Goal: Task Accomplishment & Management: Manage account settings

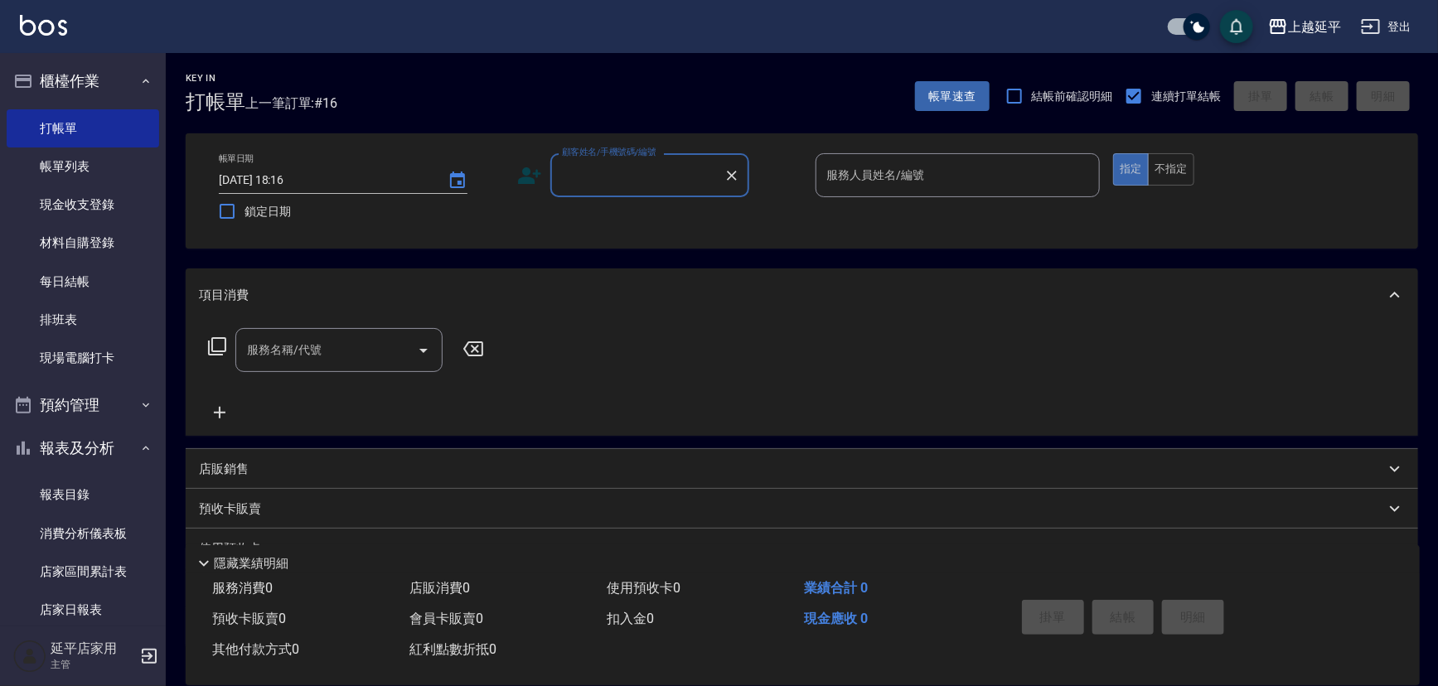
click at [621, 174] on div "顧客姓名/手機號碼/編號 顧客姓名/手機號碼/編號" at bounding box center [649, 175] width 199 height 44
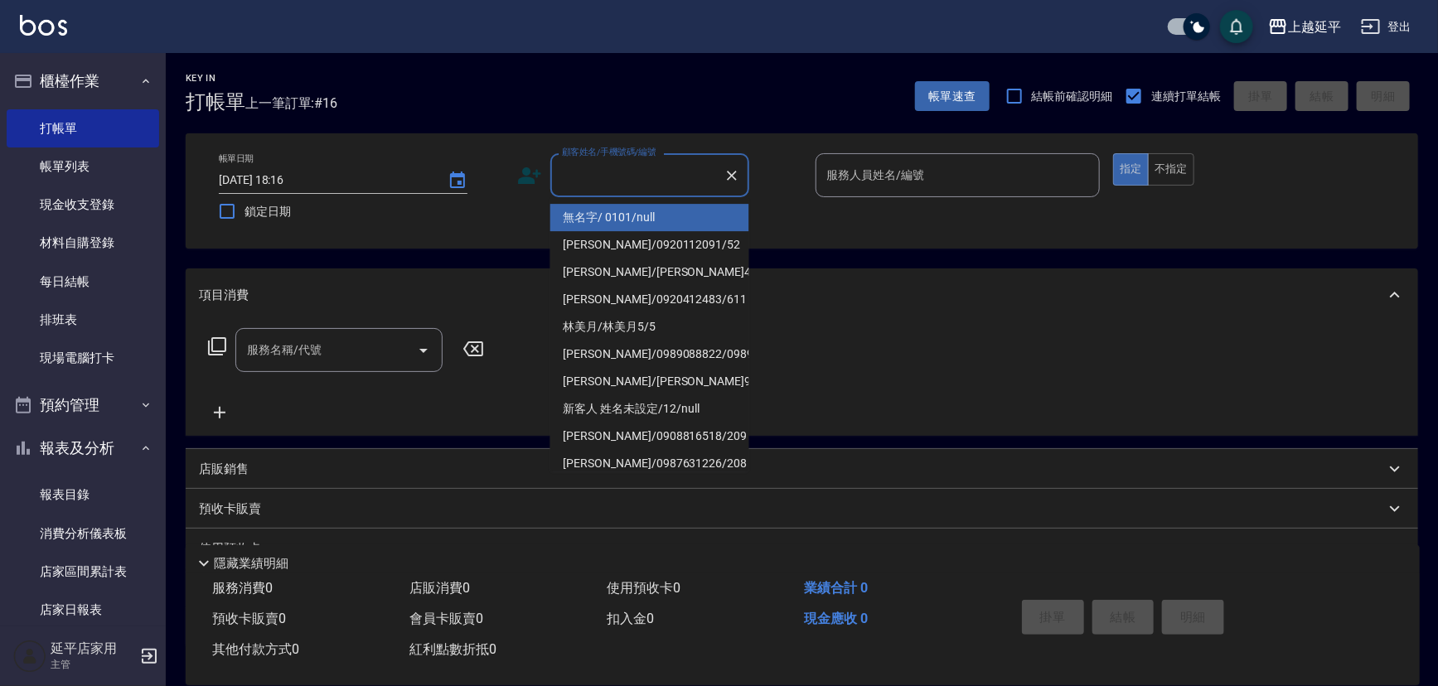
click at [647, 178] on input "顧客姓名/手機號碼/編號" at bounding box center [637, 175] width 159 height 29
click at [667, 224] on li "無名字/ 0101/null" at bounding box center [649, 217] width 199 height 27
type input "無名字/ 0101/null"
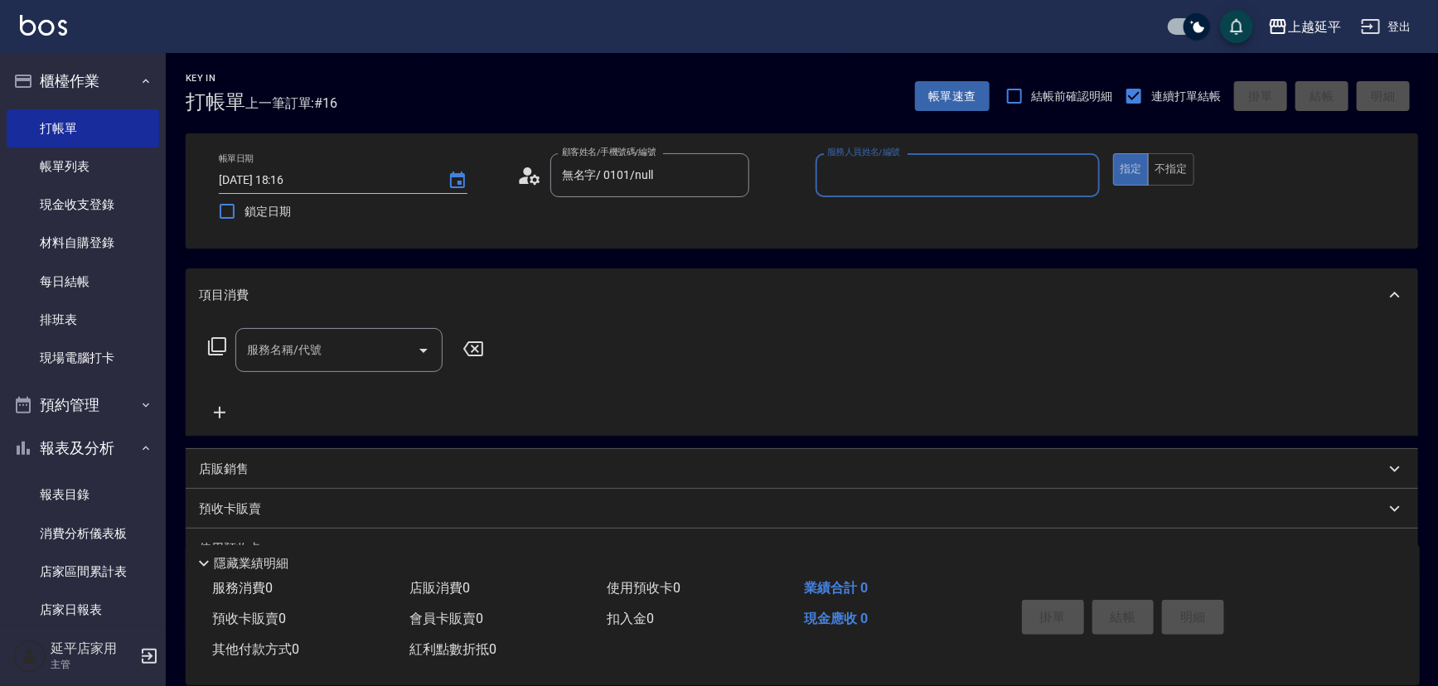
click at [960, 172] on input "服務人員姓名/編號" at bounding box center [958, 175] width 270 height 29
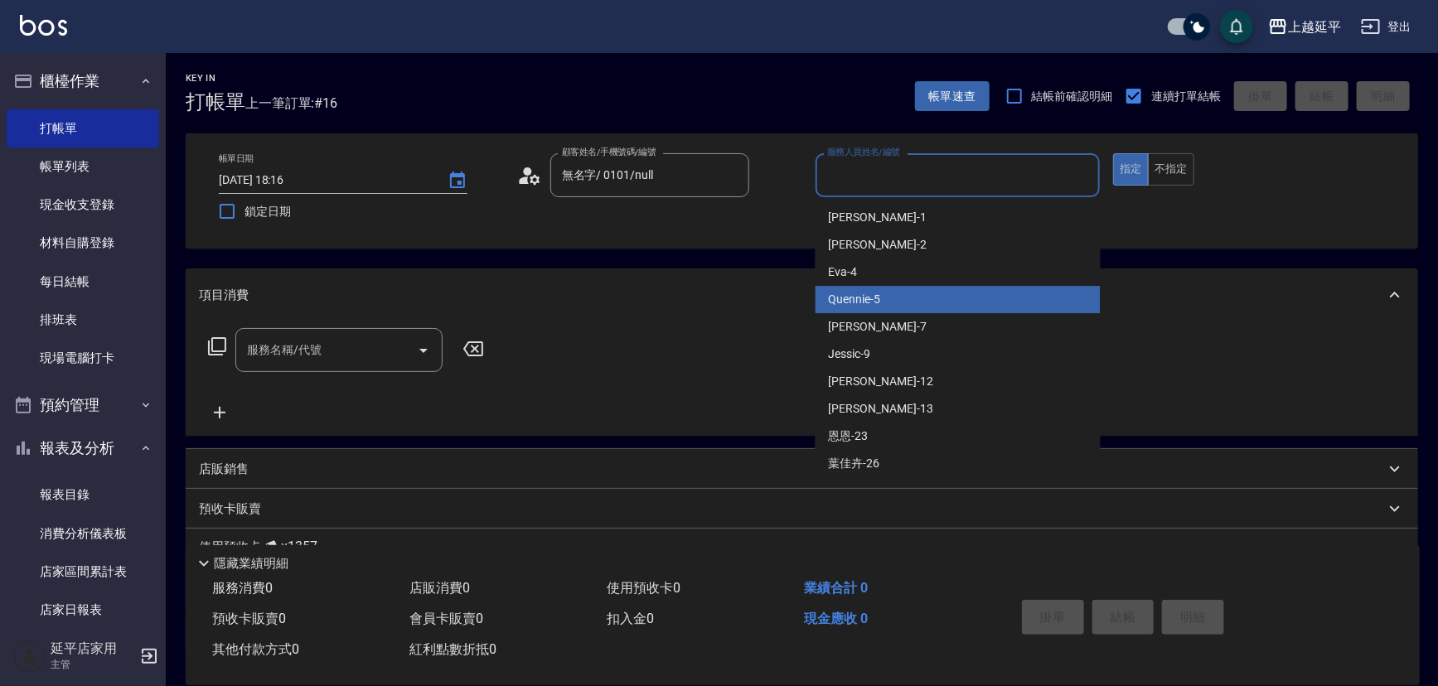
click at [919, 305] on div "Quennie -5" at bounding box center [958, 299] width 285 height 27
type input "Quennie-5"
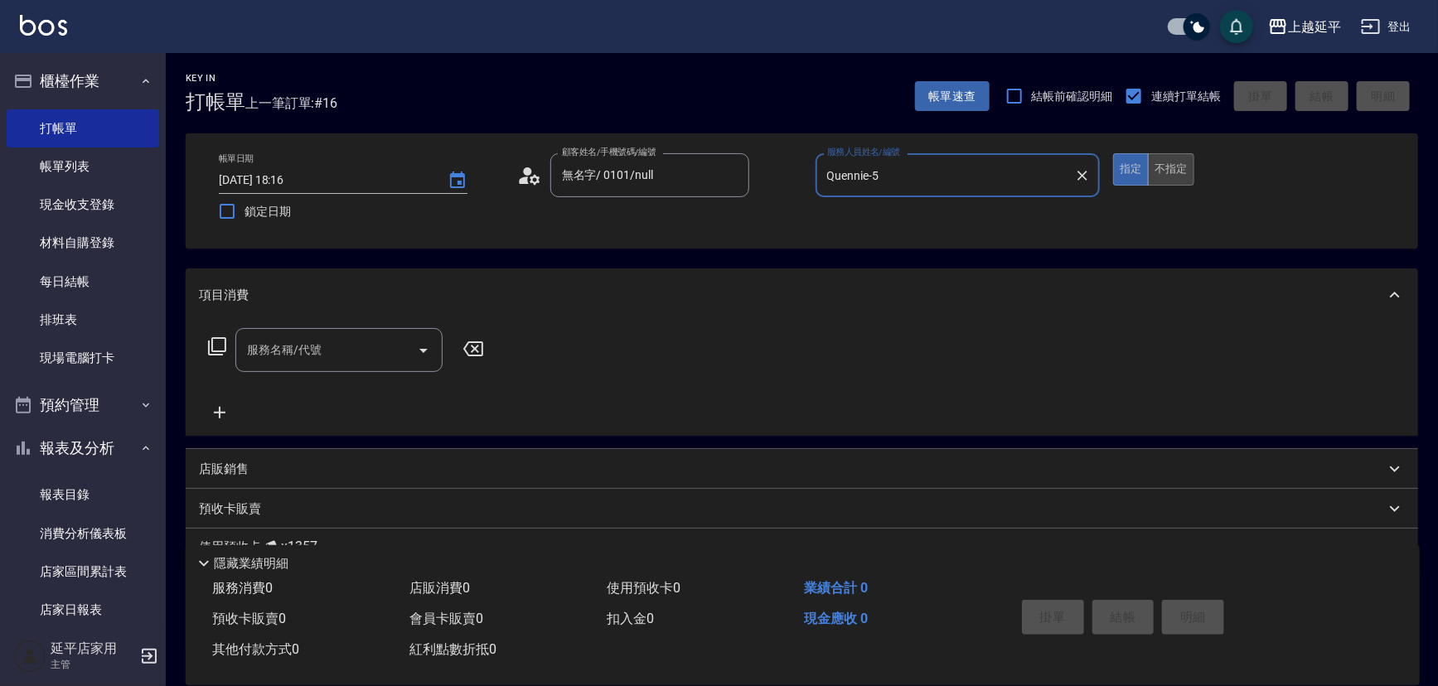
click at [1180, 170] on button "不指定" at bounding box center [1171, 169] width 46 height 32
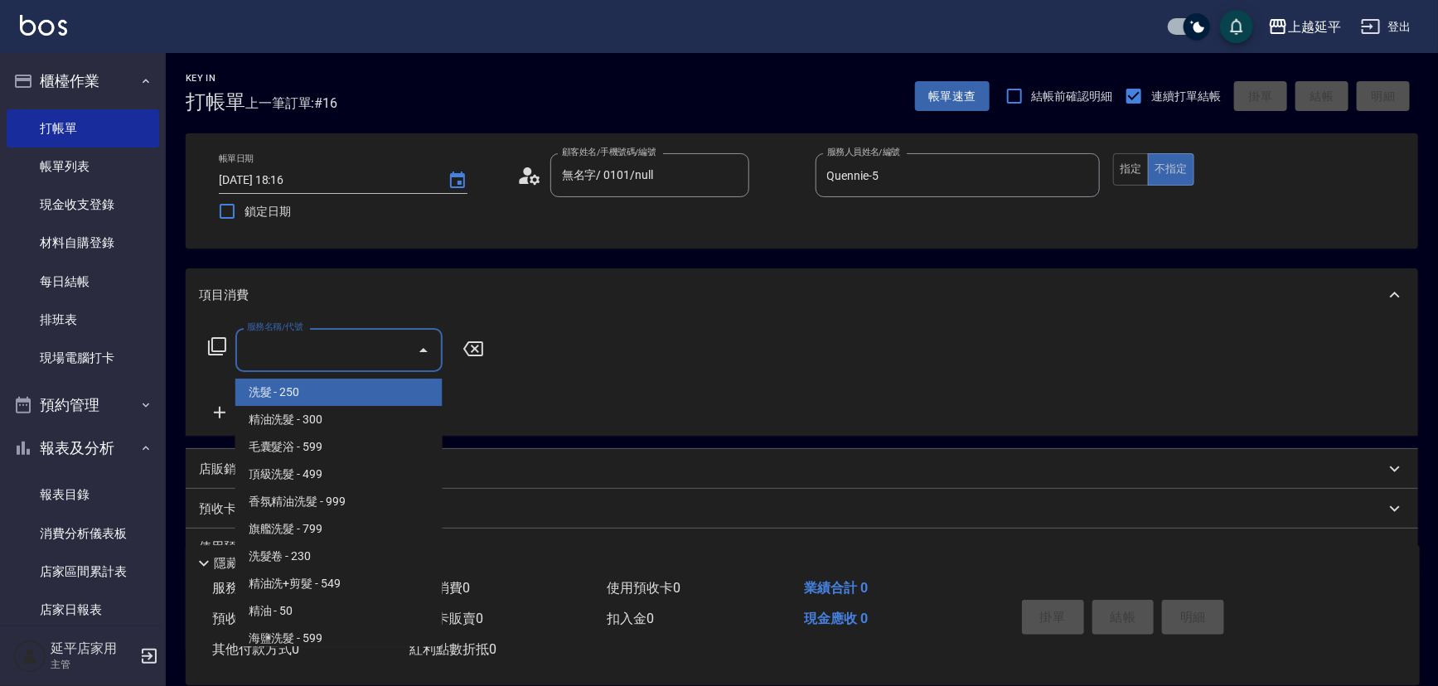
click at [295, 357] on input "服務名稱/代號" at bounding box center [326, 350] width 167 height 29
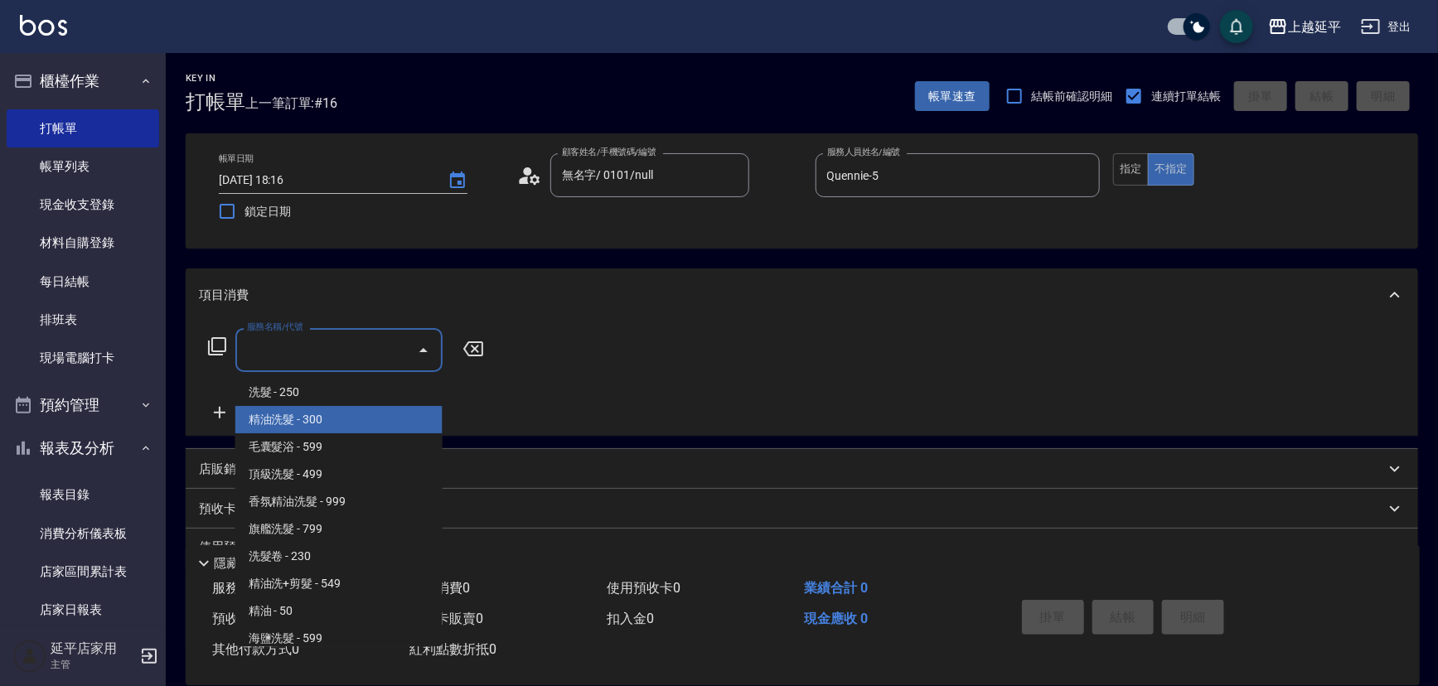
click at [378, 411] on span "精油洗髮 - 300" at bounding box center [338, 419] width 207 height 27
type input "精油洗髮(102)"
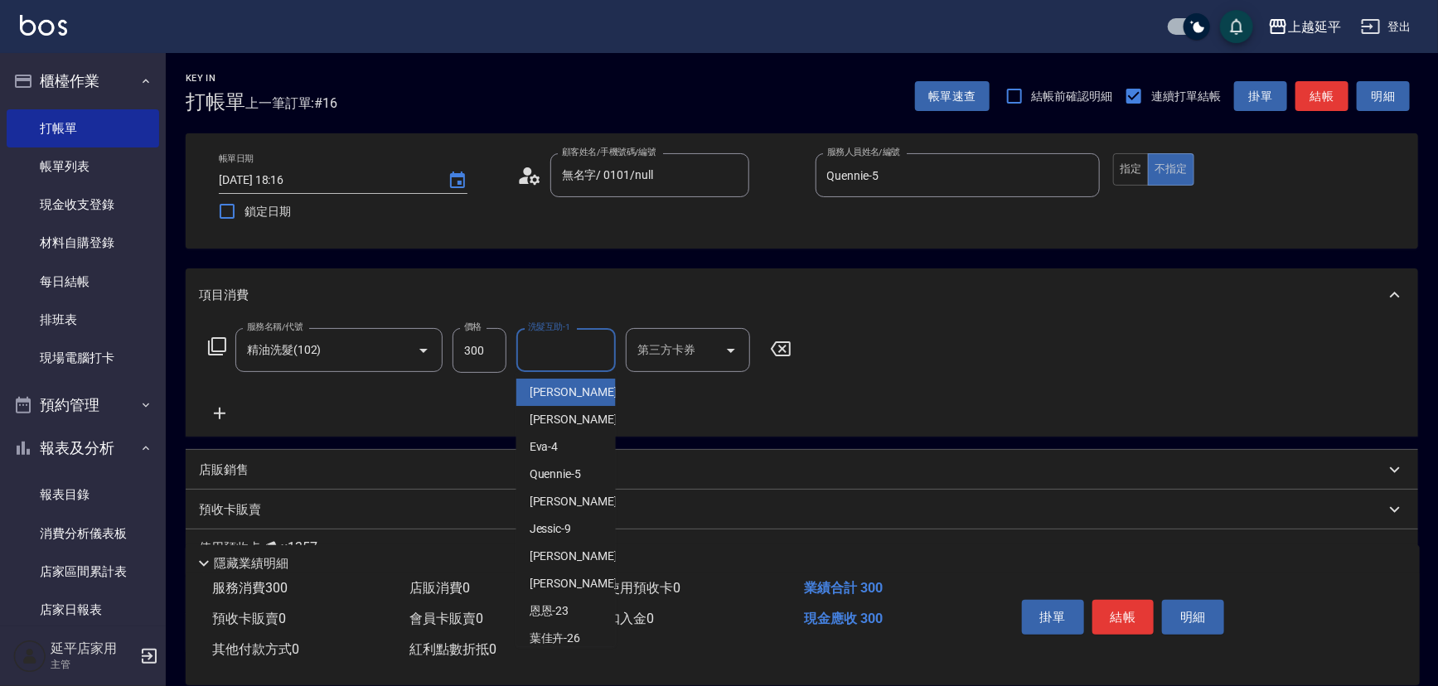
click at [550, 352] on input "洗髮互助-1" at bounding box center [566, 350] width 85 height 29
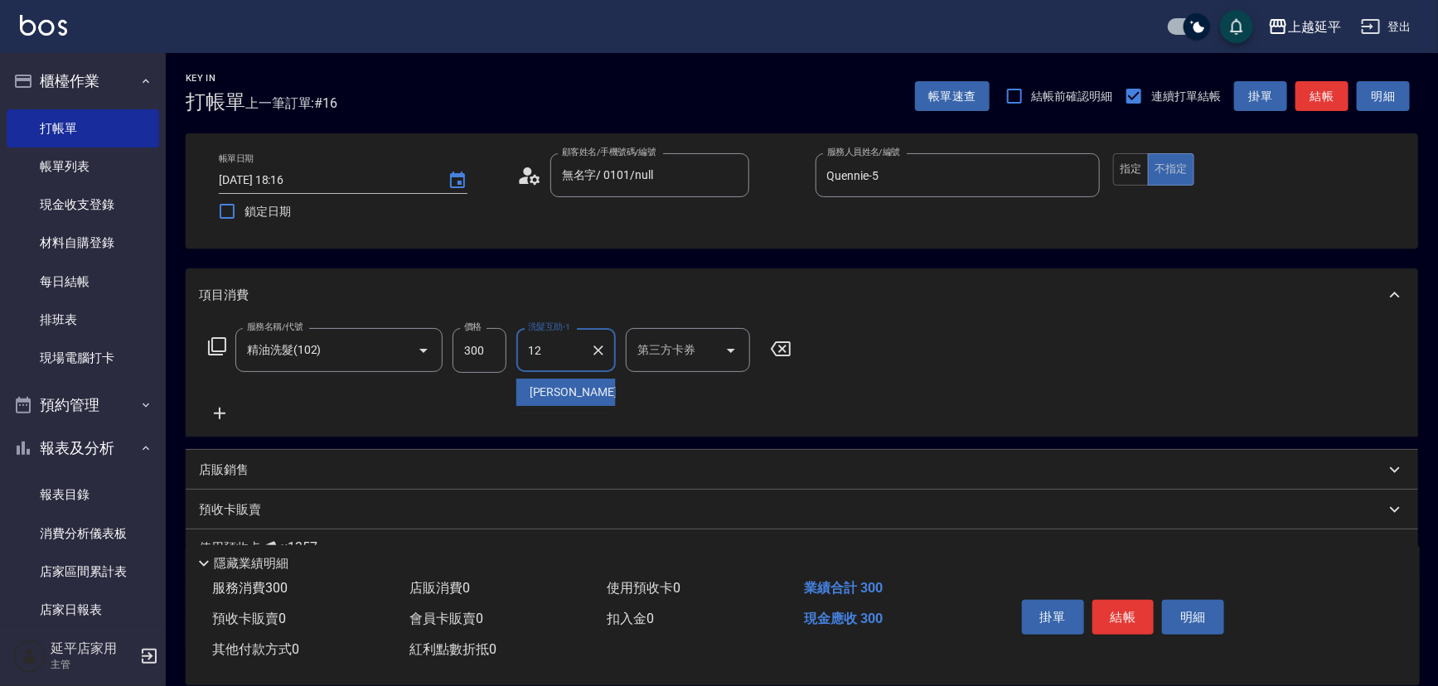
type input "1"
type input "恩恩-23"
click at [1126, 607] on button "結帳" at bounding box center [1124, 617] width 62 height 35
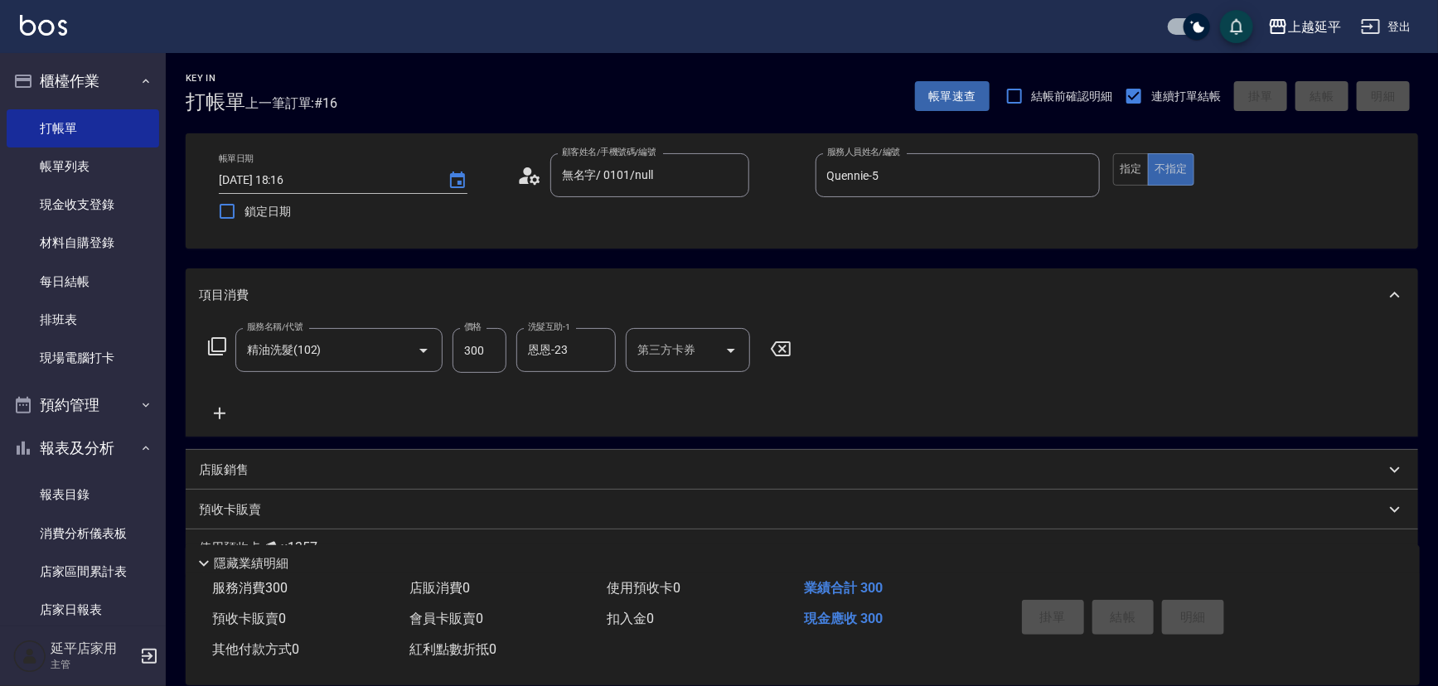
type input "[DATE] 18:47"
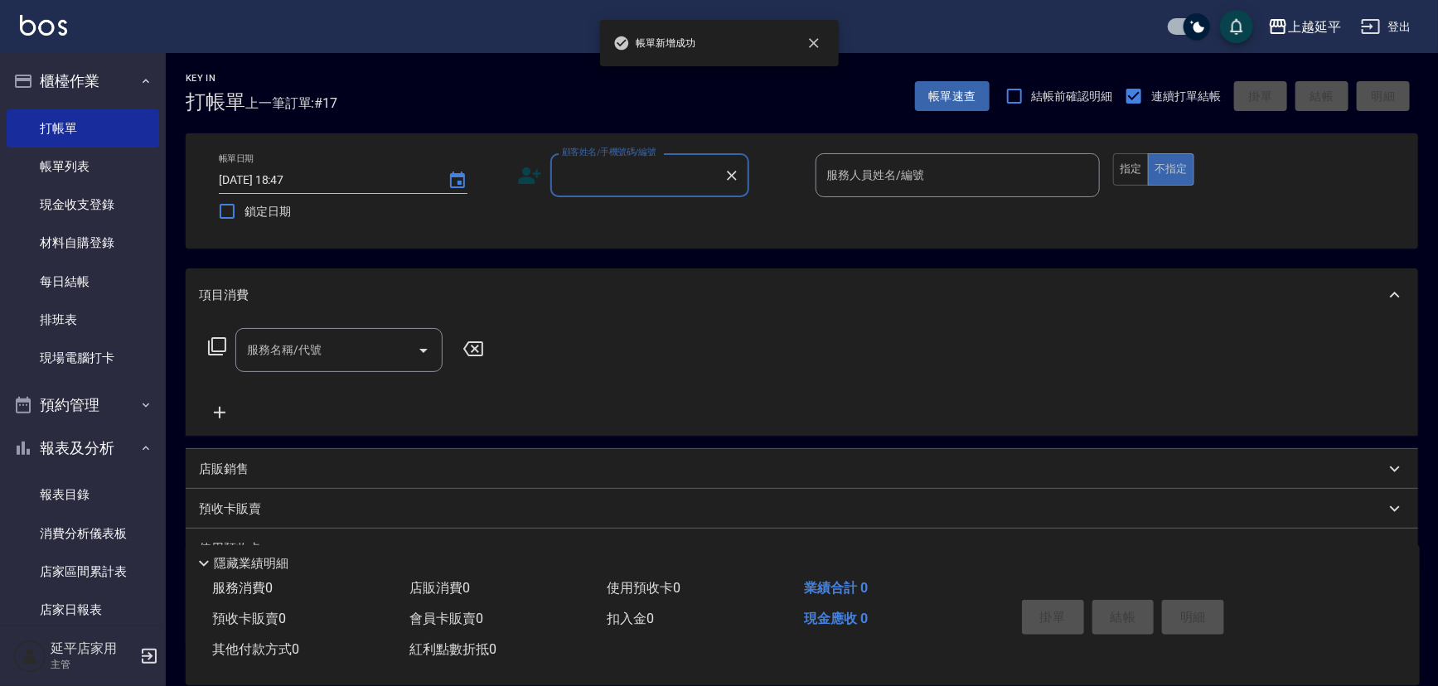
click at [649, 172] on input "顧客姓名/手機號碼/編號" at bounding box center [637, 175] width 159 height 29
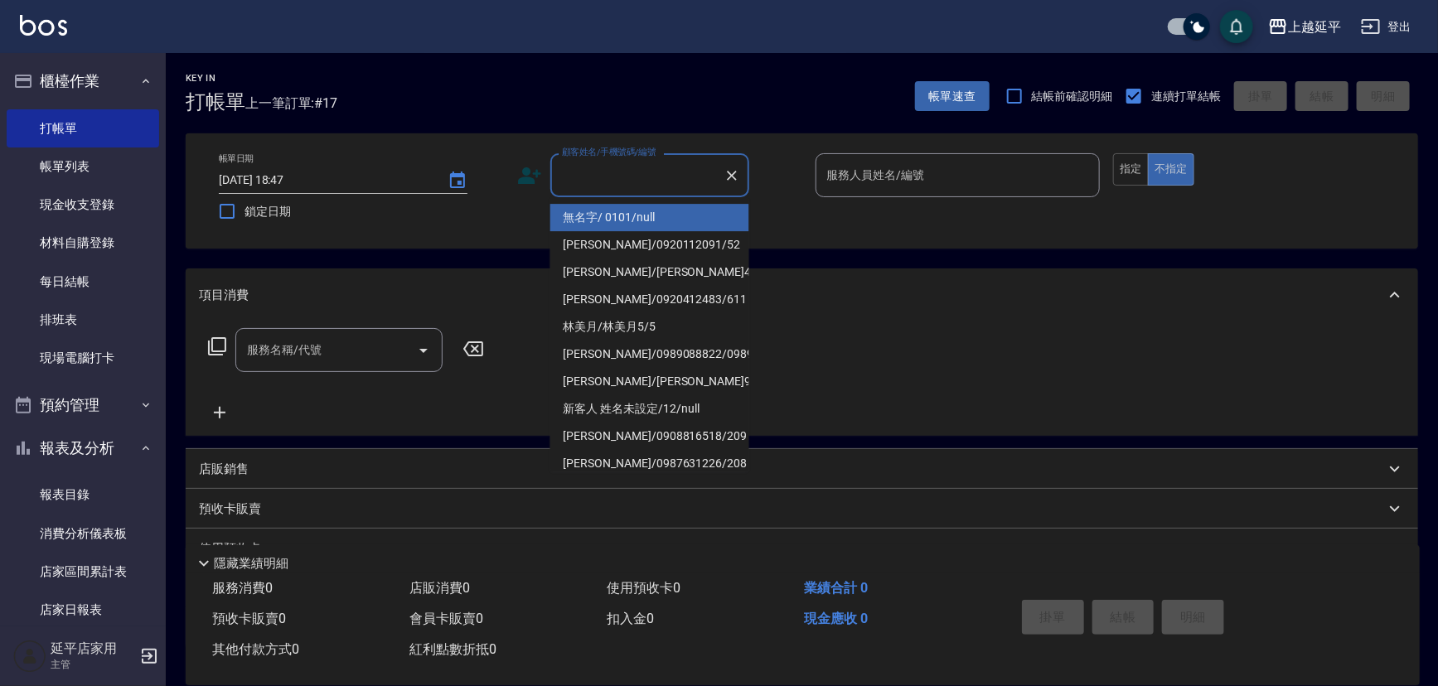
click at [660, 212] on li "無名字/ 0101/null" at bounding box center [649, 217] width 199 height 27
type input "無名字/ 0101/null"
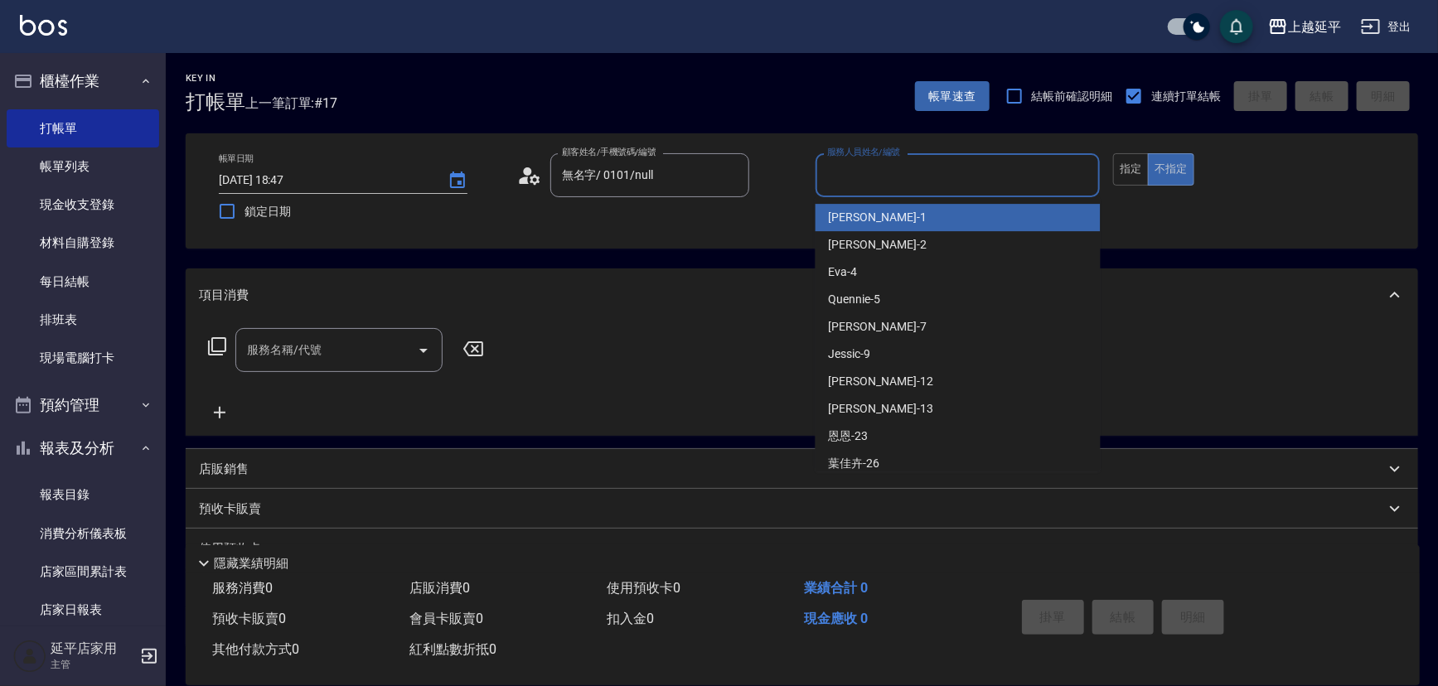
click at [890, 175] on input "服務人員姓名/編號" at bounding box center [958, 175] width 270 height 29
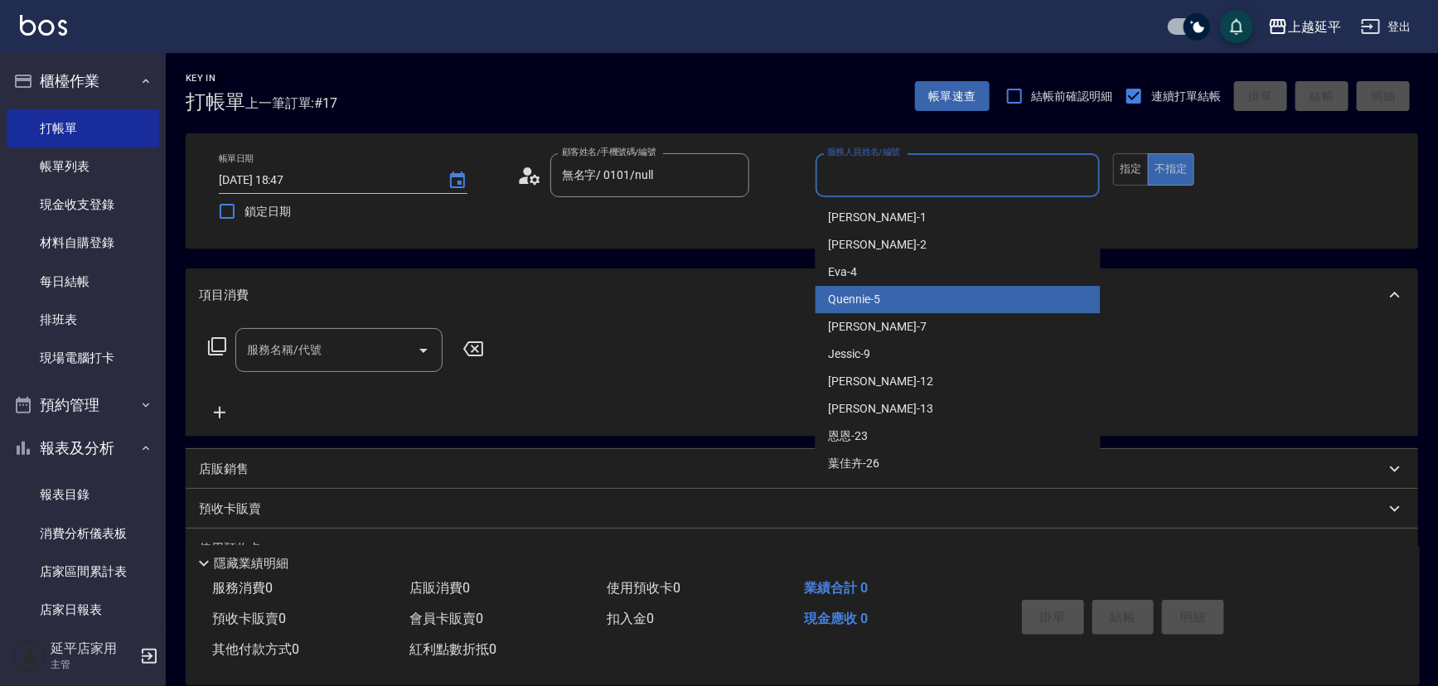
click at [937, 301] on div "Quennie -5" at bounding box center [958, 299] width 285 height 27
type input "Quennie-5"
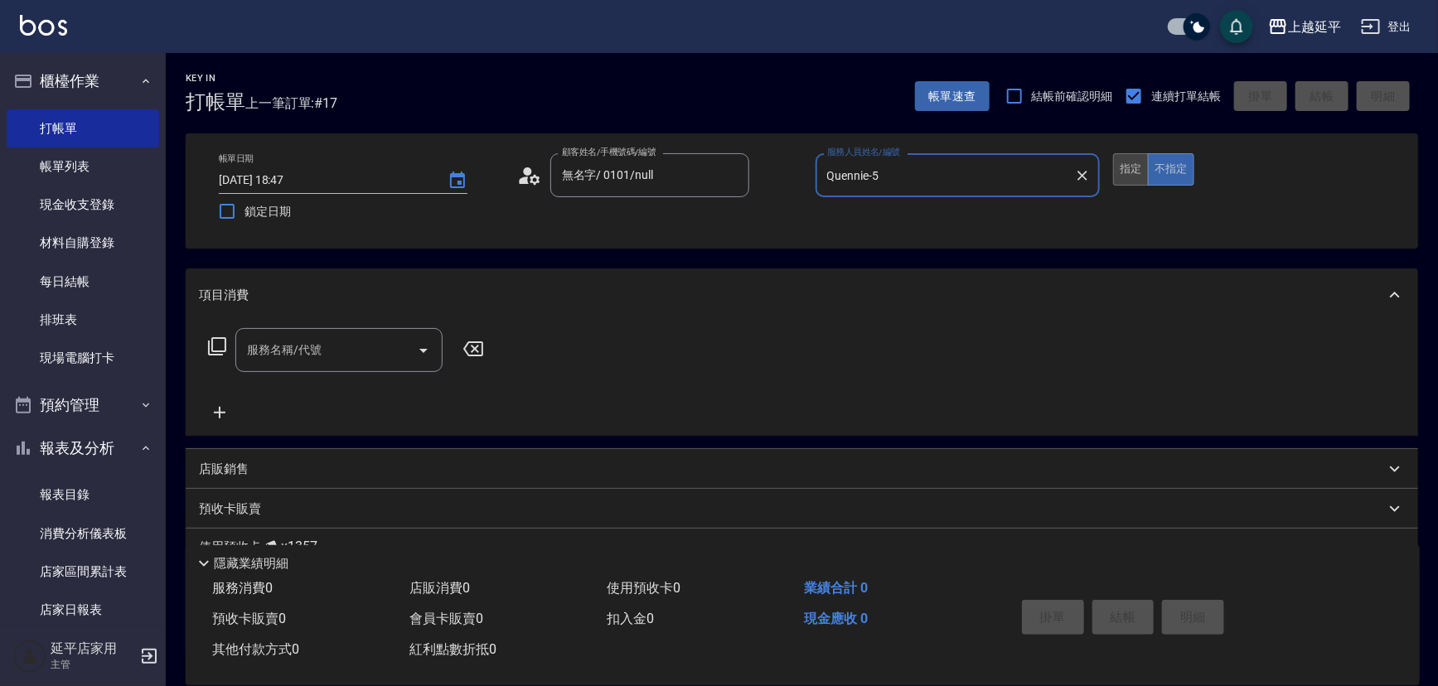
click at [1136, 170] on button "指定" at bounding box center [1131, 169] width 36 height 32
click at [289, 343] on div "服務名稱/代號 服務名稱/代號" at bounding box center [338, 350] width 207 height 44
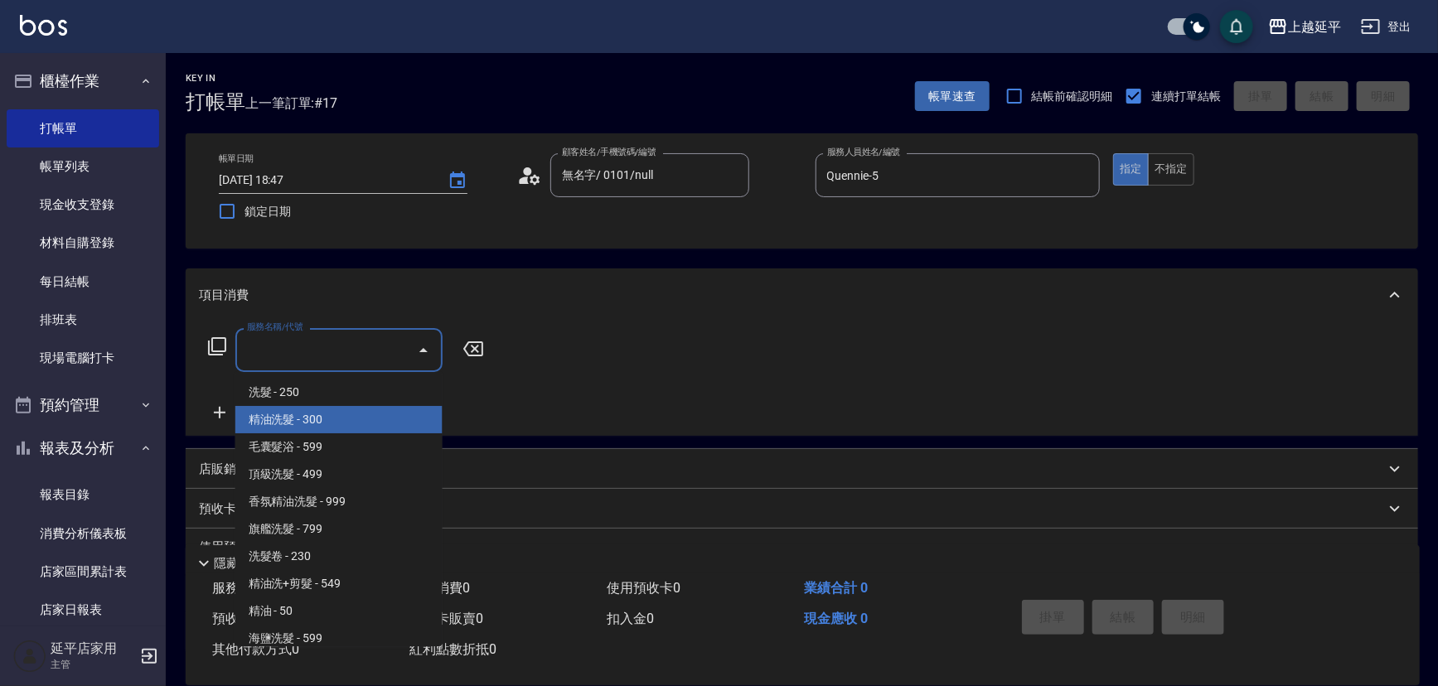
click at [332, 413] on span "精油洗髮 - 300" at bounding box center [338, 419] width 207 height 27
type input "精油洗髮(102)"
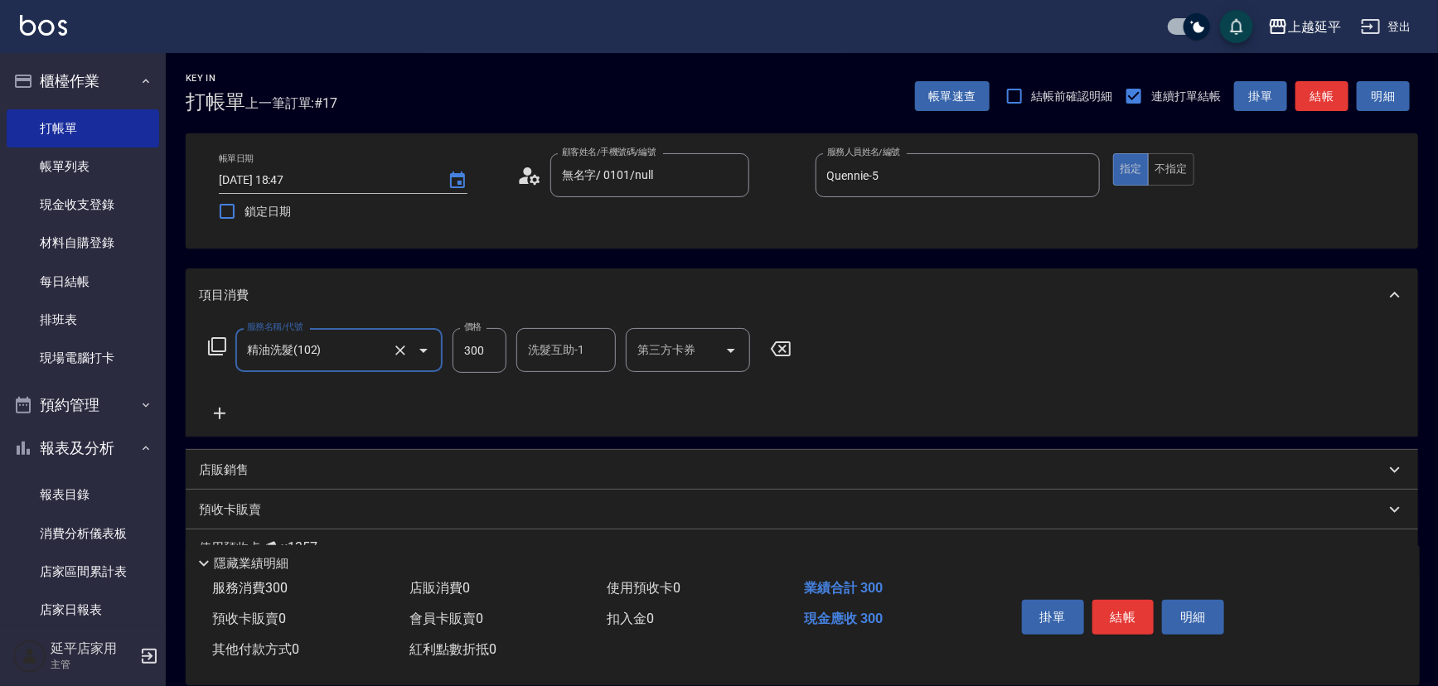
click at [537, 349] on input "洗髮互助-1" at bounding box center [566, 350] width 85 height 29
type input "方彩姿-34"
click at [1103, 621] on button "結帳" at bounding box center [1124, 617] width 62 height 35
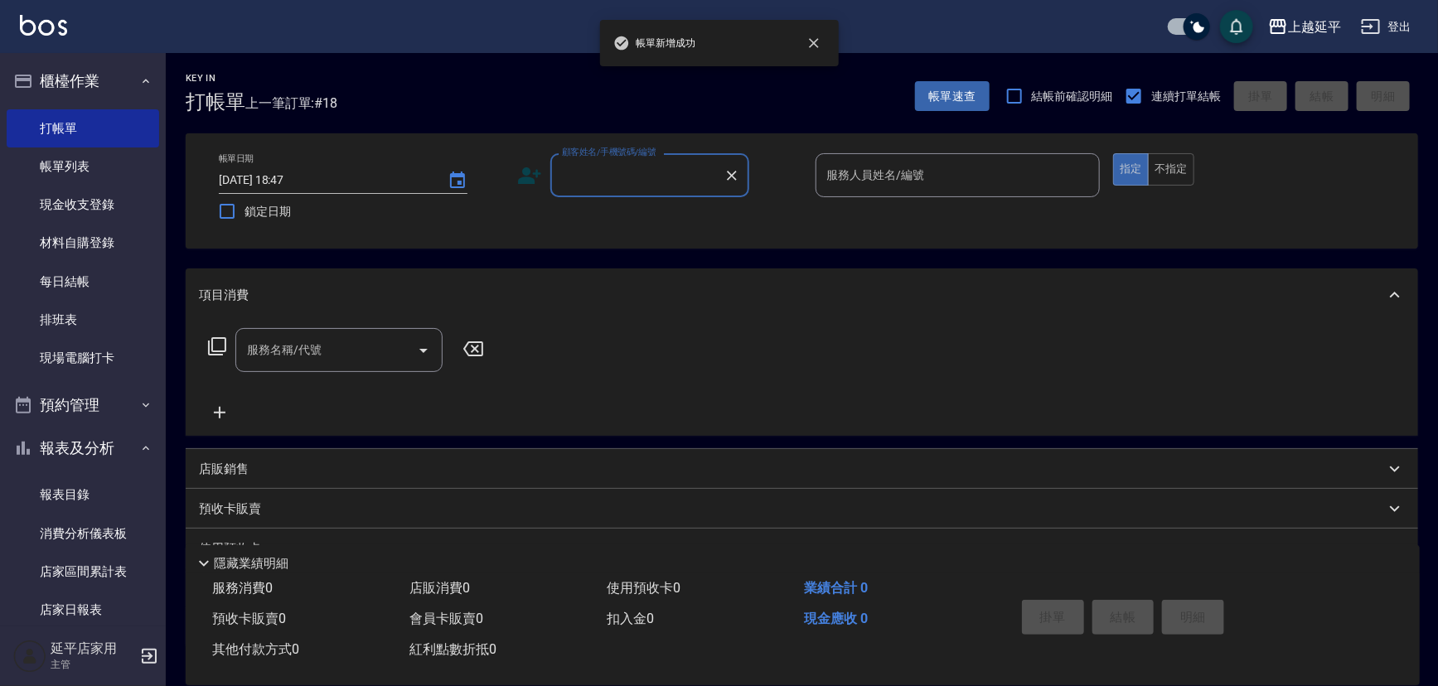
click at [599, 172] on input "顧客姓名/手機號碼/編號" at bounding box center [637, 175] width 159 height 29
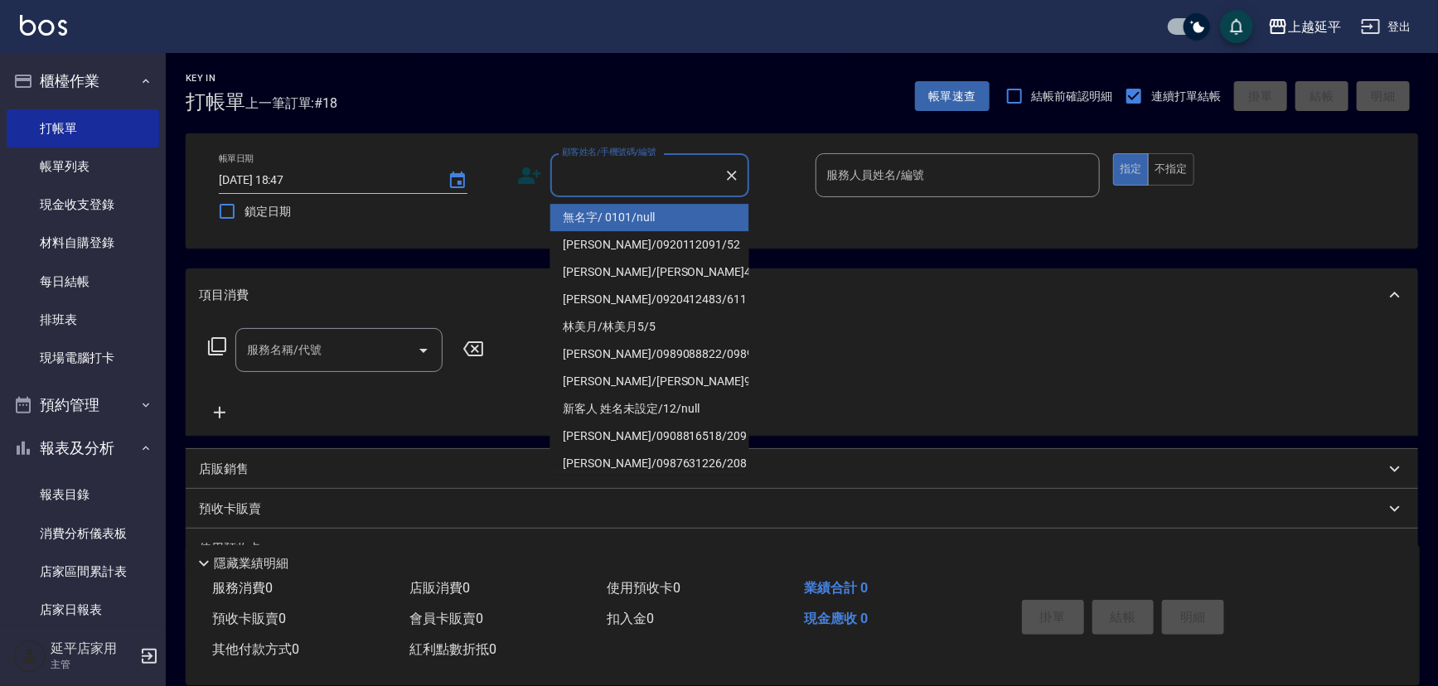
drag, startPoint x: 621, startPoint y: 223, endPoint x: 838, endPoint y: 192, distance: 219.3
click at [621, 224] on li "無名字/ 0101/null" at bounding box center [649, 217] width 199 height 27
type input "無名字/ 0101/null"
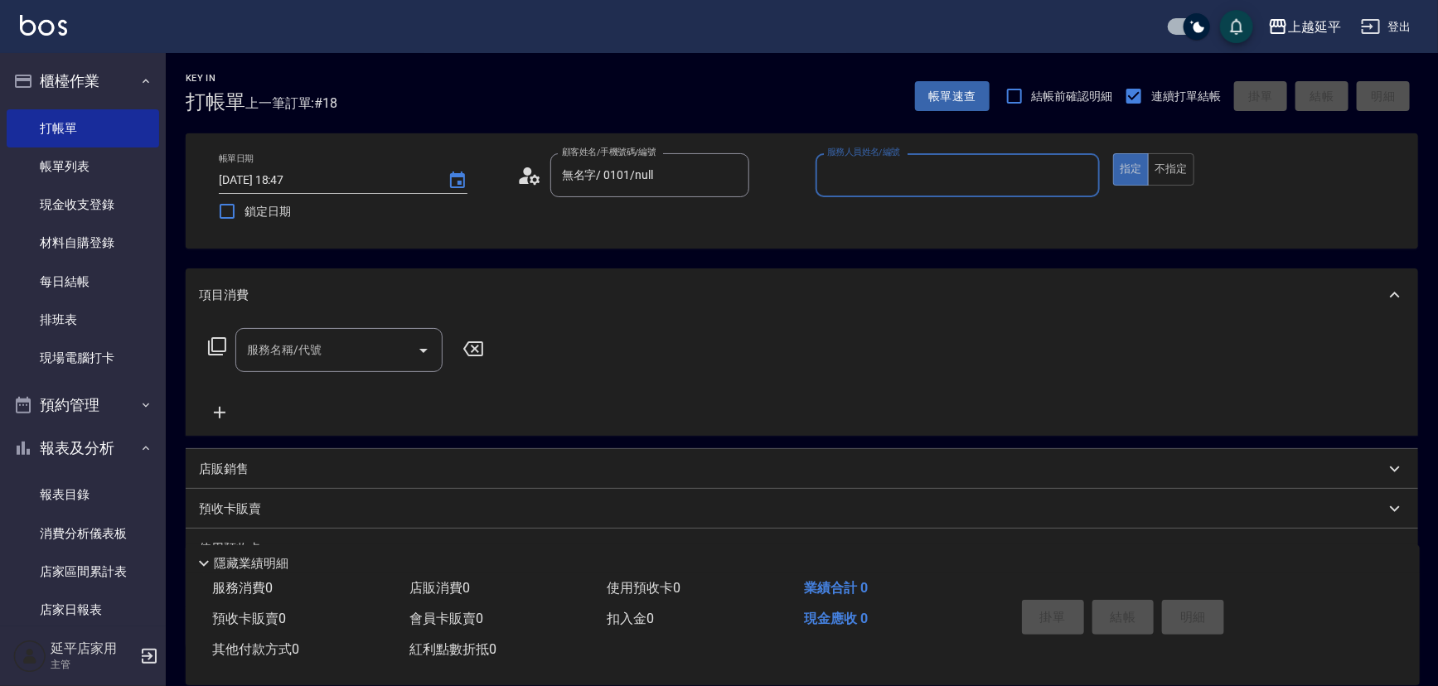
click at [846, 186] on input "服務人員姓名/編號" at bounding box center [958, 175] width 270 height 29
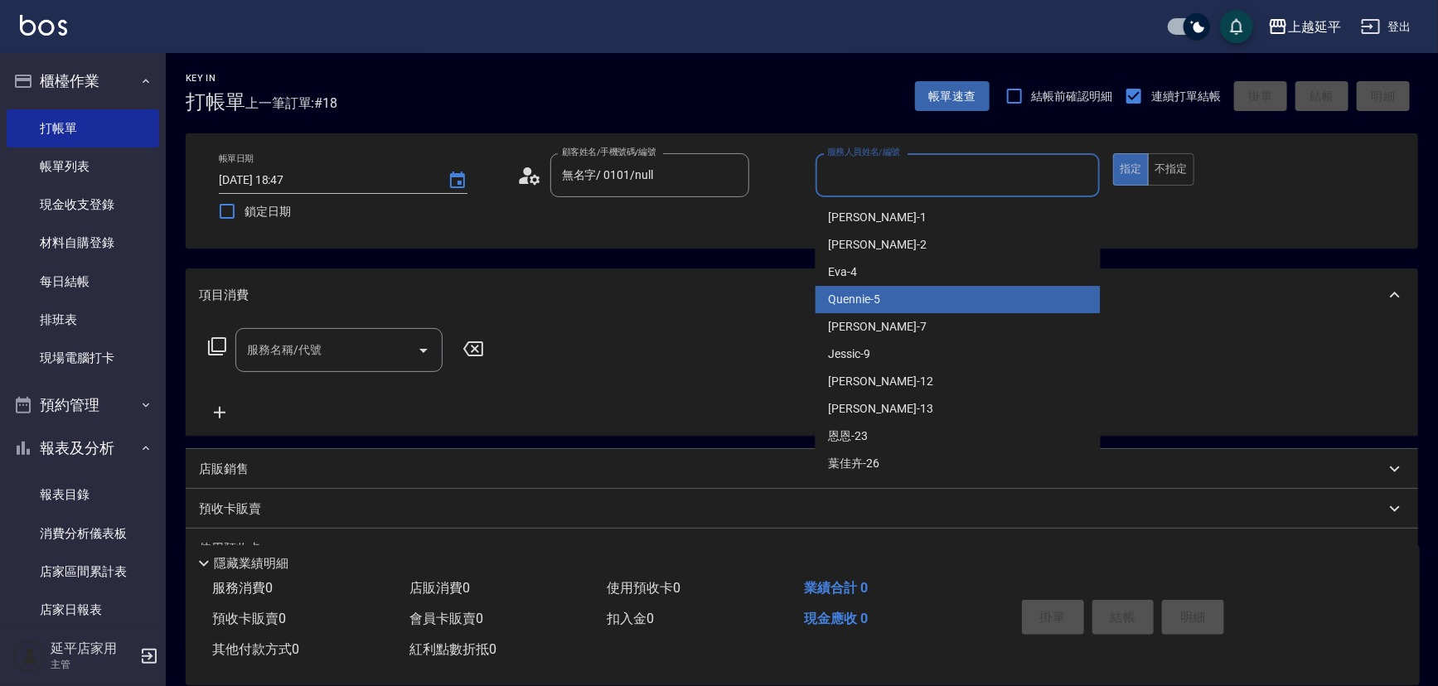
click at [928, 300] on div "Quennie -5" at bounding box center [958, 299] width 285 height 27
type input "Quennie-5"
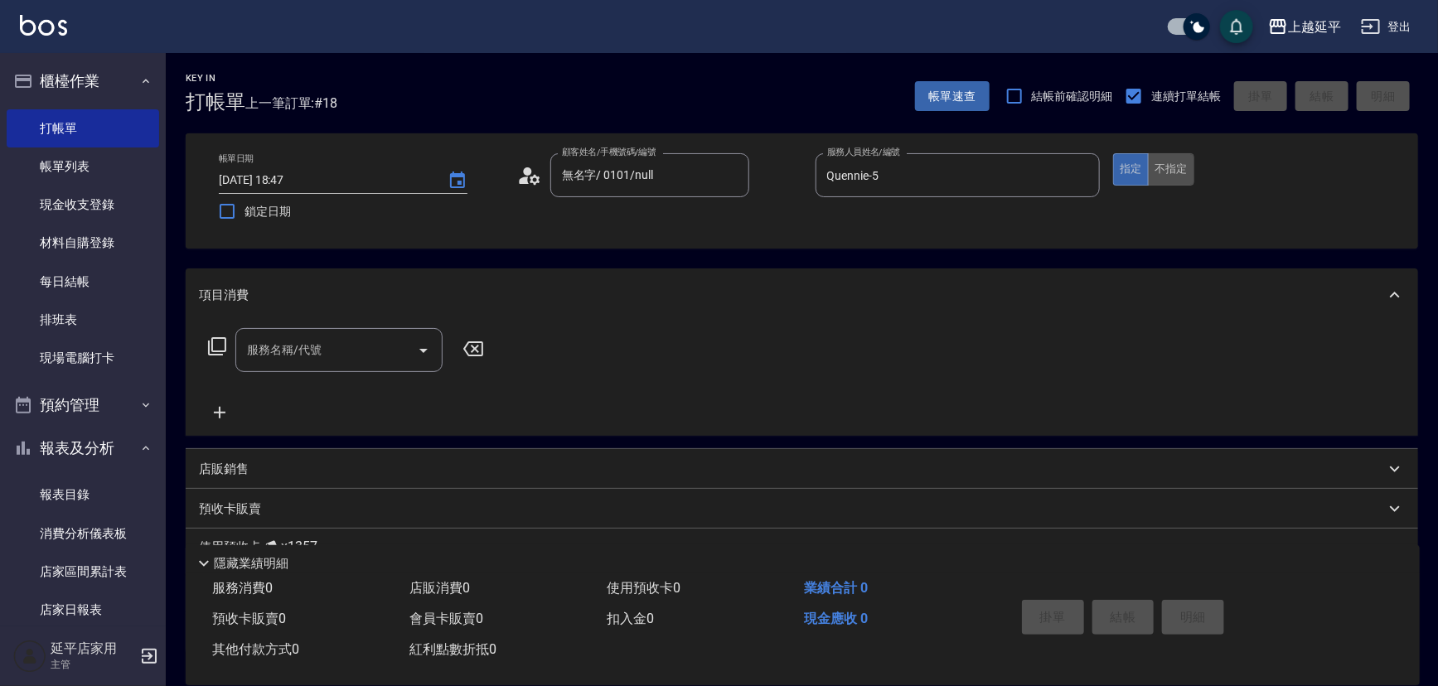
drag, startPoint x: 1166, startPoint y: 173, endPoint x: 1071, endPoint y: 219, distance: 105.7
click at [1168, 174] on button "不指定" at bounding box center [1171, 169] width 46 height 32
click at [216, 344] on icon at bounding box center [217, 347] width 20 height 20
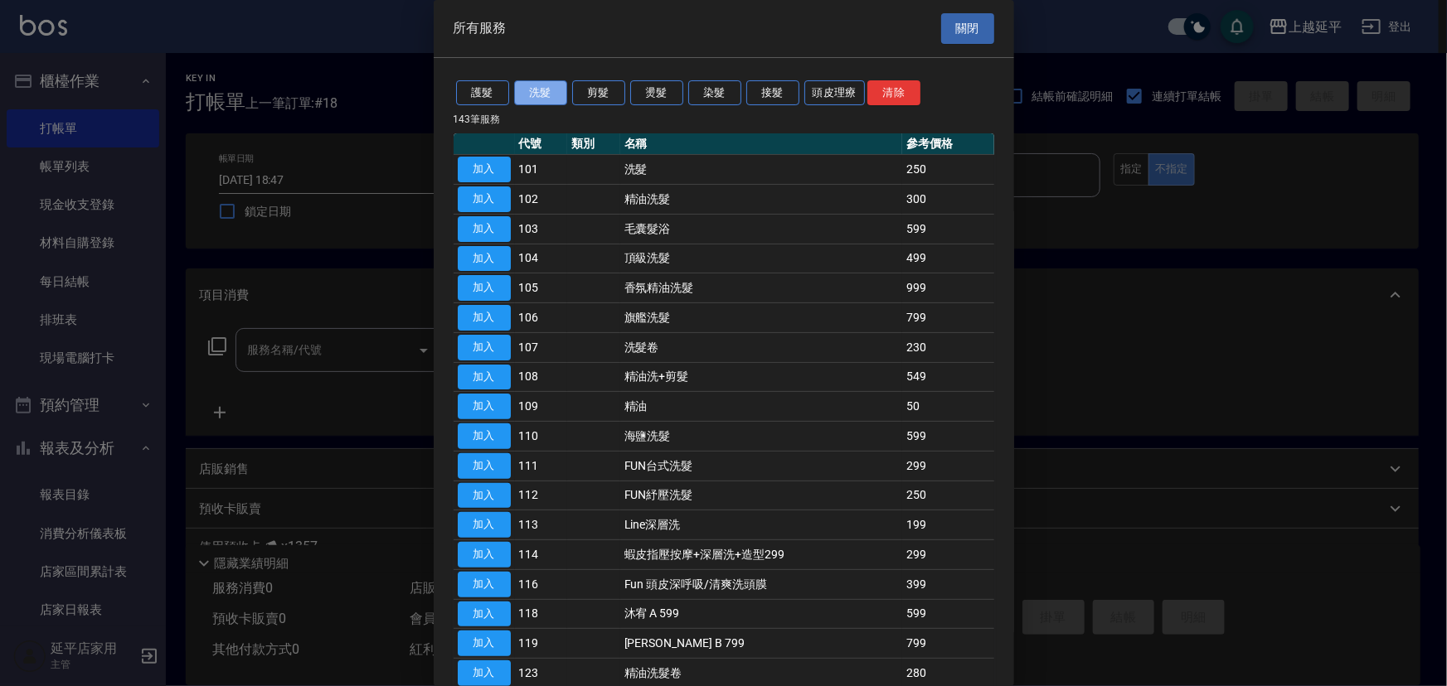
click at [538, 99] on button "洗髮" at bounding box center [540, 93] width 53 height 26
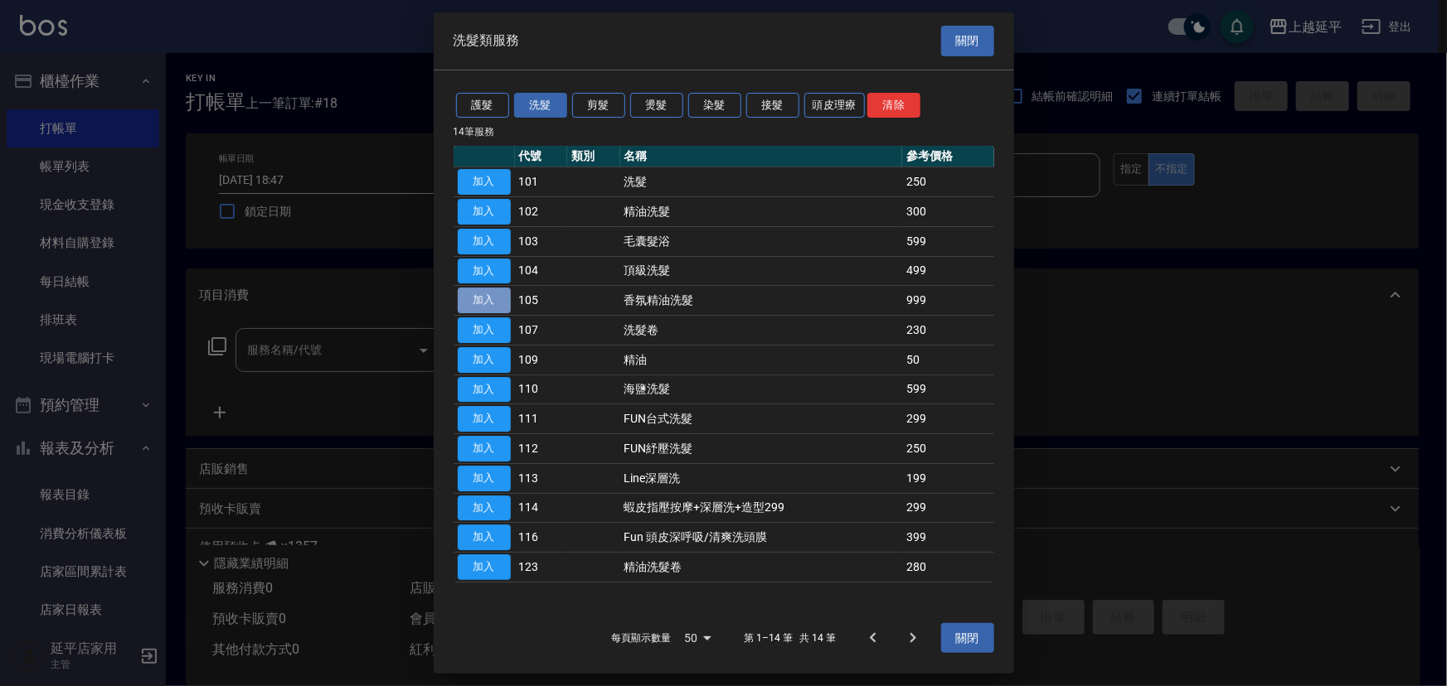
click at [497, 298] on button "加入" at bounding box center [484, 301] width 53 height 26
type input "香氛精油洗髮(105)"
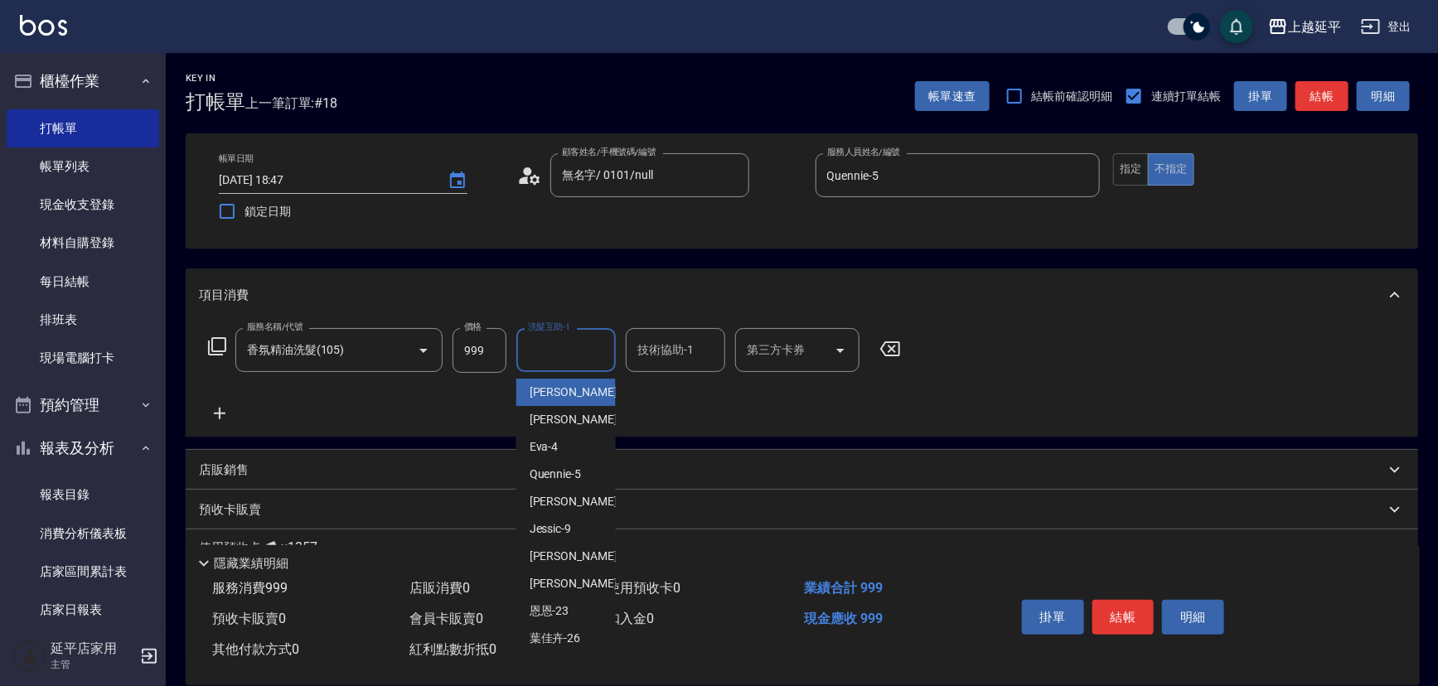
click at [548, 360] on input "洗髮互助-1" at bounding box center [566, 350] width 85 height 29
click at [655, 339] on div "技術協助-1 技術協助-1" at bounding box center [675, 350] width 99 height 44
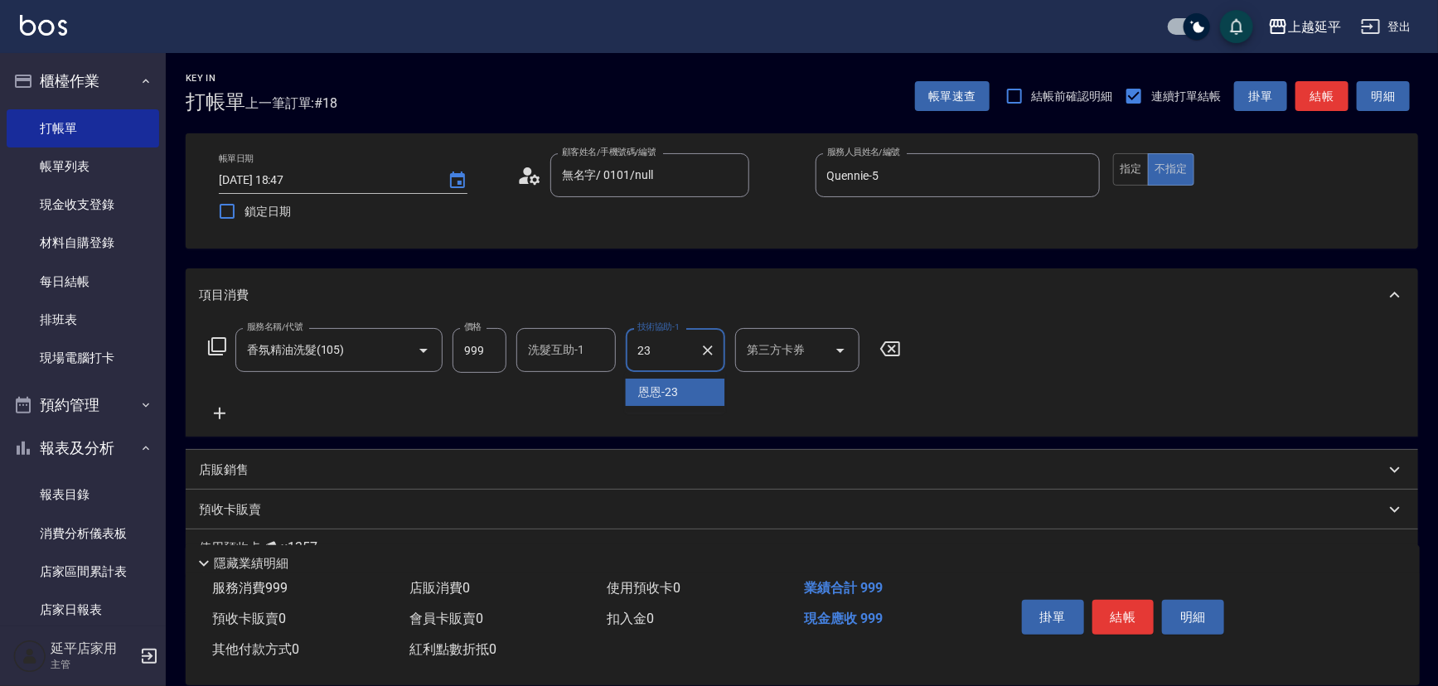
type input "恩恩-23"
click at [1116, 613] on button "結帳" at bounding box center [1124, 617] width 62 height 35
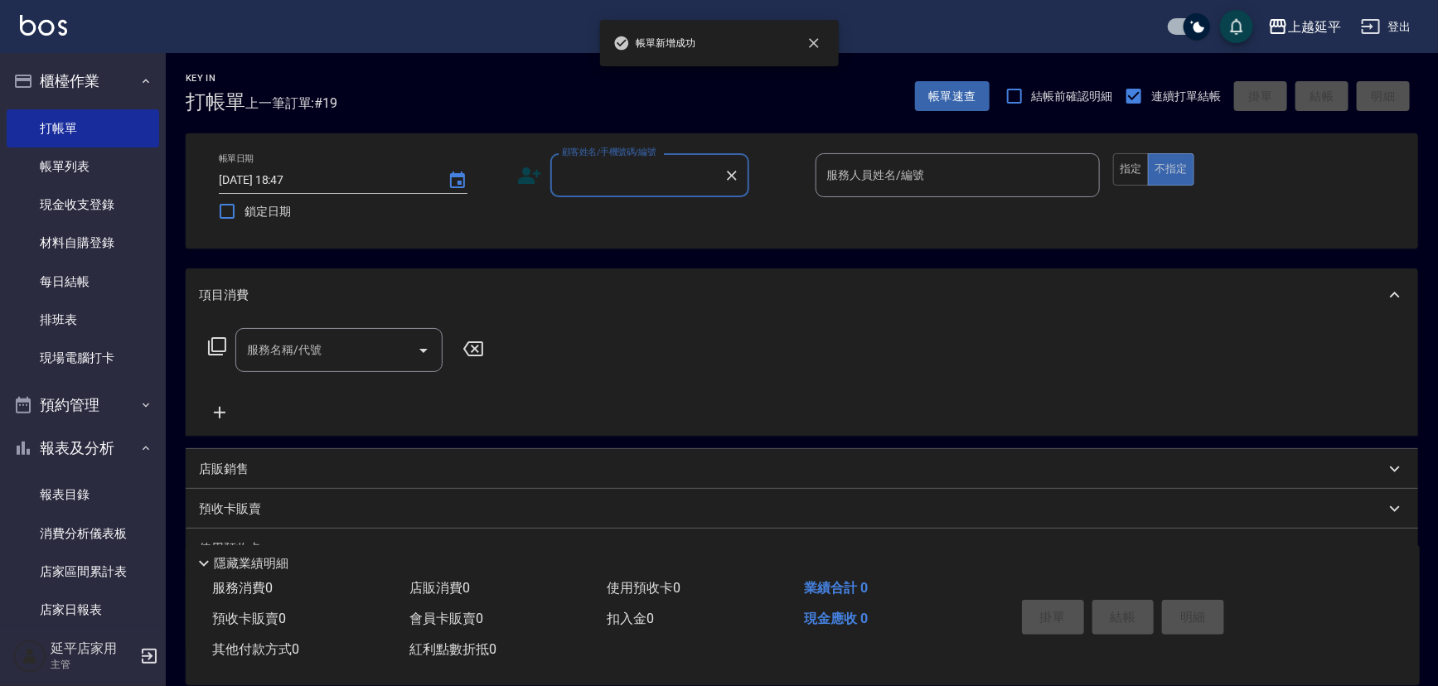
click at [610, 181] on input "顧客姓名/手機號碼/編號" at bounding box center [637, 175] width 159 height 29
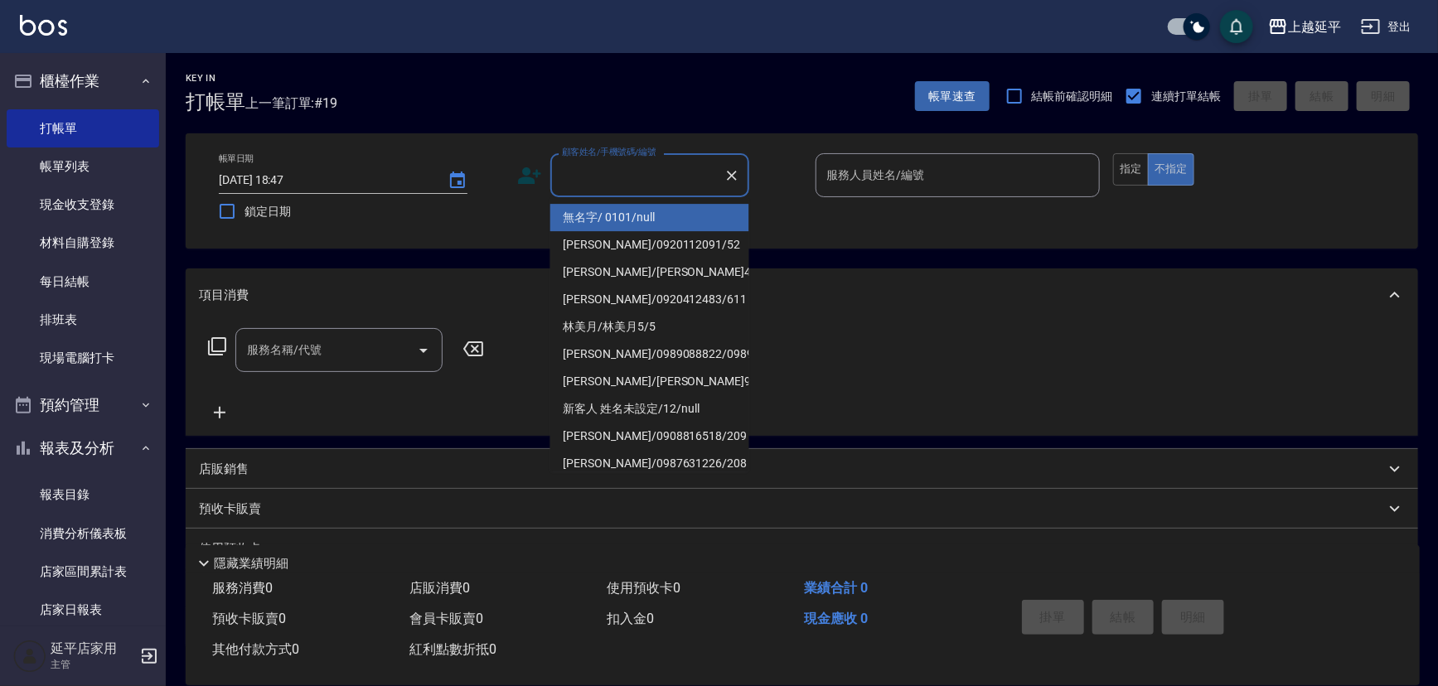
click at [628, 216] on li "無名字/ 0101/null" at bounding box center [649, 217] width 199 height 27
type input "無名字/ 0101/null"
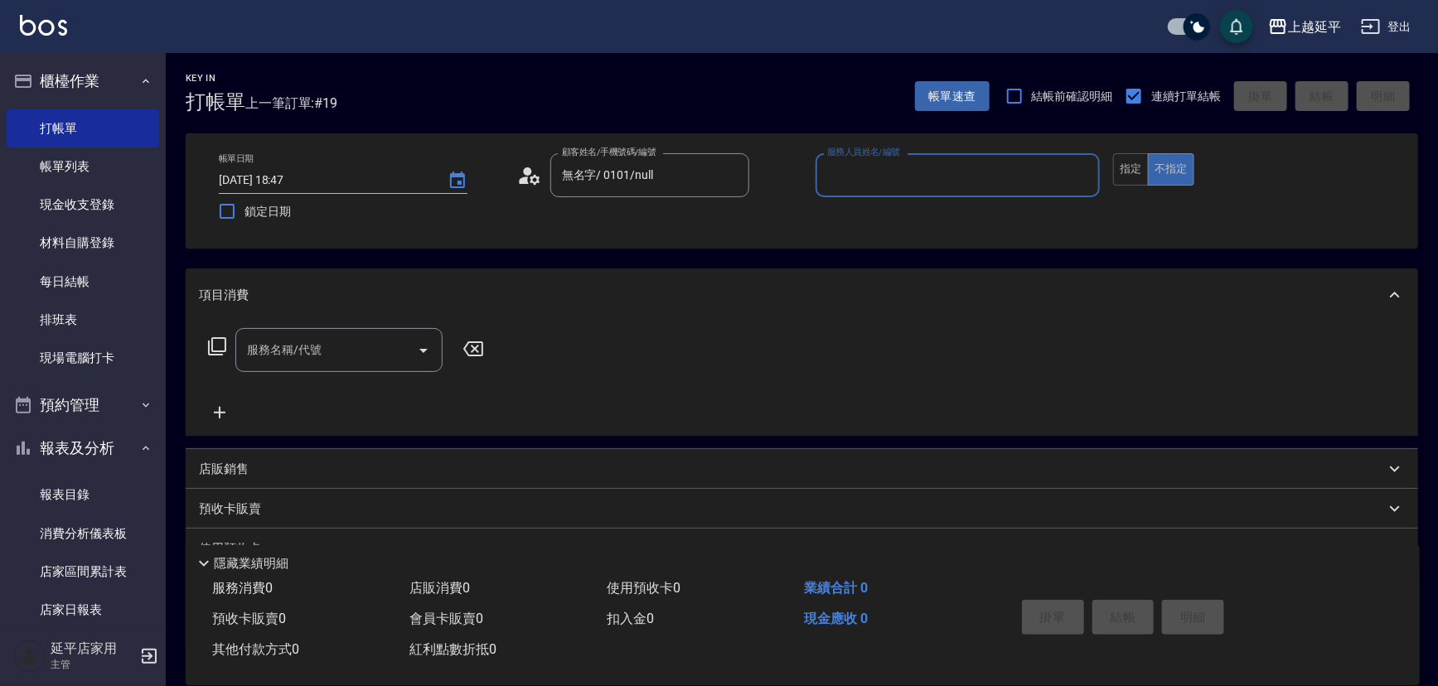
click at [923, 169] on input "服務人員姓名/編號" at bounding box center [958, 175] width 270 height 29
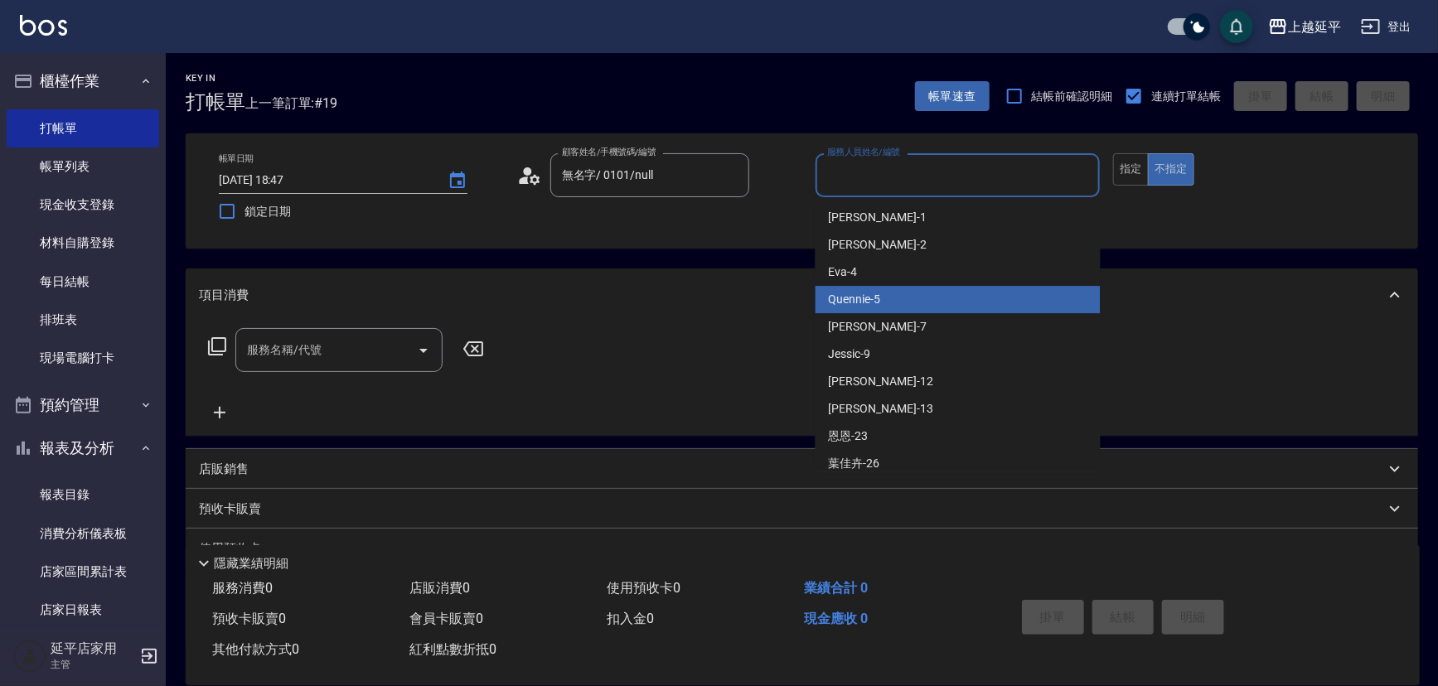
click at [964, 298] on div "Quennie -5" at bounding box center [958, 299] width 285 height 27
type input "Quennie-5"
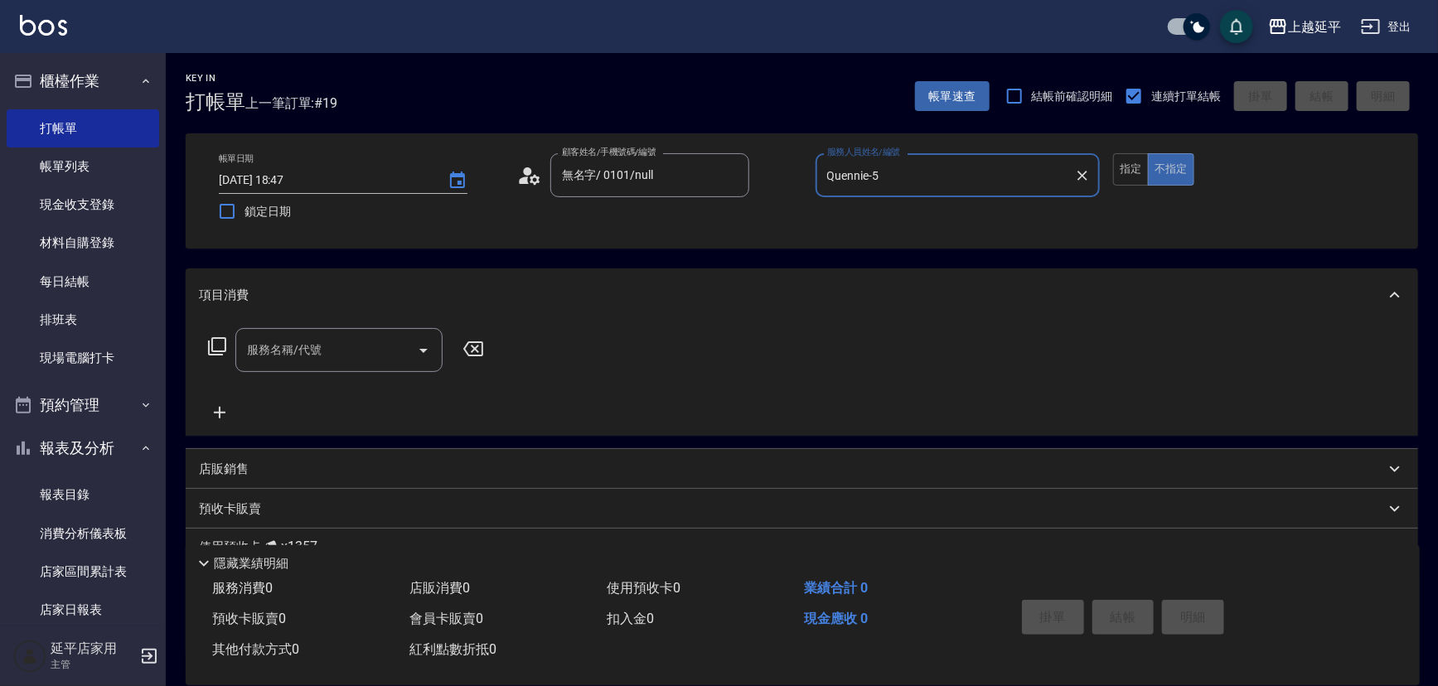
click at [221, 342] on icon at bounding box center [217, 347] width 20 height 20
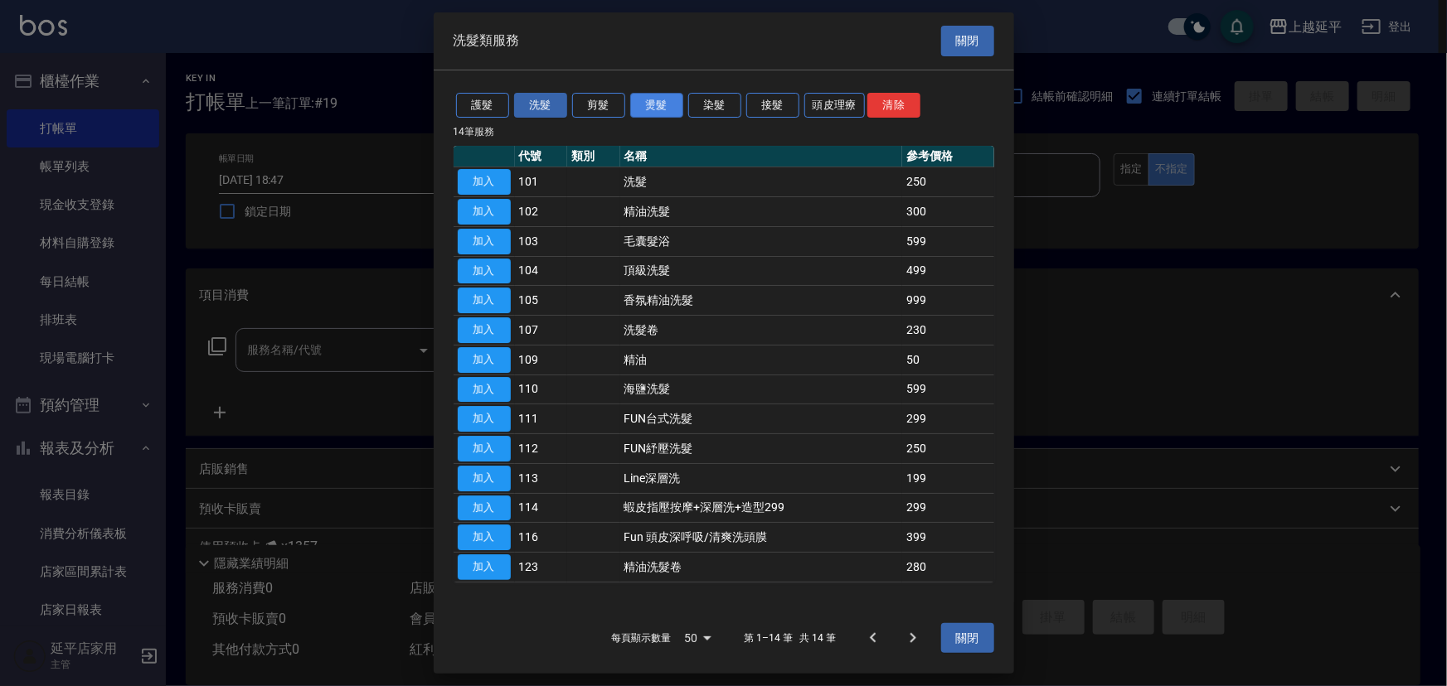
click at [648, 110] on button "燙髮" at bounding box center [656, 106] width 53 height 26
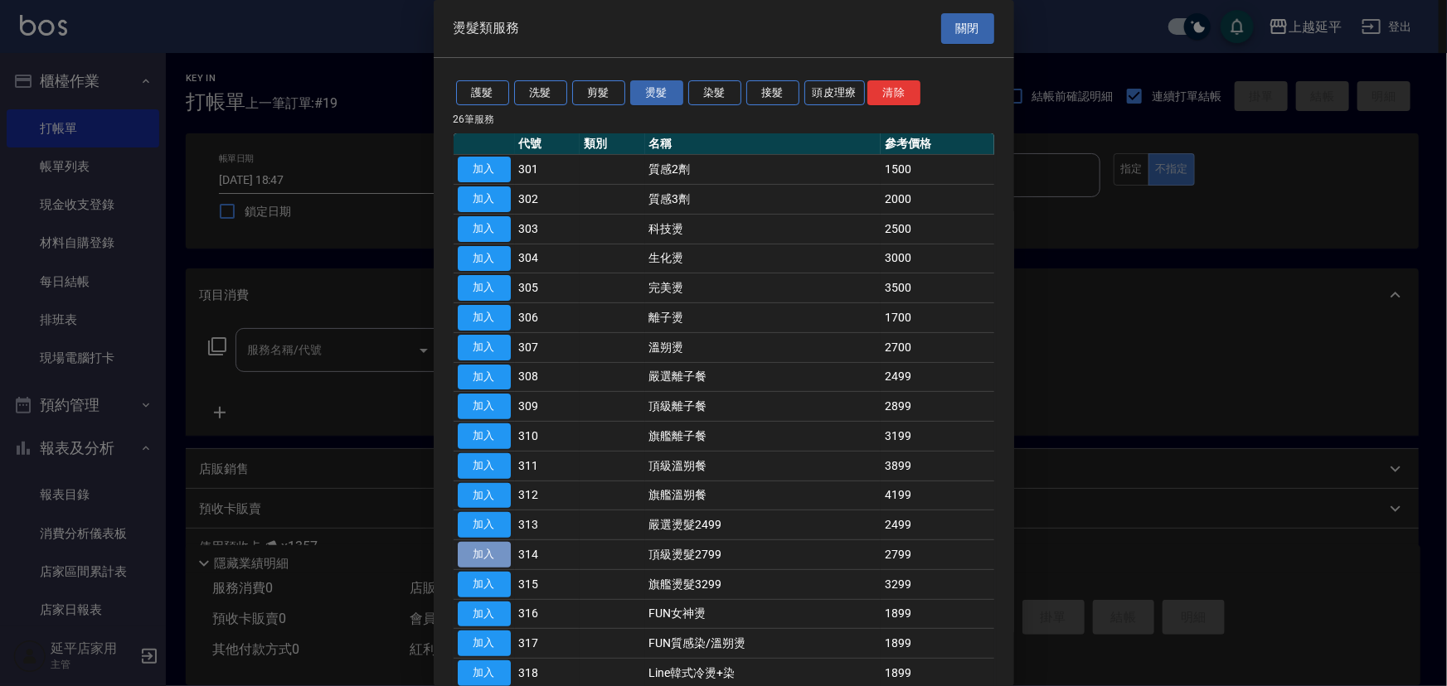
click at [482, 550] on button "加入" at bounding box center [484, 555] width 53 height 26
type input "頂級燙髮2799(314)"
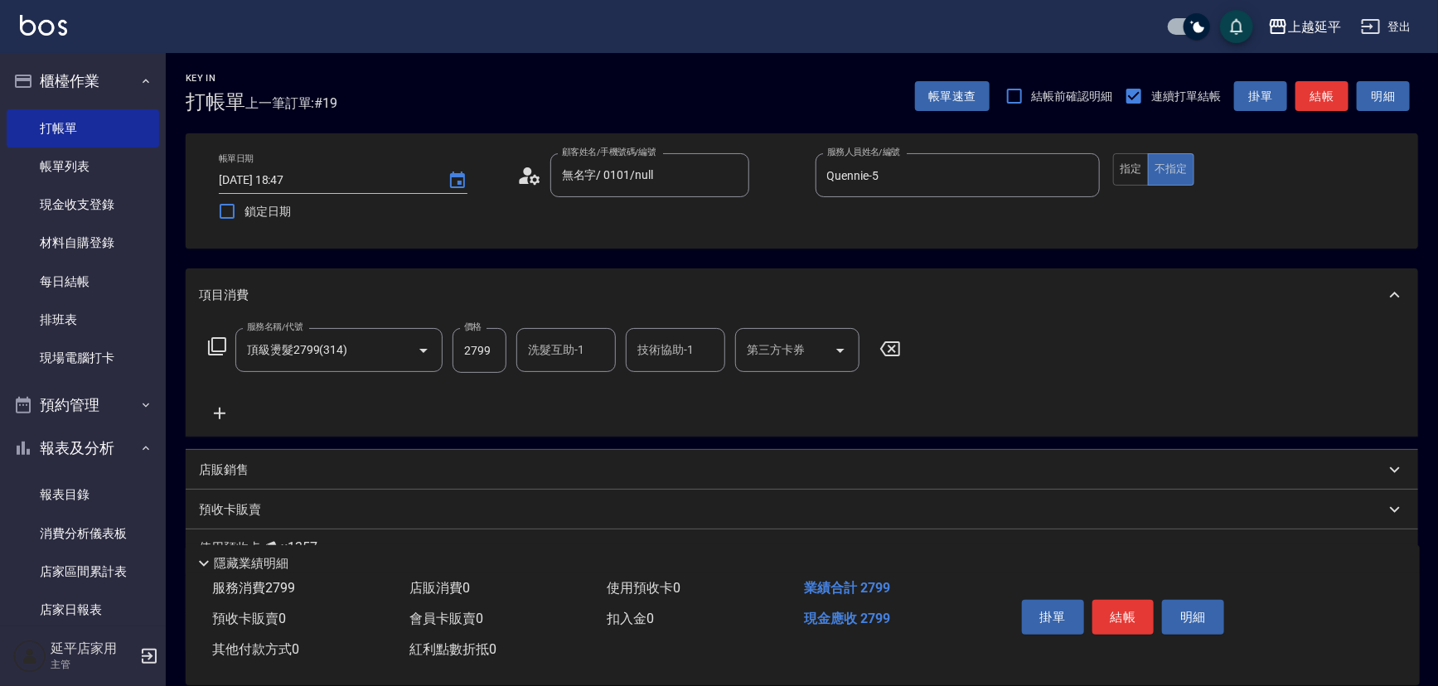
click at [573, 347] on input "洗髮互助-1" at bounding box center [566, 350] width 85 height 29
type input "方彩姿-34"
click at [1114, 613] on button "結帳" at bounding box center [1124, 617] width 62 height 35
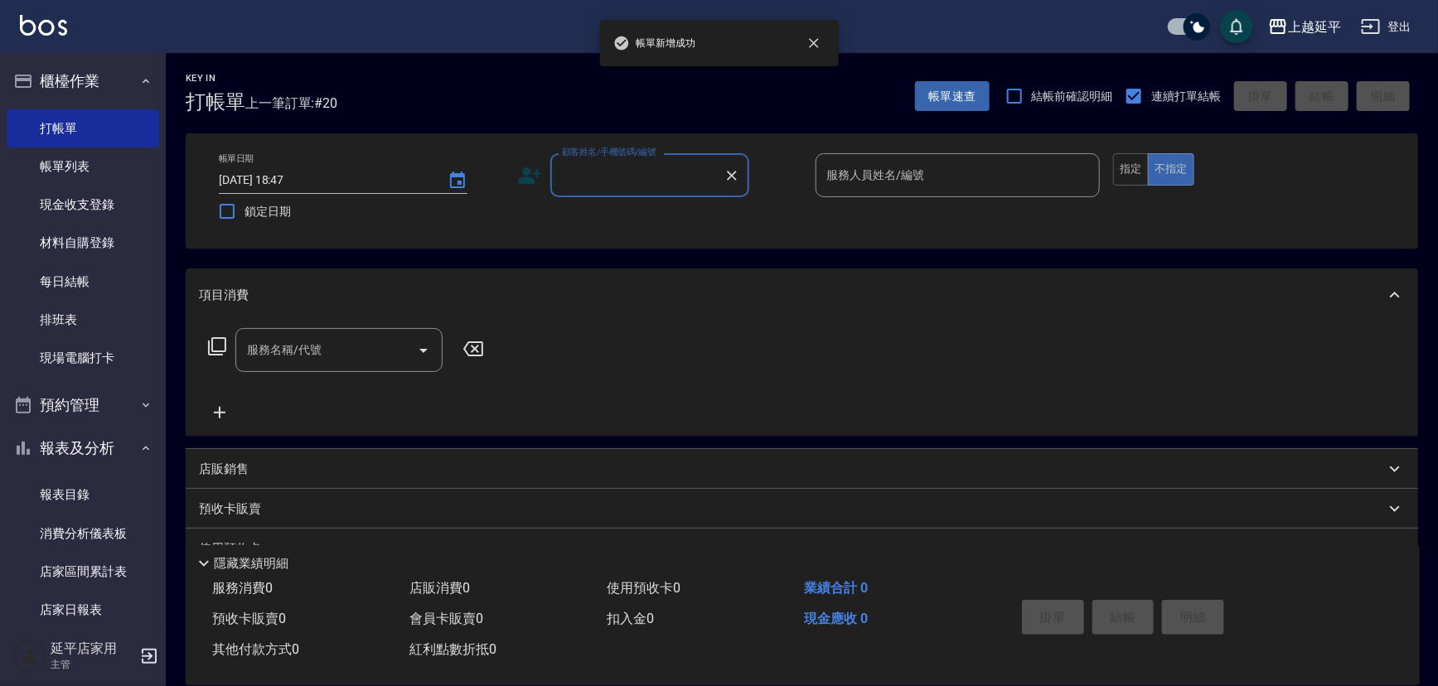
click at [610, 172] on input "顧客姓名/手機號碼/編號" at bounding box center [637, 175] width 159 height 29
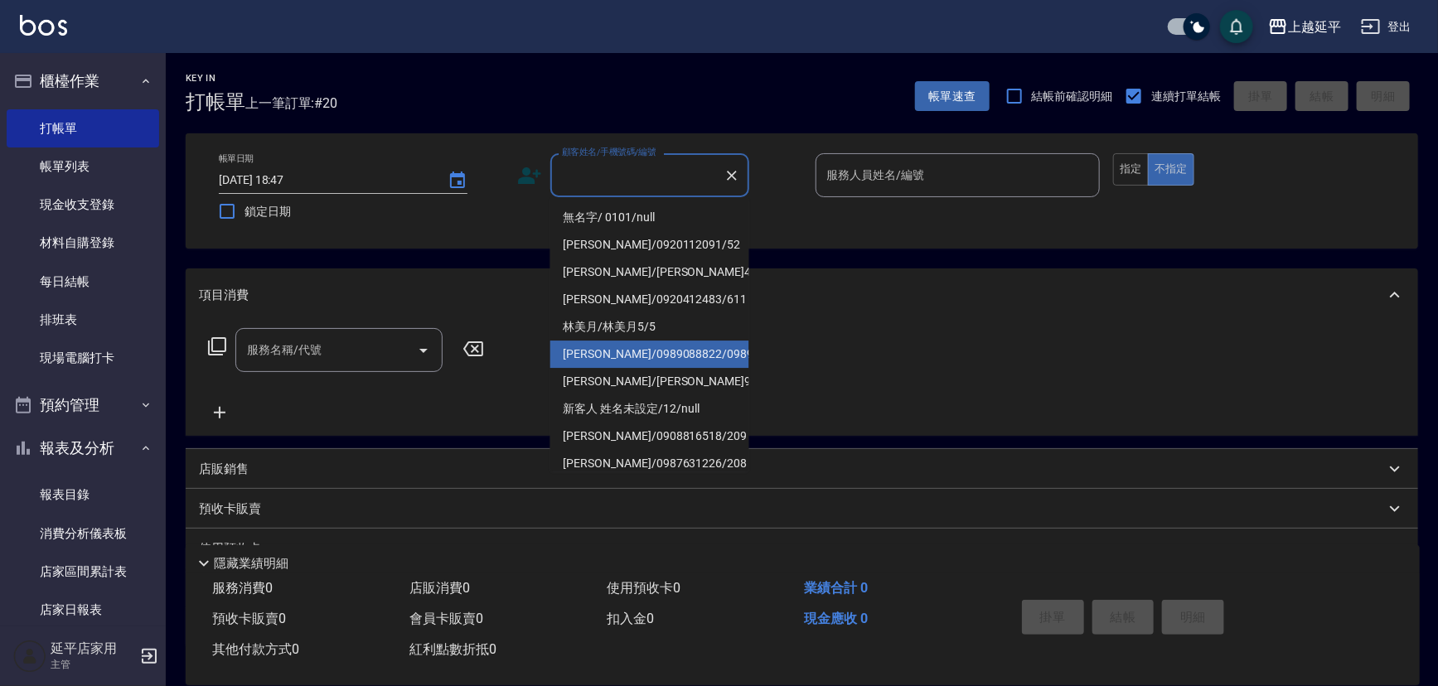
click at [673, 355] on li "[PERSON_NAME]/0989088822/0989088822" at bounding box center [649, 354] width 199 height 27
type input "[PERSON_NAME]/0989088822/0989088822"
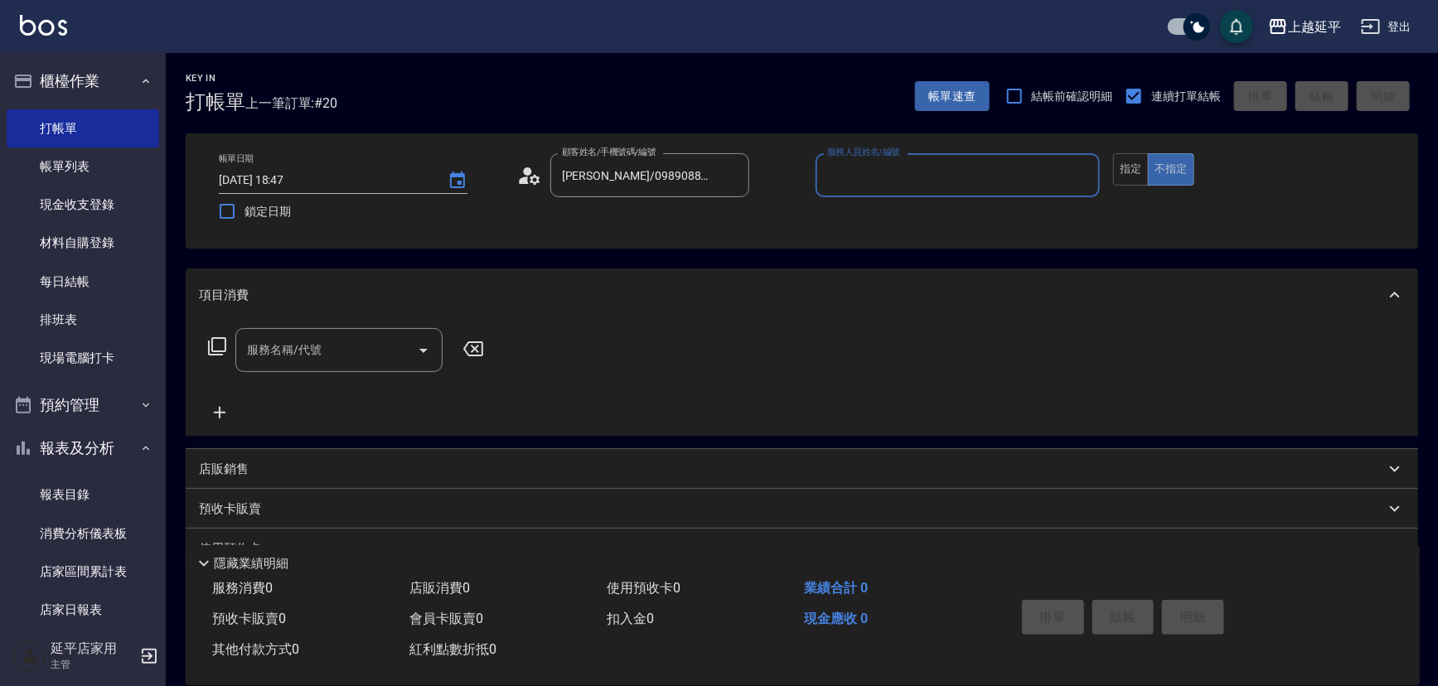
type input "Quennie-5"
click at [1130, 172] on button "指定" at bounding box center [1131, 169] width 36 height 32
click at [221, 348] on icon at bounding box center [217, 347] width 20 height 20
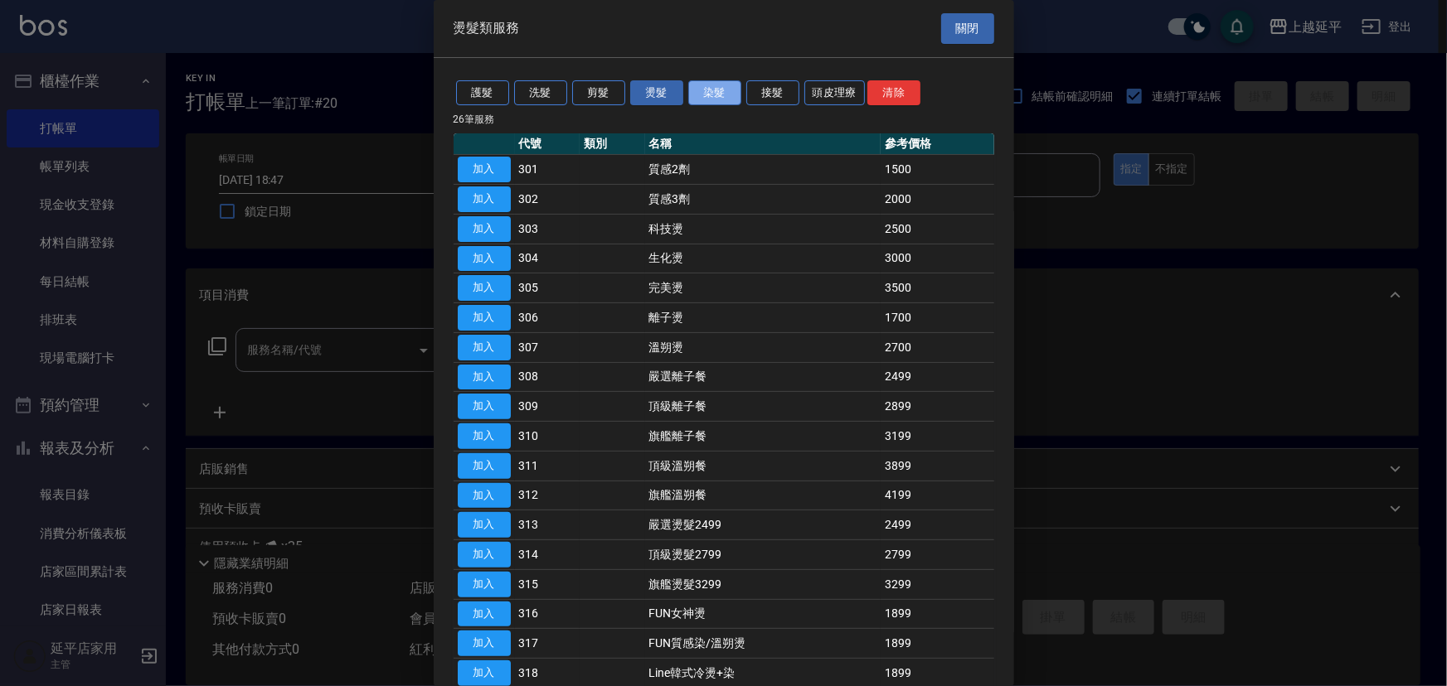
click at [715, 88] on button "染髮" at bounding box center [714, 93] width 53 height 26
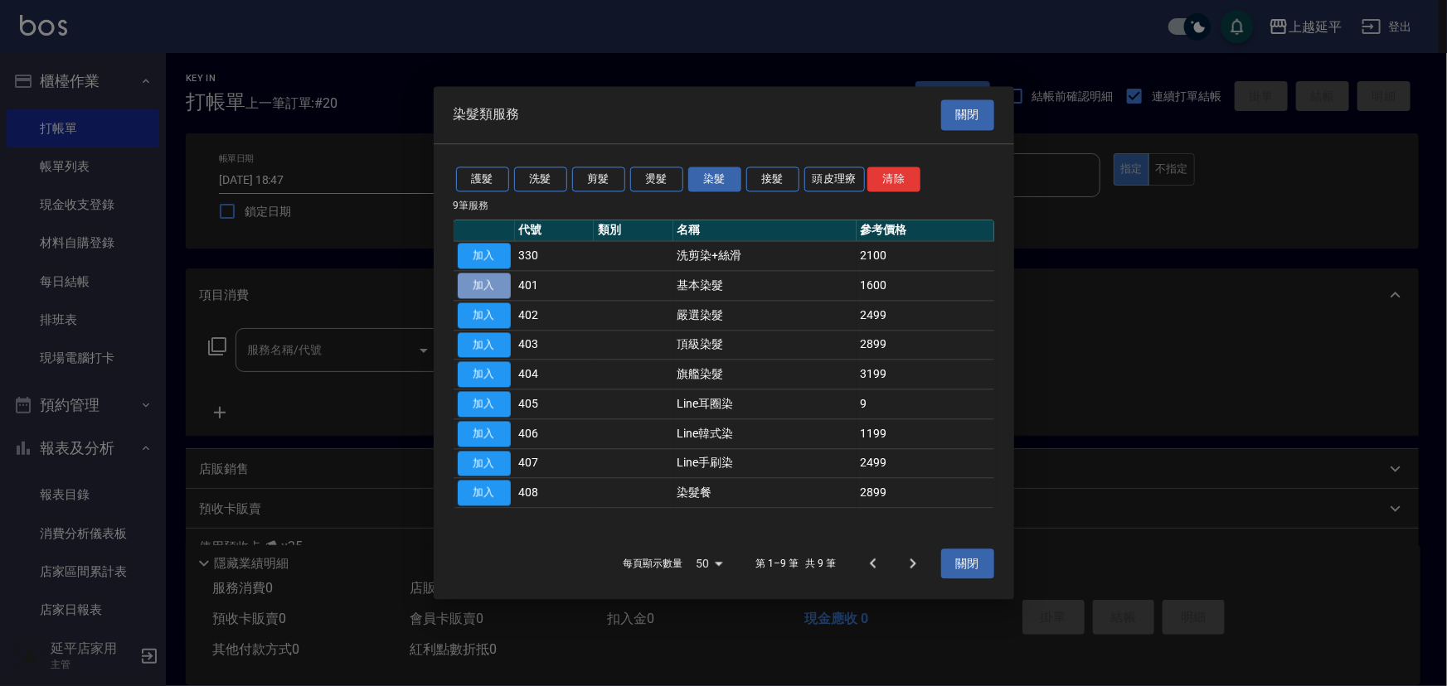
click at [489, 291] on button "加入" at bounding box center [484, 286] width 53 height 26
type input "基本染髮(401)"
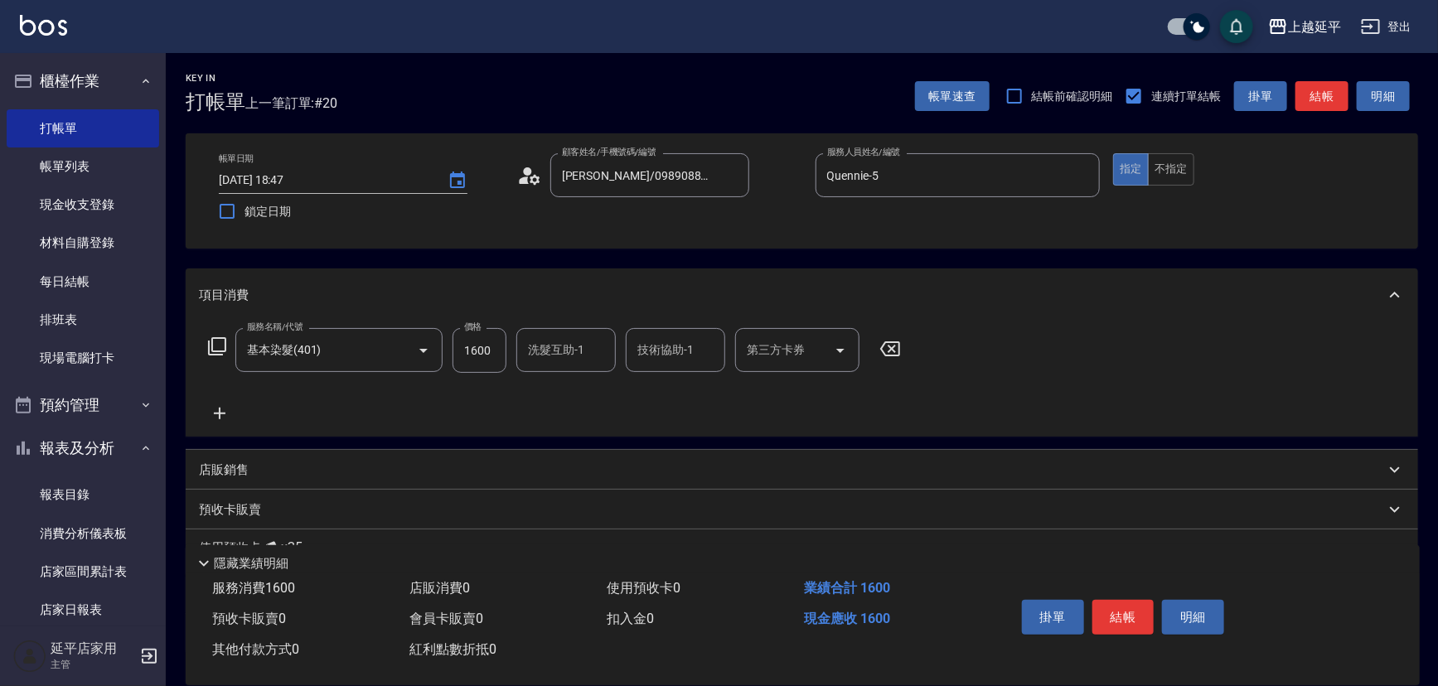
click at [492, 351] on input "1600" at bounding box center [480, 350] width 54 height 45
type input "1500"
type input "方彩姿-34"
click at [220, 348] on icon at bounding box center [217, 347] width 20 height 20
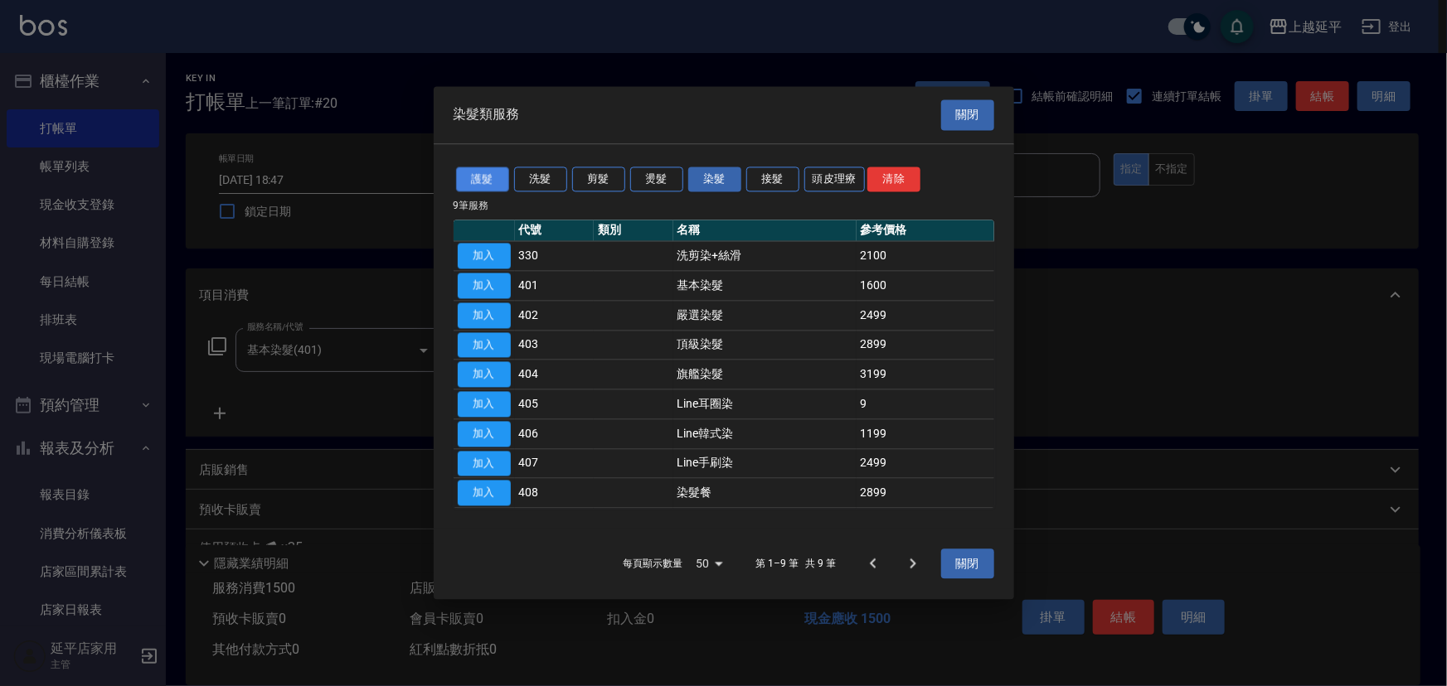
click at [488, 174] on button "護髮" at bounding box center [482, 180] width 53 height 26
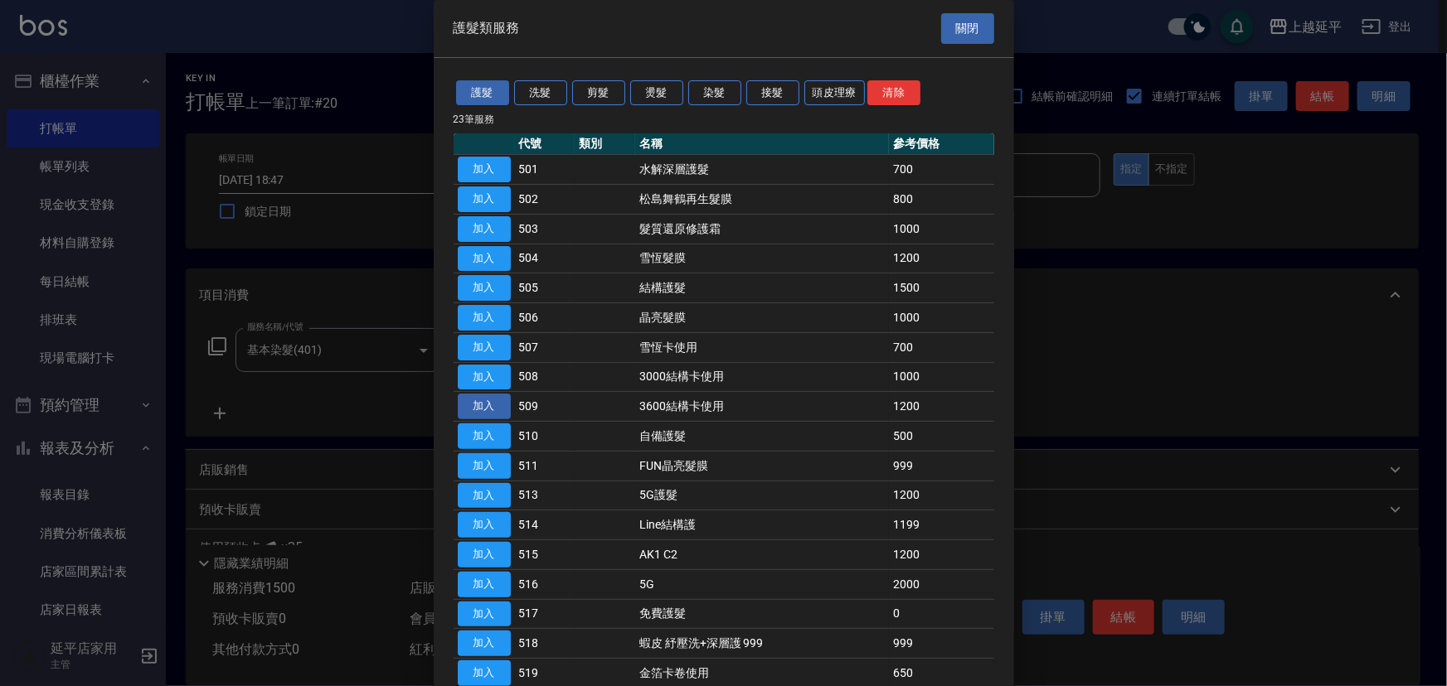
click at [484, 404] on button "加入" at bounding box center [484, 407] width 53 height 26
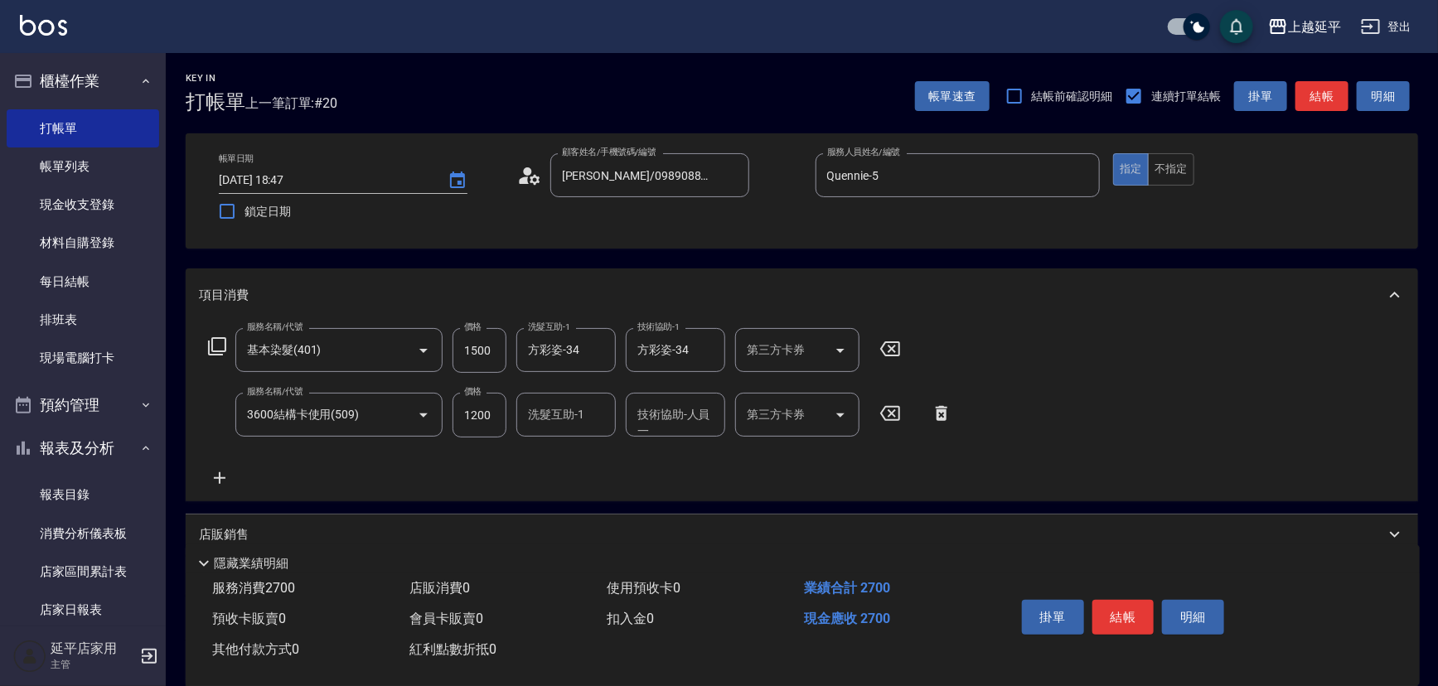
click at [211, 342] on icon at bounding box center [217, 346] width 18 height 18
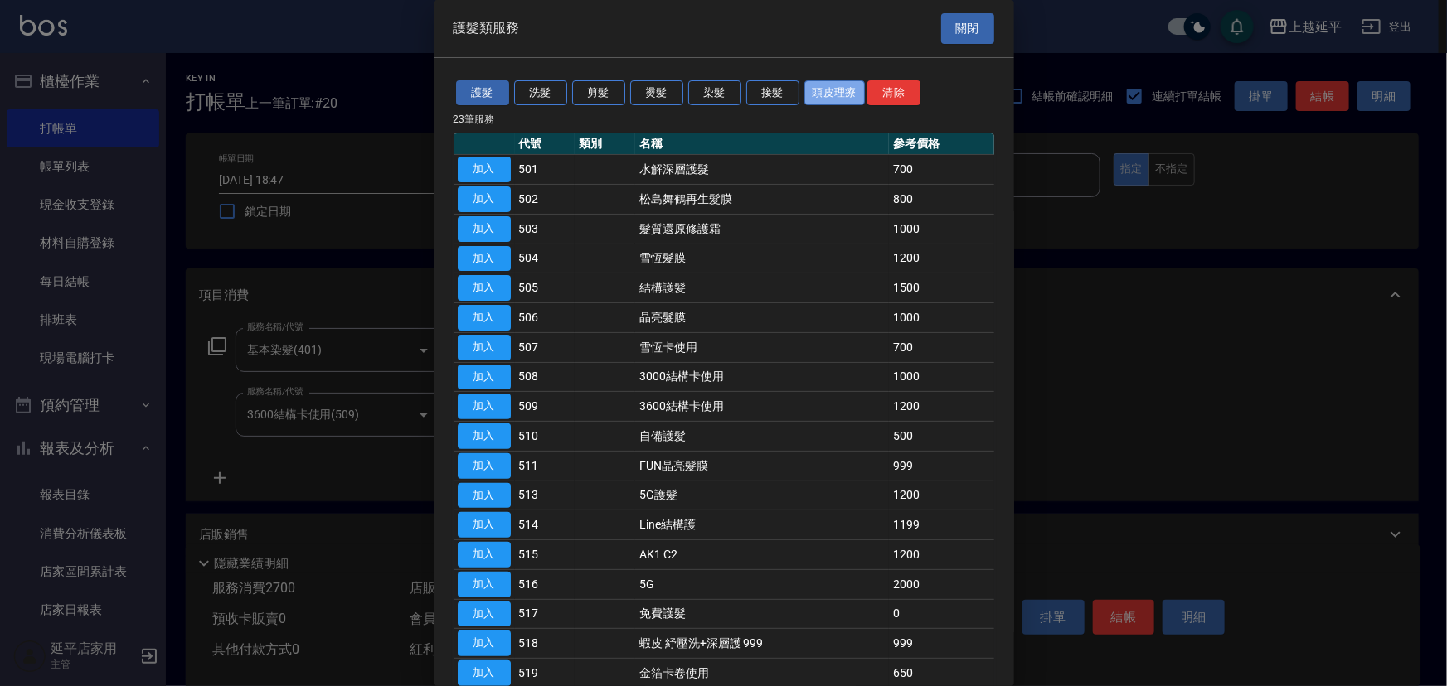
click at [834, 90] on button "頭皮理療" at bounding box center [834, 93] width 61 height 26
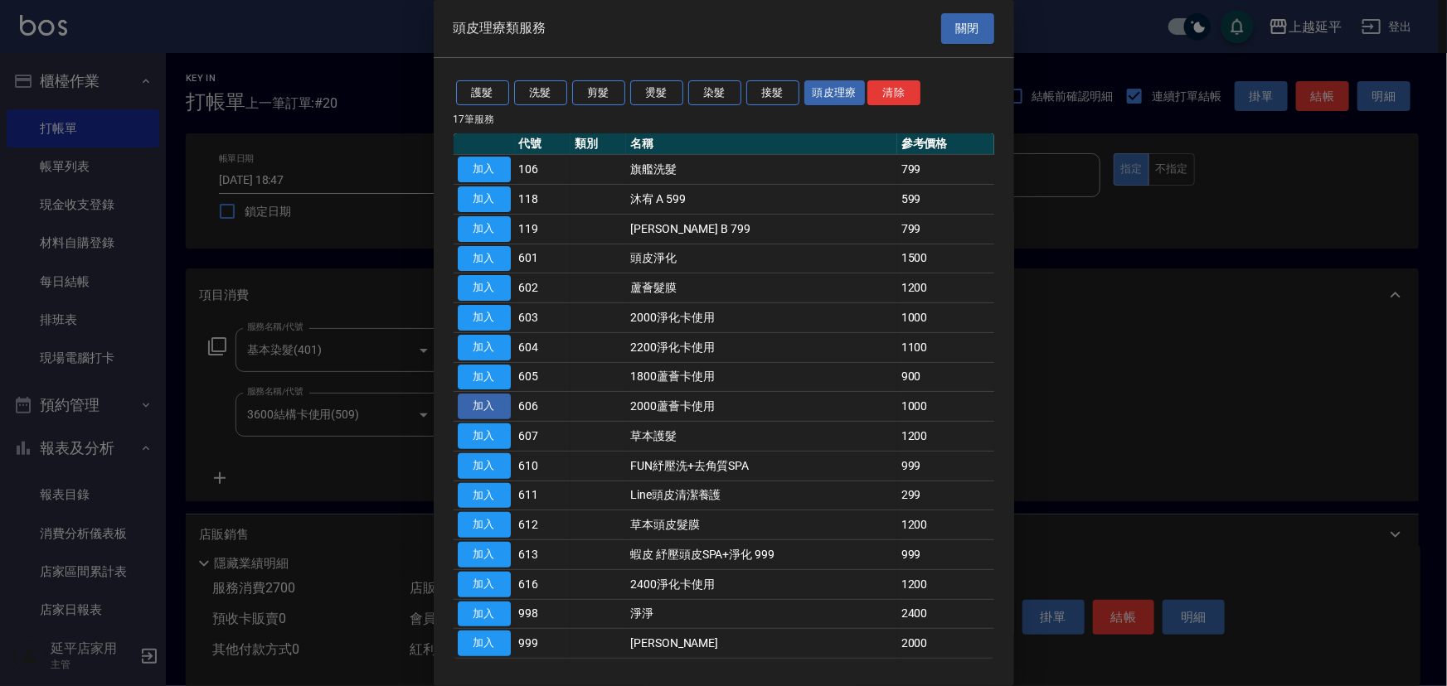
click at [490, 406] on button "加入" at bounding box center [484, 407] width 53 height 26
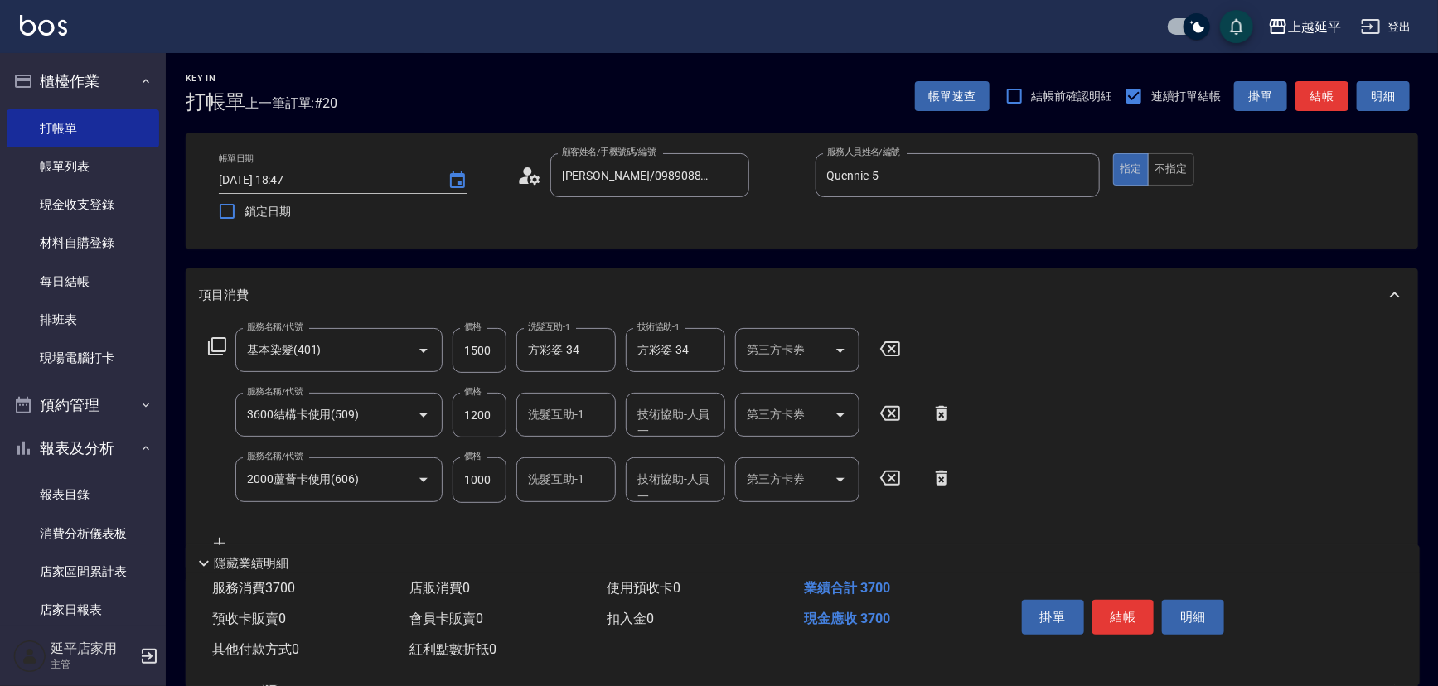
click at [663, 413] on input "技術協助-人員一" at bounding box center [675, 414] width 85 height 29
type input "方彩姿-34"
click at [668, 488] on input "技術協助-人員一" at bounding box center [675, 479] width 85 height 29
type input "方彩姿-34"
click at [841, 422] on icon "Open" at bounding box center [841, 415] width 20 height 20
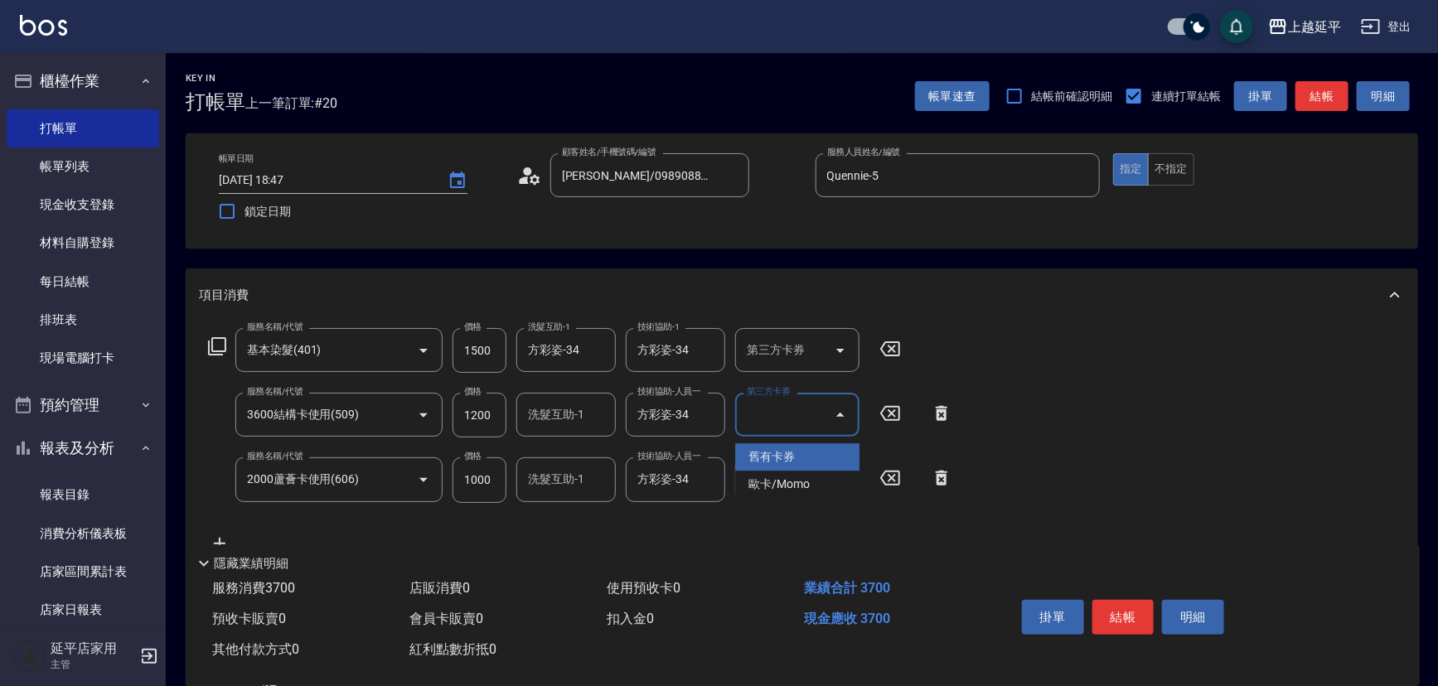
click at [824, 457] on span "舊有卡券" at bounding box center [797, 457] width 124 height 27
type input "舊有卡券"
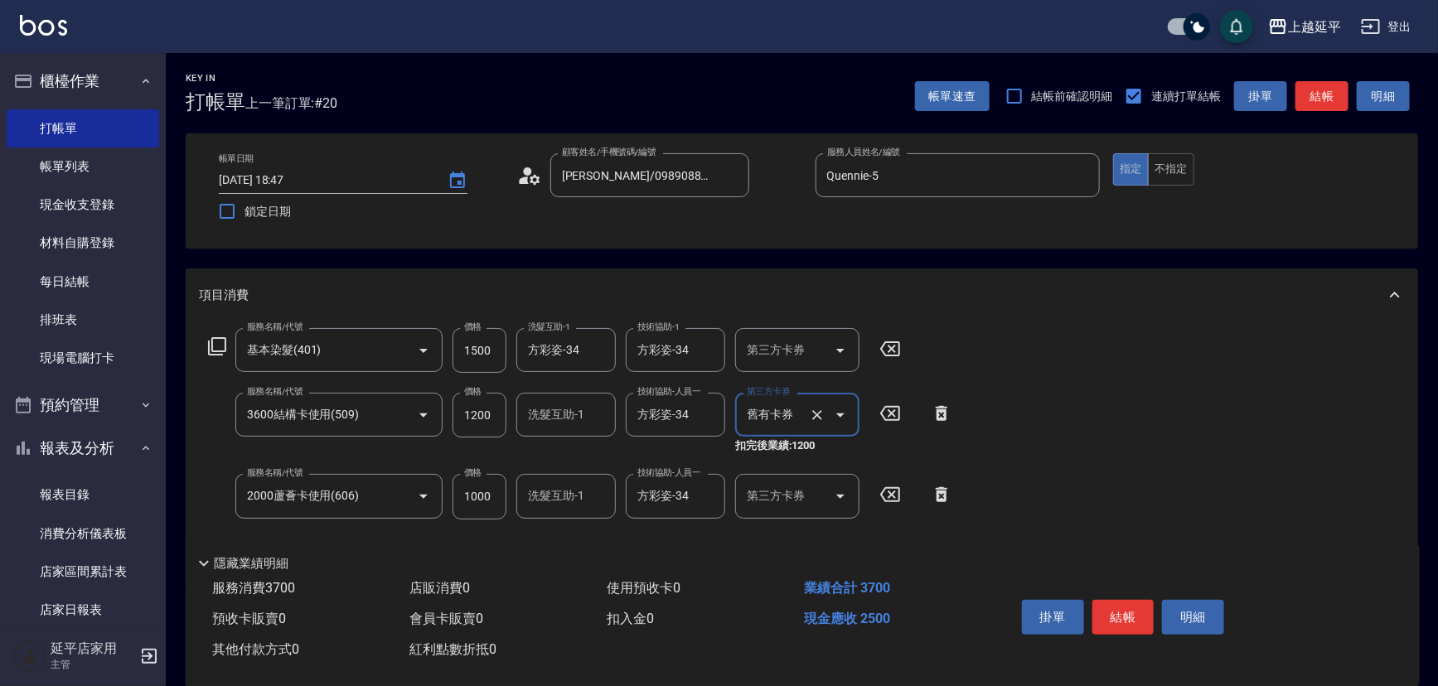
click at [841, 501] on icon "Open" at bounding box center [841, 497] width 20 height 20
click at [832, 539] on span "舊有卡券" at bounding box center [797, 538] width 124 height 27
type input "舊有卡券"
click at [1110, 613] on button "結帳" at bounding box center [1124, 617] width 62 height 35
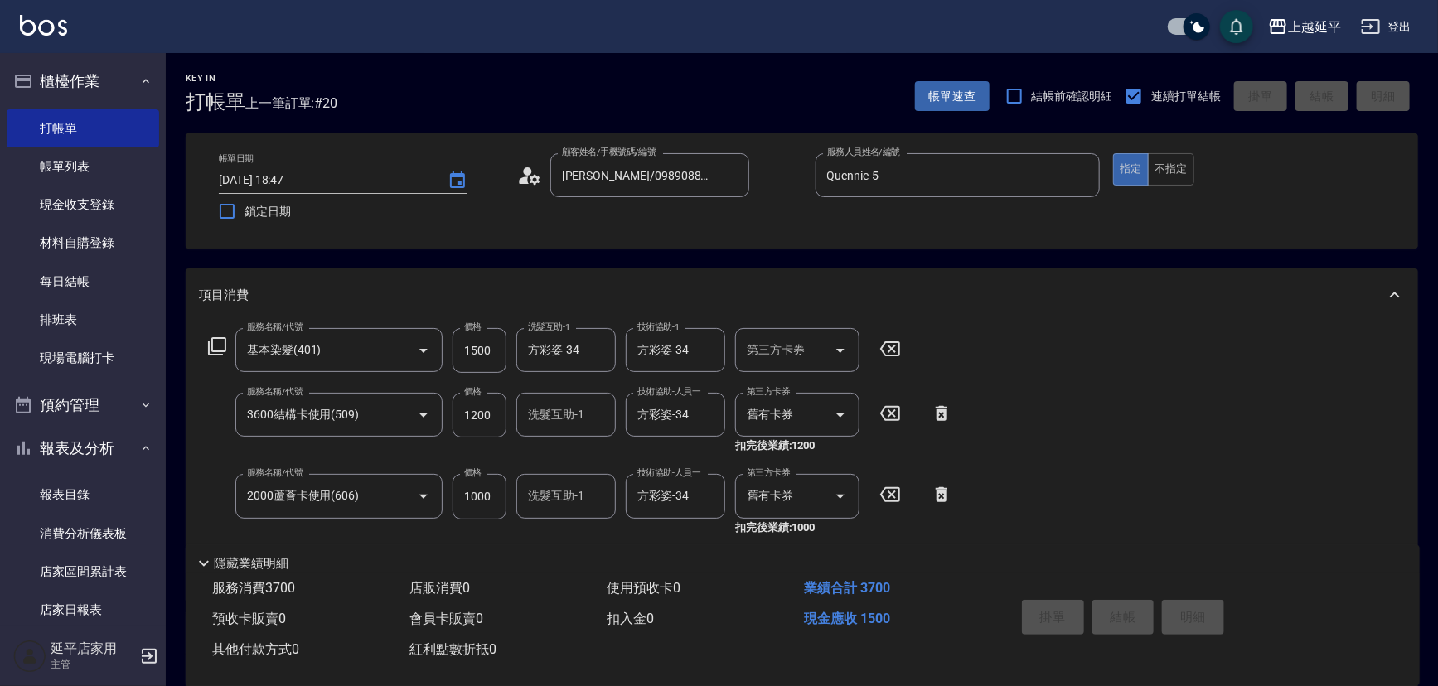
type input "[DATE] 18:48"
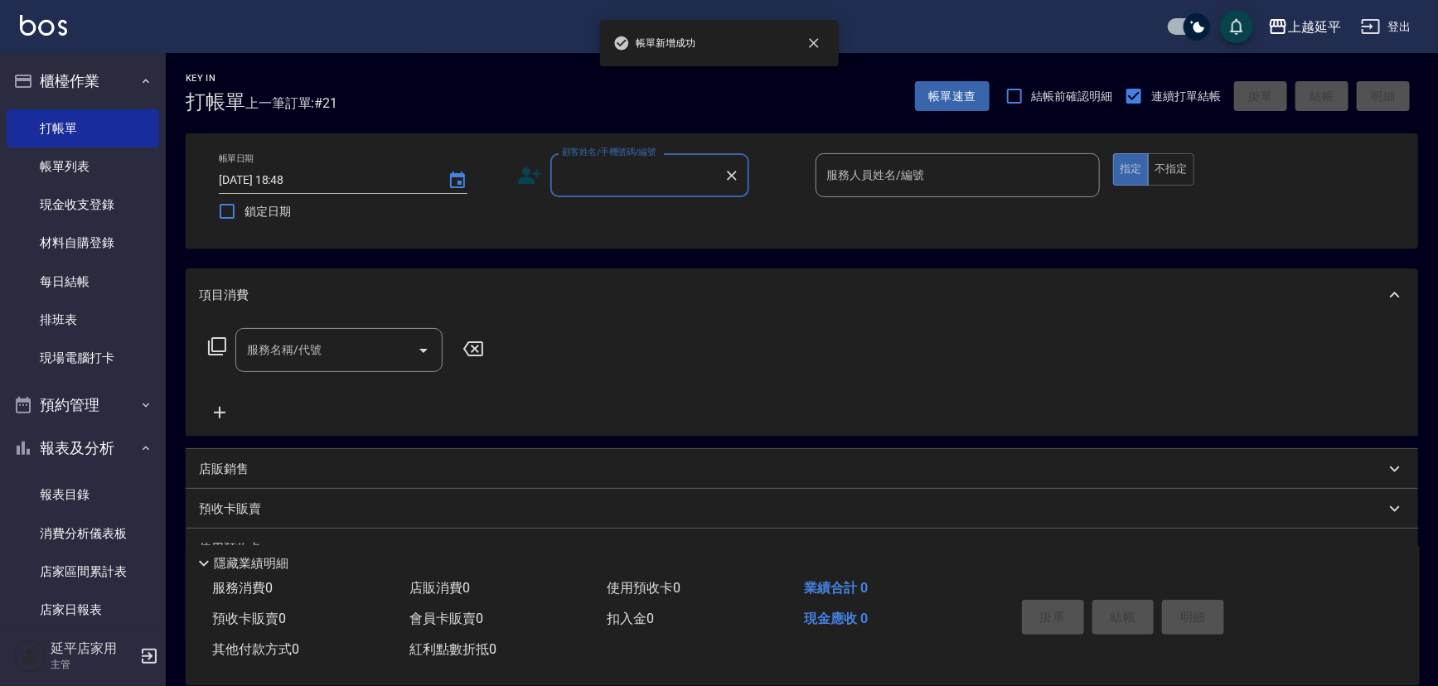
click at [663, 183] on input "顧客姓名/手機號碼/編號" at bounding box center [637, 175] width 159 height 29
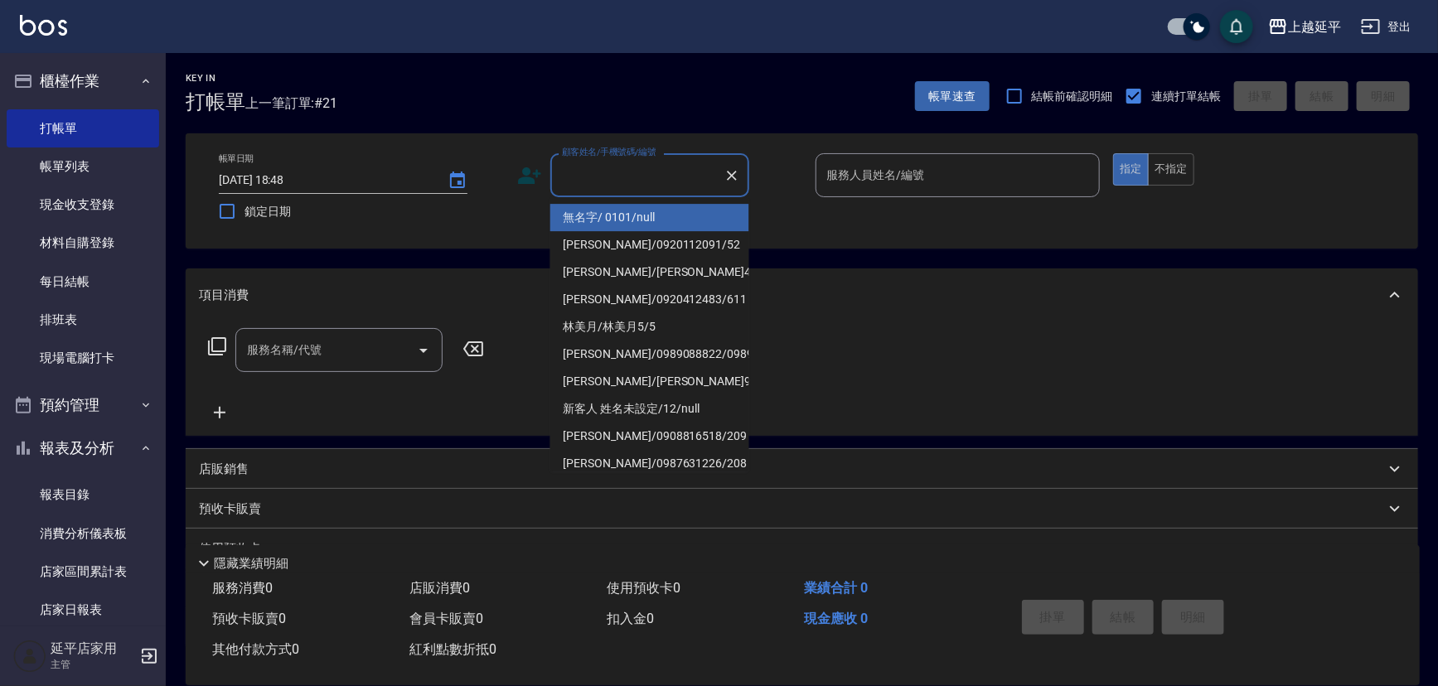
click at [665, 225] on li "無名字/ 0101/null" at bounding box center [649, 217] width 199 height 27
type input "無名字/ 0101/null"
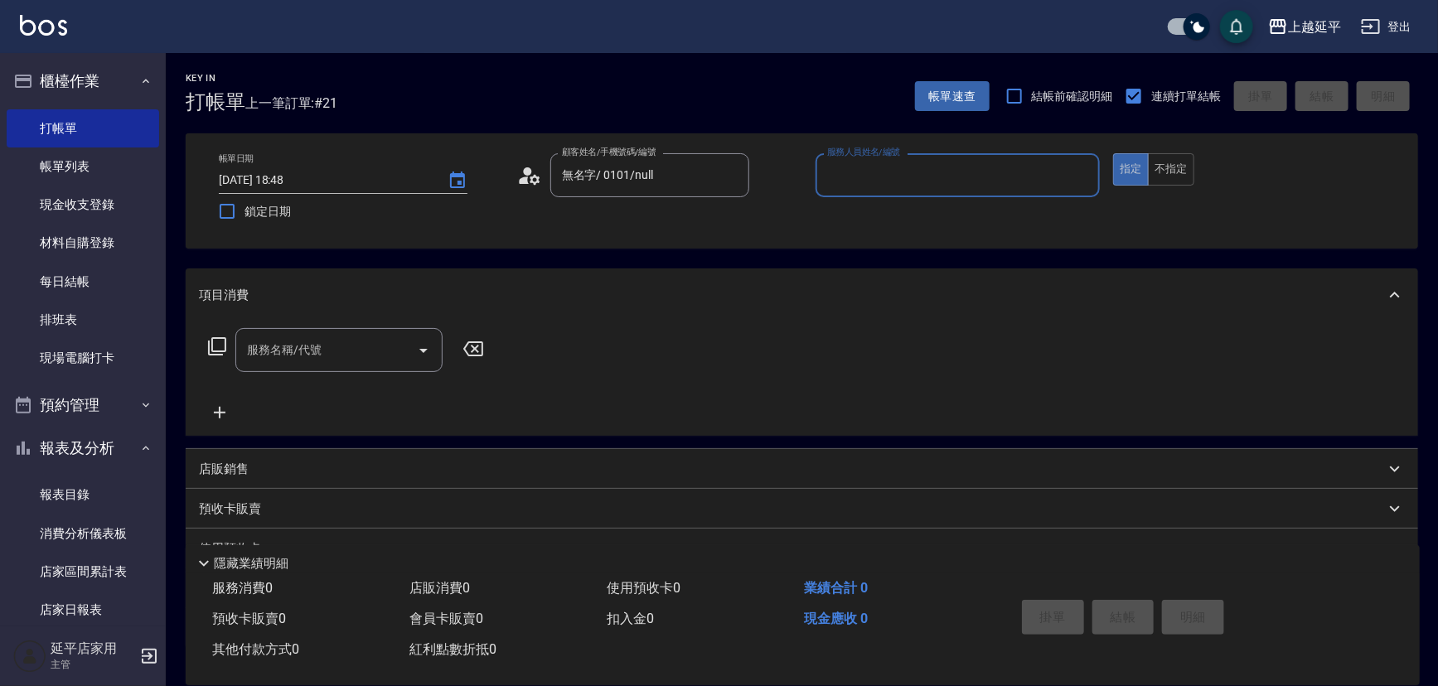
click at [896, 162] on input "服務人員姓名/編號" at bounding box center [958, 175] width 270 height 29
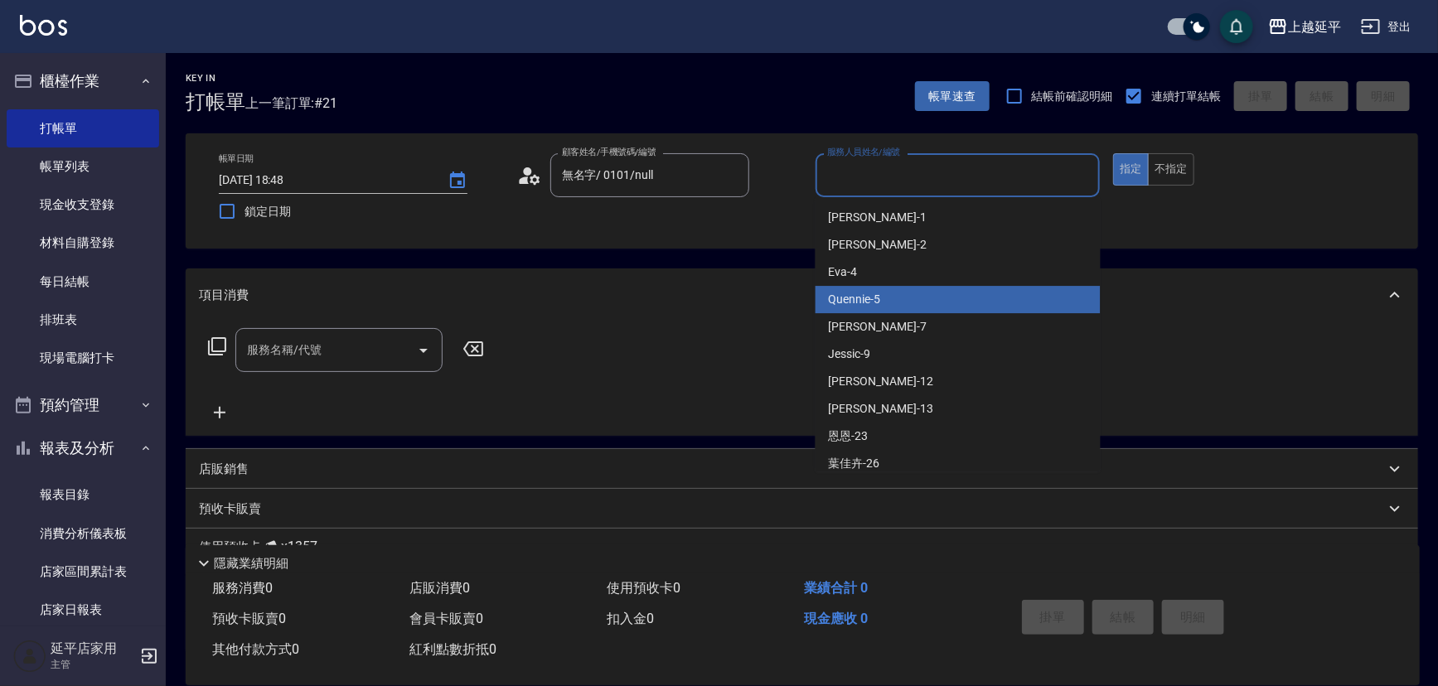
click at [899, 301] on div "Quennie -5" at bounding box center [958, 299] width 285 height 27
type input "Quennie-5"
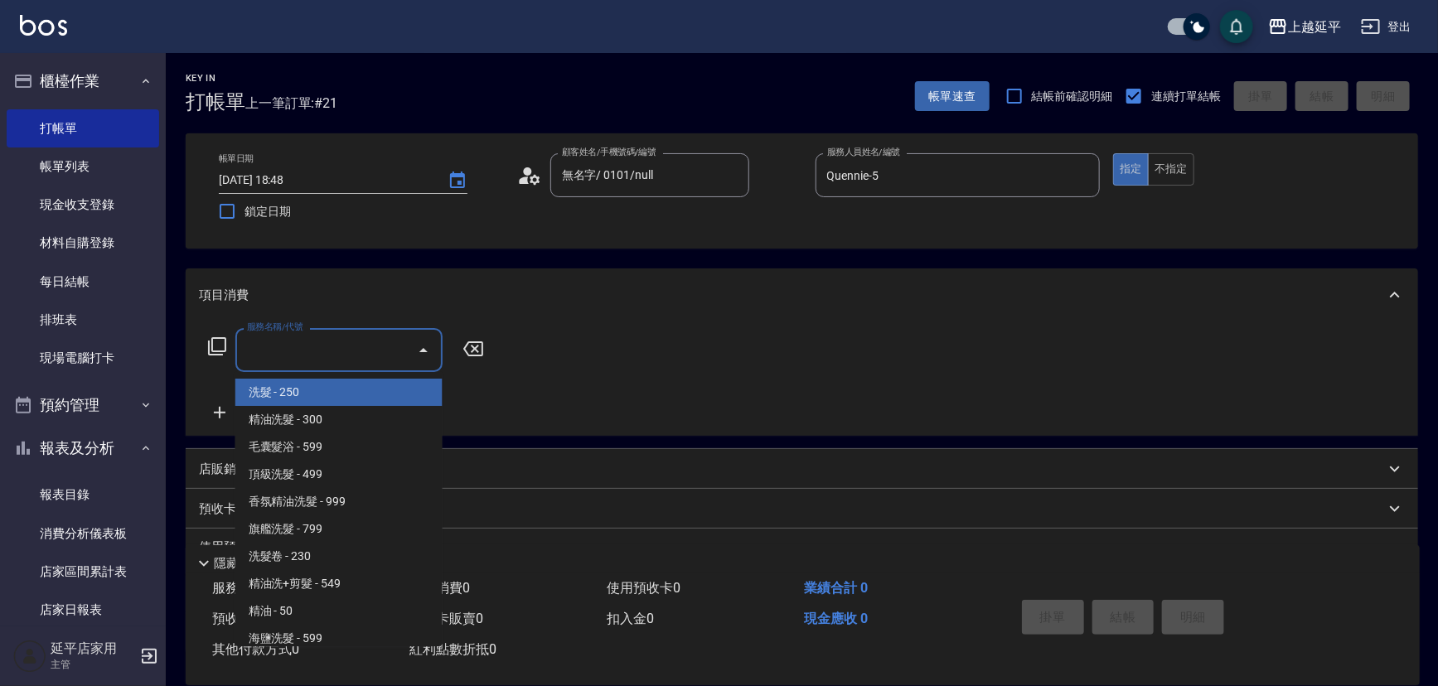
click at [292, 357] on input "服務名稱/代號" at bounding box center [326, 350] width 167 height 29
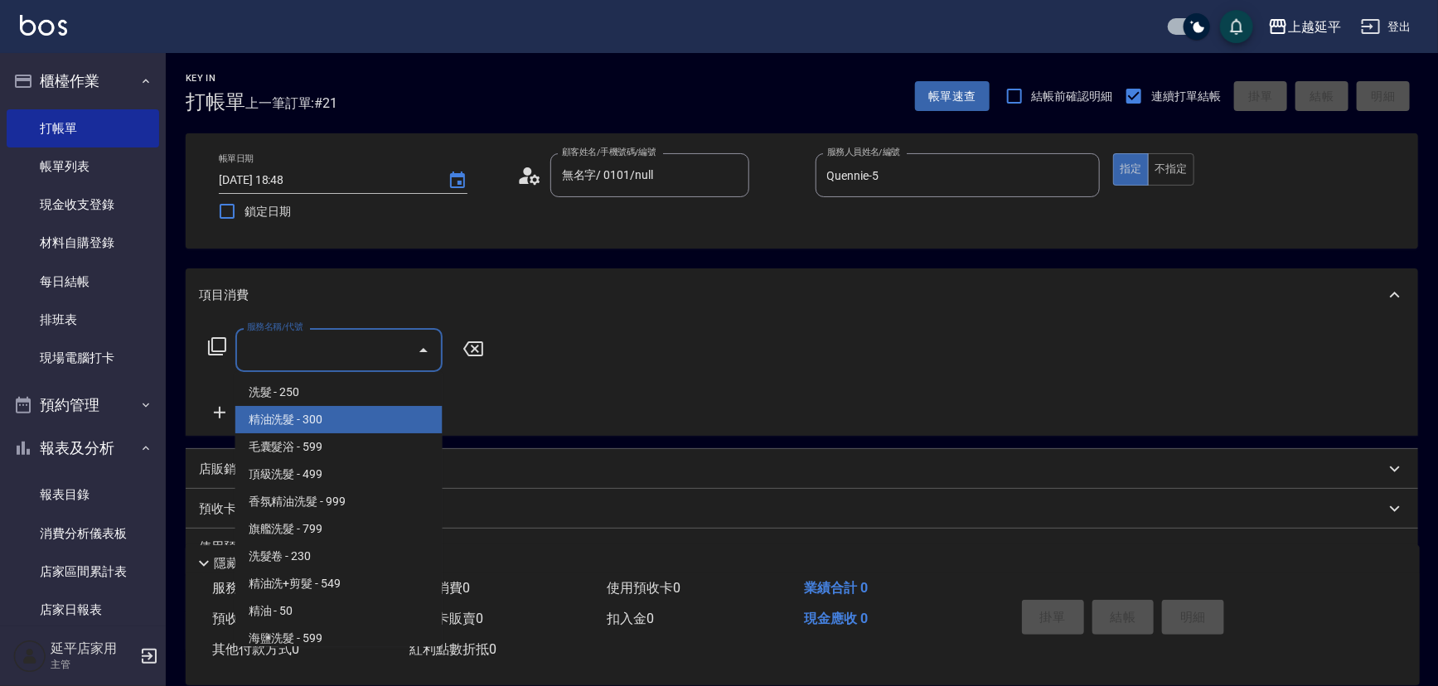
click at [292, 429] on span "精油洗髮 - 300" at bounding box center [338, 419] width 207 height 27
type input "精油洗髮(102)"
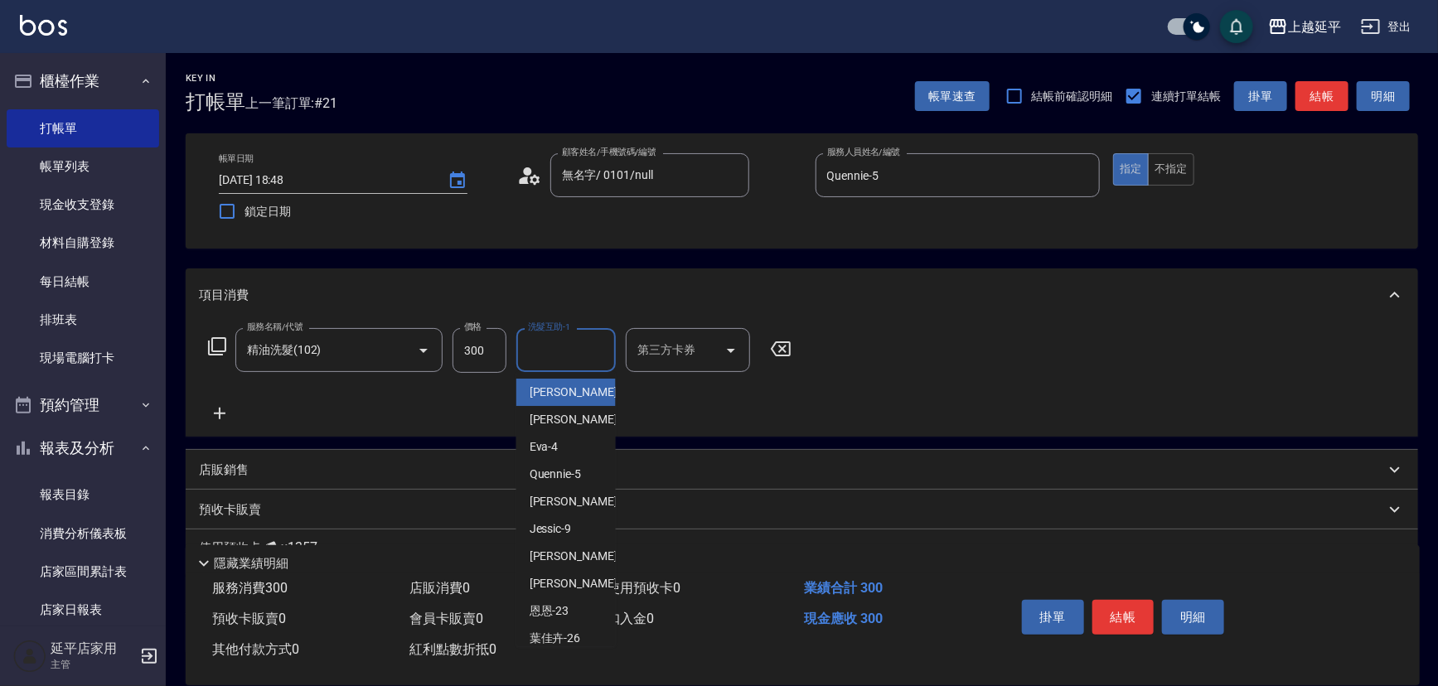
click at [561, 346] on div "洗髮互助-1 洗髮互助-1" at bounding box center [565, 350] width 99 height 44
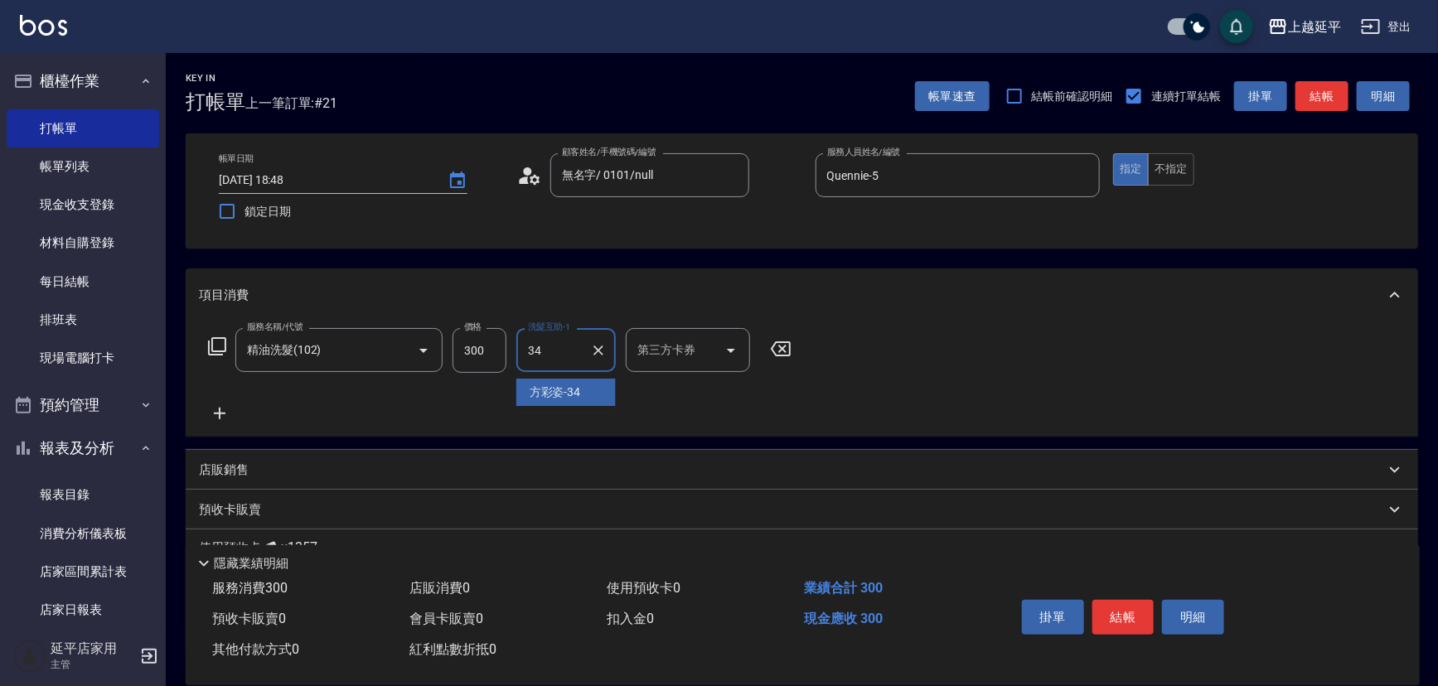
type input "方彩姿-34"
click at [1113, 613] on button "結帳" at bounding box center [1124, 617] width 62 height 35
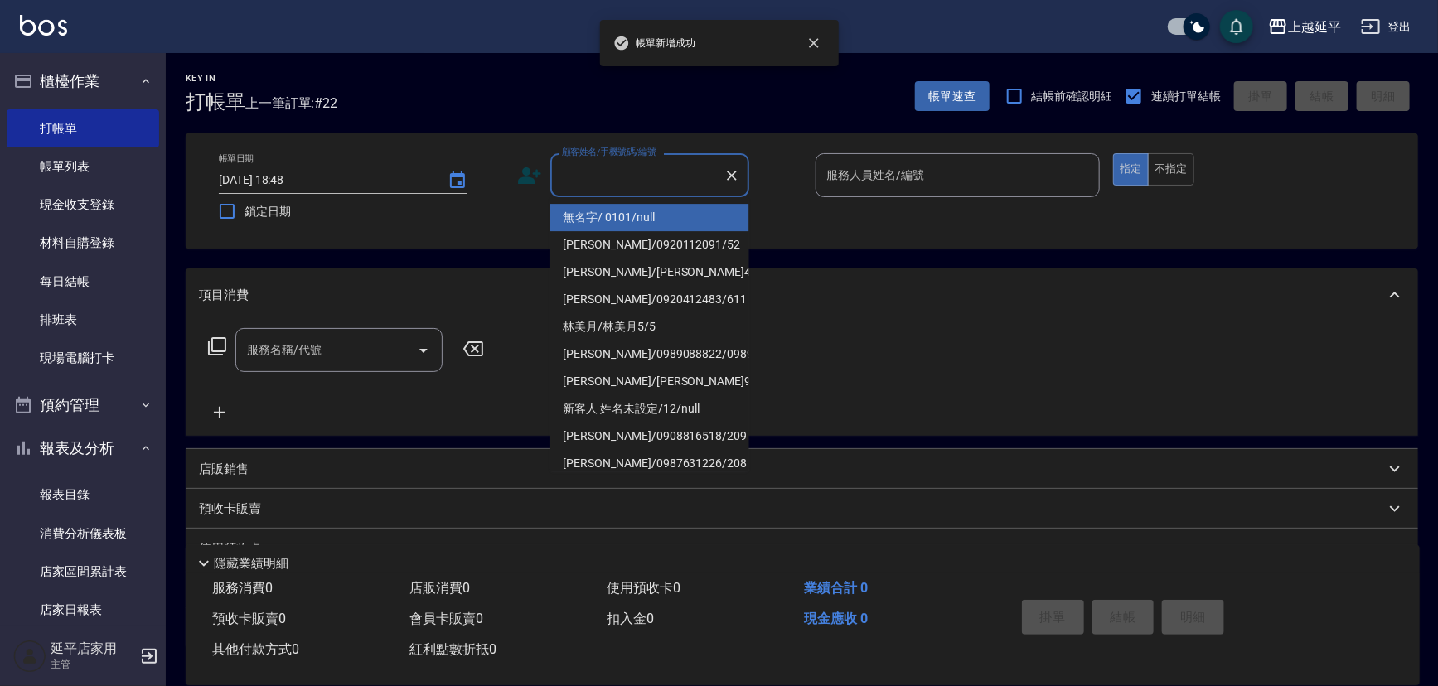
drag, startPoint x: 662, startPoint y: 168, endPoint x: 675, endPoint y: 208, distance: 41.7
click at [662, 169] on input "顧客姓名/手機號碼/編號" at bounding box center [637, 175] width 159 height 29
click at [680, 230] on li "無名字/ 0101/null" at bounding box center [649, 217] width 199 height 27
type input "無名字/ 0101/null"
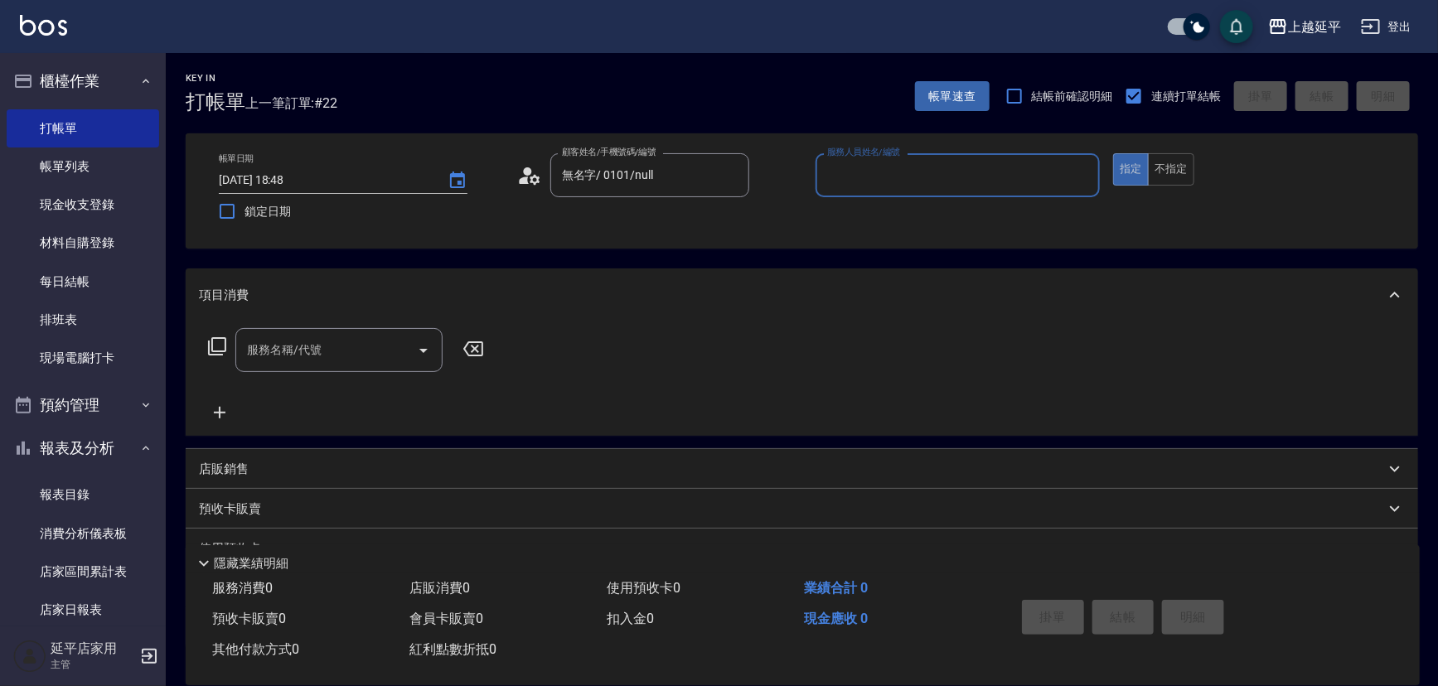
click at [887, 168] on input "服務人員姓名/編號" at bounding box center [958, 175] width 270 height 29
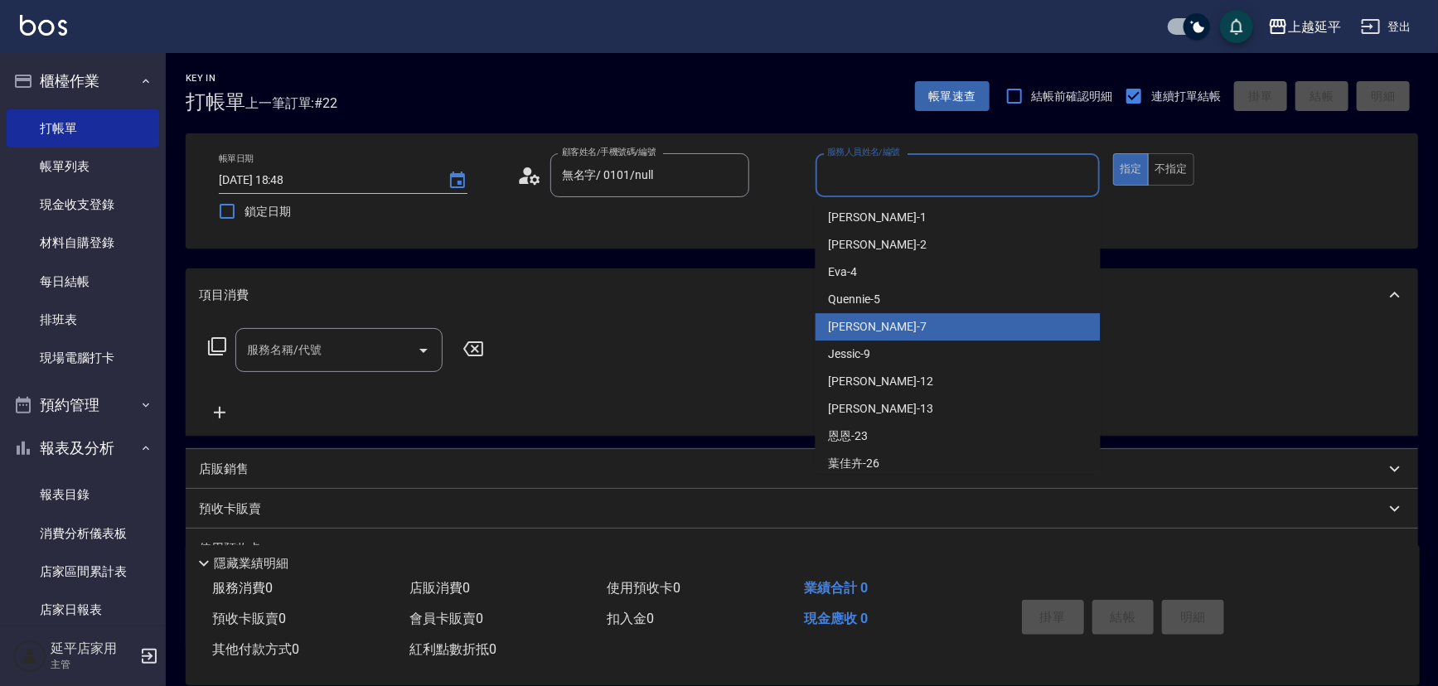
click at [931, 297] on div "Quennie -5" at bounding box center [958, 299] width 285 height 27
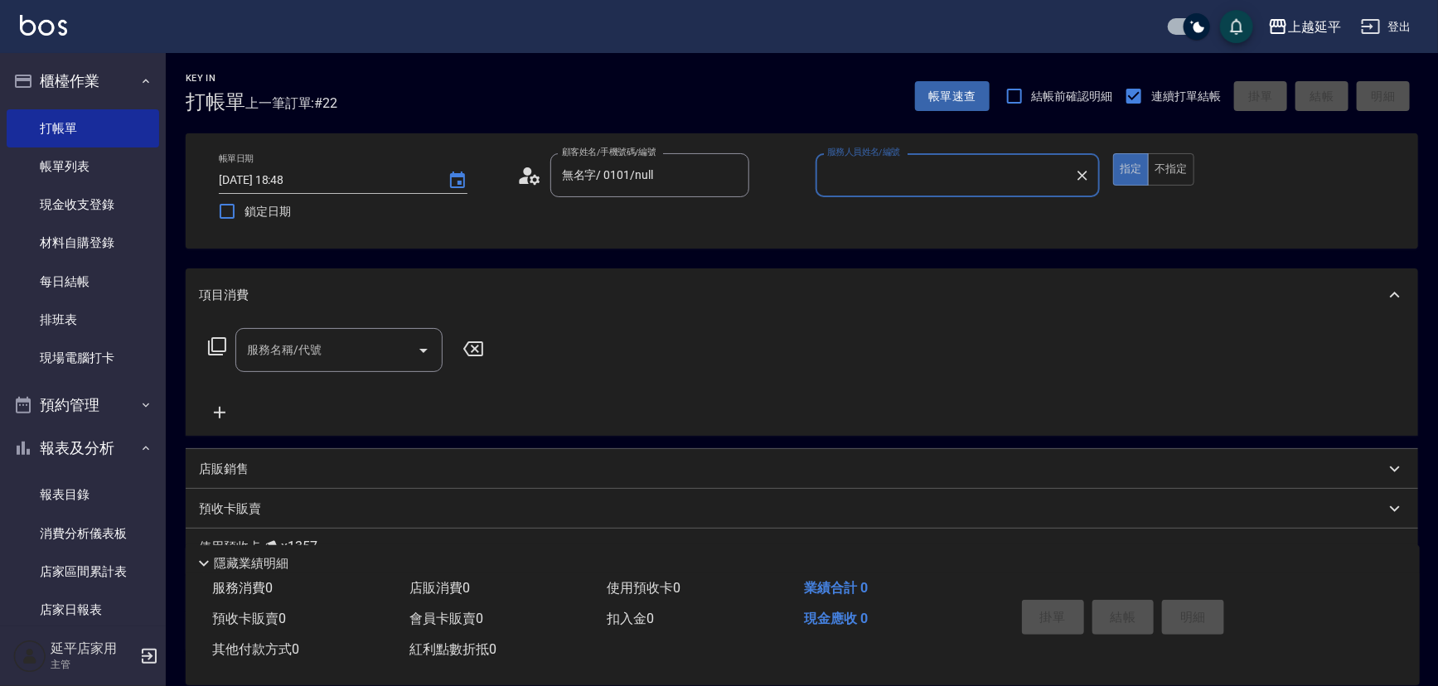
type input "Quennie-5"
click at [211, 349] on icon at bounding box center [217, 346] width 18 height 18
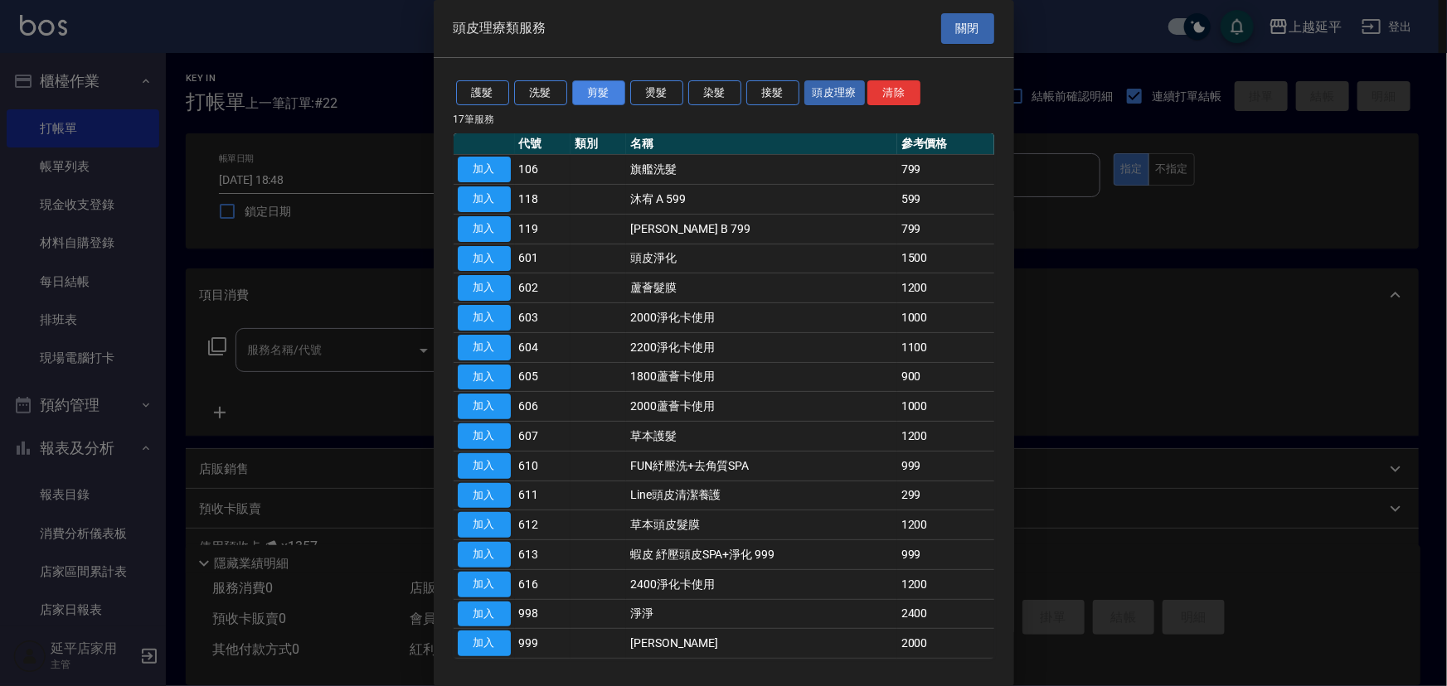
click at [599, 93] on button "剪髮" at bounding box center [598, 93] width 53 height 26
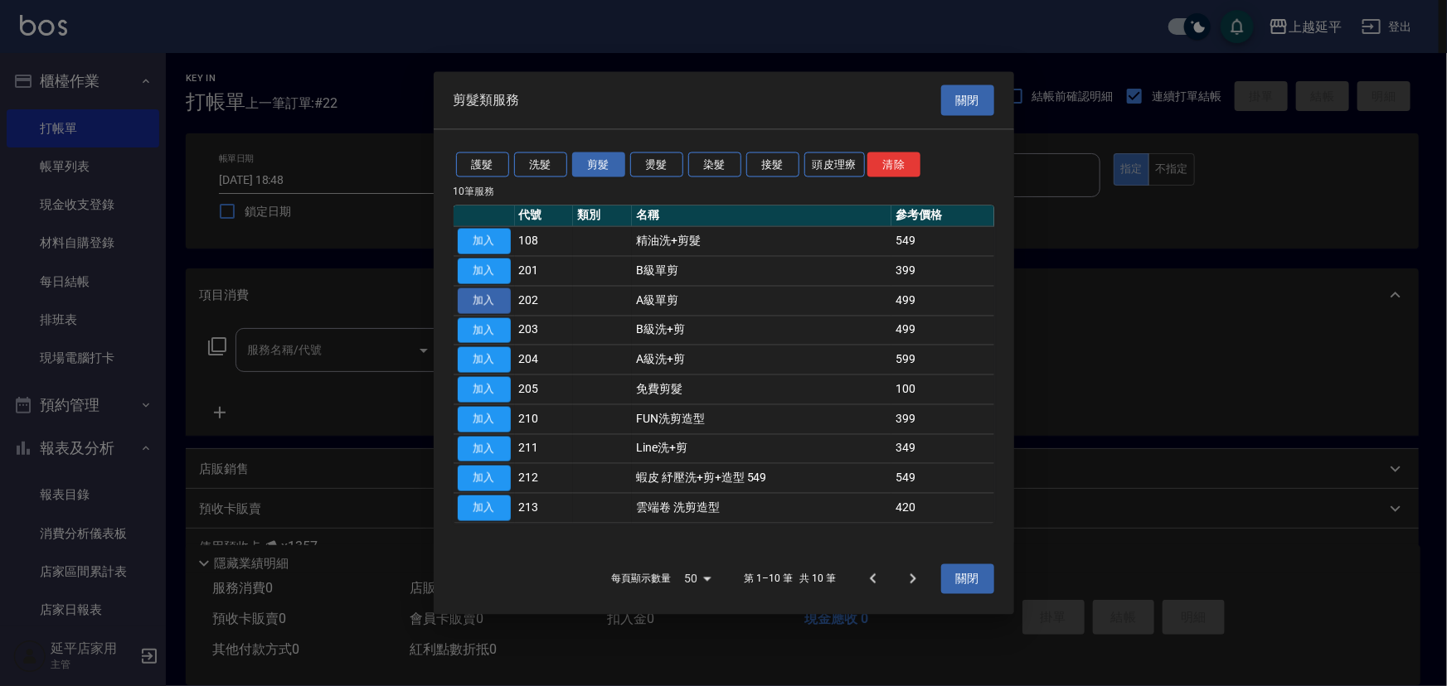
click at [484, 295] on button "加入" at bounding box center [484, 301] width 53 height 26
type input "A級單剪(202)"
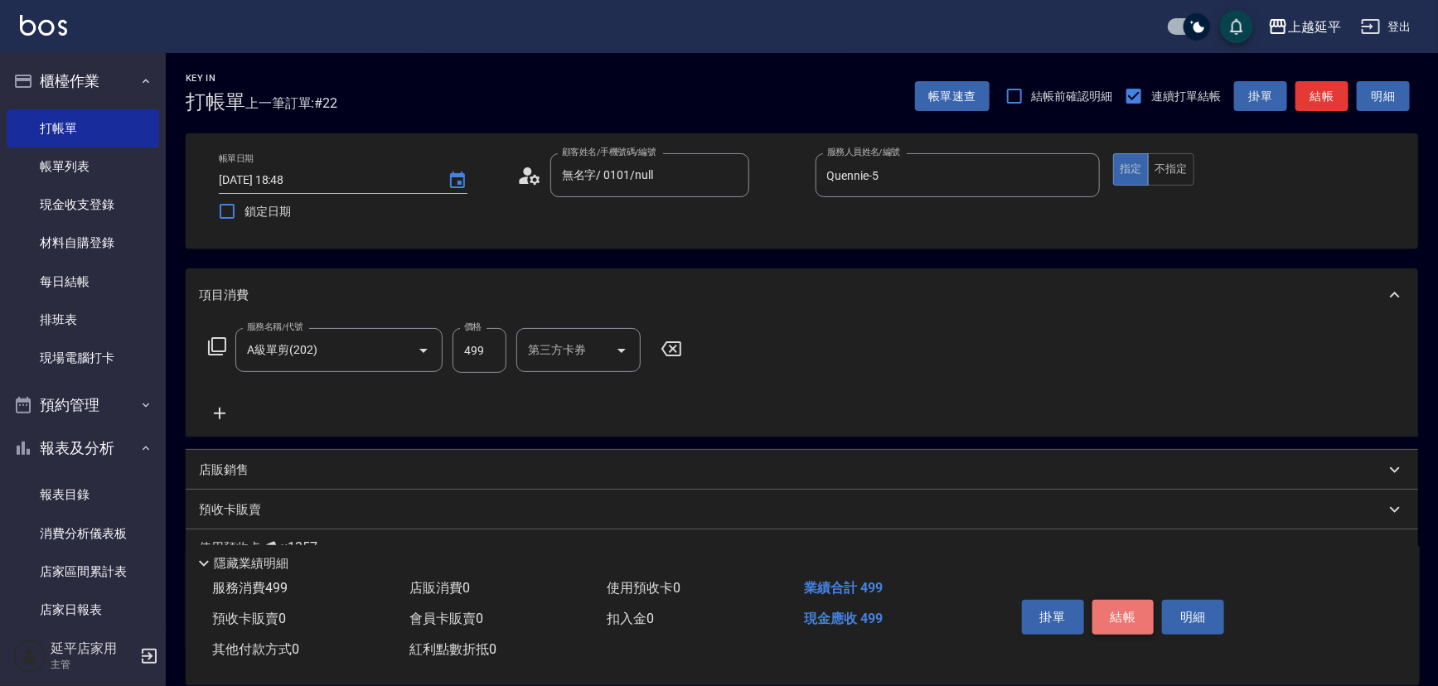
click at [1122, 608] on button "結帳" at bounding box center [1124, 617] width 62 height 35
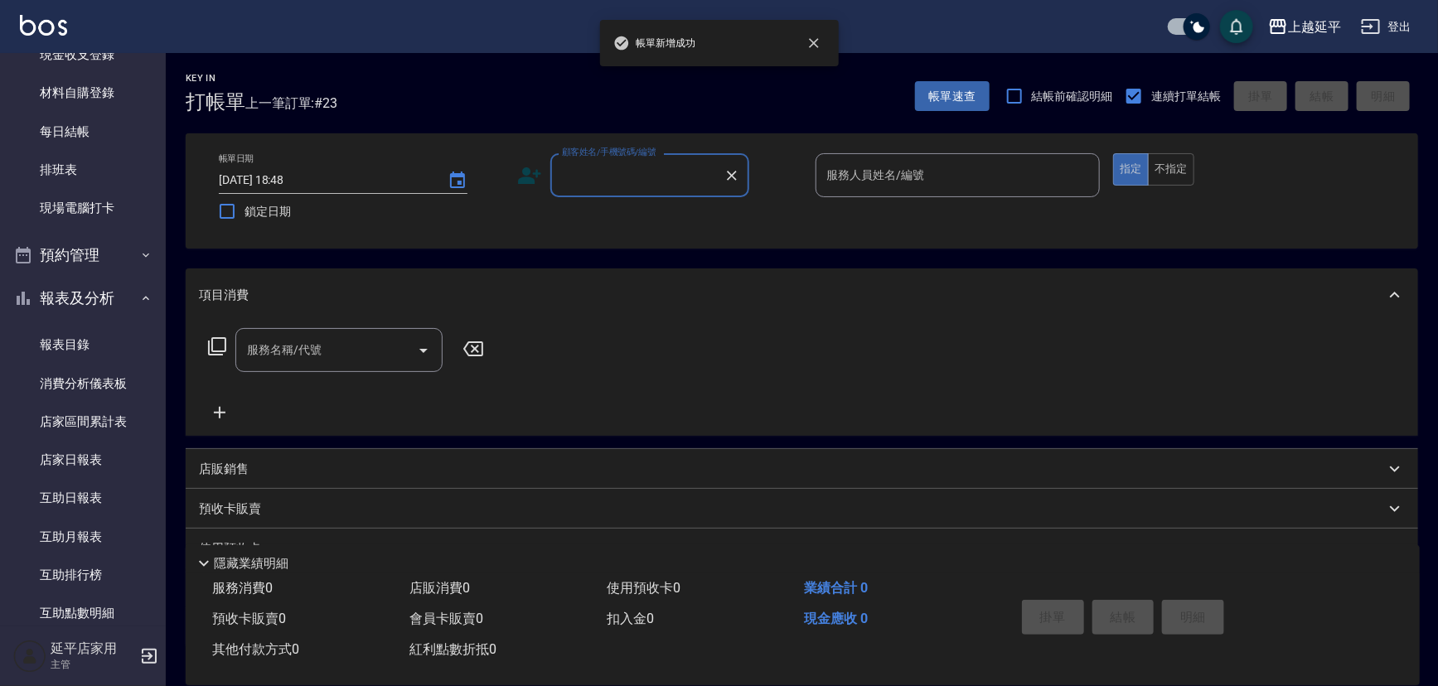
scroll to position [376, 0]
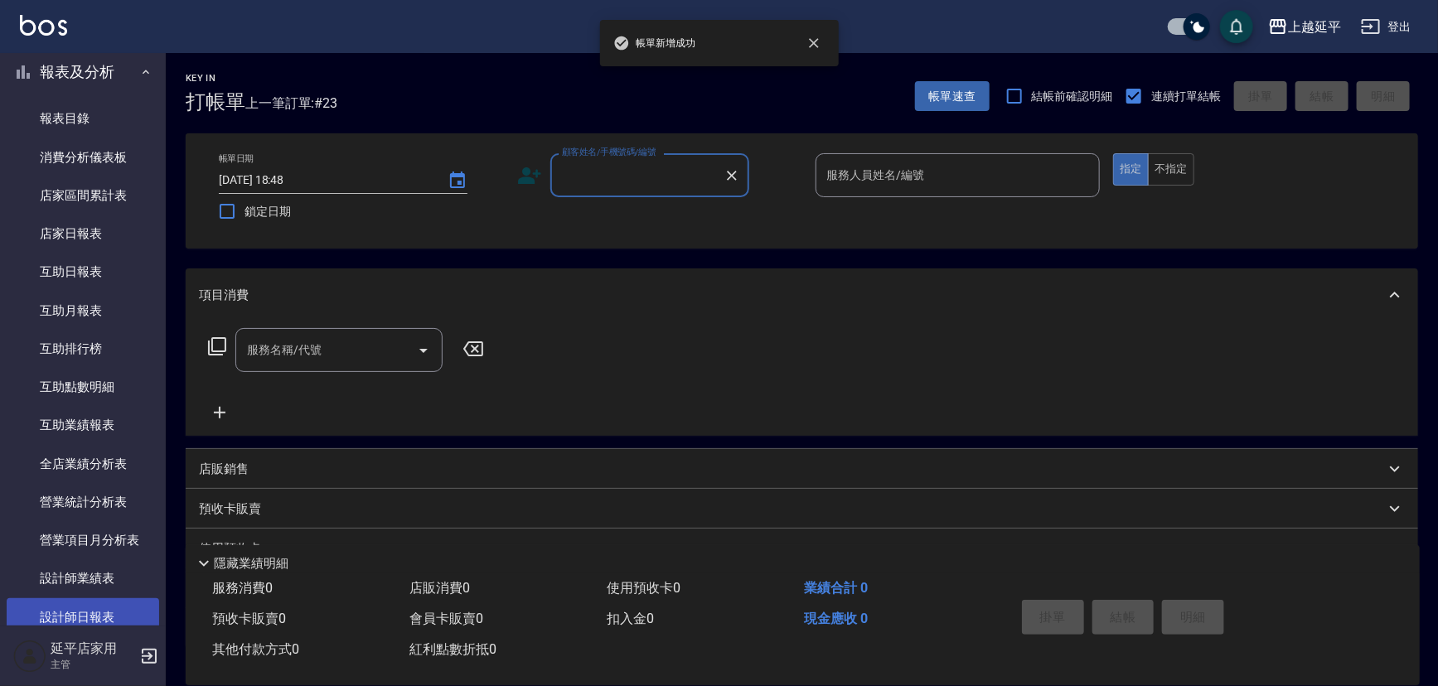
click at [101, 604] on link "設計師日報表" at bounding box center [83, 618] width 153 height 38
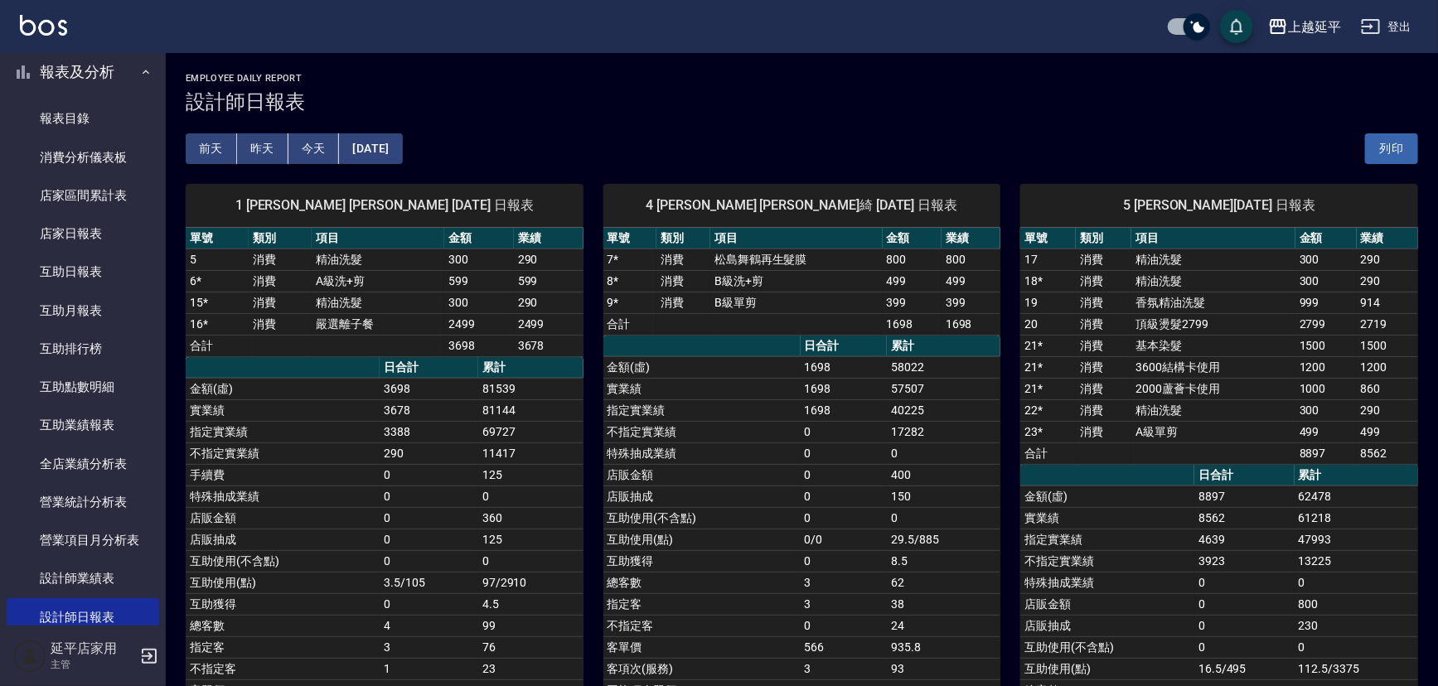
click at [269, 143] on button "昨天" at bounding box center [262, 148] width 51 height 31
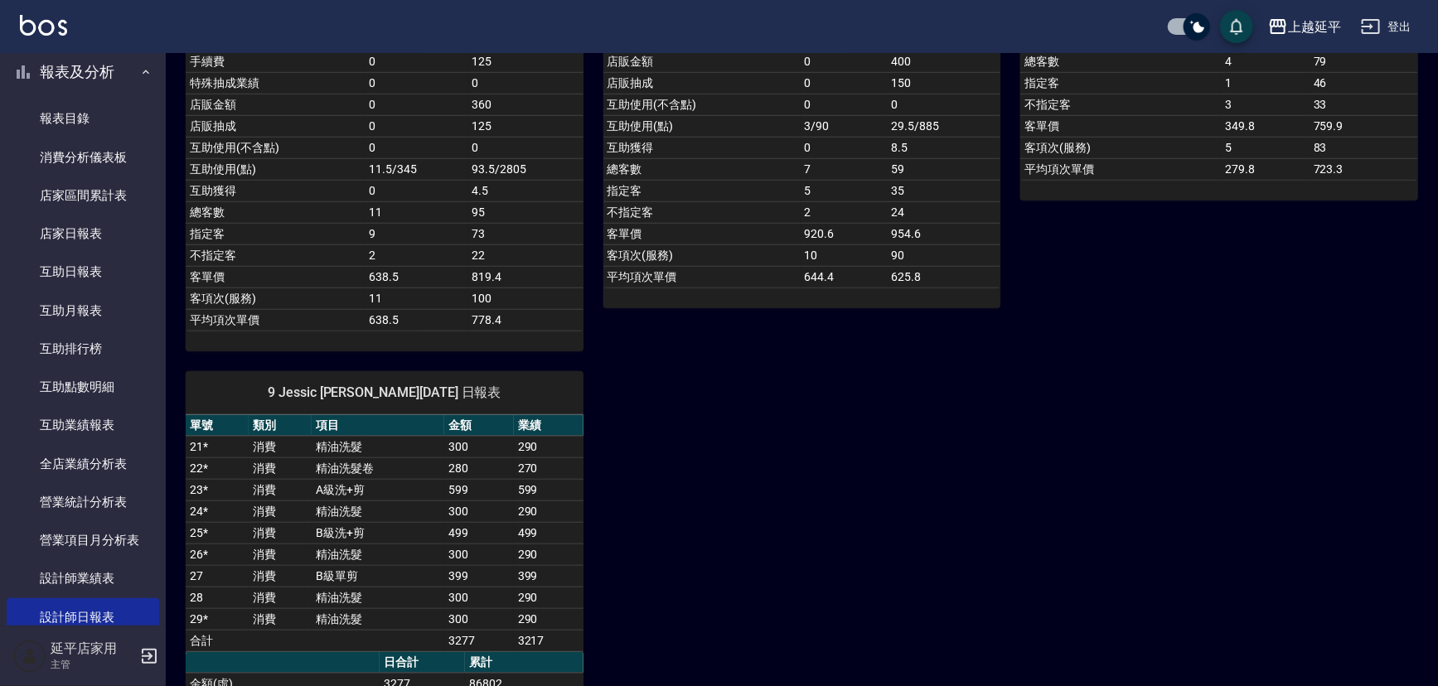
drag, startPoint x: 538, startPoint y: 404, endPoint x: 534, endPoint y: 395, distance: 10.0
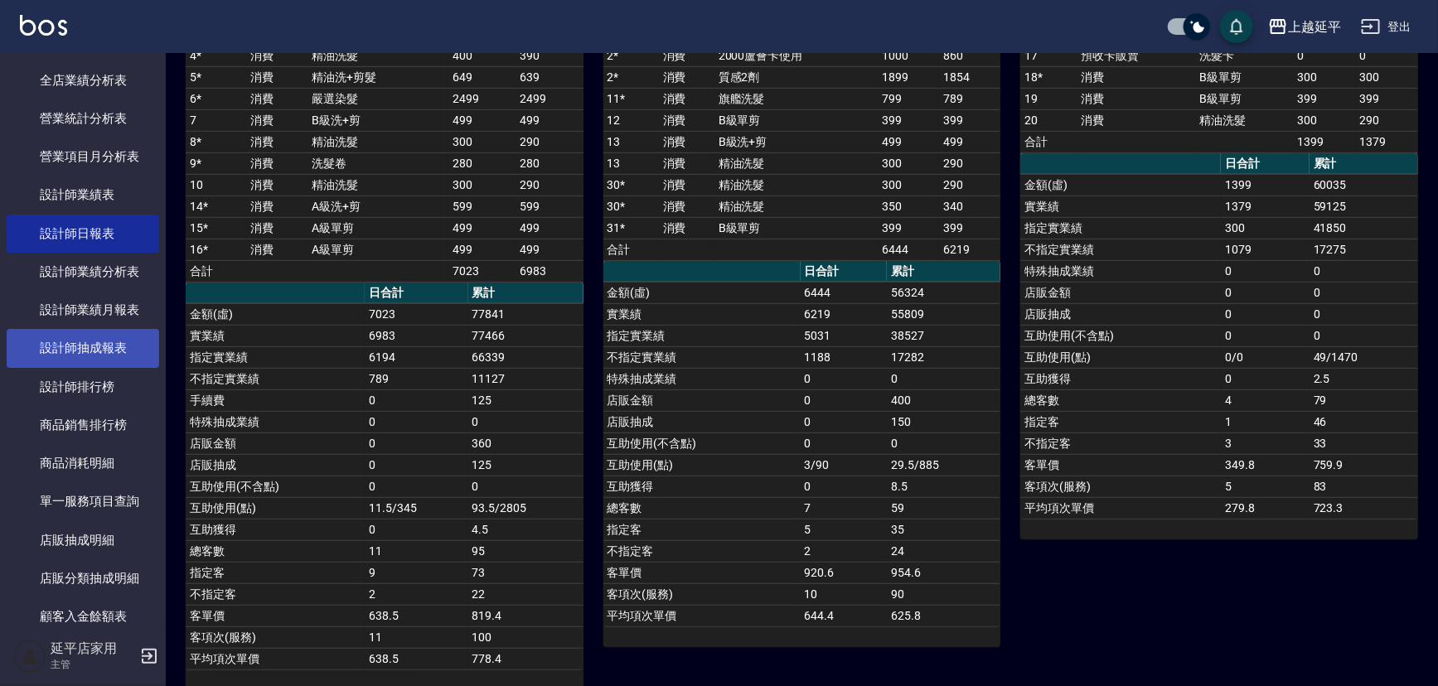
scroll to position [708, 0]
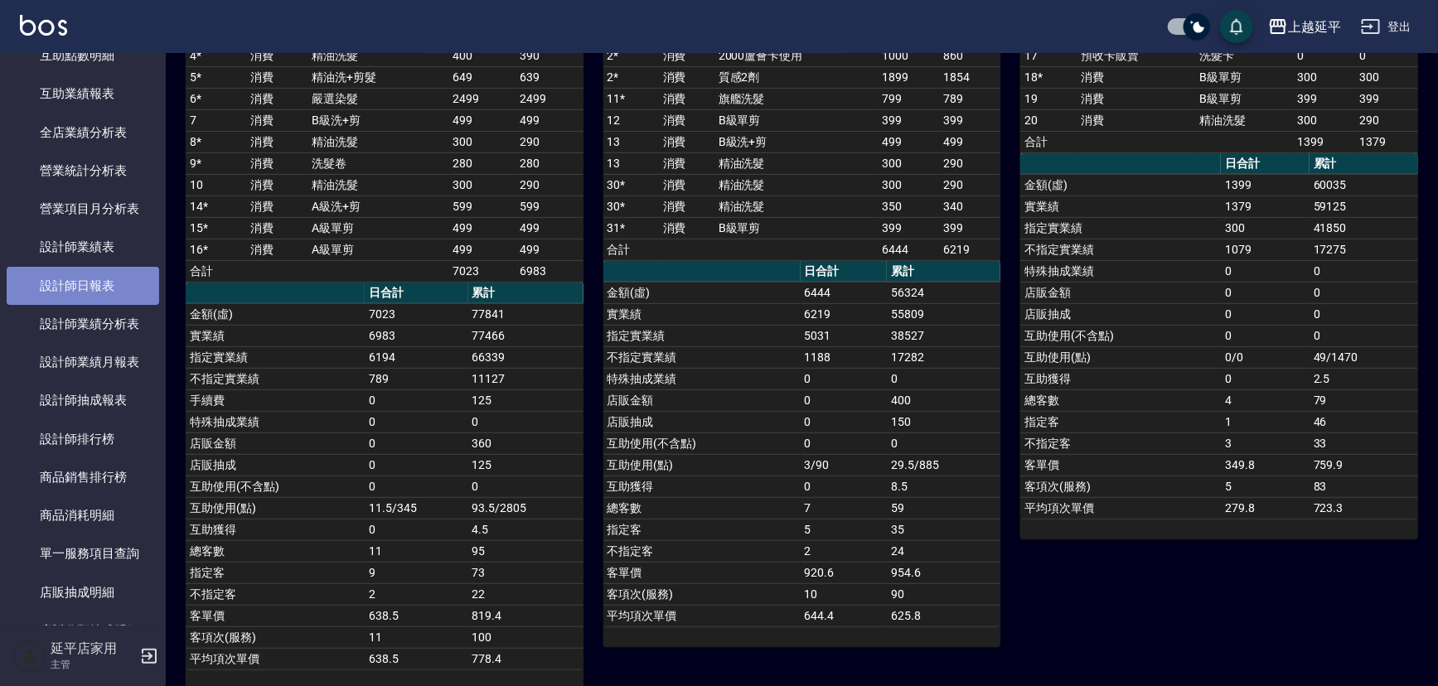
click at [116, 284] on link "設計師日報表" at bounding box center [83, 286] width 153 height 38
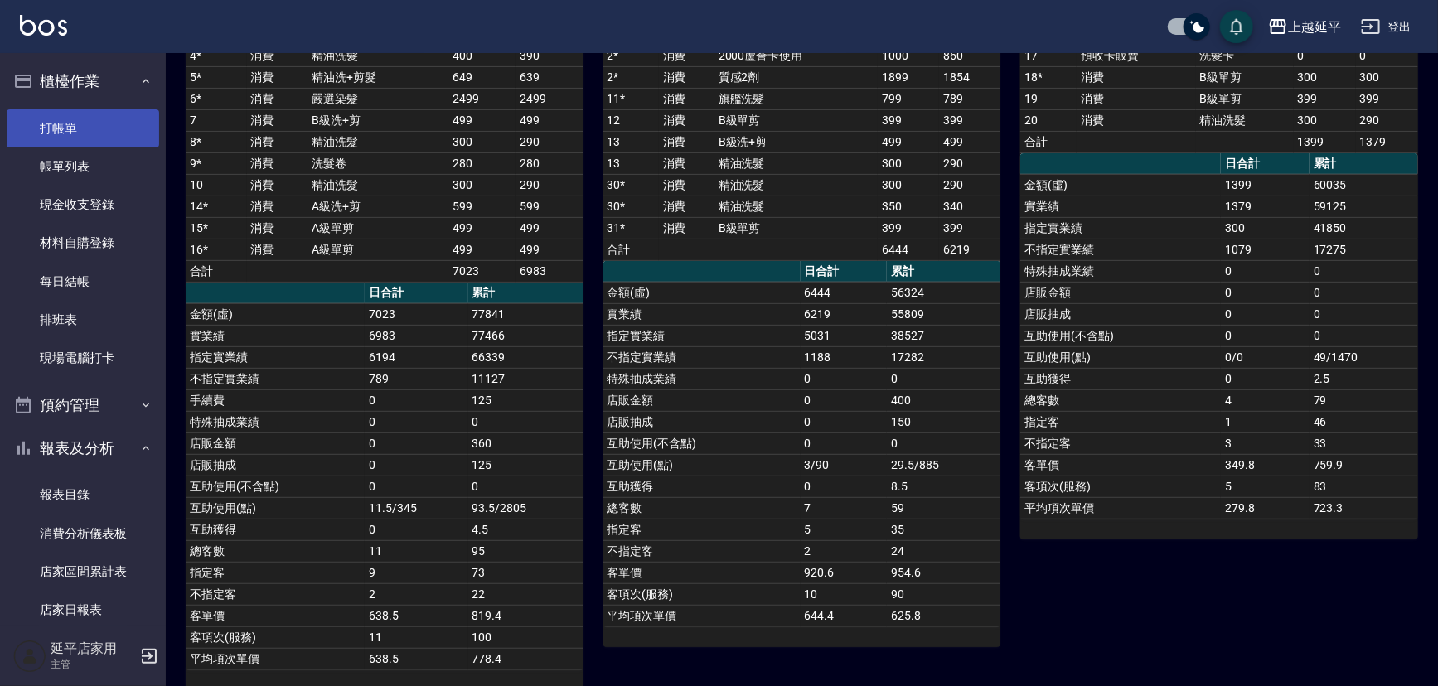
click at [75, 133] on link "打帳單" at bounding box center [83, 128] width 153 height 38
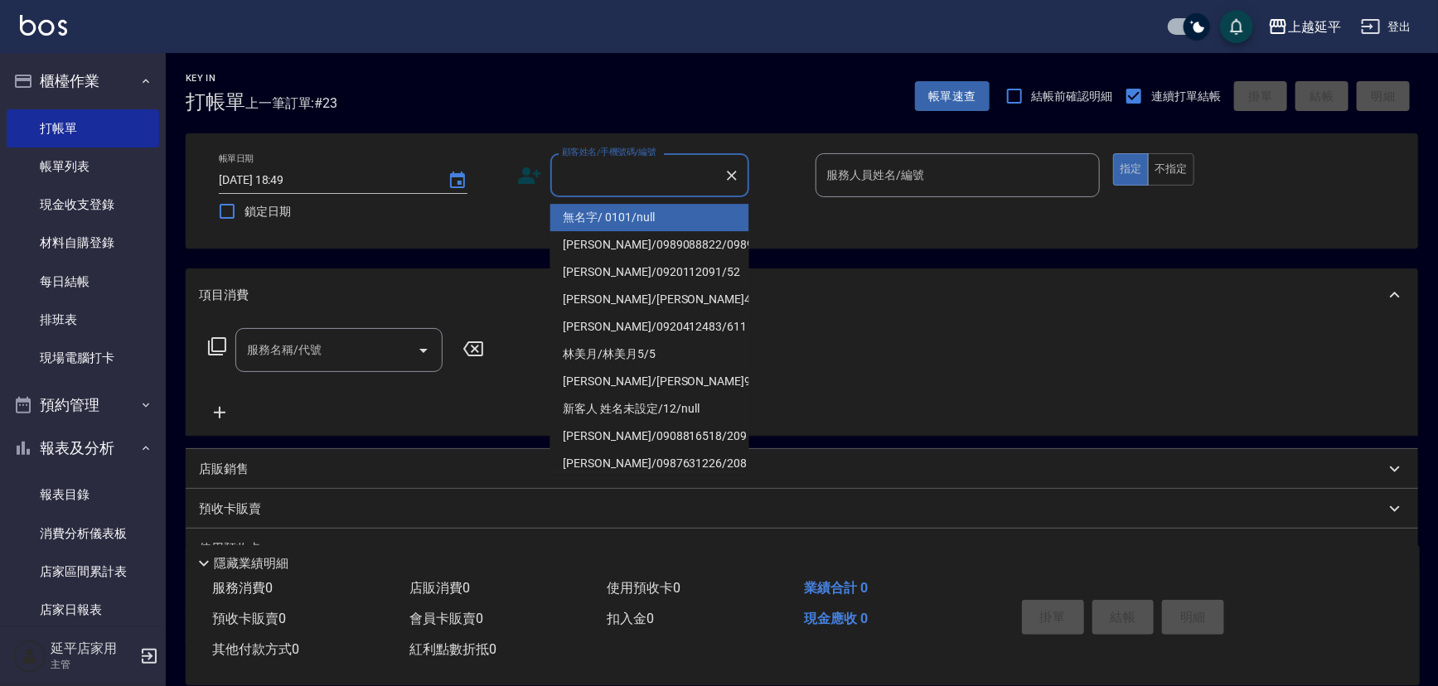
click at [621, 172] on input "顧客姓名/手機號碼/編號" at bounding box center [637, 175] width 159 height 29
drag, startPoint x: 667, startPoint y: 254, endPoint x: 770, endPoint y: 249, distance: 103.8
click at [667, 254] on li "[PERSON_NAME]/0989088822/0989088822" at bounding box center [649, 244] width 199 height 27
type input "[PERSON_NAME]/0989088822/0989088822"
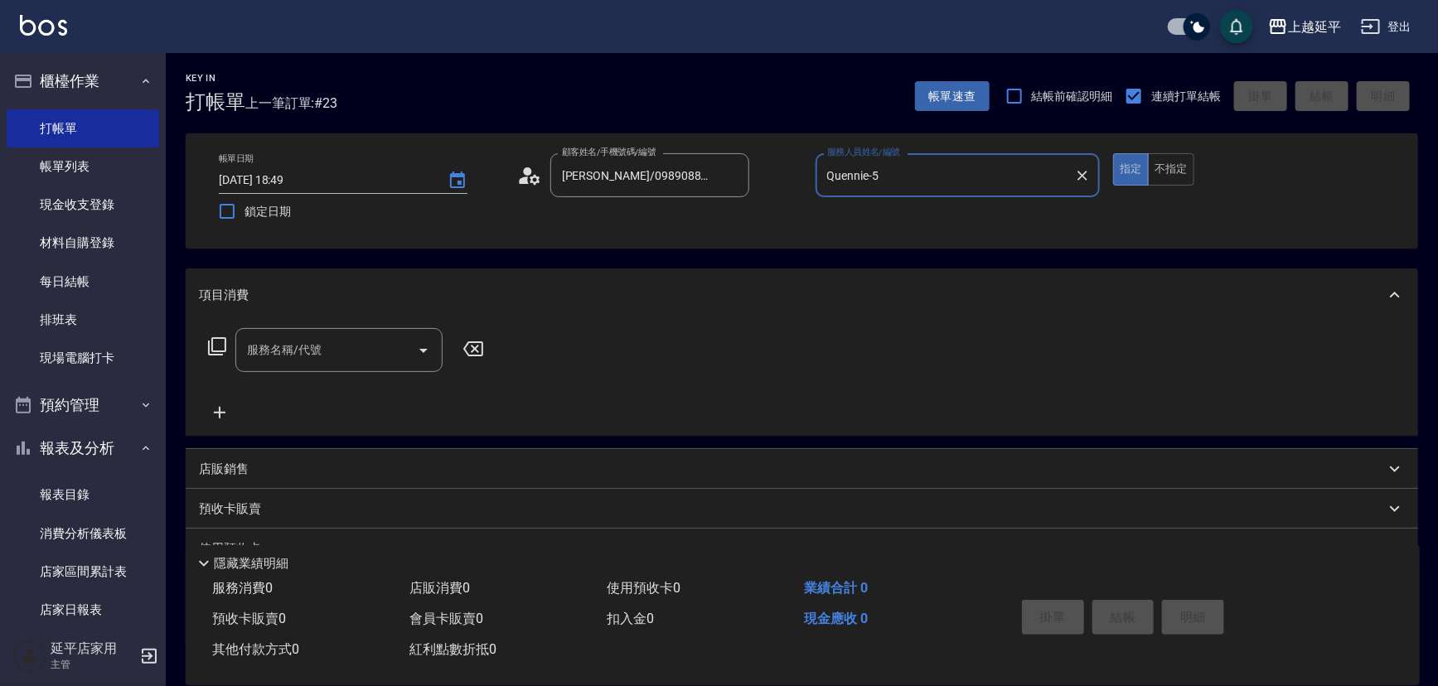
type input "Quennie-5"
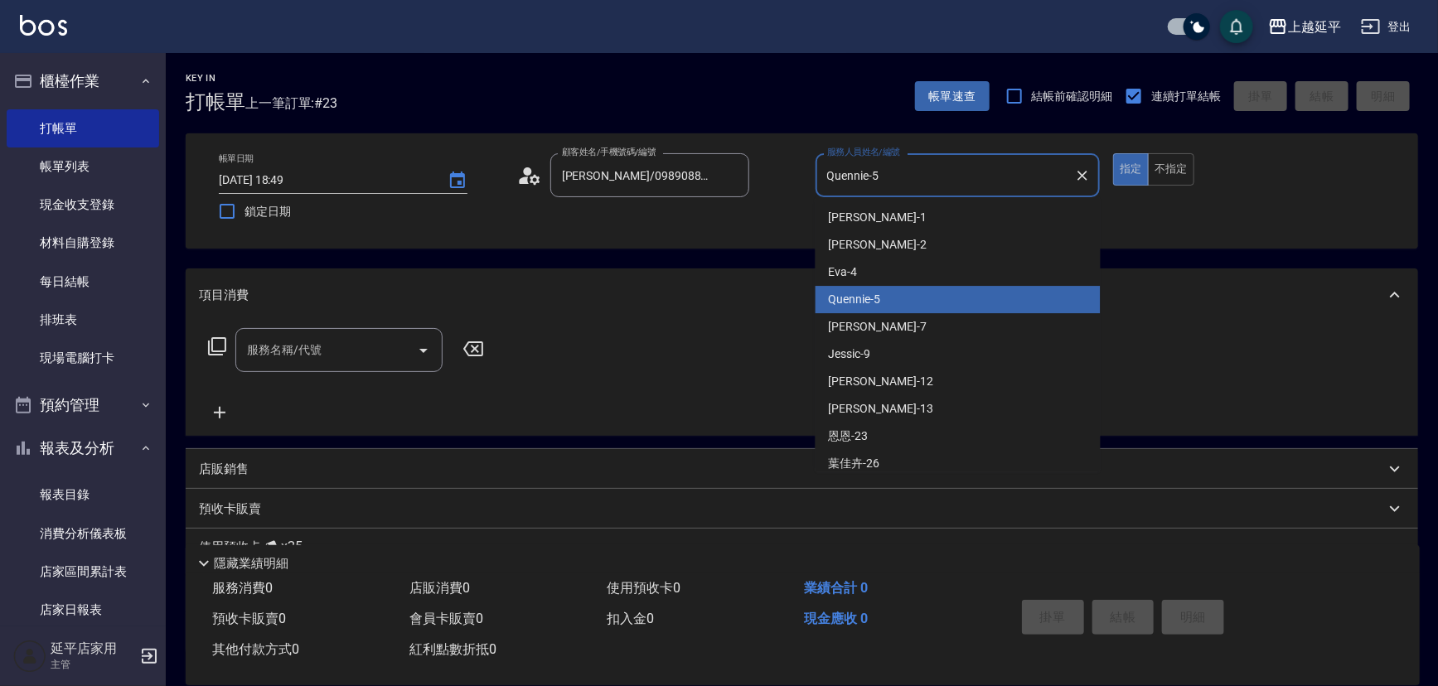
click at [912, 182] on input "Quennie-5" at bounding box center [945, 175] width 245 height 29
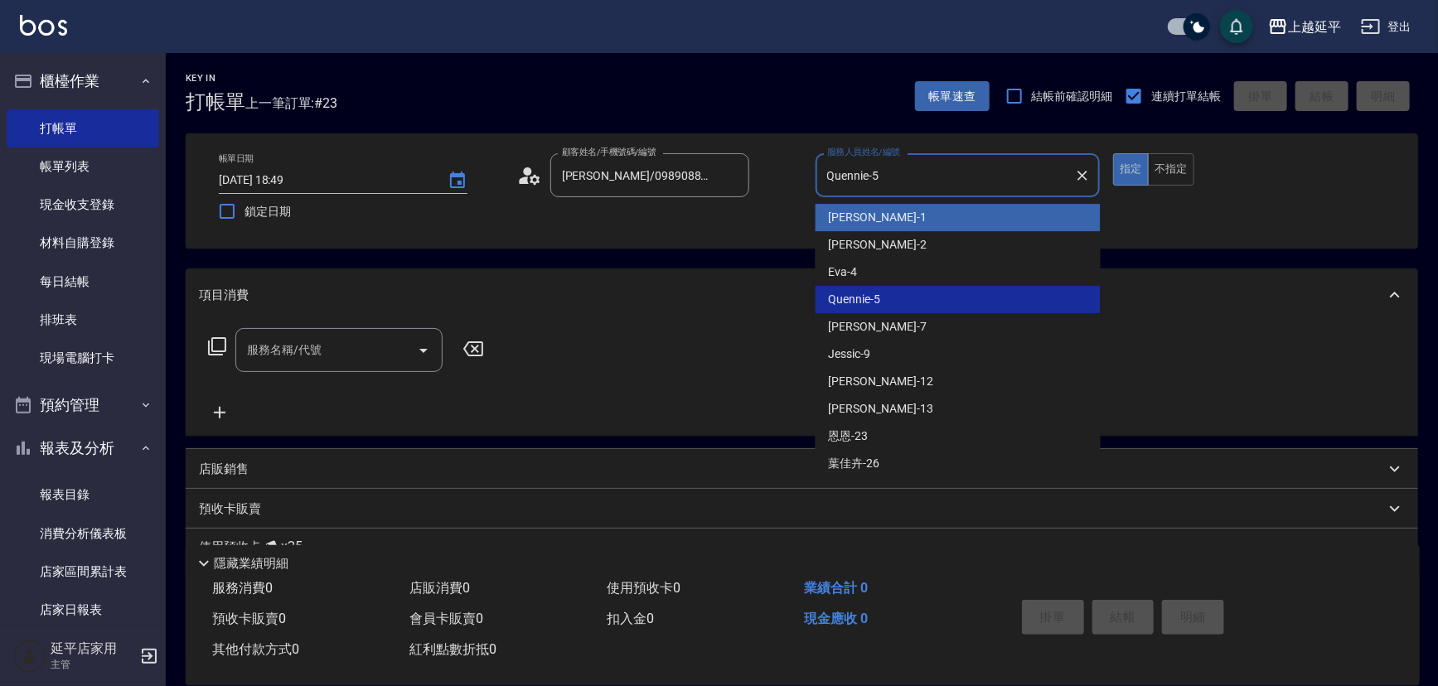
click at [1219, 226] on div "帳單日期 [DATE] 18:49 鎖定日期 顧客姓名/手機號碼/編號 [PERSON_NAME]/0989088822/0989088822 顧客姓名/手機…" at bounding box center [802, 190] width 1193 height 75
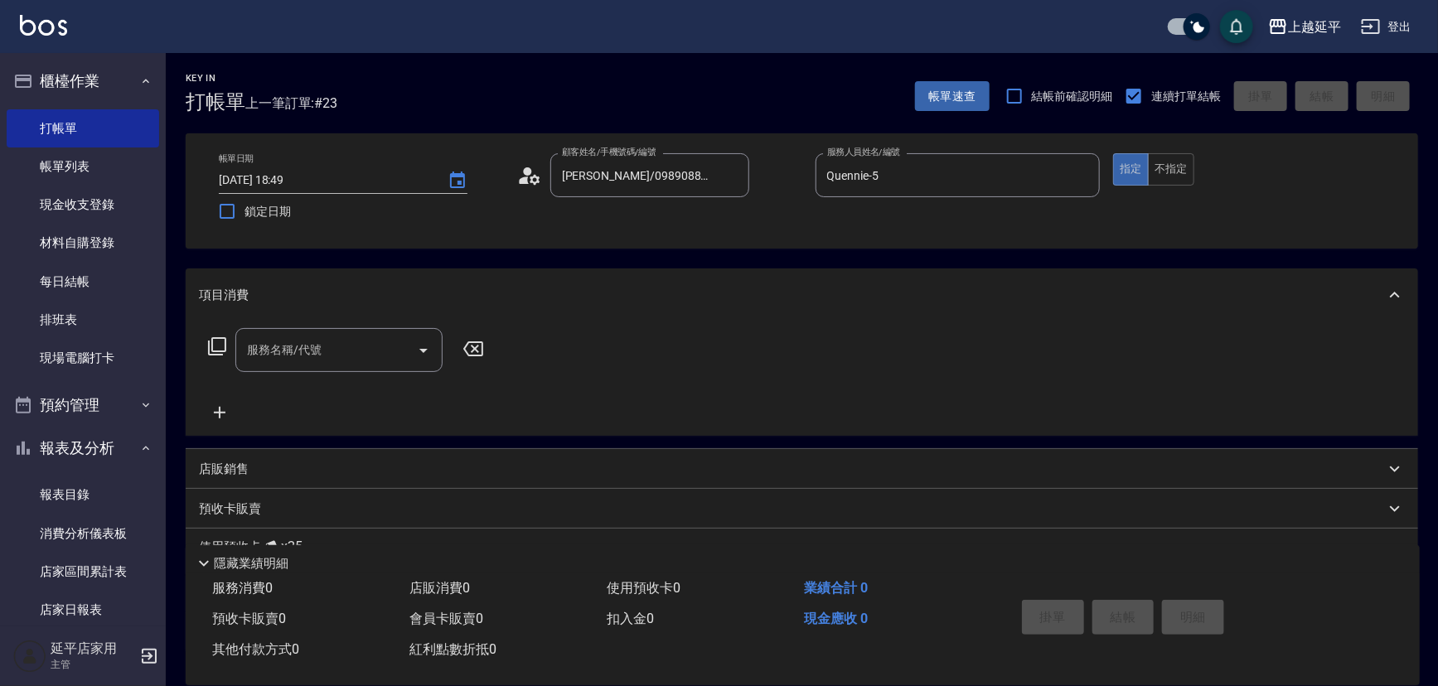
click at [215, 345] on icon at bounding box center [217, 347] width 20 height 20
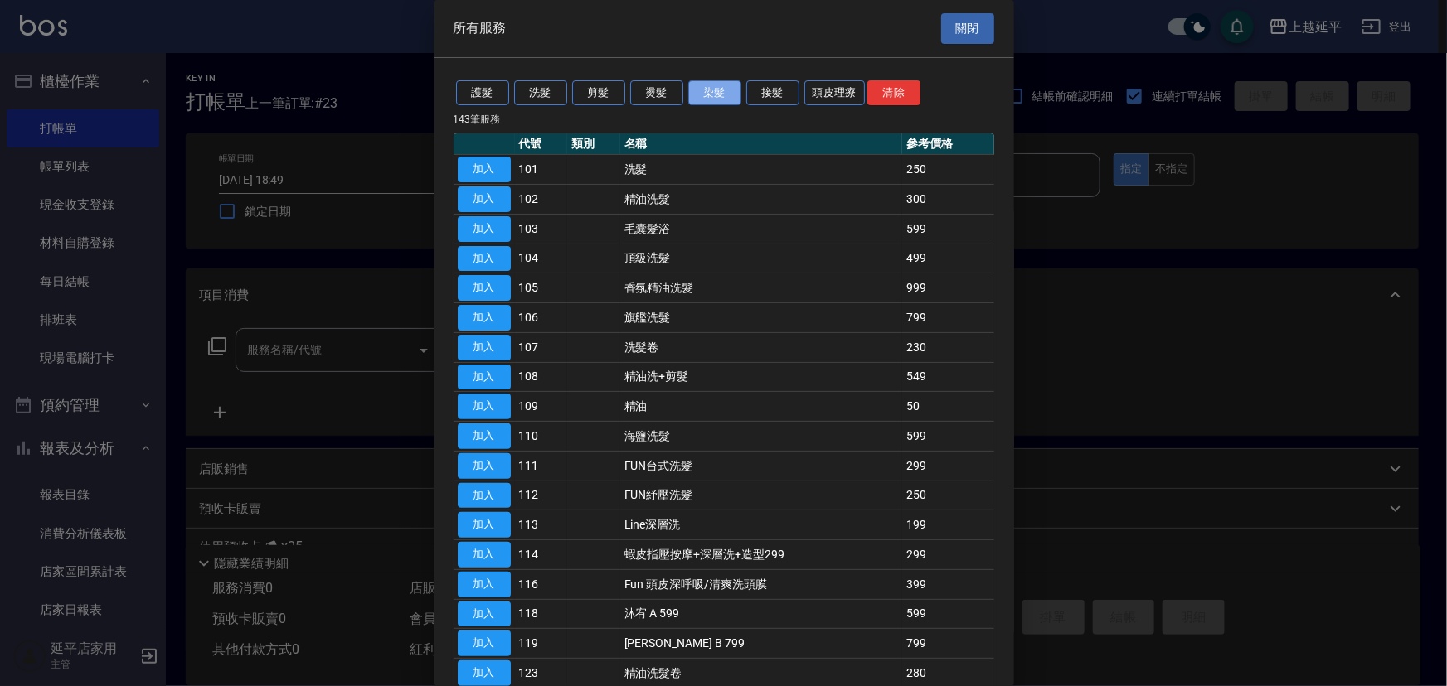
click at [719, 93] on button "染髮" at bounding box center [714, 93] width 53 height 26
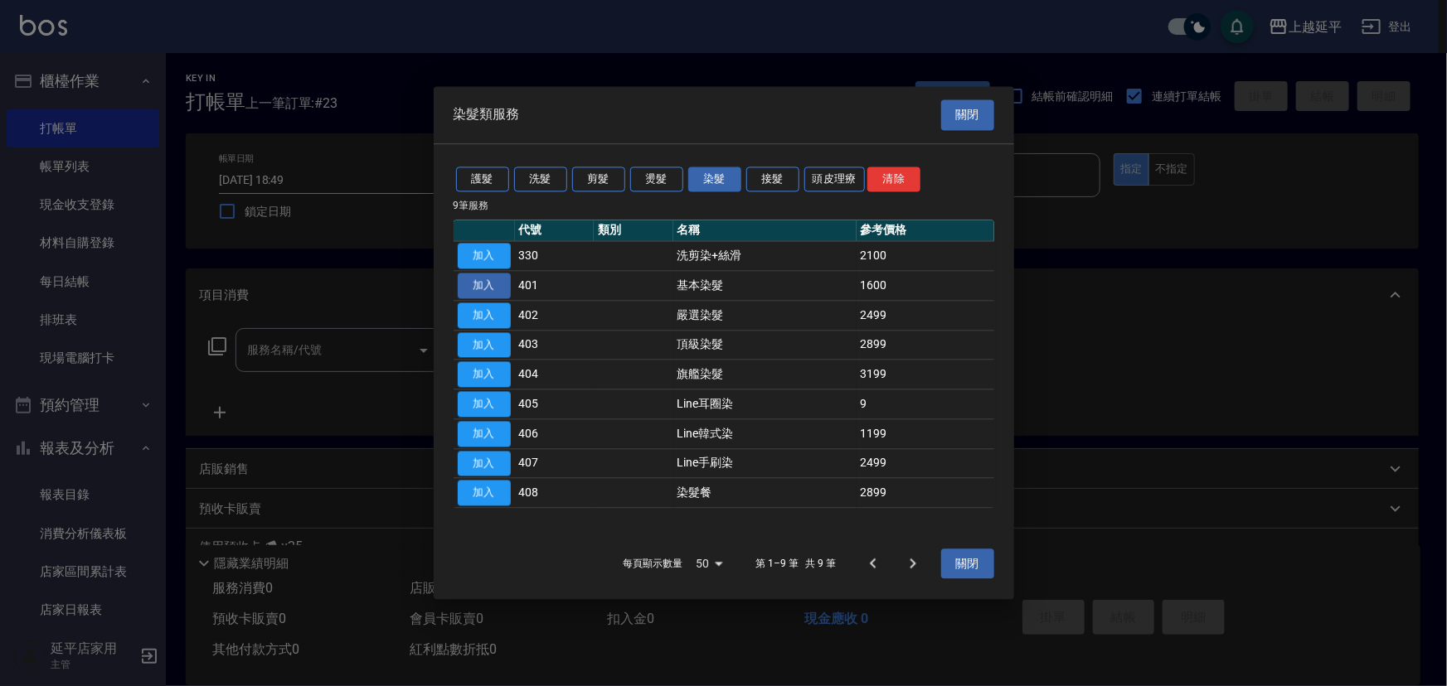
click at [488, 288] on button "加入" at bounding box center [484, 286] width 53 height 26
type input "基本染髮(401)"
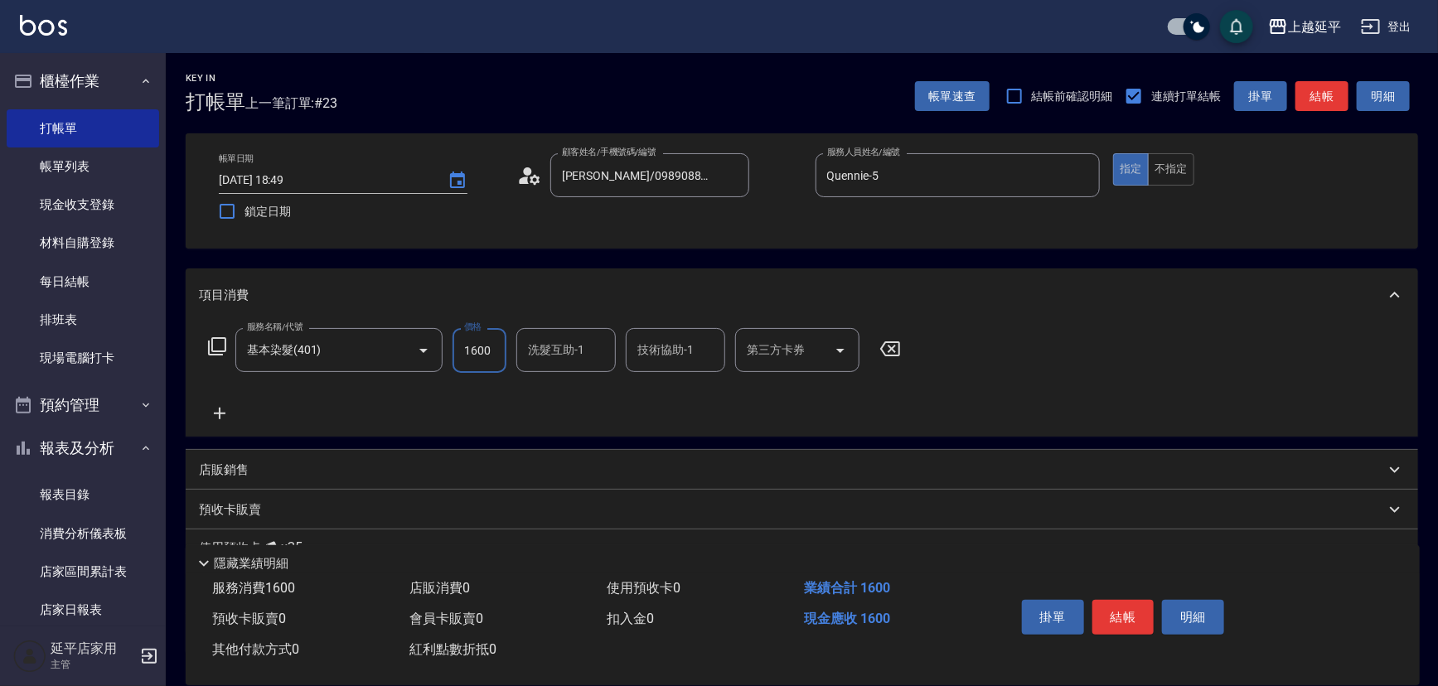
click at [477, 355] on input "1600" at bounding box center [480, 350] width 54 height 45
type input "5000"
click at [212, 349] on icon at bounding box center [217, 346] width 18 height 18
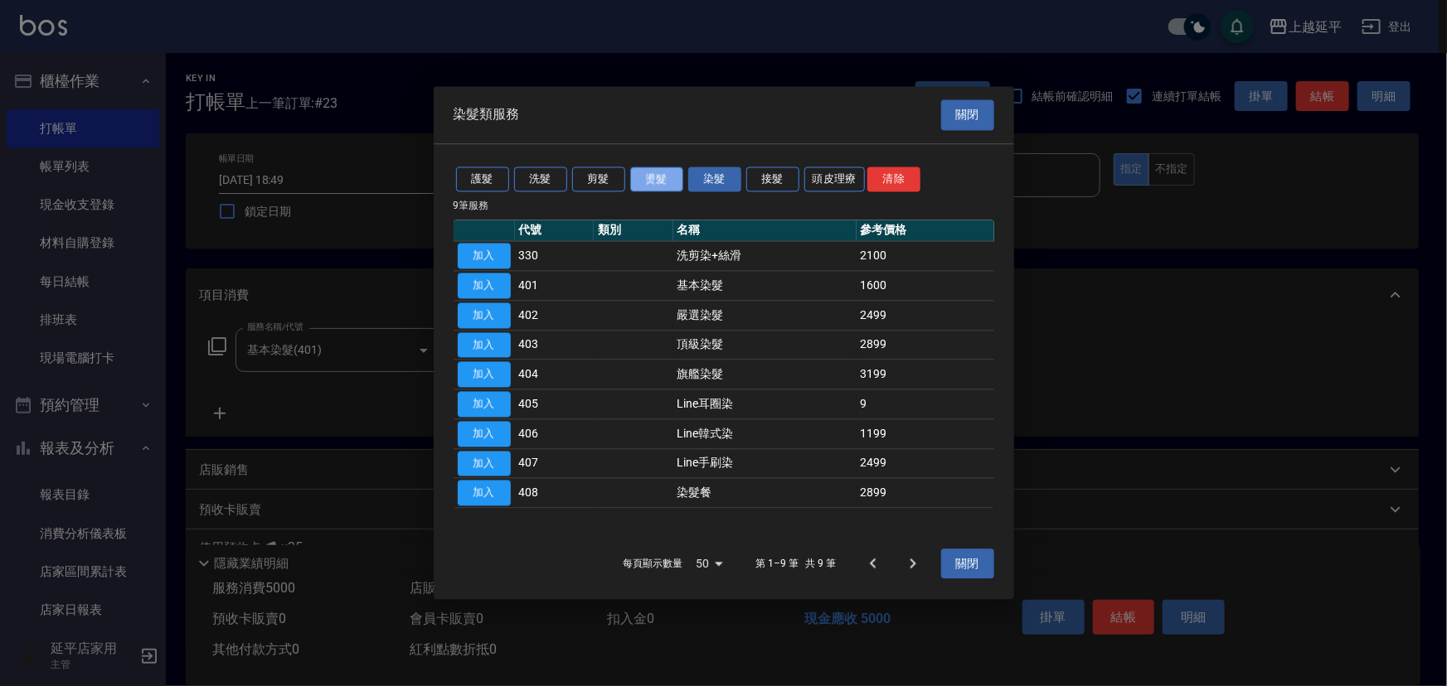
click at [644, 176] on button "燙髮" at bounding box center [656, 180] width 53 height 26
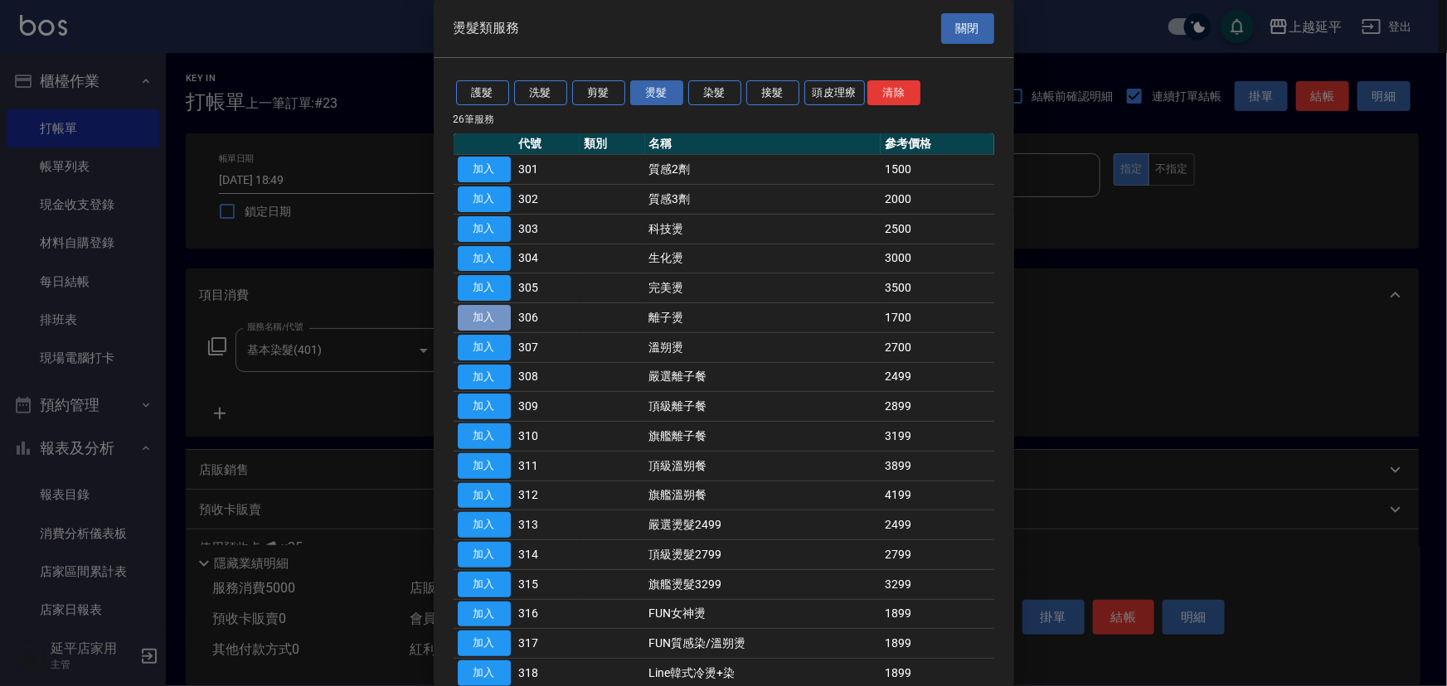
click at [487, 310] on button "加入" at bounding box center [484, 318] width 53 height 26
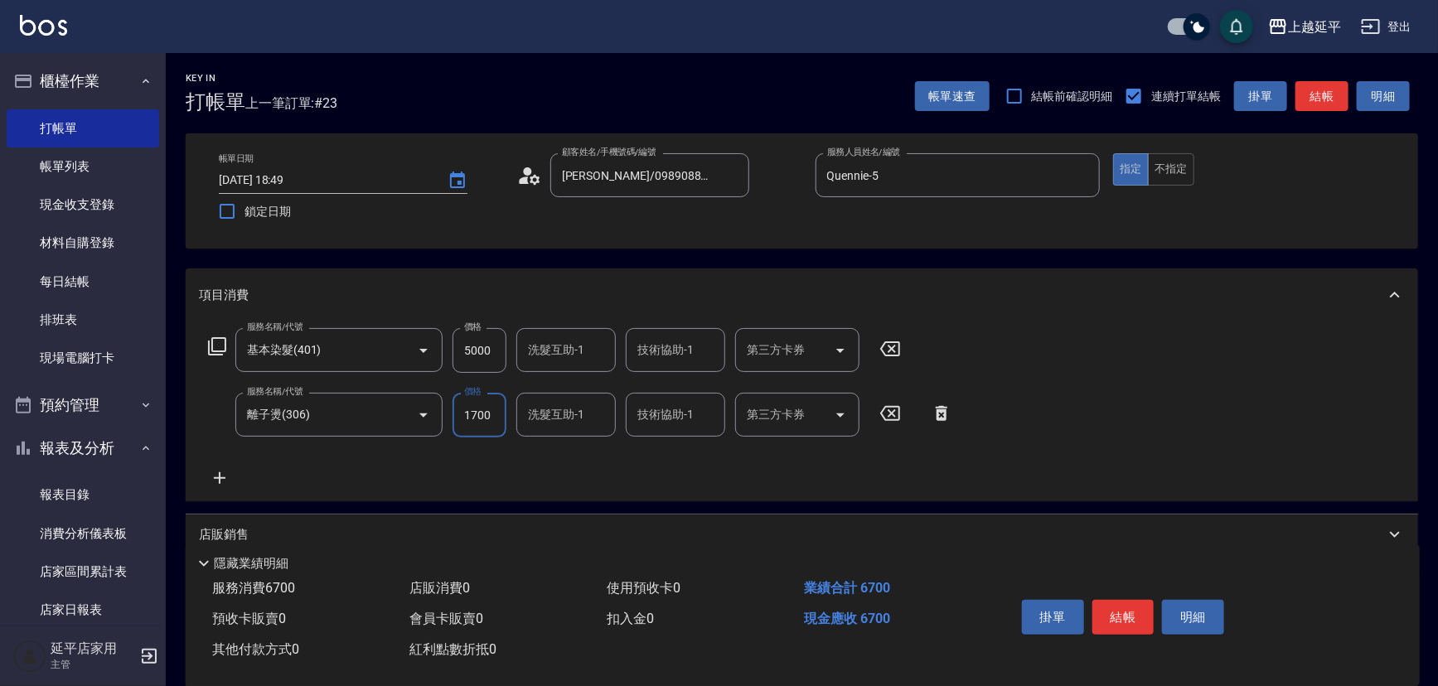
click at [491, 423] on input "1700" at bounding box center [480, 415] width 54 height 45
type input "5000"
click at [1127, 607] on button "結帳" at bounding box center [1124, 617] width 62 height 35
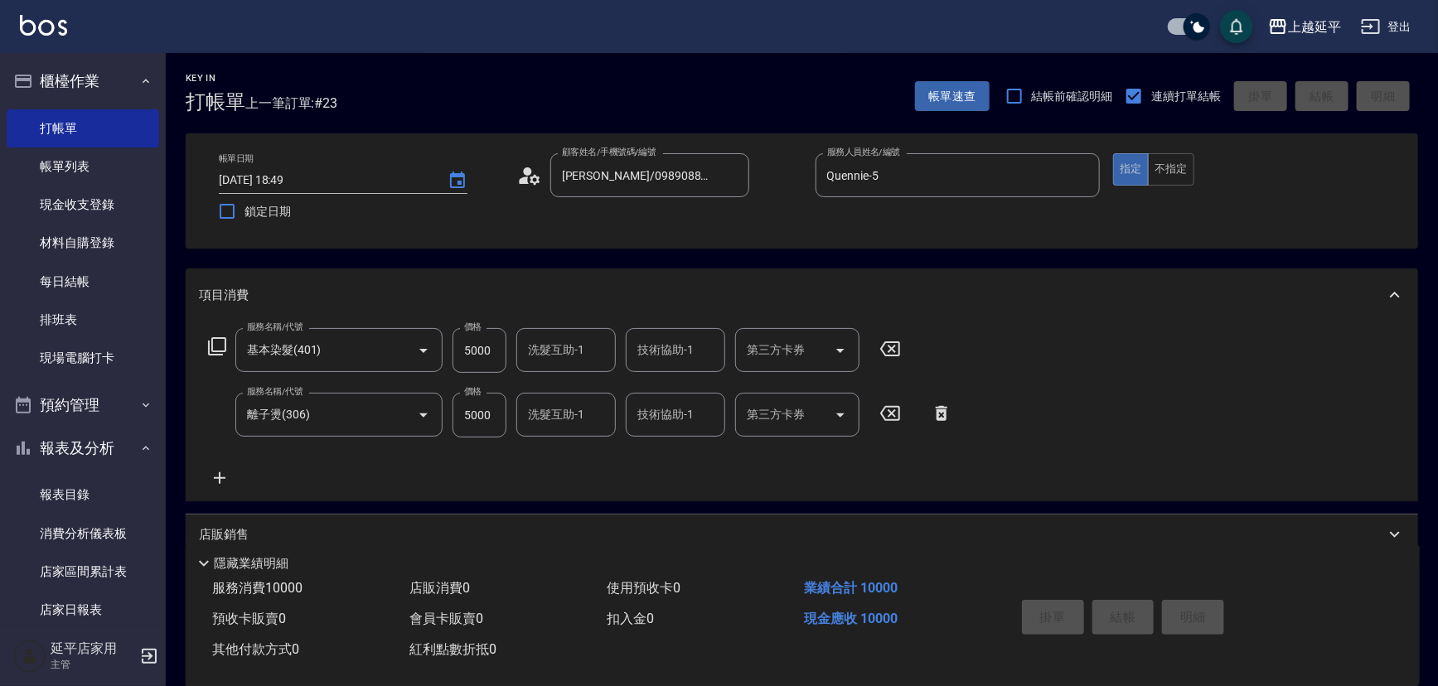
type input "[DATE] 18:50"
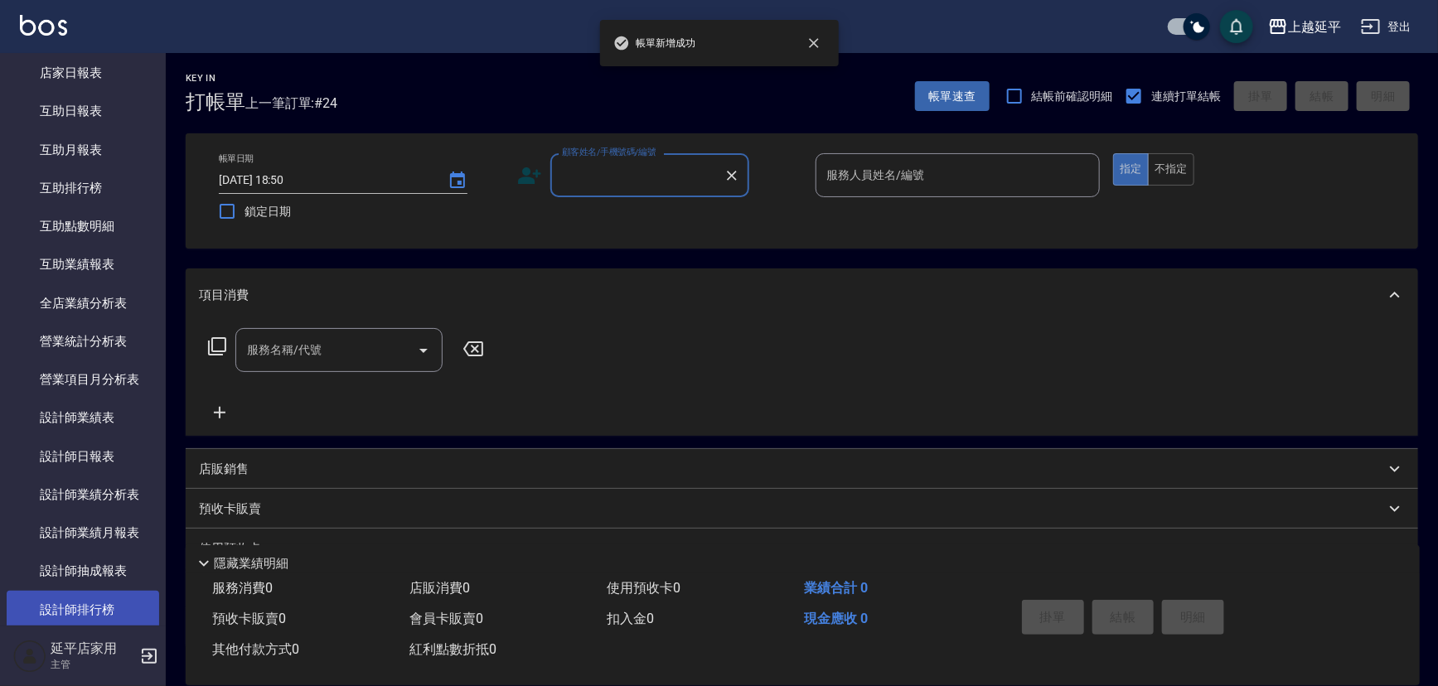
scroll to position [603, 0]
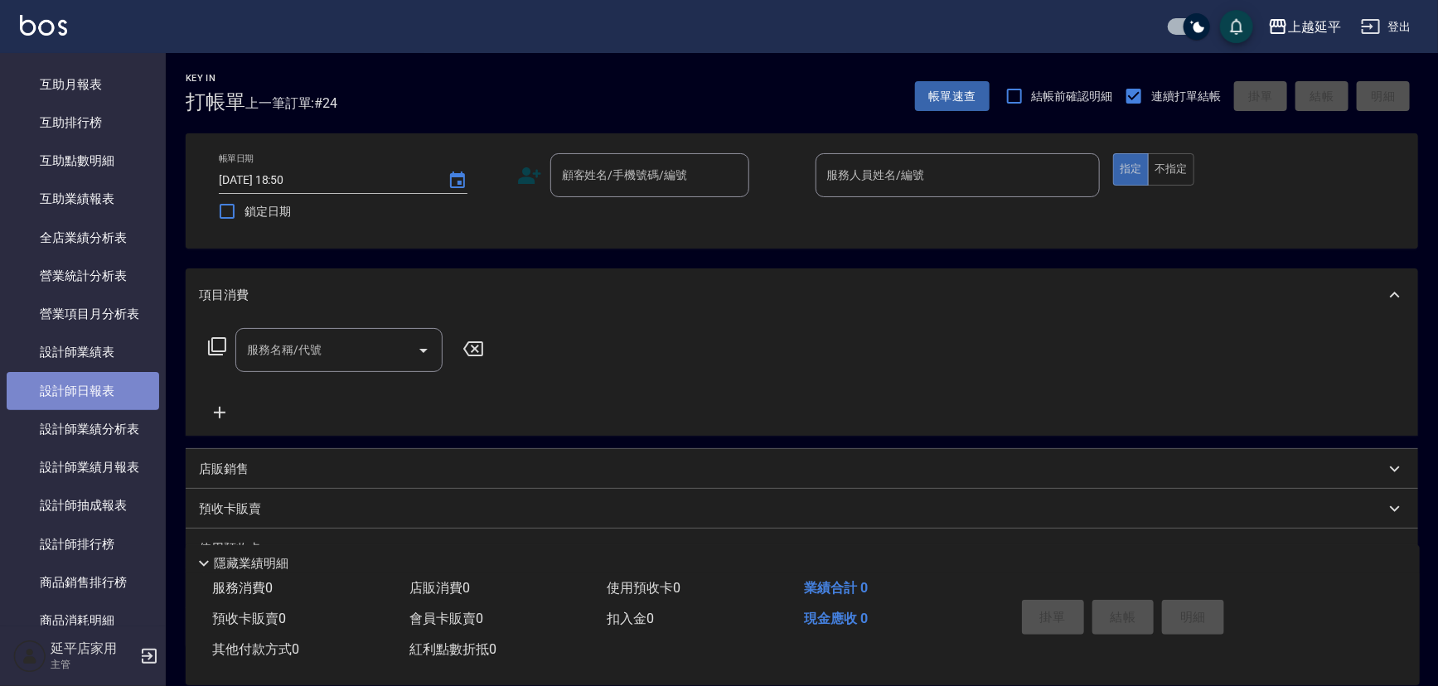
click at [102, 386] on link "設計師日報表" at bounding box center [83, 391] width 153 height 38
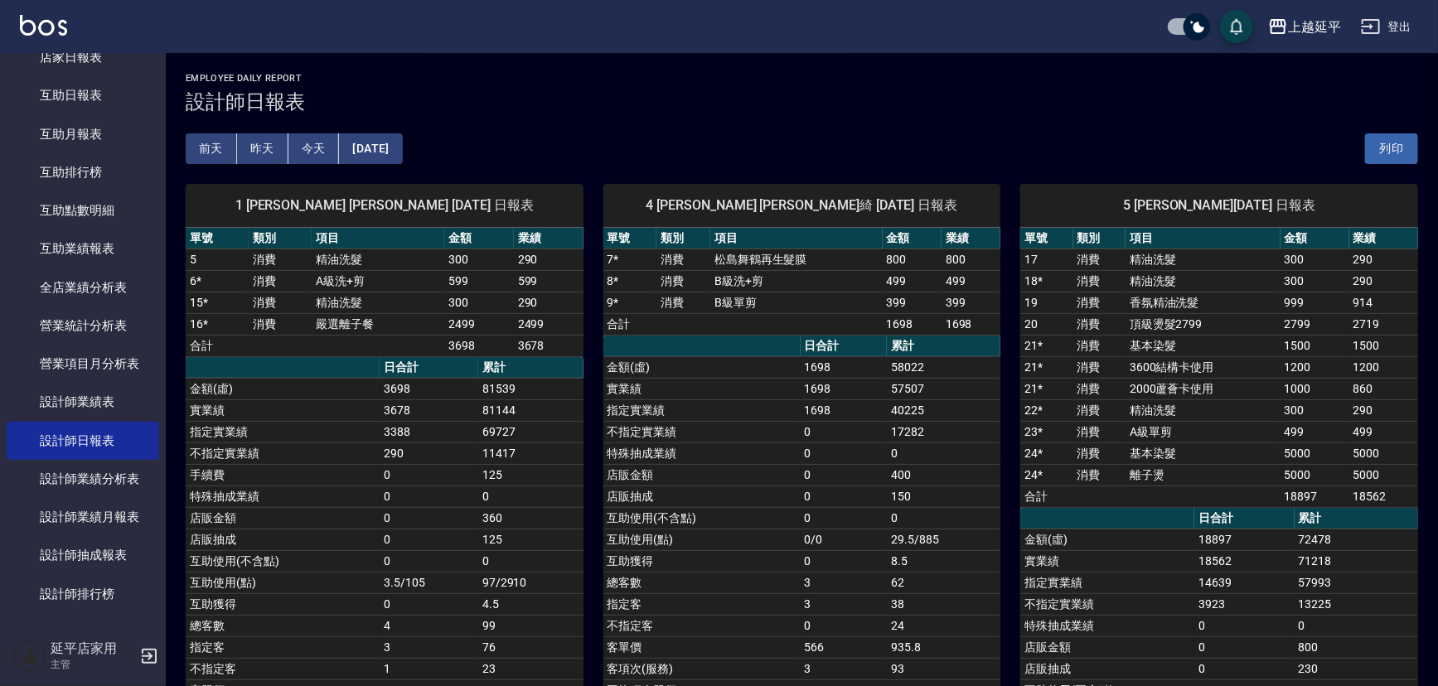
scroll to position [527, 0]
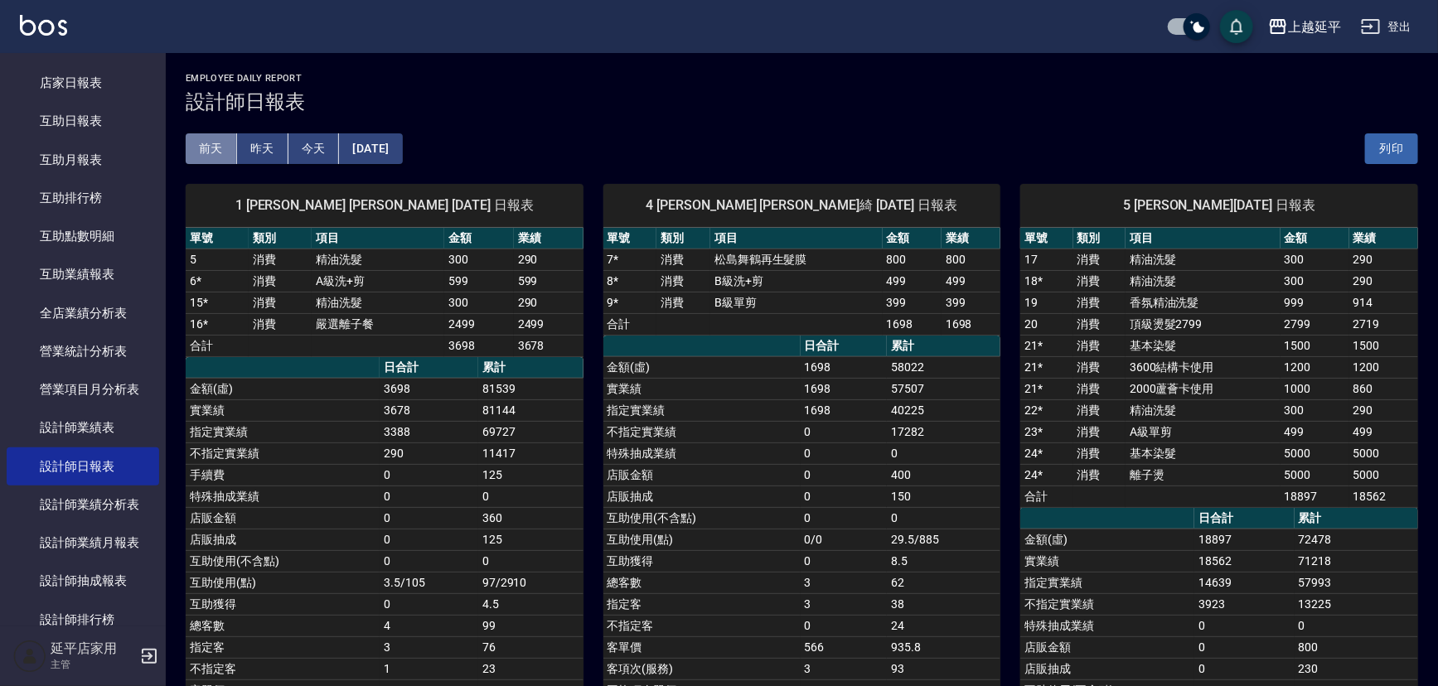
click at [216, 140] on button "前天" at bounding box center [211, 148] width 51 height 31
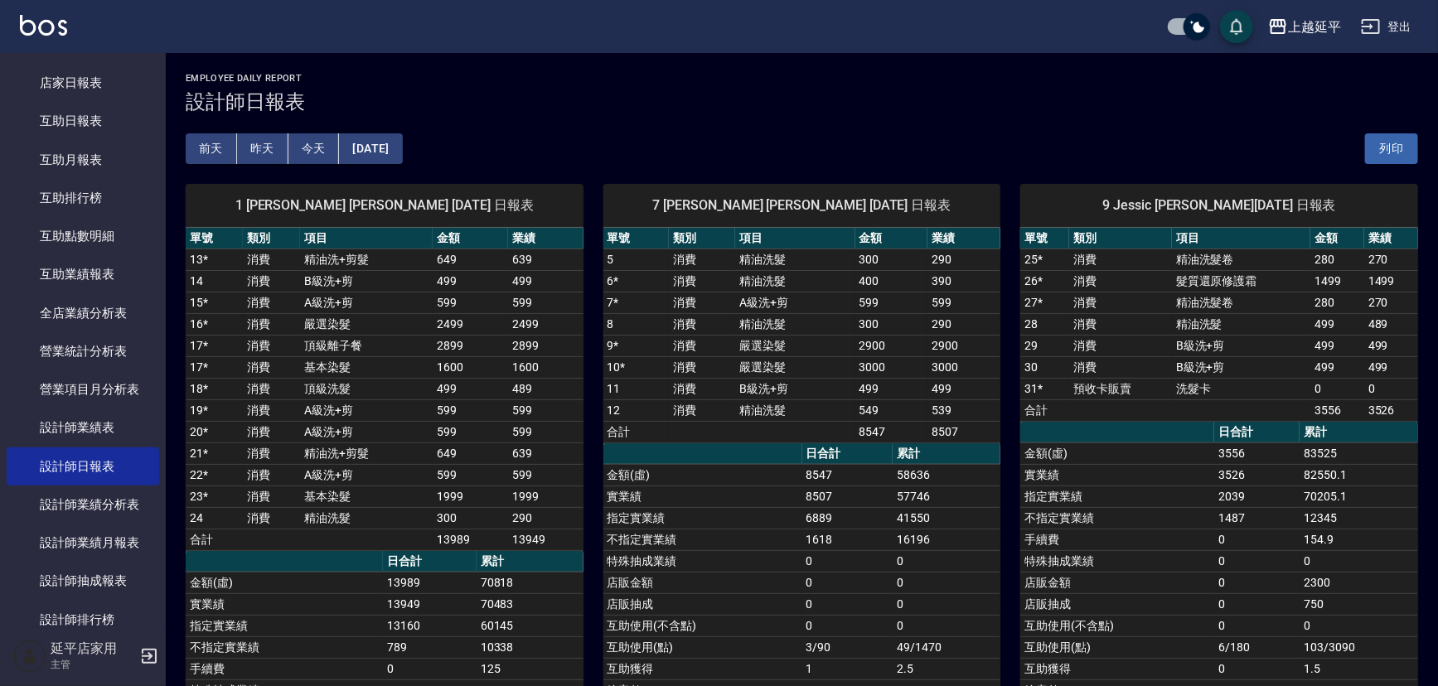
click at [402, 144] on button "[DATE]" at bounding box center [370, 148] width 63 height 31
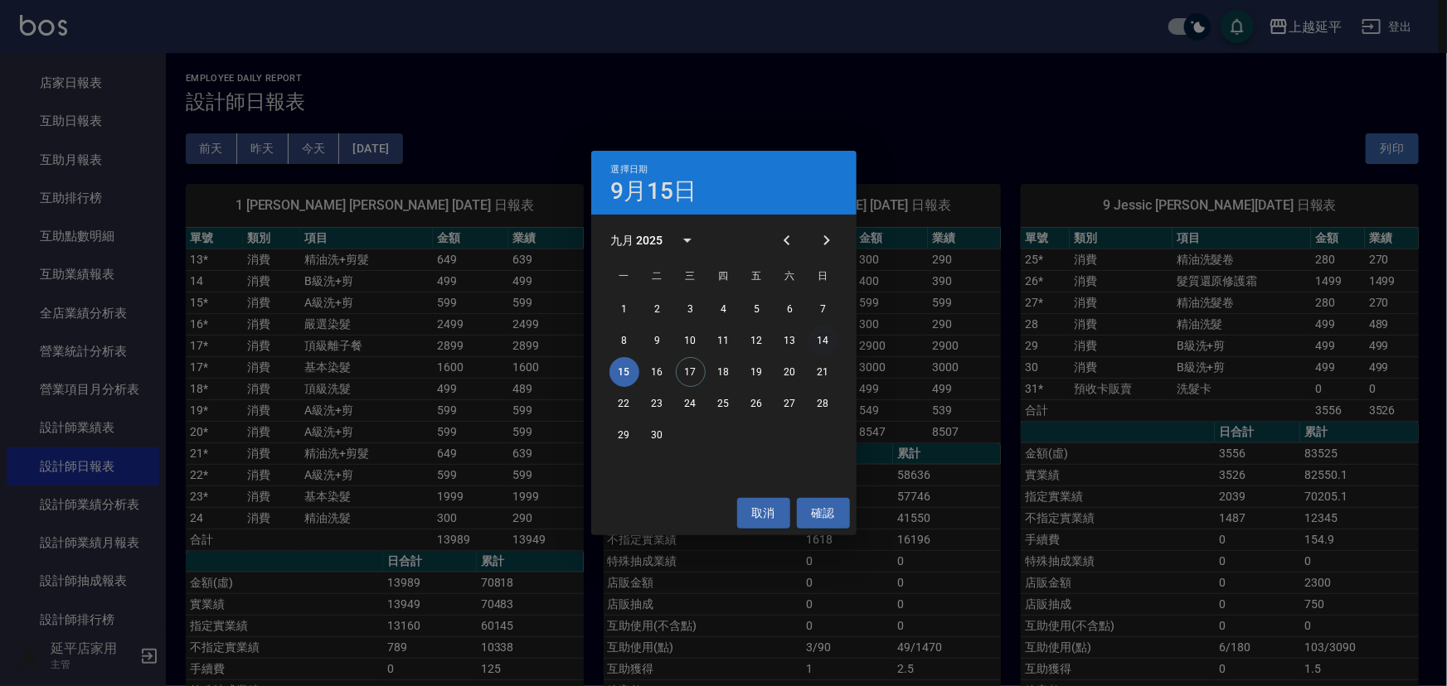
click at [822, 339] on button "14" at bounding box center [823, 341] width 30 height 30
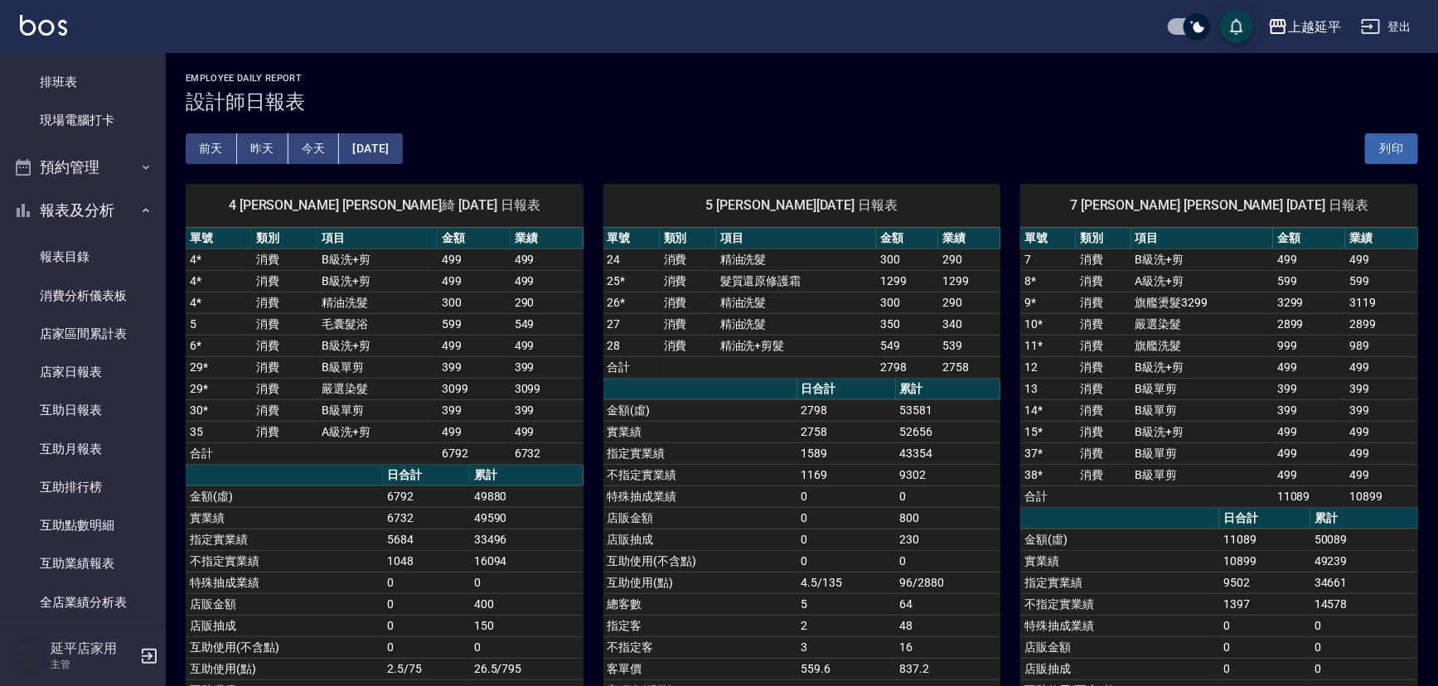
drag, startPoint x: 34, startPoint y: 257, endPoint x: 558, endPoint y: -91, distance: 629.1
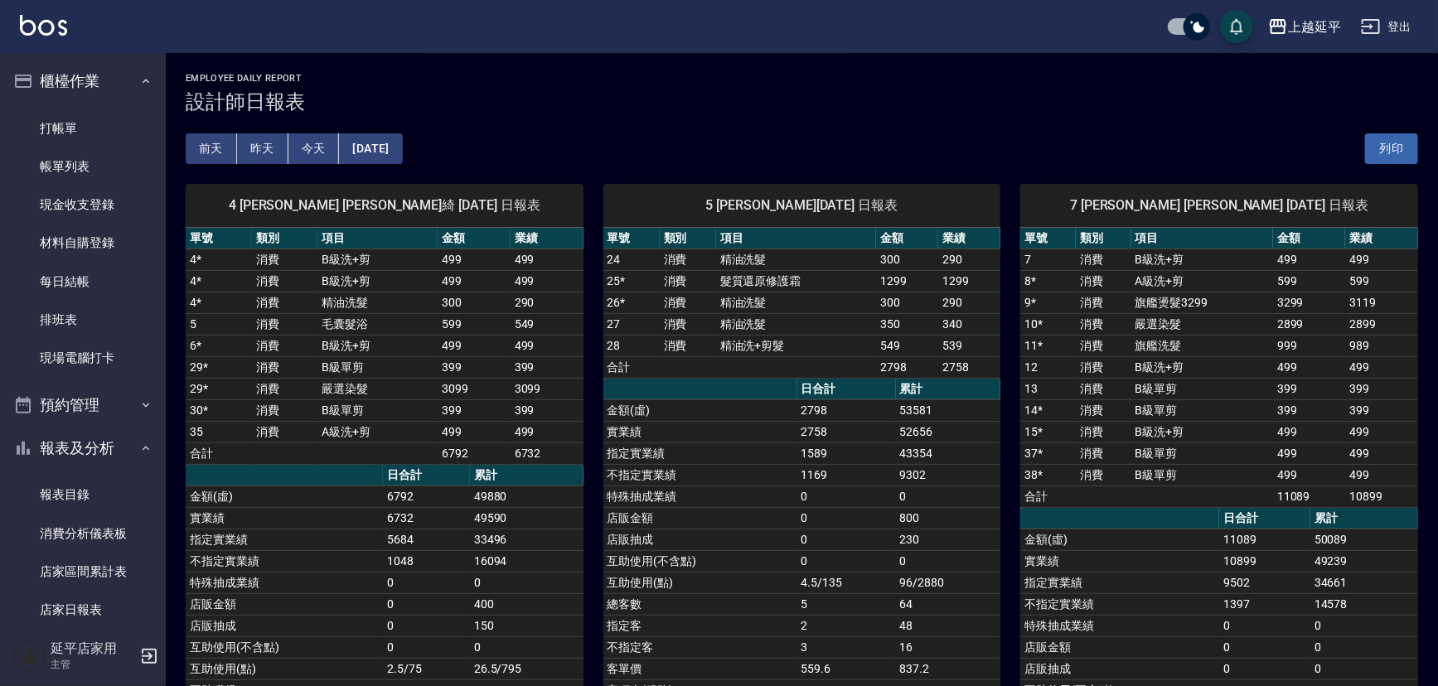
drag, startPoint x: 33, startPoint y: 202, endPoint x: 0, endPoint y: 206, distance: 33.4
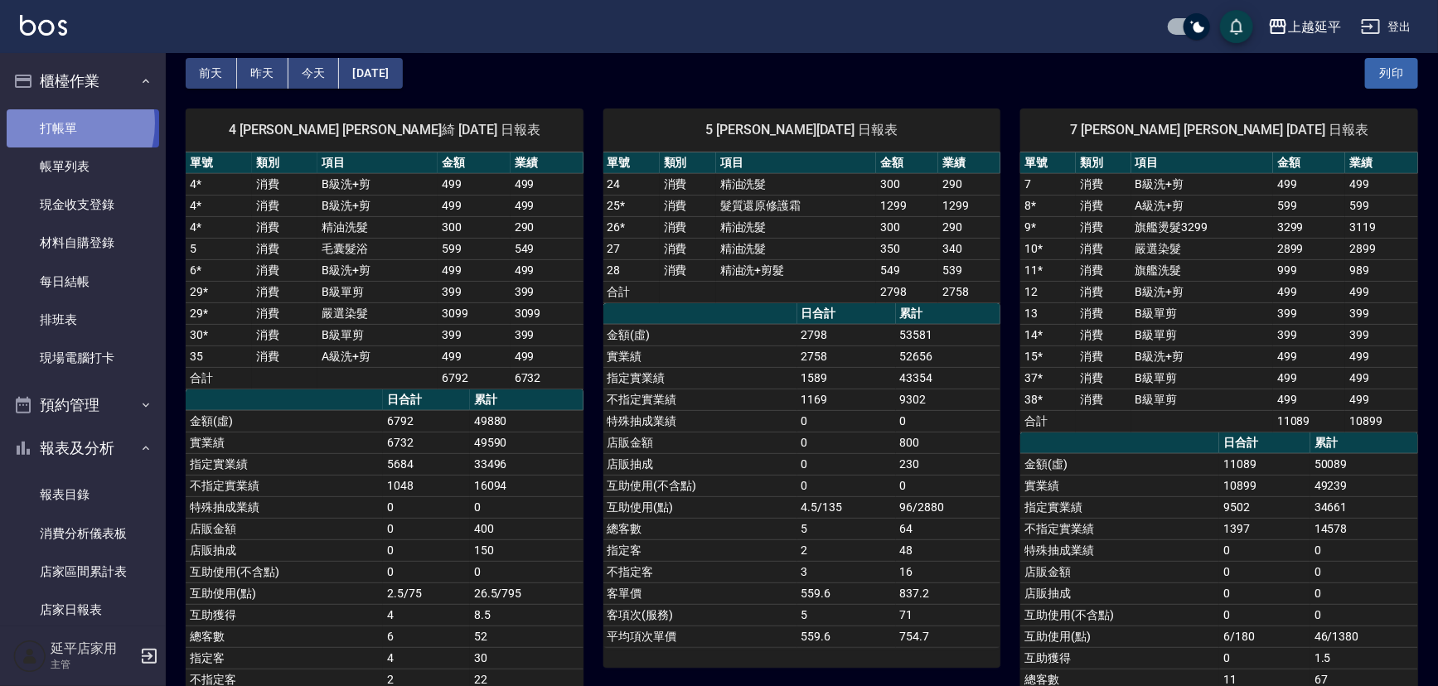
click at [53, 123] on link "打帳單" at bounding box center [83, 128] width 153 height 38
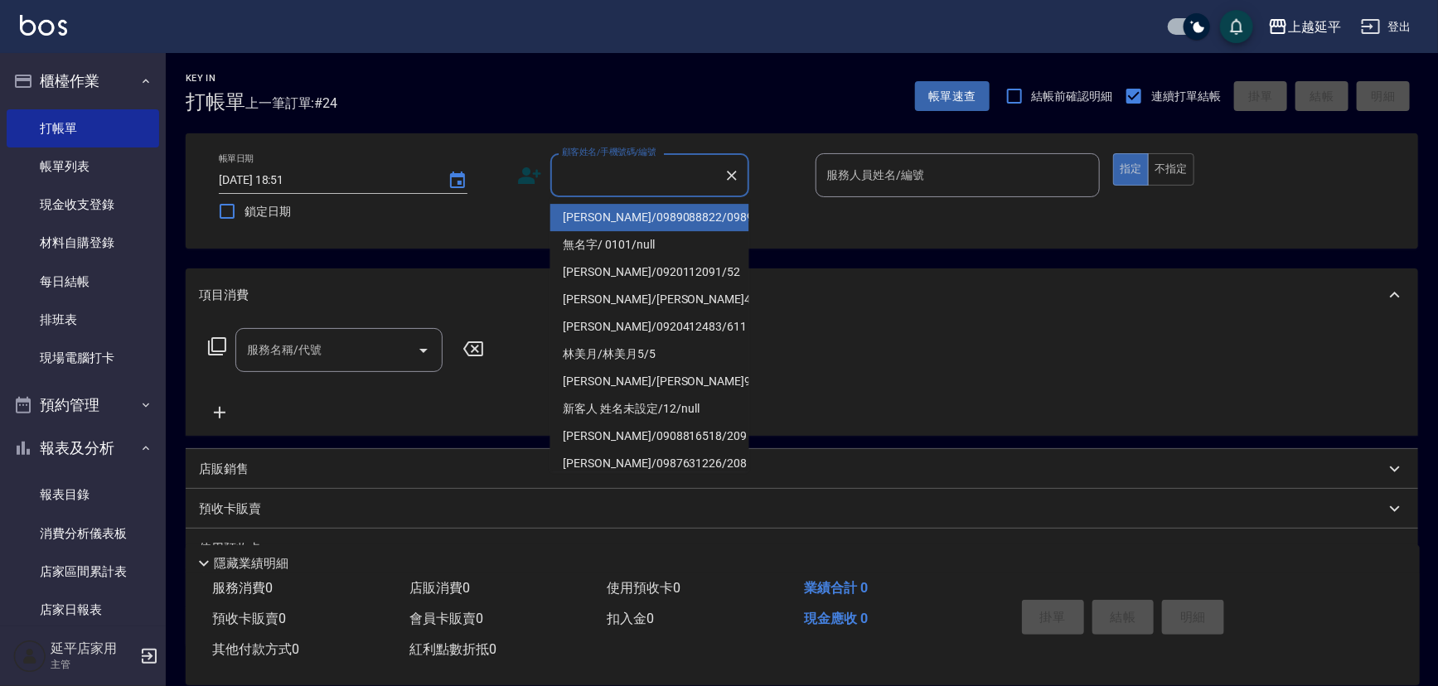
click at [635, 176] on input "顧客姓名/手機號碼/編號" at bounding box center [637, 175] width 159 height 29
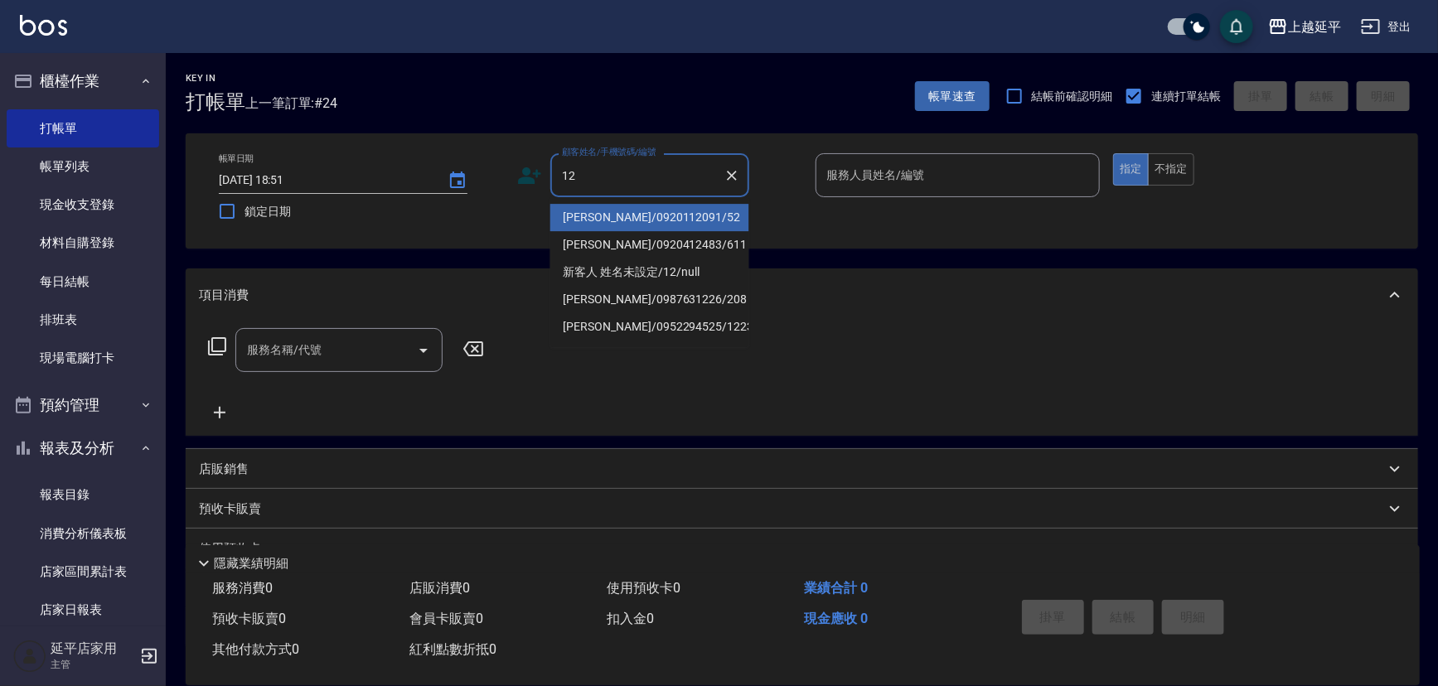
click at [638, 212] on li "[PERSON_NAME]/0920112091/52" at bounding box center [649, 217] width 199 height 27
type input "[PERSON_NAME]/0920112091/52"
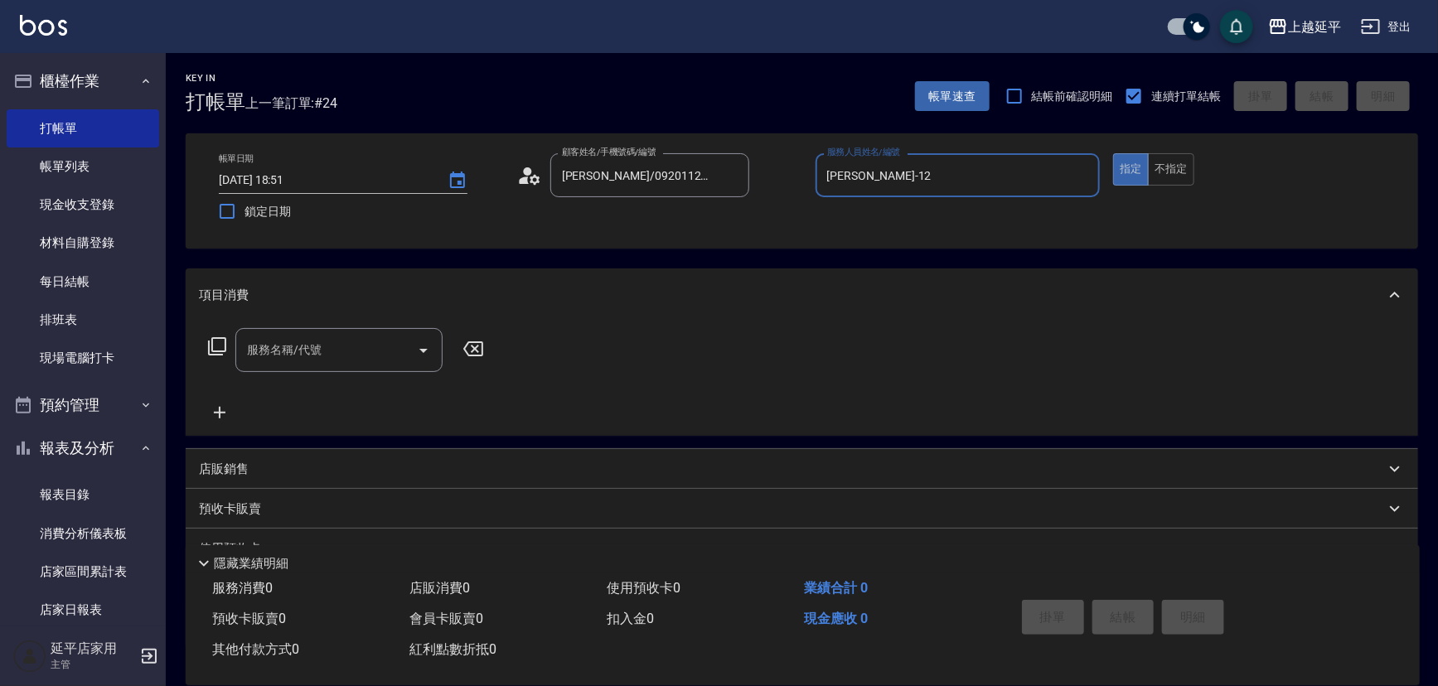
click at [868, 178] on input "[PERSON_NAME]-12" at bounding box center [958, 175] width 270 height 29
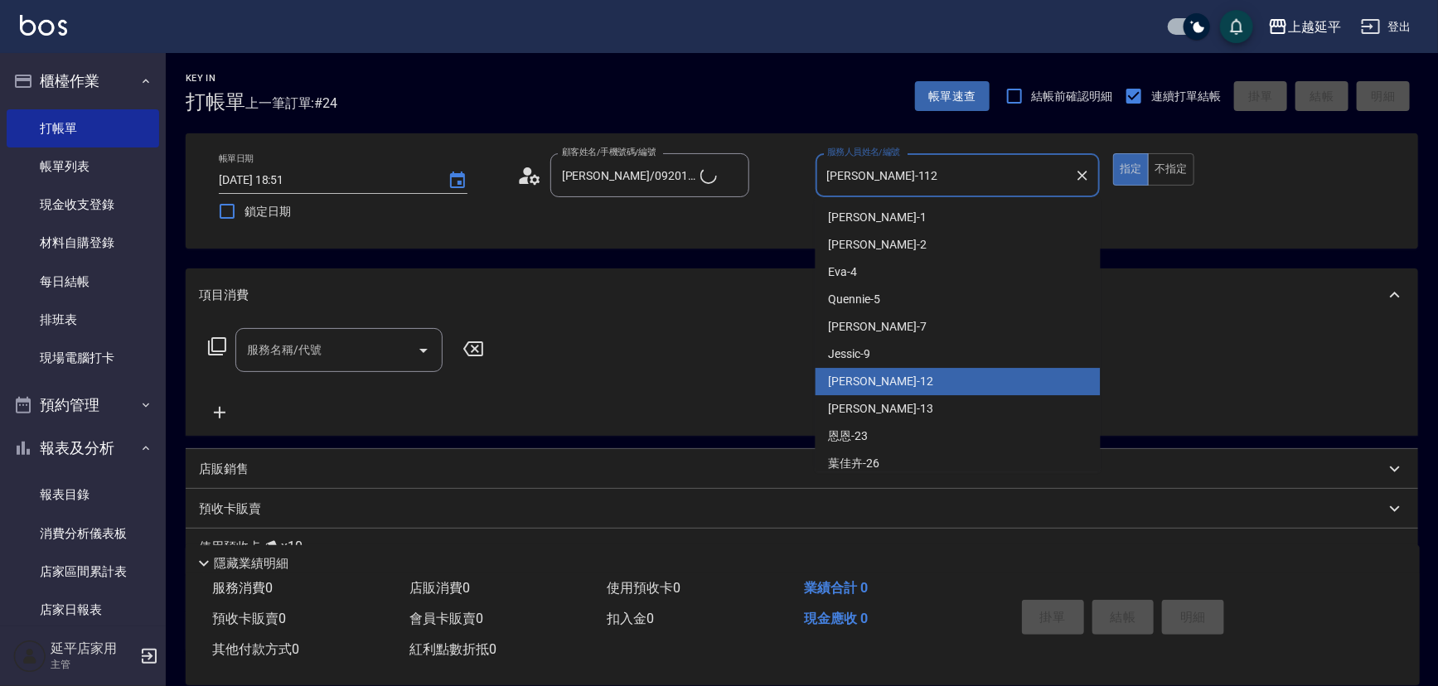
type input "[PERSON_NAME]-1122"
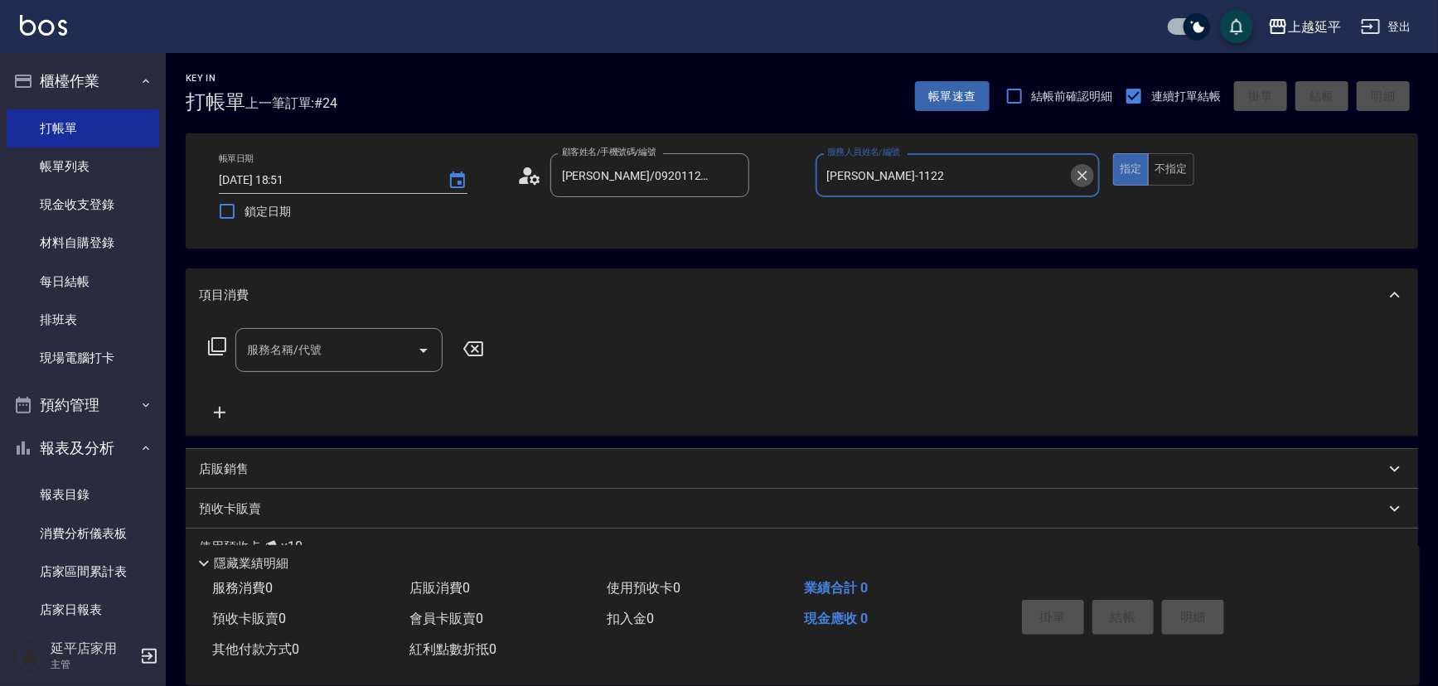
drag, startPoint x: 1086, startPoint y: 167, endPoint x: 1059, endPoint y: 171, distance: 26.7
click at [1086, 167] on icon "Clear" at bounding box center [1082, 175] width 17 height 17
click at [1039, 173] on input "服務人員姓名/編號" at bounding box center [958, 175] width 270 height 29
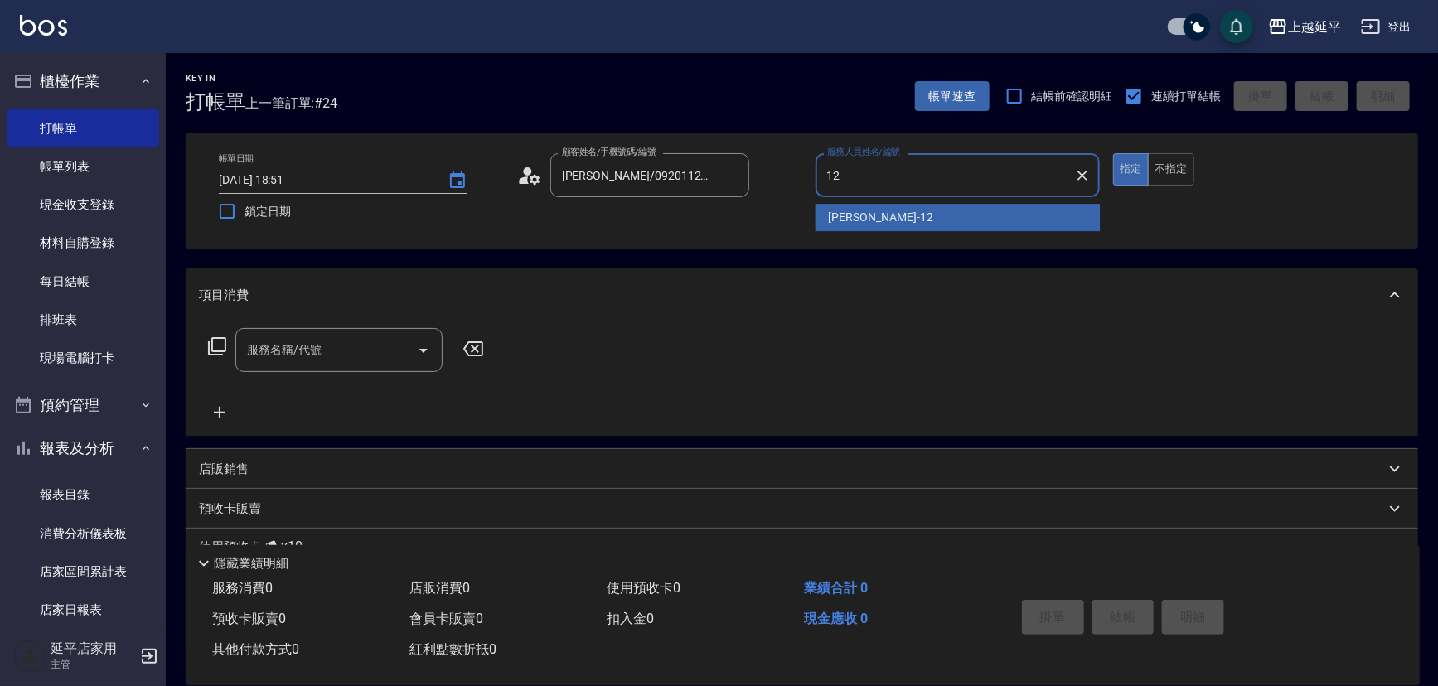
click at [973, 206] on div "[PERSON_NAME] -12" at bounding box center [958, 217] width 285 height 27
type input "[PERSON_NAME]-12"
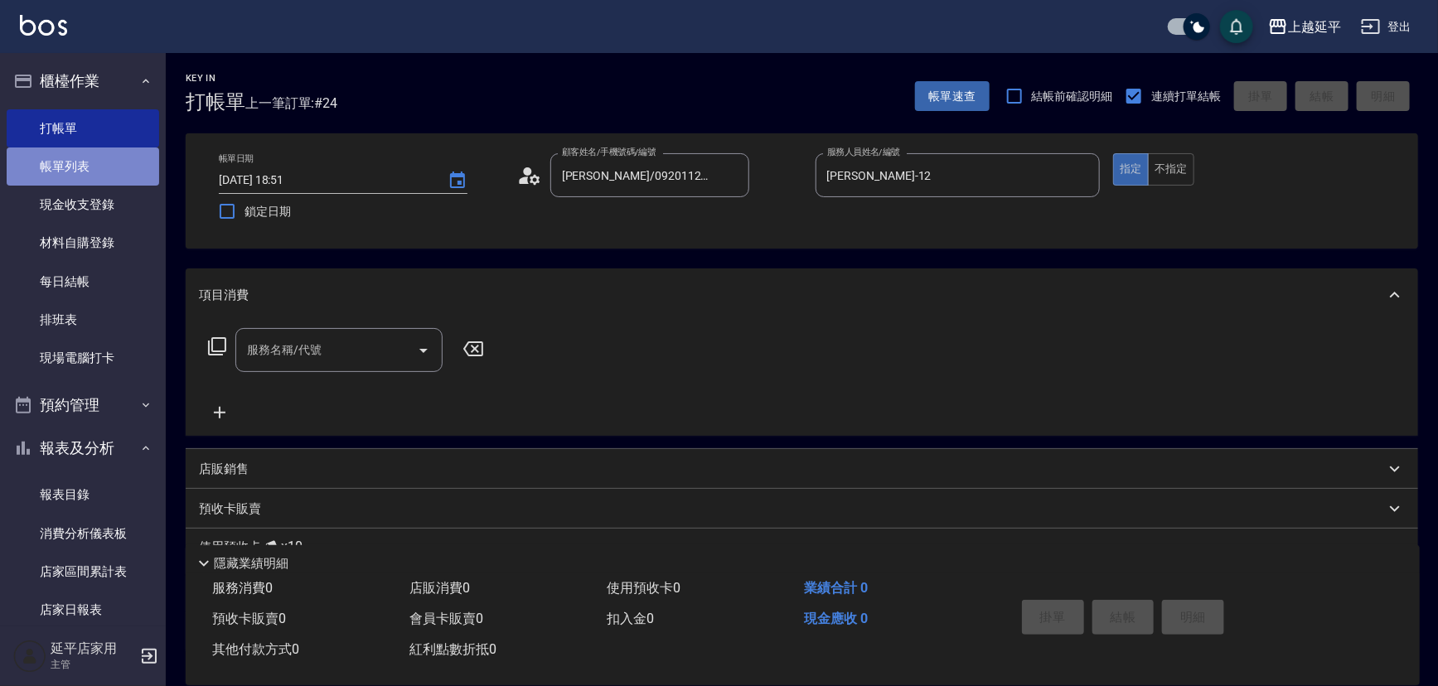
click at [87, 159] on link "帳單列表" at bounding box center [83, 167] width 153 height 38
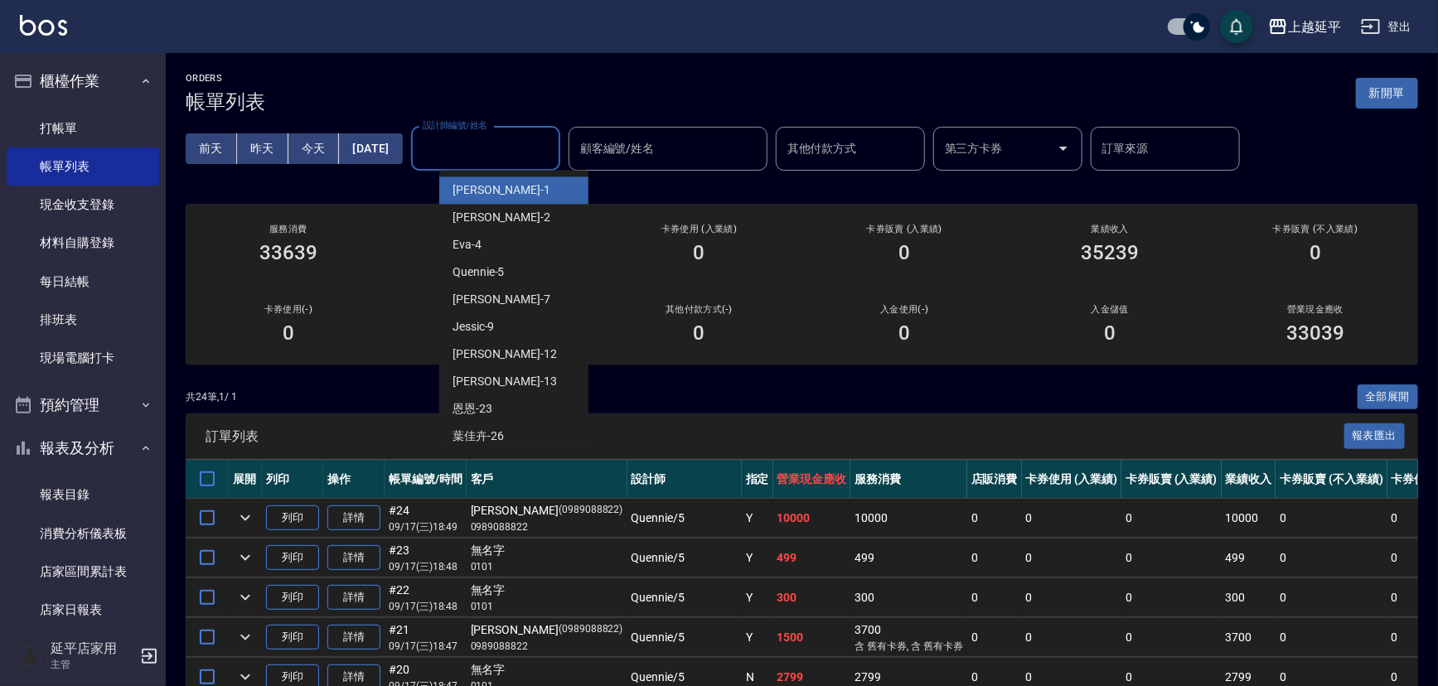
click at [510, 148] on input "設計師編號/姓名" at bounding box center [486, 148] width 134 height 29
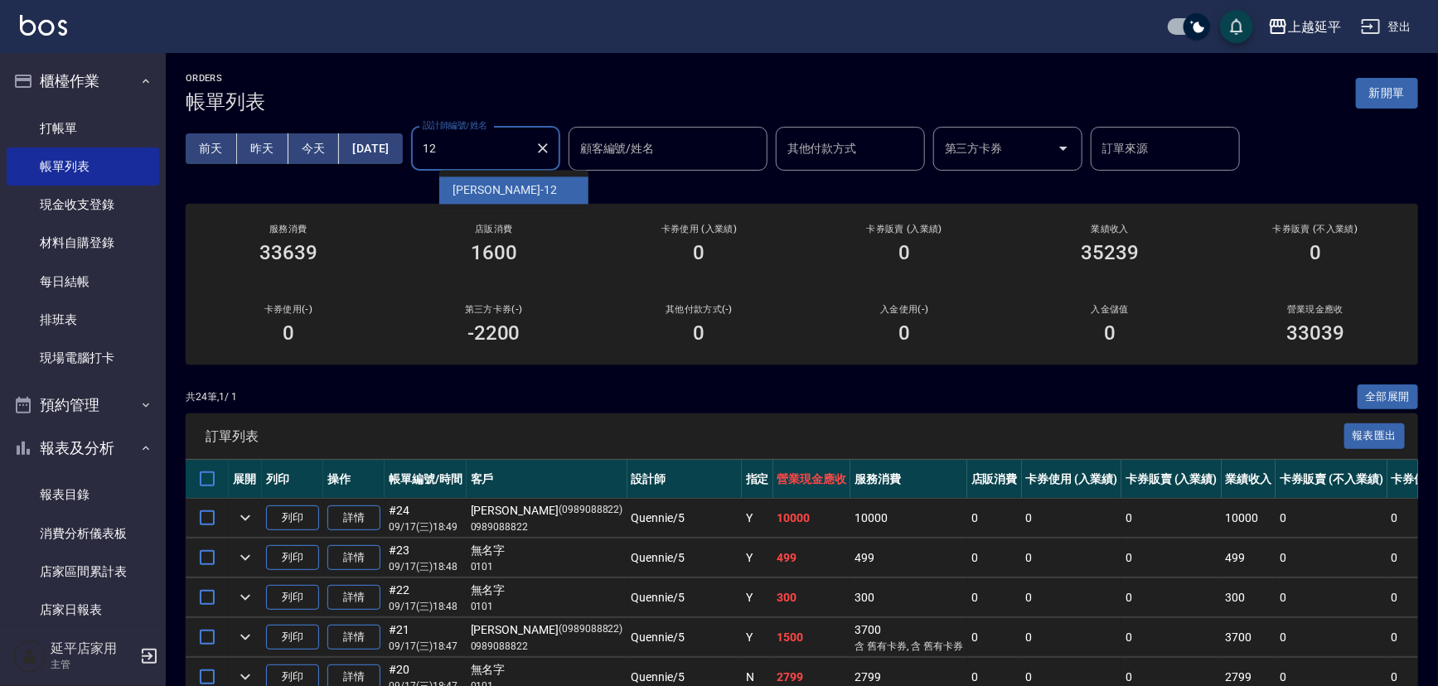
click at [503, 187] on div "[PERSON_NAME] -12" at bounding box center [513, 190] width 149 height 27
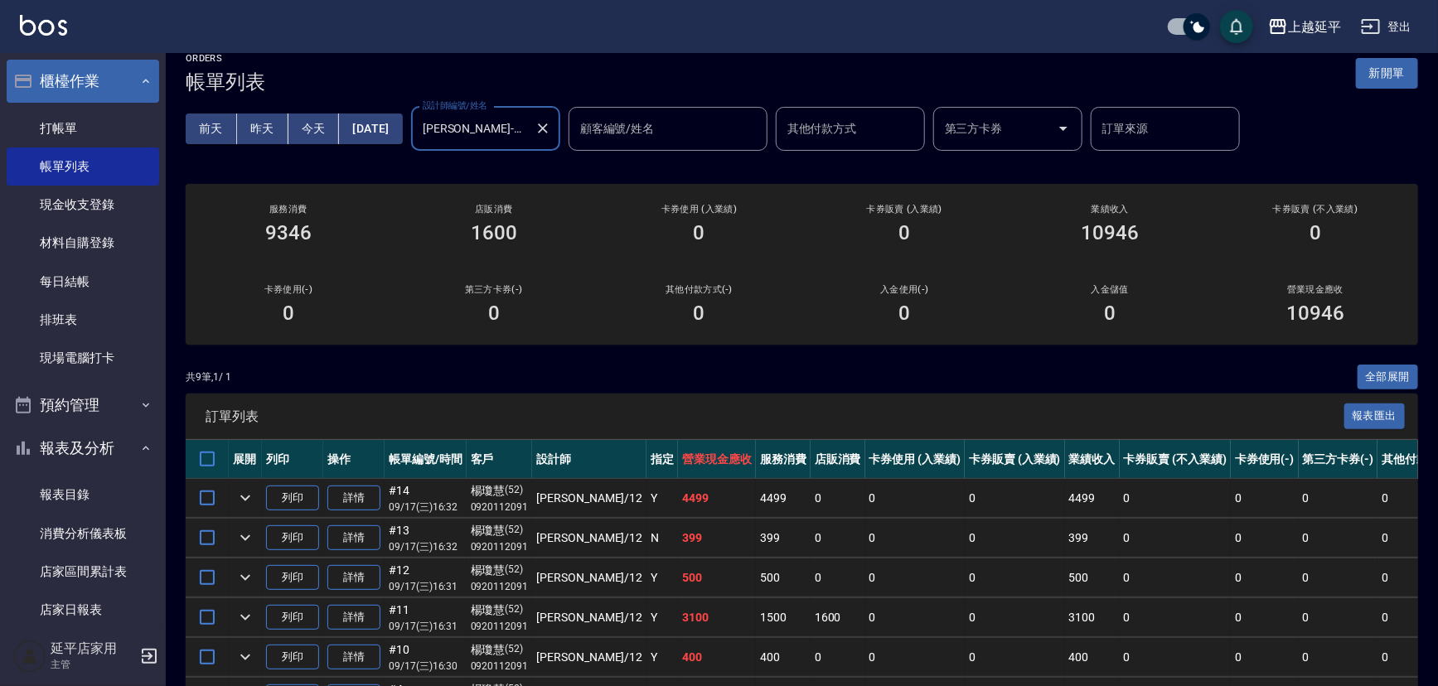
scroll to position [18, 0]
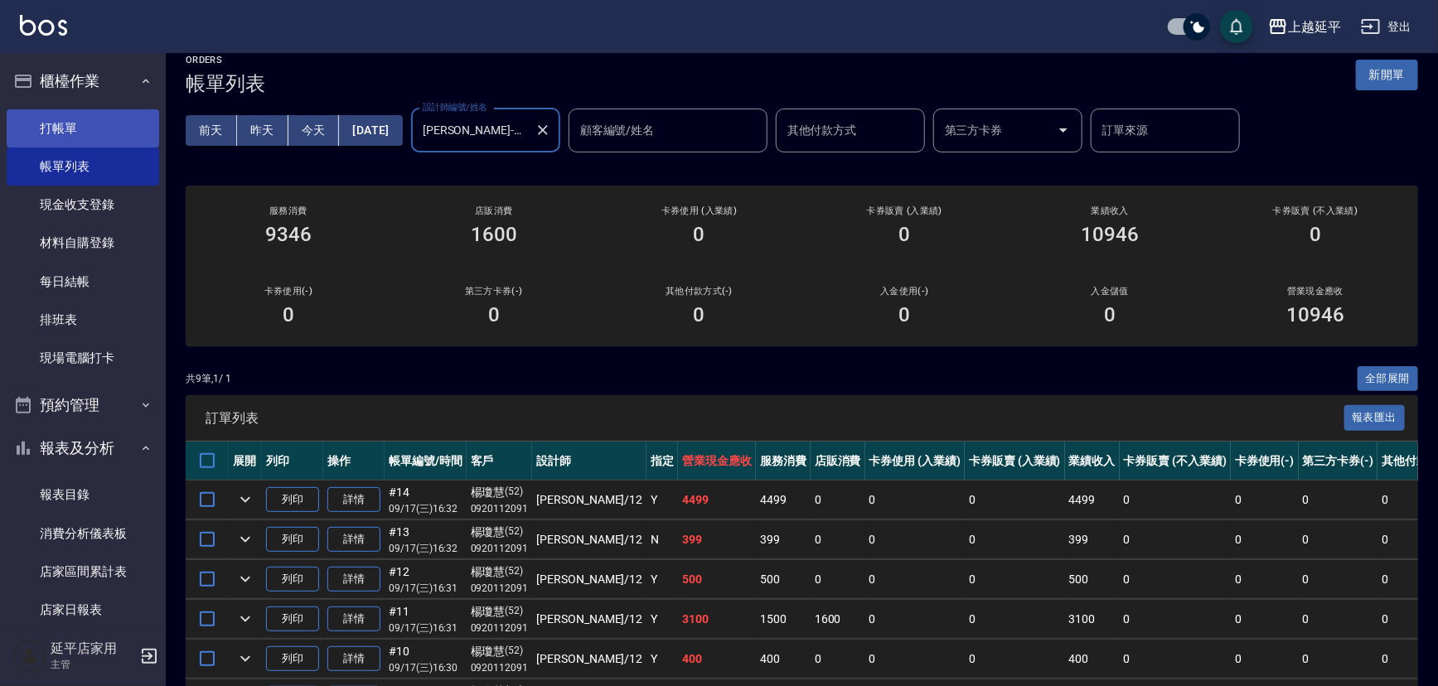
type input "[PERSON_NAME]-12"
click at [71, 124] on link "打帳單" at bounding box center [83, 128] width 153 height 38
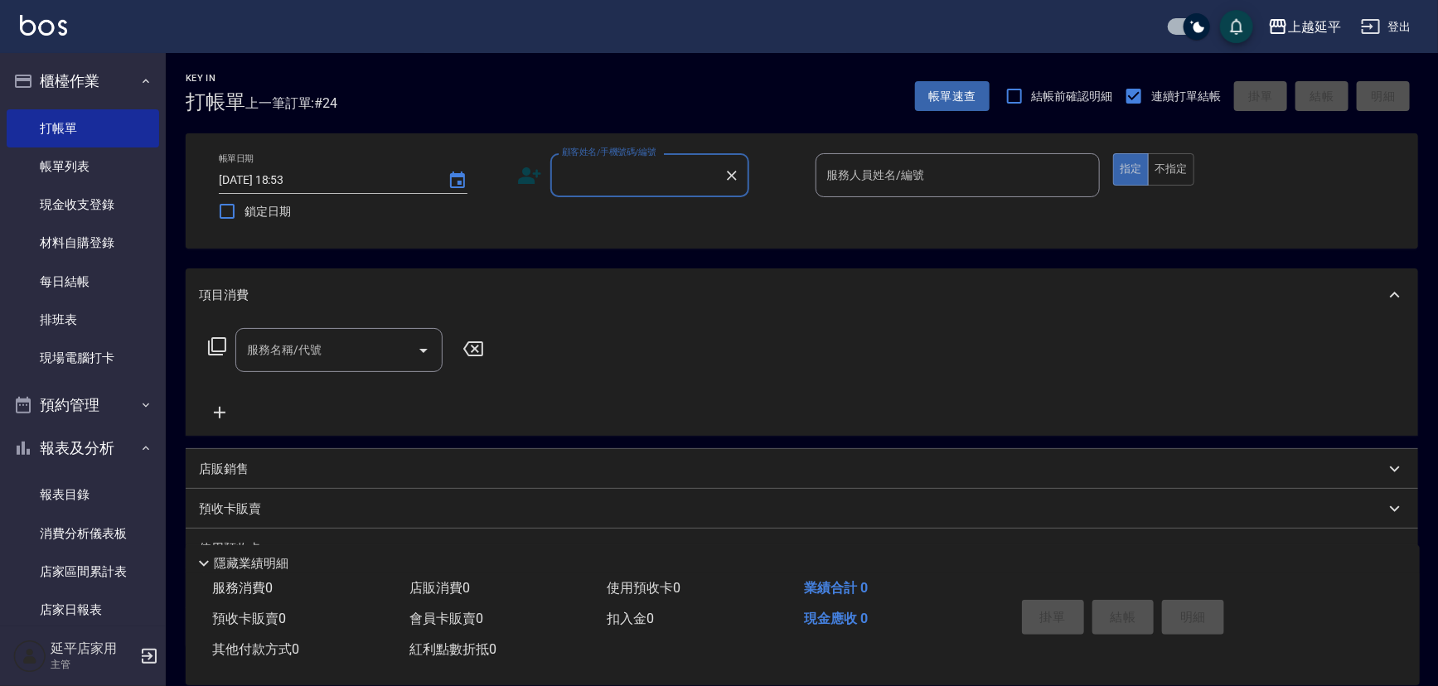
click at [638, 188] on input "顧客姓名/手機號碼/編號" at bounding box center [637, 175] width 159 height 29
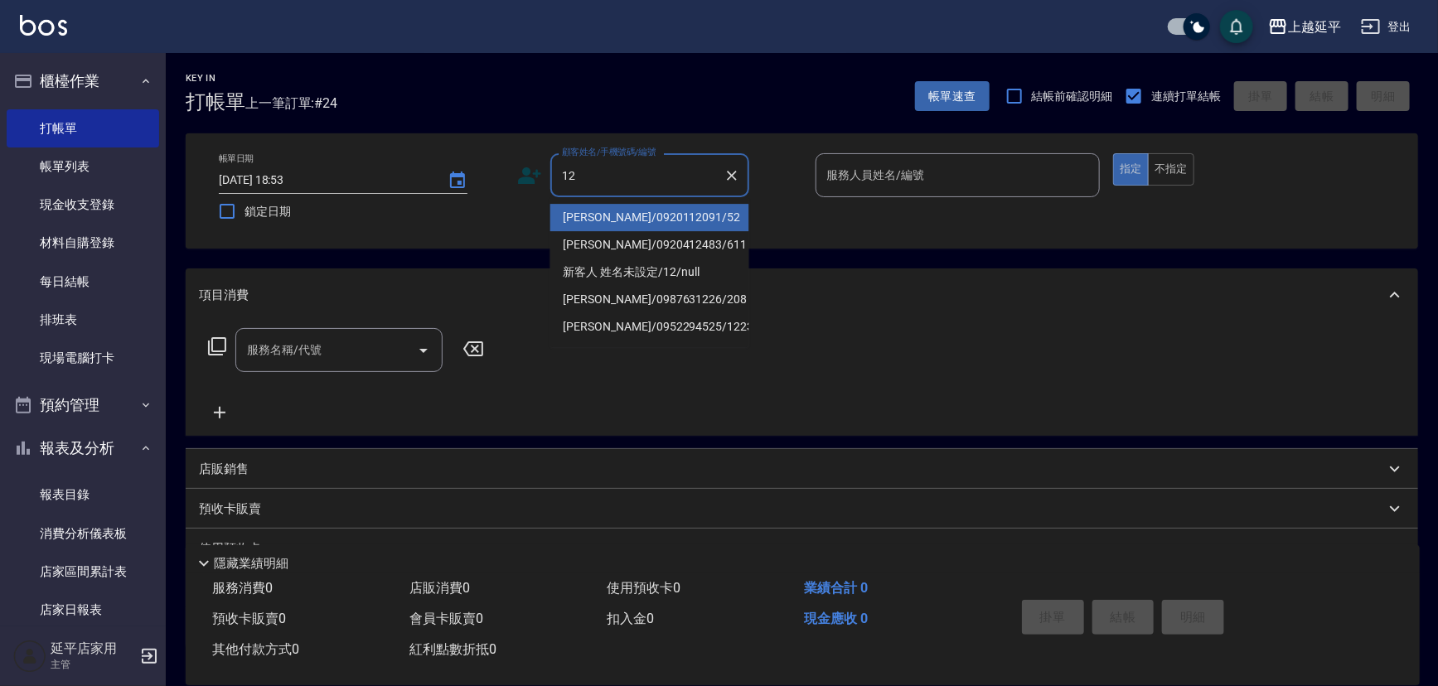
click at [620, 230] on li "[PERSON_NAME]/0920112091/52" at bounding box center [649, 217] width 199 height 27
type input "[PERSON_NAME]/0920112091/52"
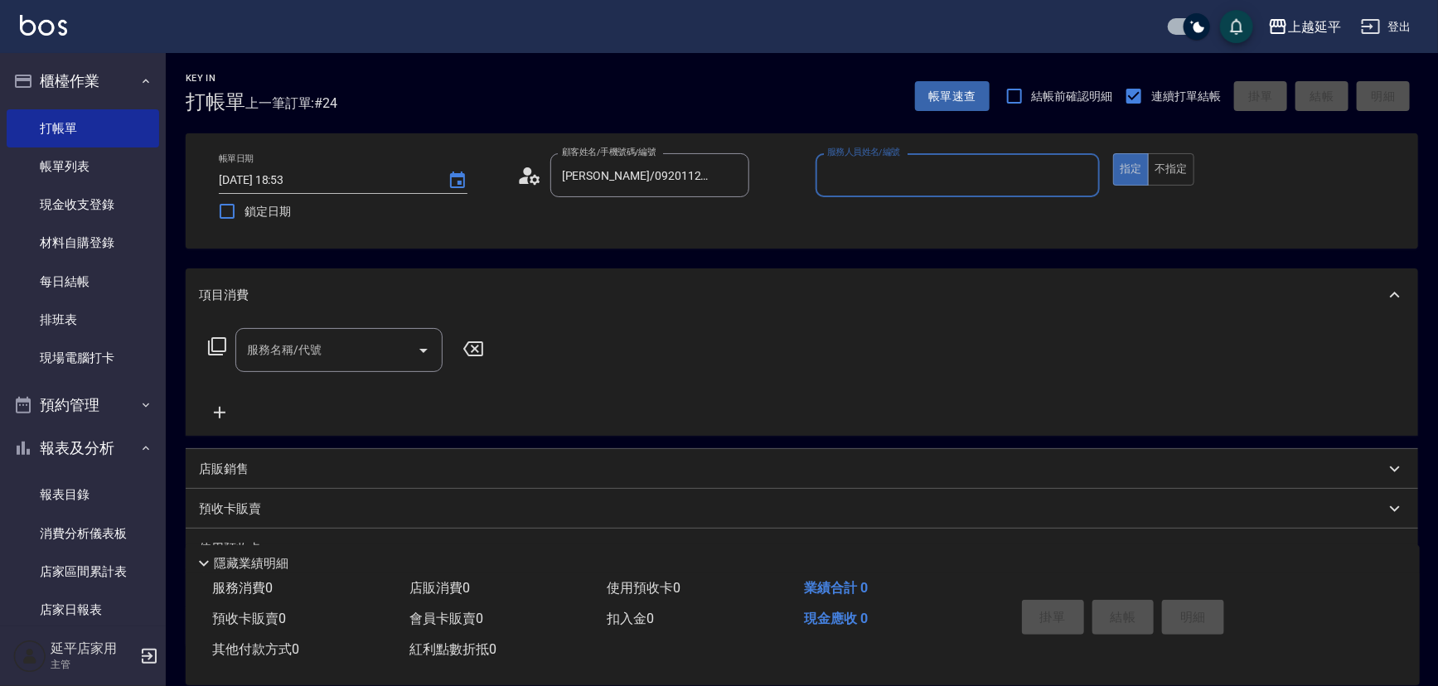
type input "[PERSON_NAME]-12"
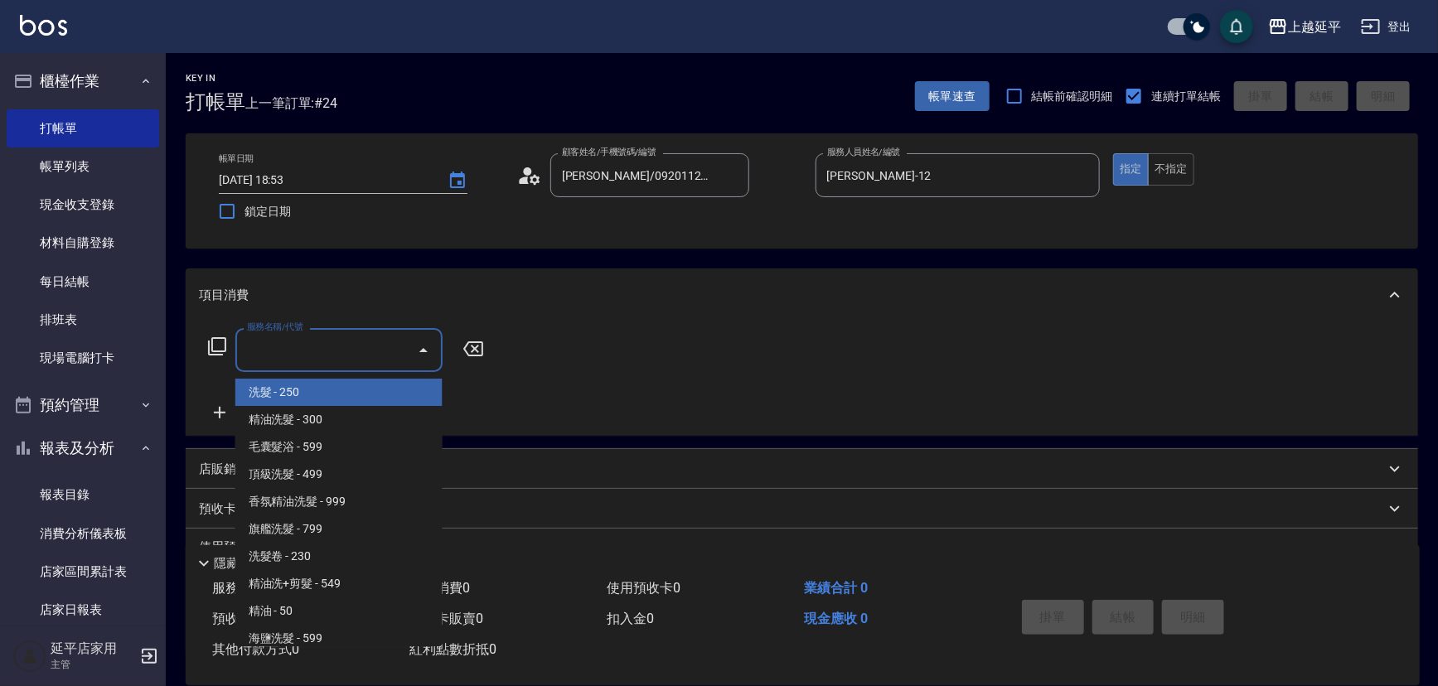
click at [395, 347] on input "服務名稱/代號" at bounding box center [326, 350] width 167 height 29
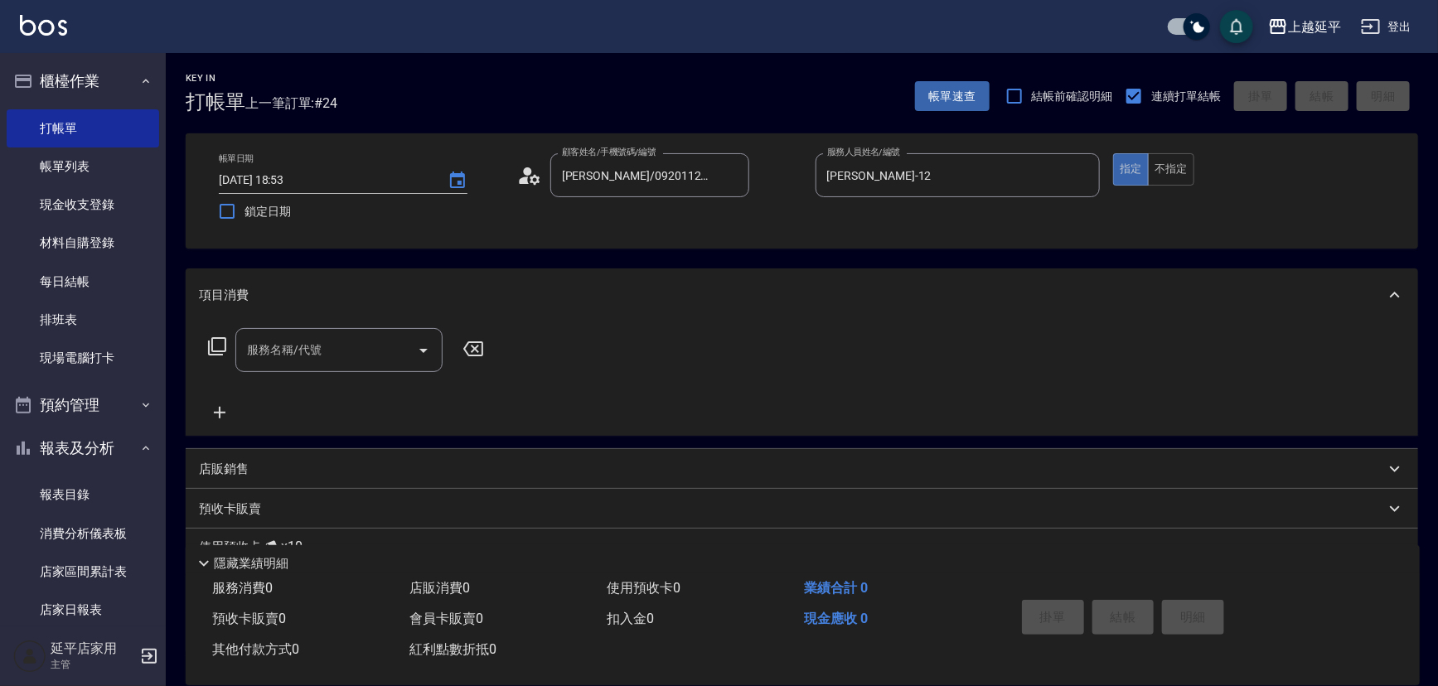
click at [216, 348] on icon at bounding box center [217, 347] width 20 height 20
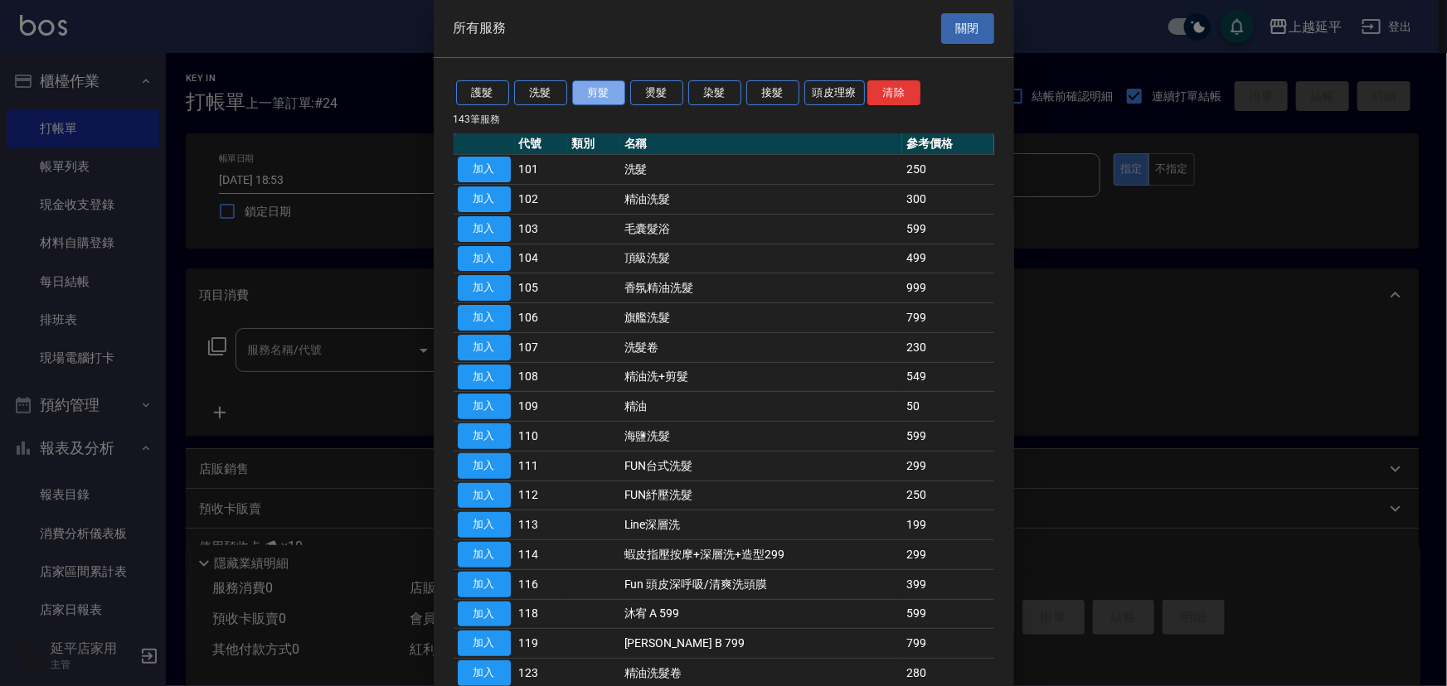
click at [581, 96] on button "剪髮" at bounding box center [598, 93] width 53 height 26
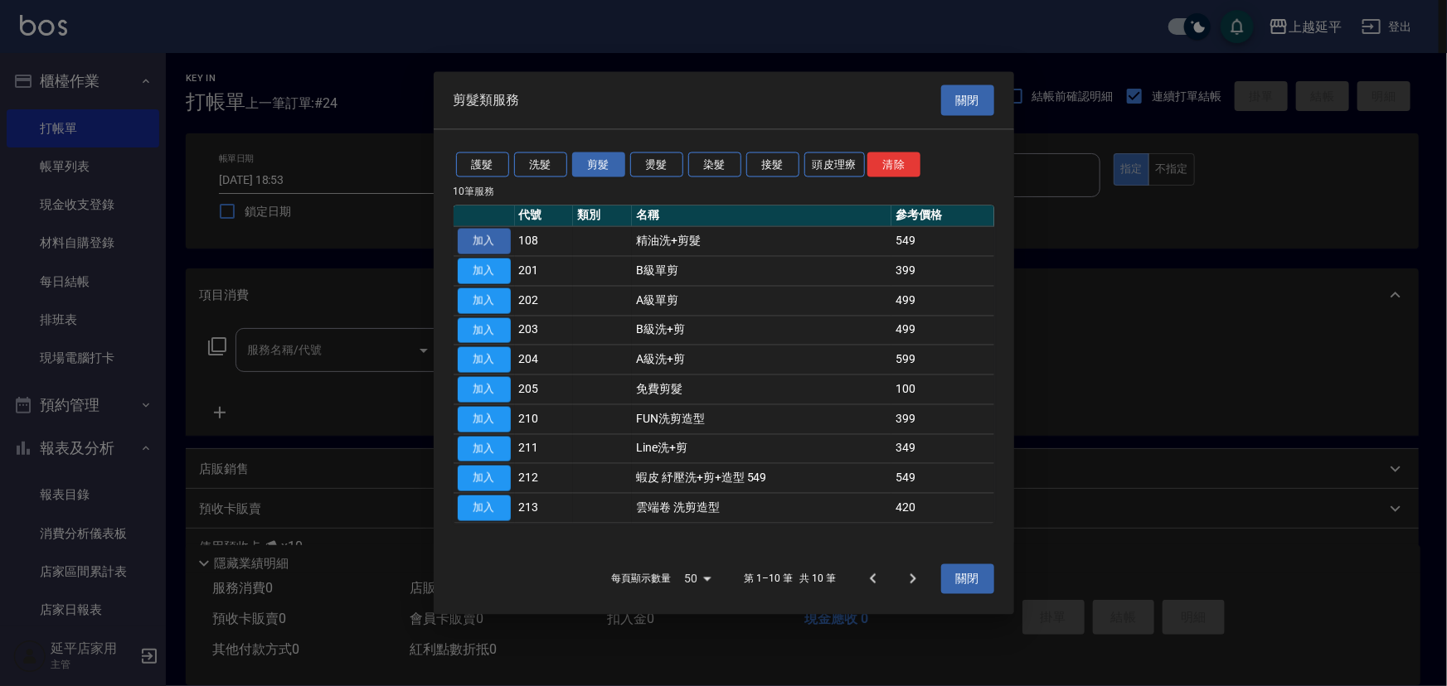
click at [497, 245] on button "加入" at bounding box center [484, 242] width 53 height 26
type input "精油洗+剪髮(108)"
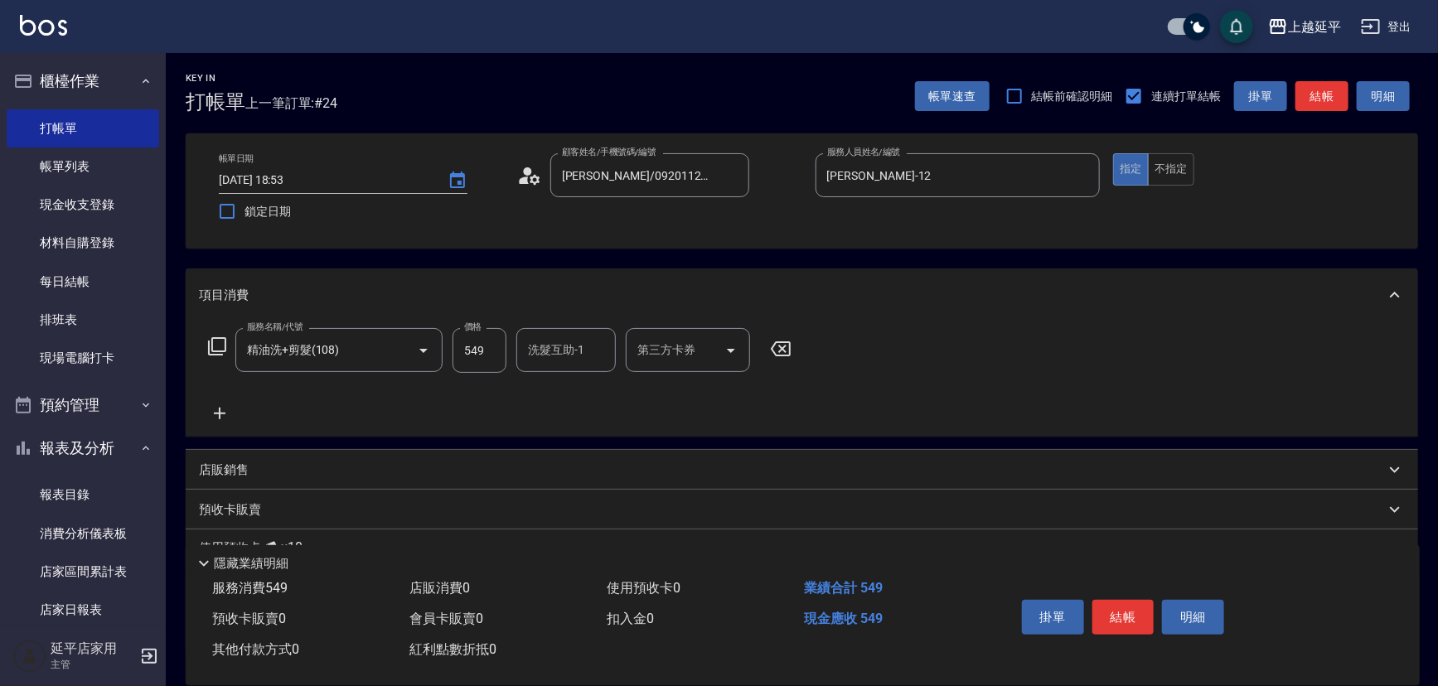
click at [492, 351] on input "549" at bounding box center [480, 350] width 54 height 45
type input "649"
click at [539, 355] on input "洗髮互助-1" at bounding box center [566, 350] width 85 height 29
click at [547, 386] on span "[PERSON_NAME]-34" at bounding box center [555, 392] width 51 height 17
type input "方彩姿-34"
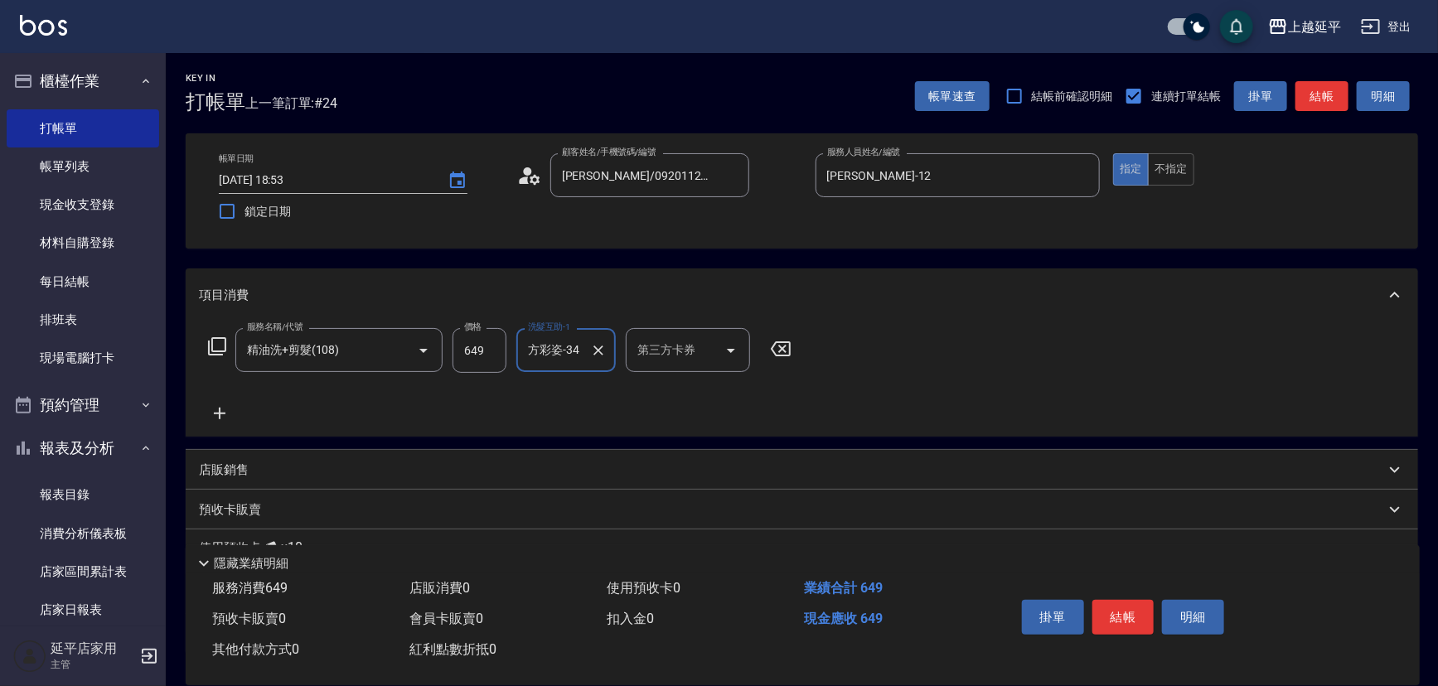
click at [1321, 100] on button "結帳" at bounding box center [1322, 96] width 53 height 31
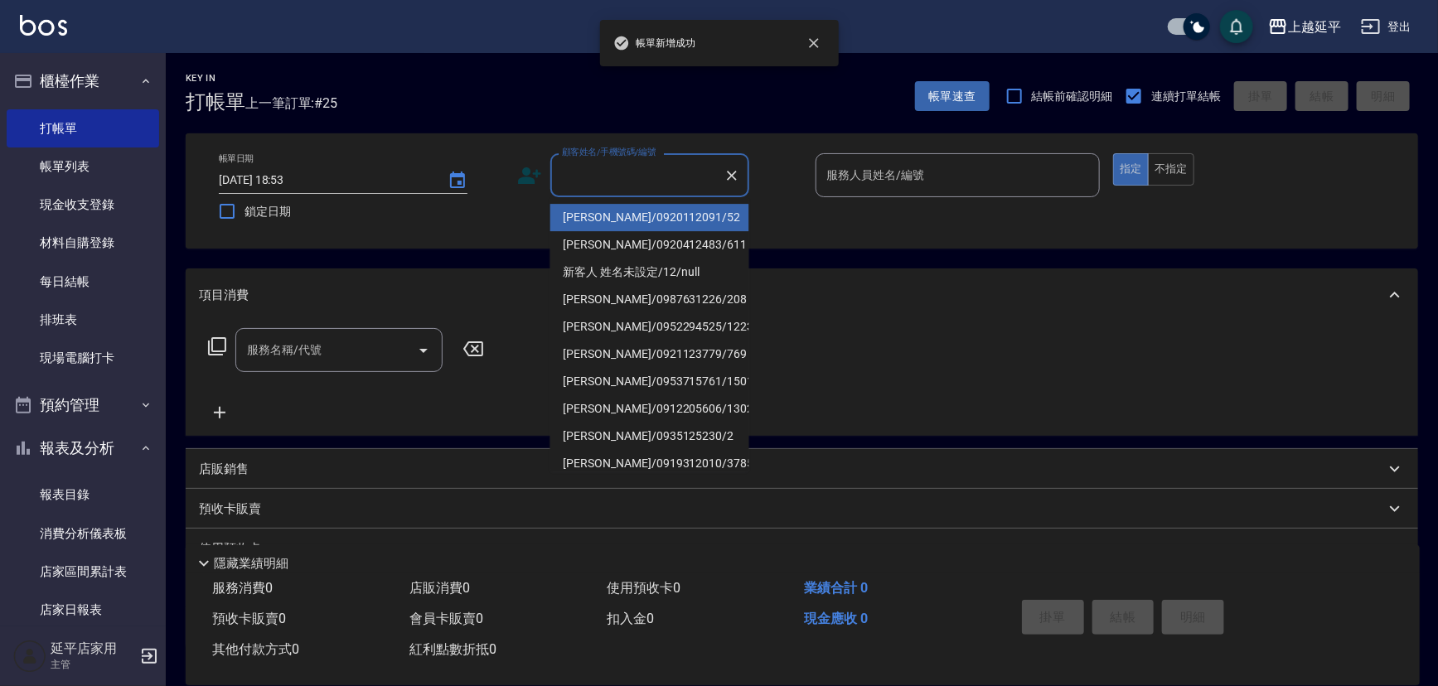
click at [599, 178] on input "顧客姓名/手機號碼/編號" at bounding box center [637, 175] width 159 height 29
click at [597, 212] on li "[PERSON_NAME]/0920112091/52" at bounding box center [649, 217] width 199 height 27
type input "[PERSON_NAME]/0920112091/52"
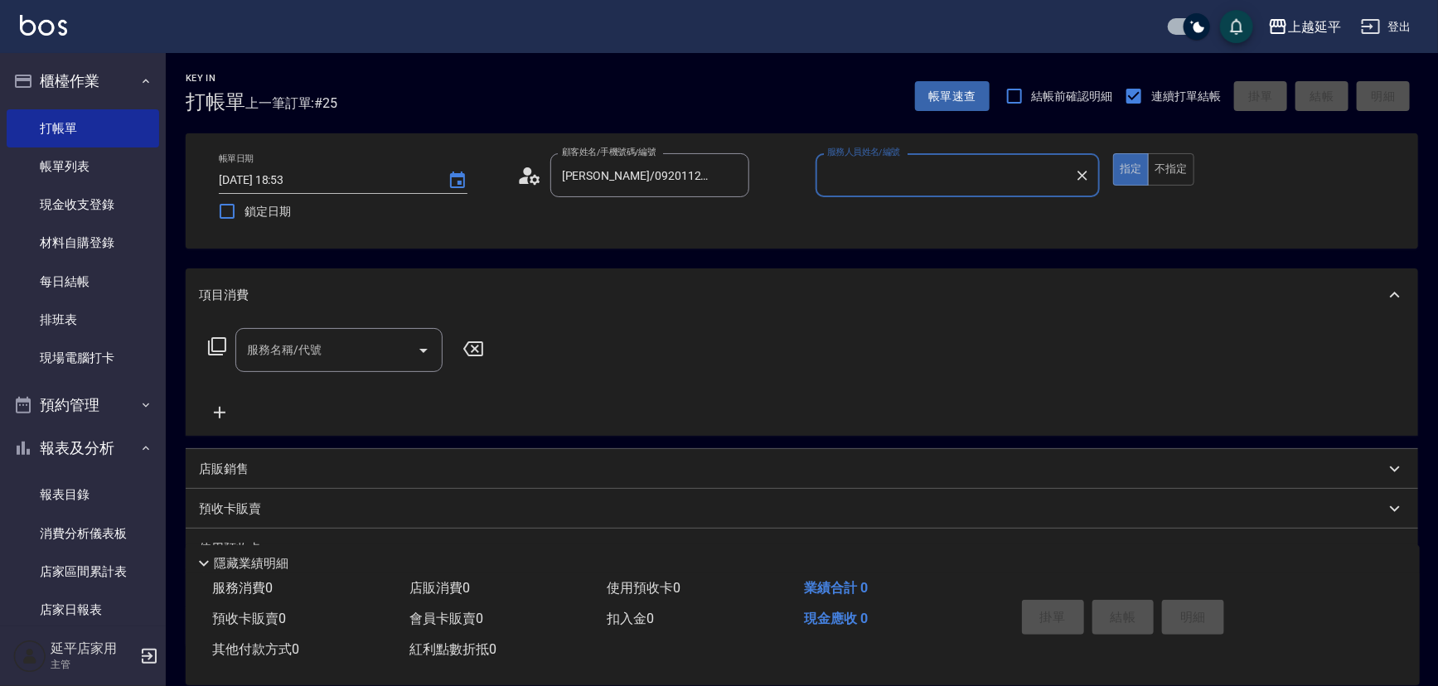
type input "[PERSON_NAME]-12"
click at [331, 350] on input "服務名稱/代號" at bounding box center [326, 350] width 167 height 29
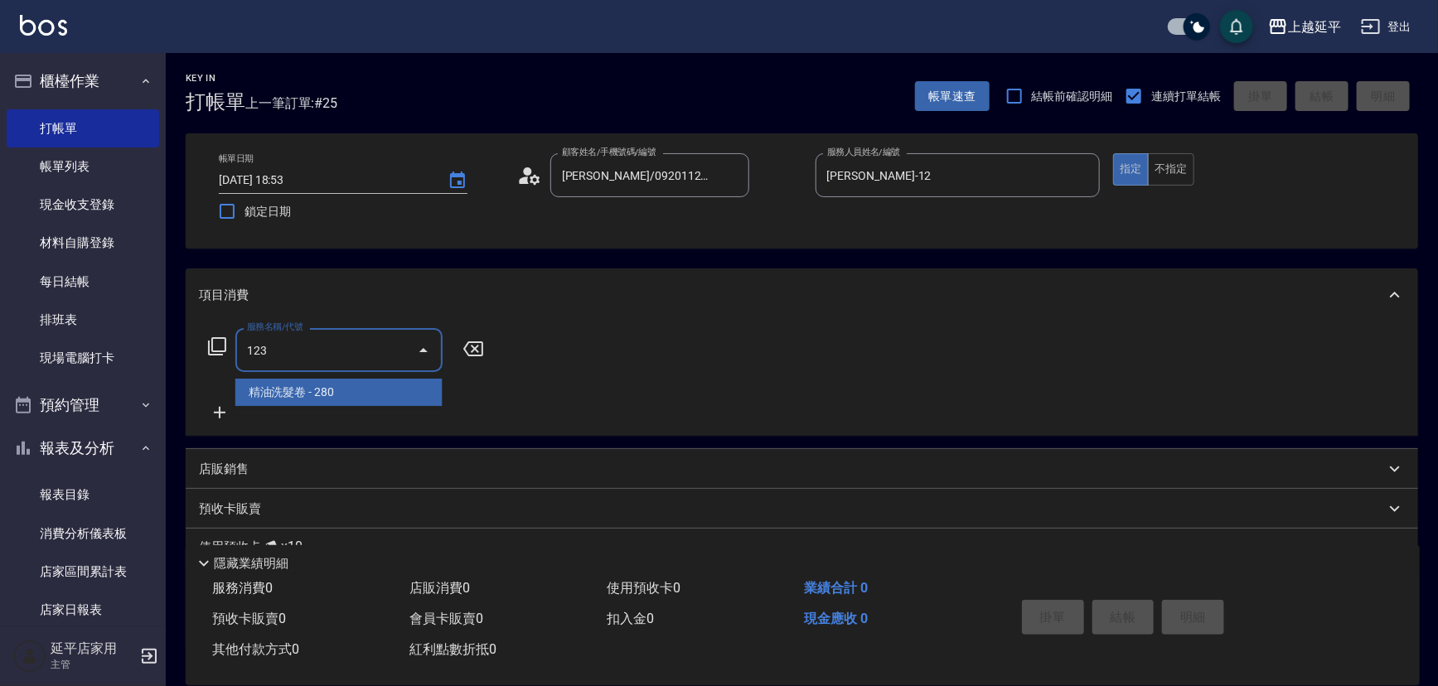
click at [382, 392] on span "精油洗髮卷 - 280" at bounding box center [338, 392] width 207 height 27
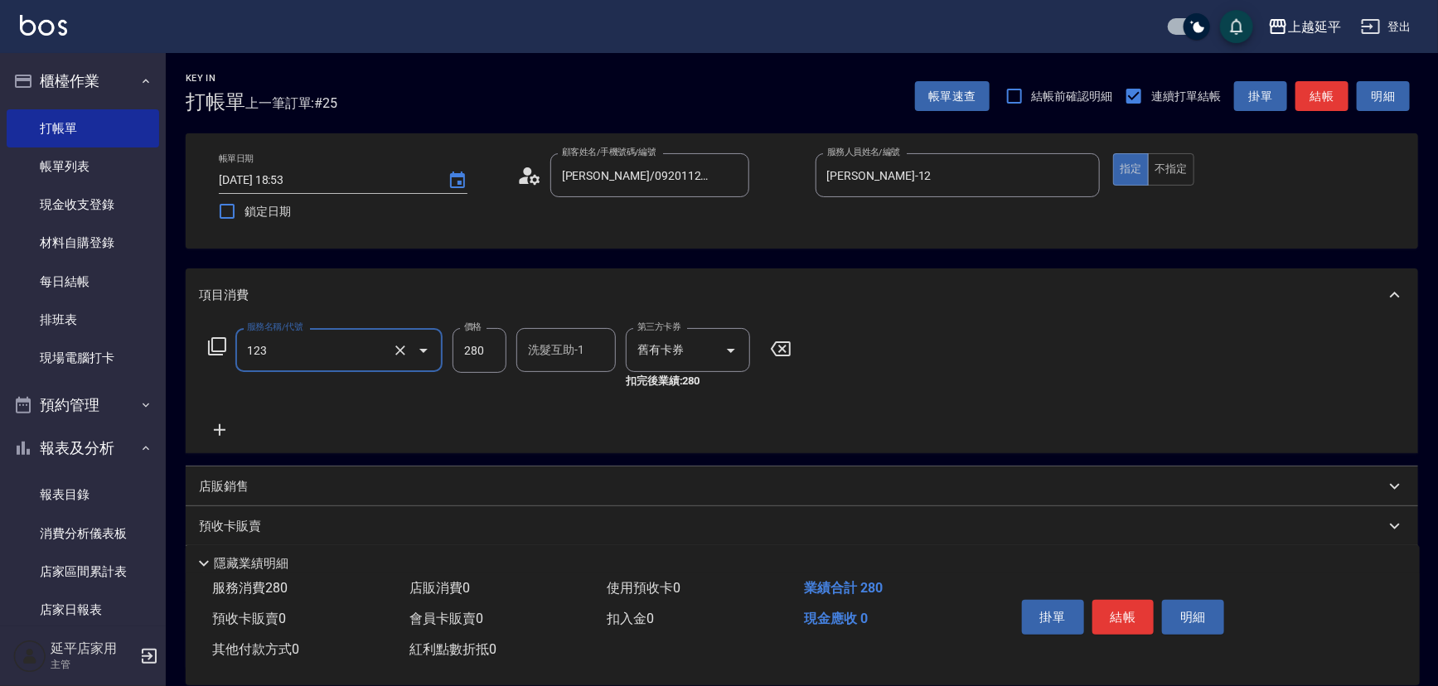
type input "精油洗髮卷(123)"
click at [549, 347] on input "洗髮互助-1" at bounding box center [566, 350] width 85 height 29
type input "恩恩-23"
click at [1318, 97] on button "結帳" at bounding box center [1322, 96] width 53 height 31
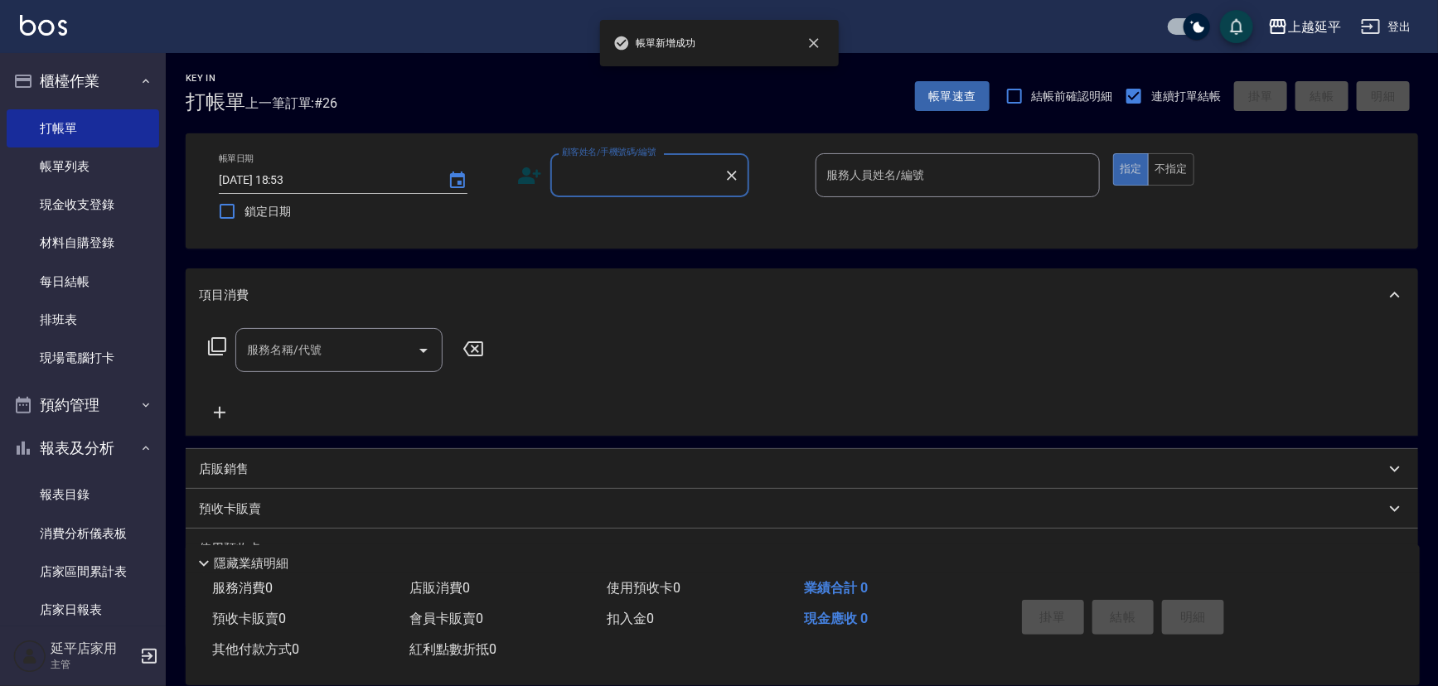
click at [653, 174] on input "顧客姓名/手機號碼/編號" at bounding box center [637, 175] width 159 height 29
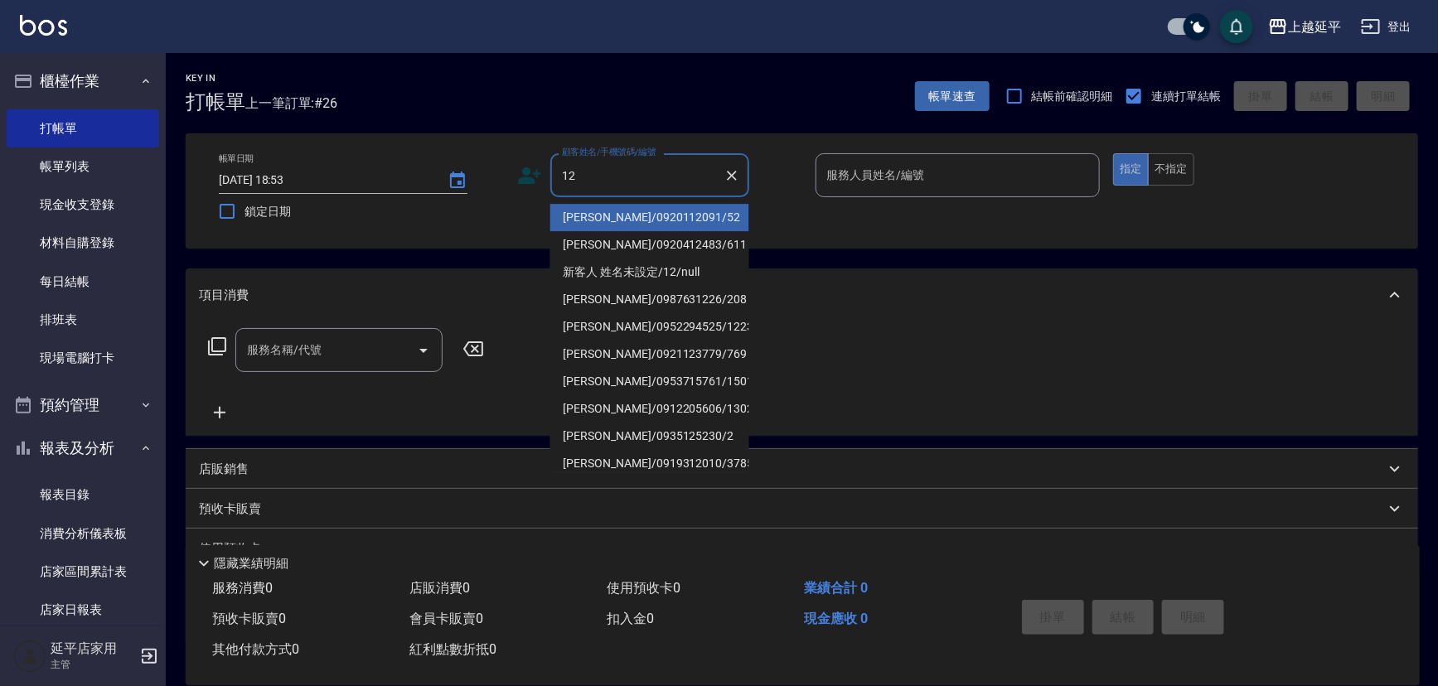
click at [644, 213] on li "[PERSON_NAME]/0920112091/52" at bounding box center [649, 217] width 199 height 27
type input "[PERSON_NAME]/0920112091/52"
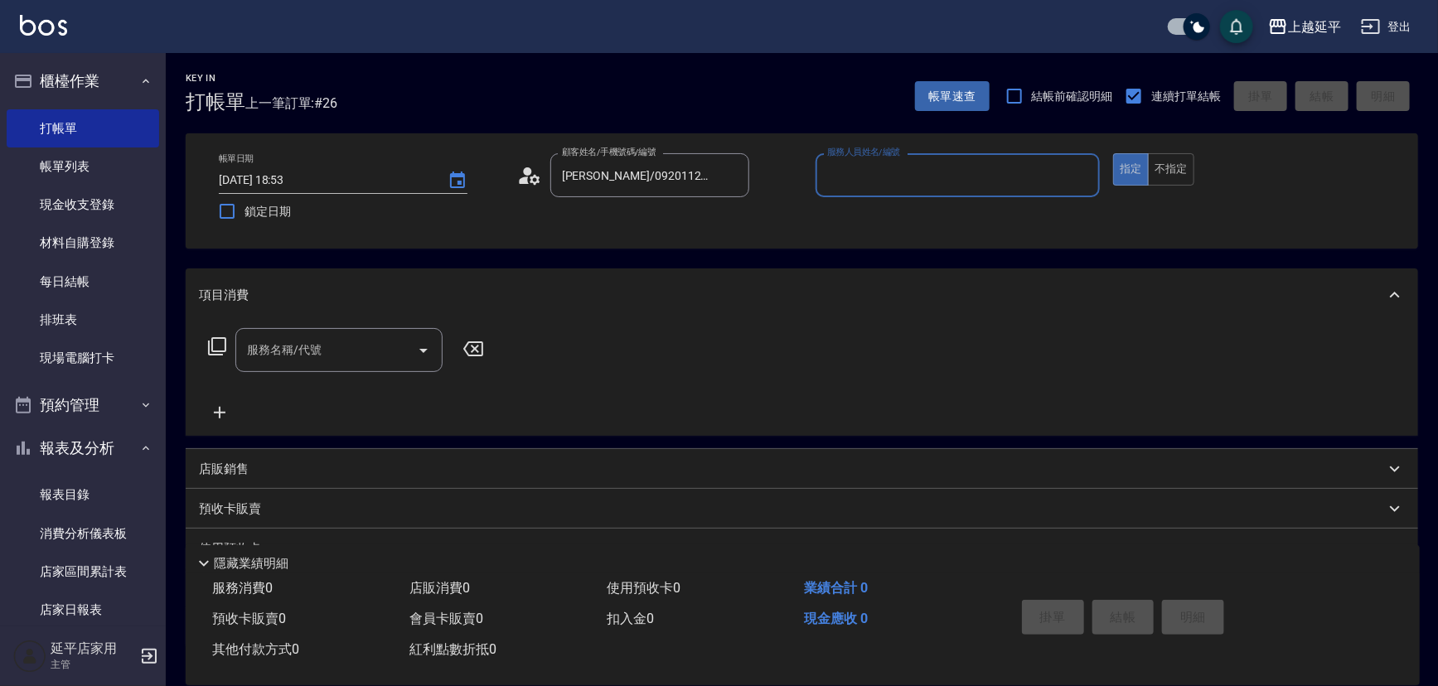
type input "[PERSON_NAME]-12"
click at [369, 353] on input "服務名稱/代號" at bounding box center [326, 350] width 167 height 29
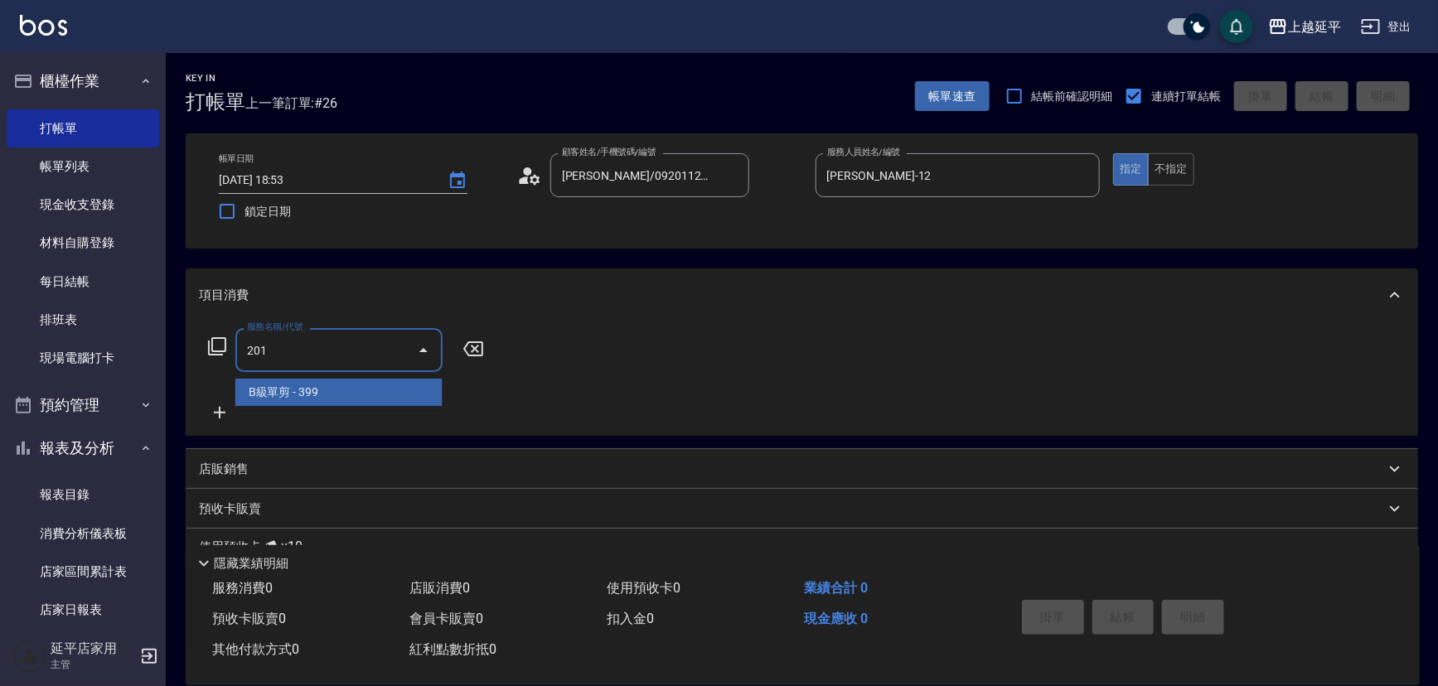
click at [385, 386] on span "B級單剪 - 399" at bounding box center [338, 392] width 207 height 27
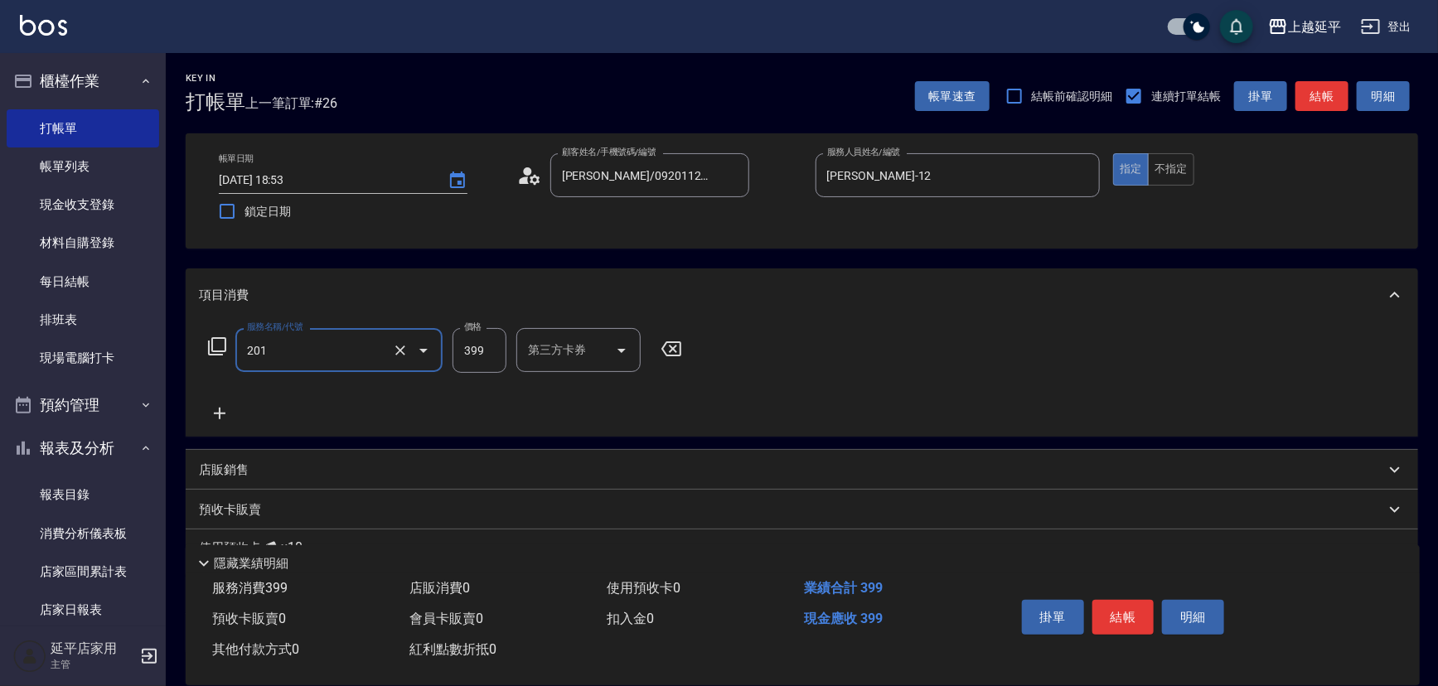
click at [496, 348] on input "399" at bounding box center [480, 350] width 54 height 45
type input "B級單剪(201)"
type input "499"
click at [1319, 102] on button "結帳" at bounding box center [1322, 96] width 53 height 31
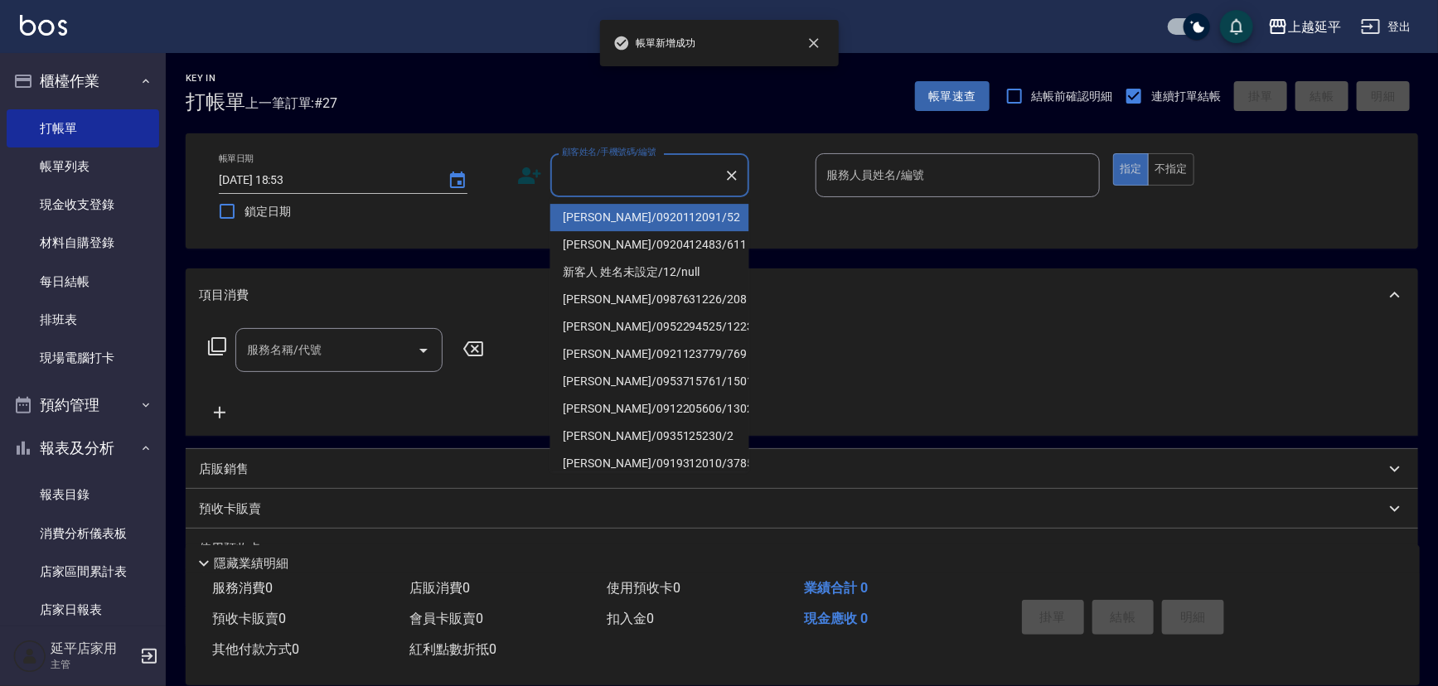
click at [633, 167] on input "顧客姓名/手機號碼/編號" at bounding box center [637, 175] width 159 height 29
click at [633, 224] on li "[PERSON_NAME]/0920112091/52" at bounding box center [649, 217] width 199 height 27
type input "[PERSON_NAME]/0920112091/52"
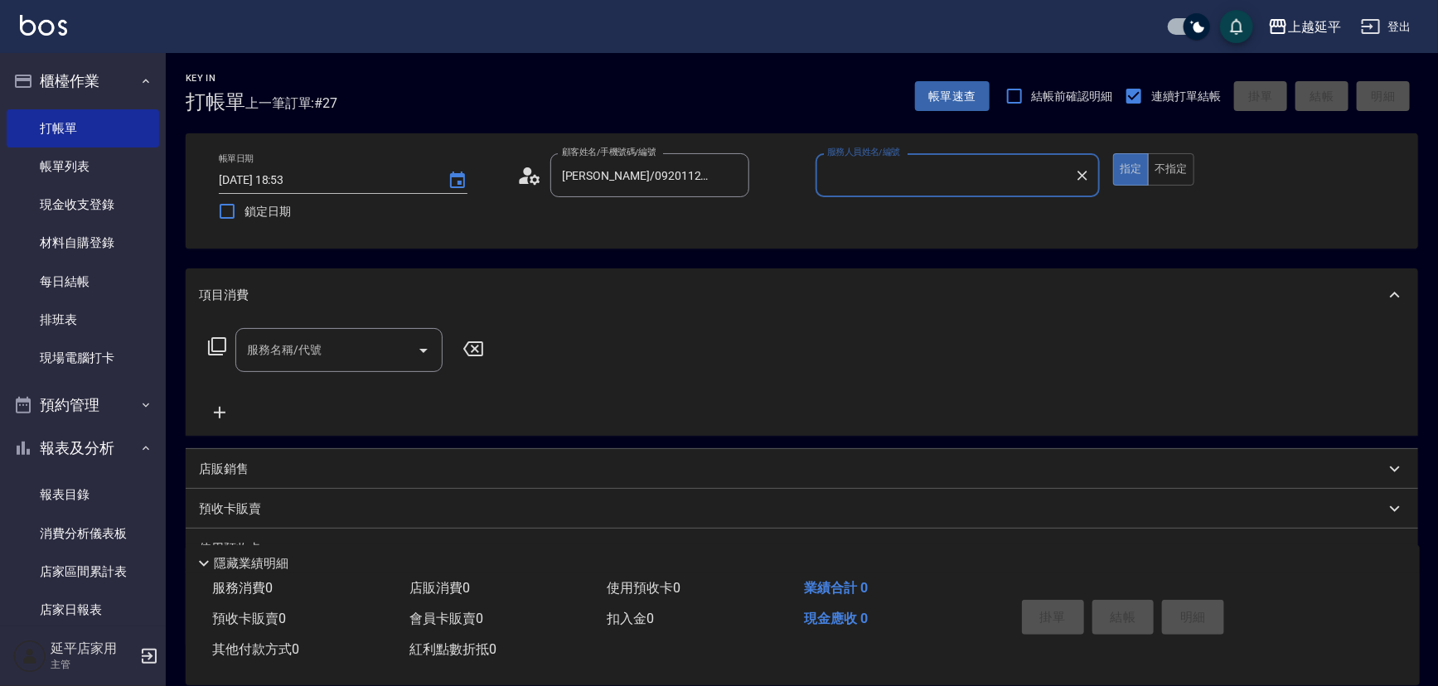
type input "[PERSON_NAME]-12"
click at [358, 356] on input "服務名稱/代號" at bounding box center [326, 350] width 167 height 29
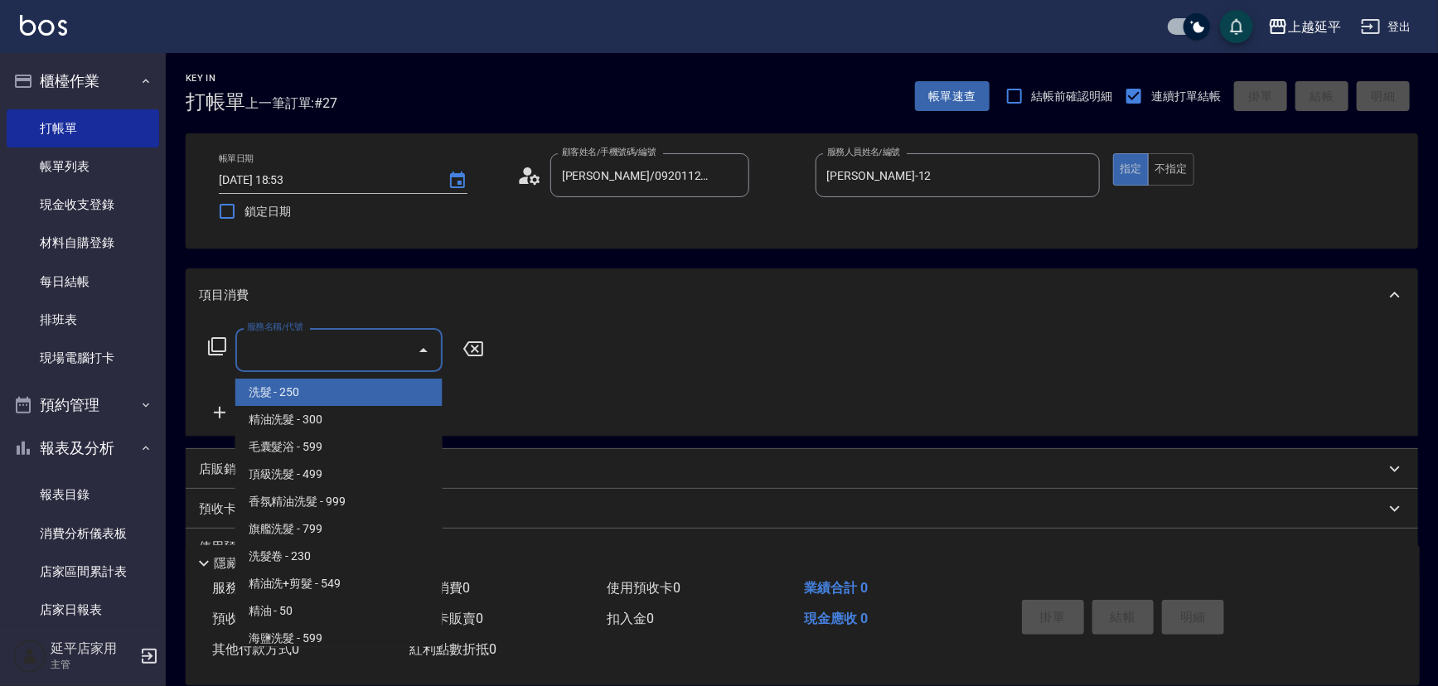
click at [221, 342] on icon at bounding box center [217, 347] width 20 height 20
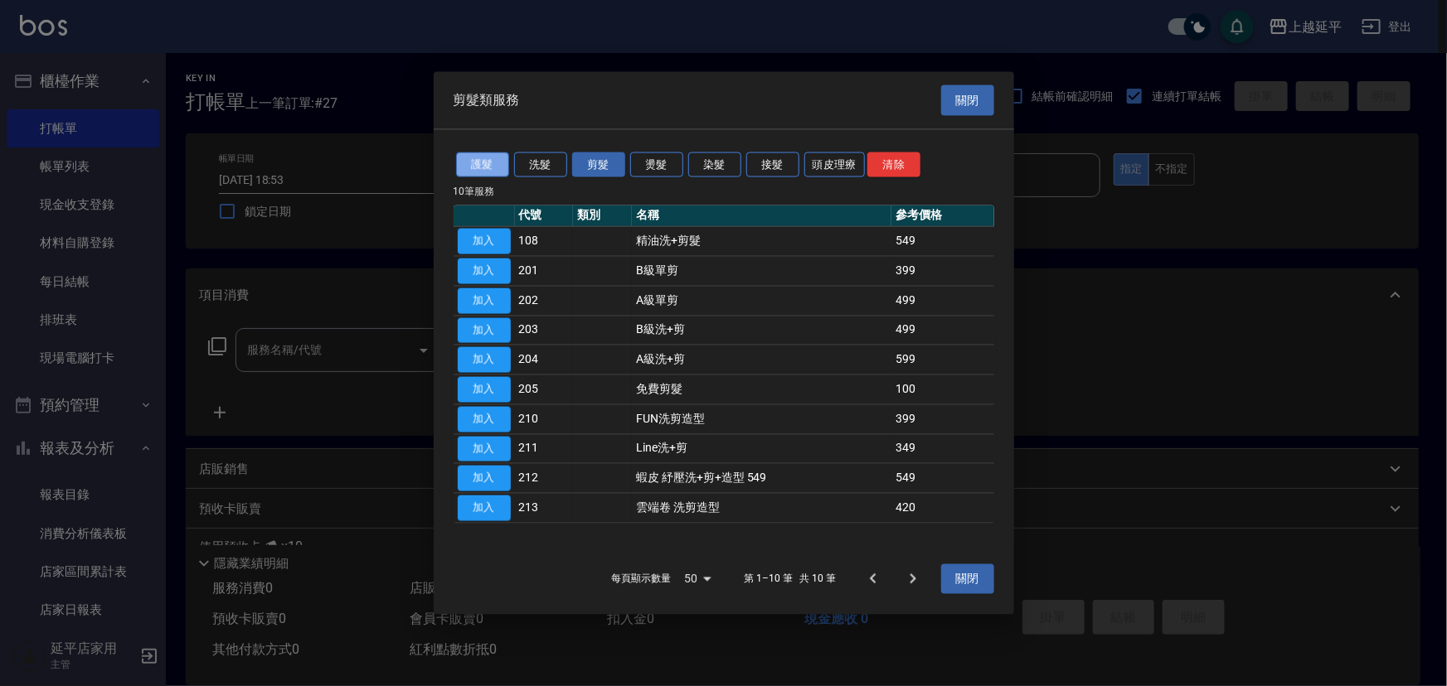
click at [482, 166] on button "護髮" at bounding box center [482, 165] width 53 height 26
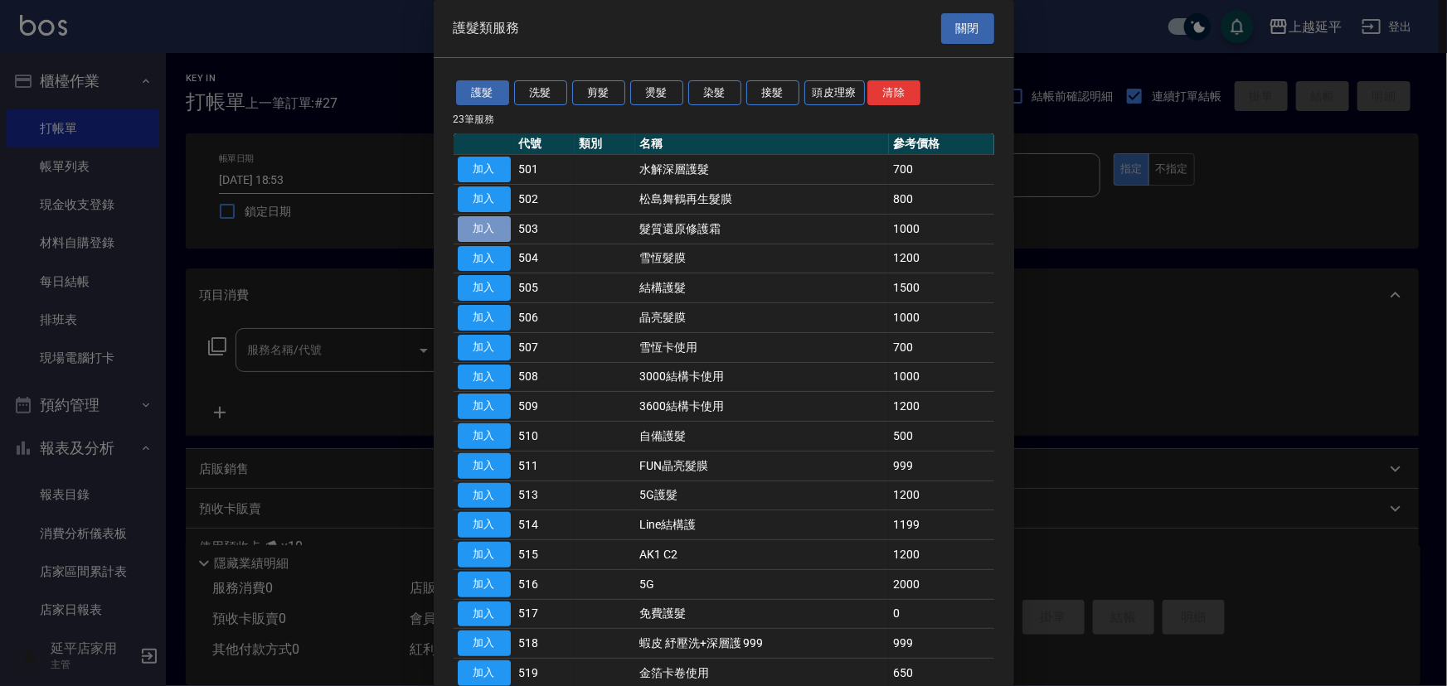
click at [484, 226] on button "加入" at bounding box center [484, 229] width 53 height 26
type input "髮質還原修護霜(503)"
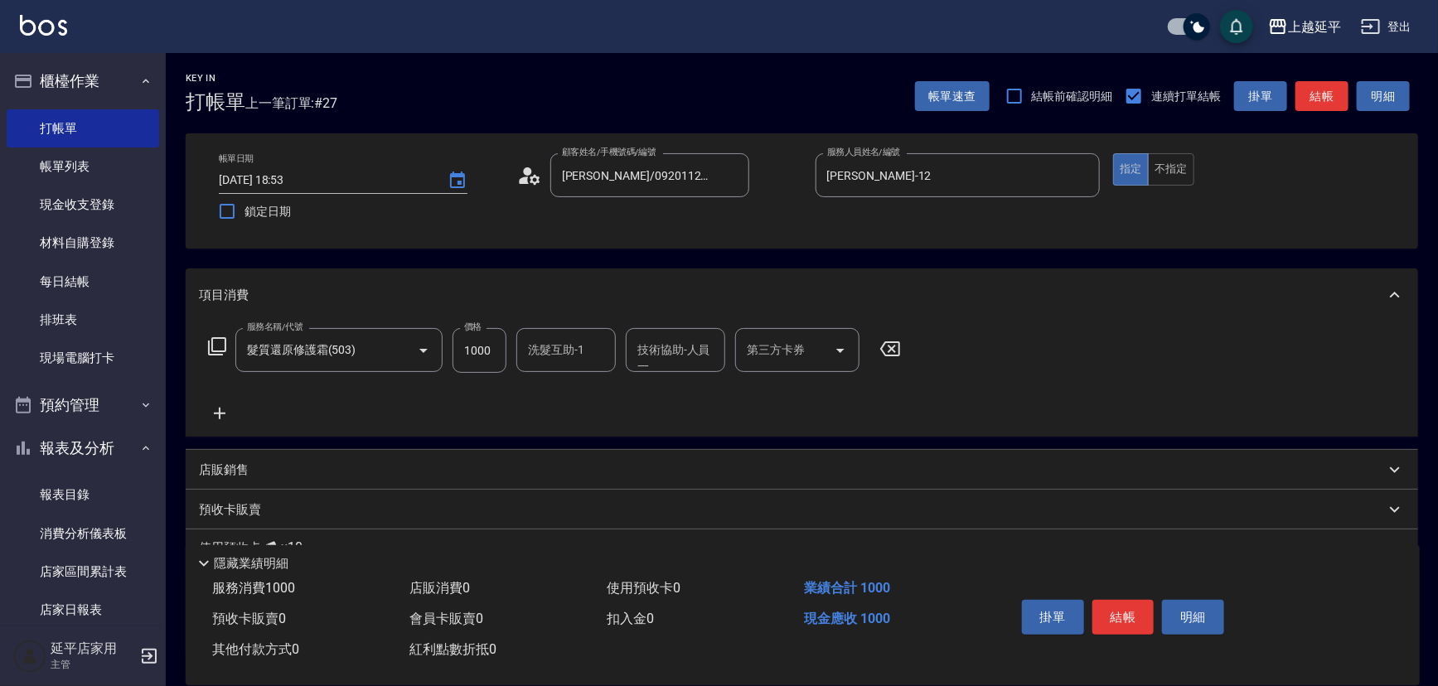
click at [539, 349] on div "洗髮互助-1 洗髮互助-1" at bounding box center [565, 350] width 99 height 44
drag, startPoint x: 539, startPoint y: 388, endPoint x: 639, endPoint y: 354, distance: 105.9
click at [540, 388] on span "恩恩 -23" at bounding box center [550, 392] width 40 height 17
type input "恩恩-23"
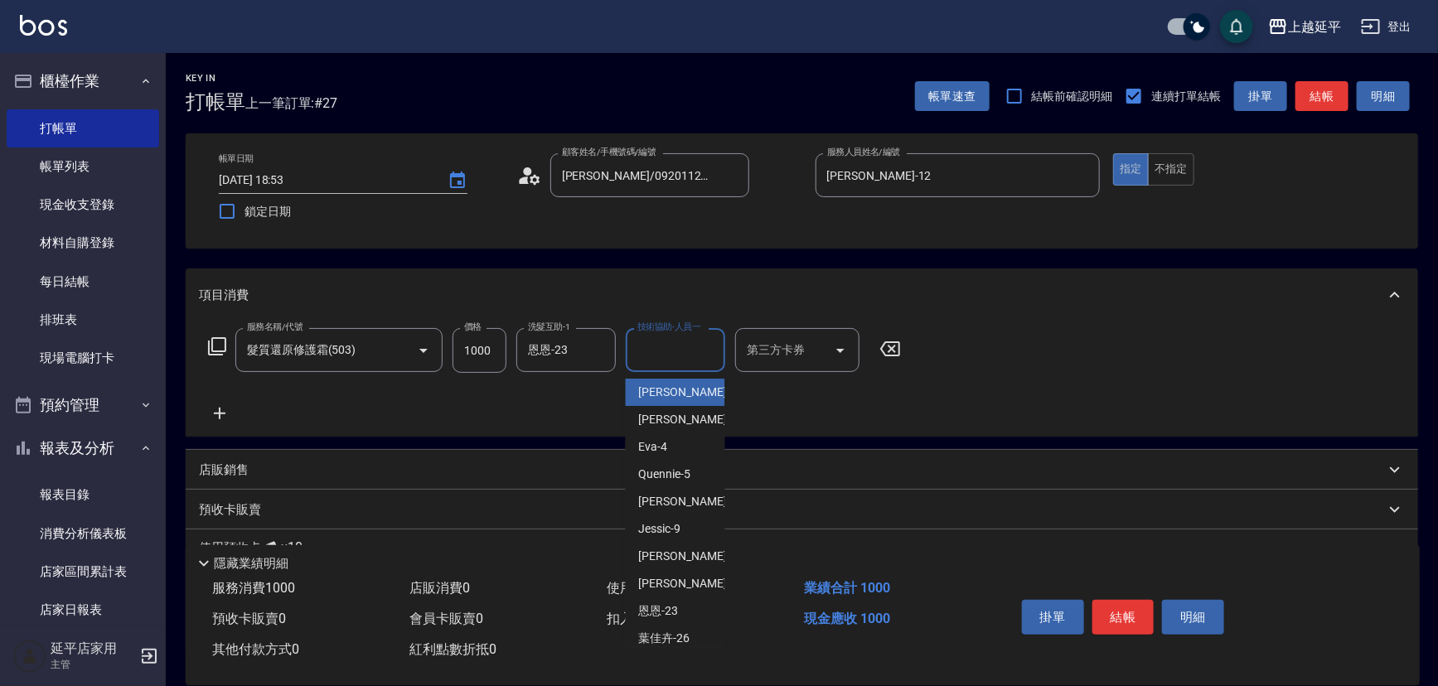
click at [652, 346] on div "技術協助-人員一 技術協助-人員[PERSON_NAME]" at bounding box center [675, 350] width 99 height 44
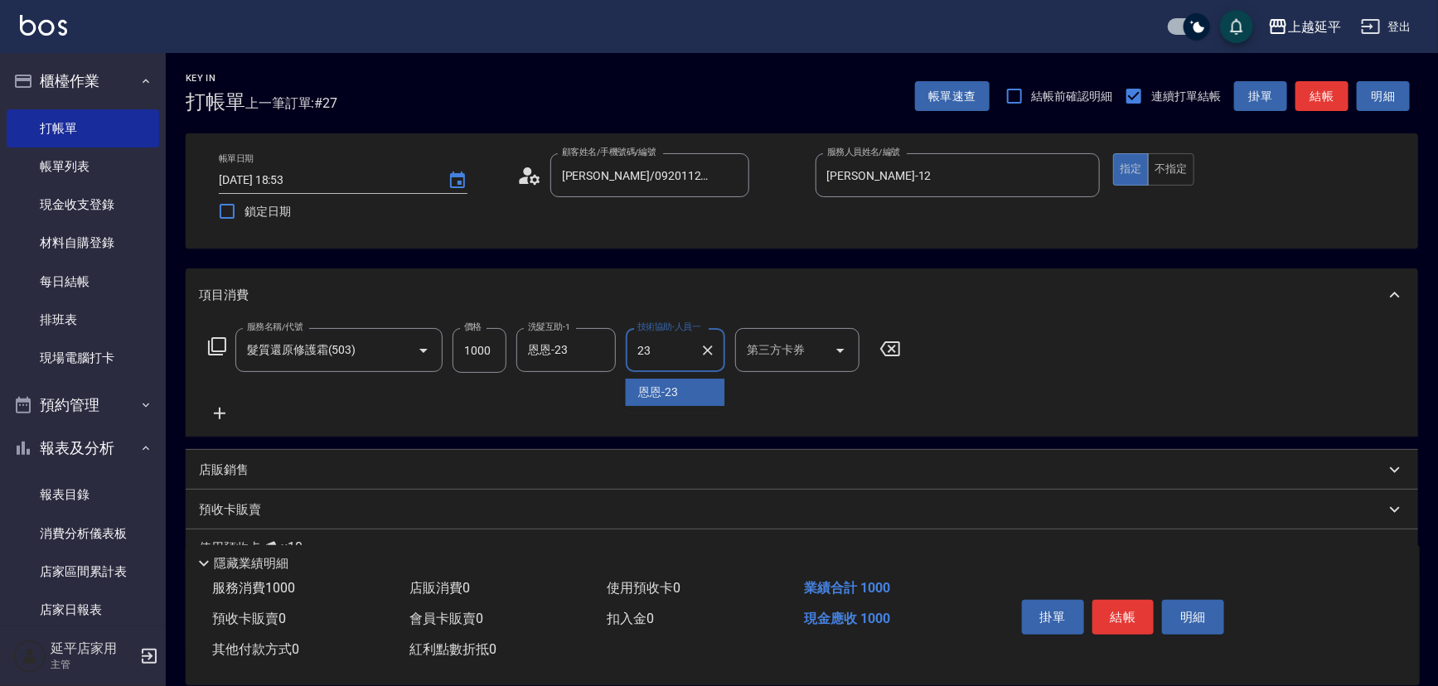
drag, startPoint x: 668, startPoint y: 385, endPoint x: 680, endPoint y: 380, distance: 12.6
click at [669, 385] on span "恩恩 -23" at bounding box center [659, 392] width 40 height 17
type input "恩恩-23"
click at [1333, 99] on button "結帳" at bounding box center [1322, 96] width 53 height 31
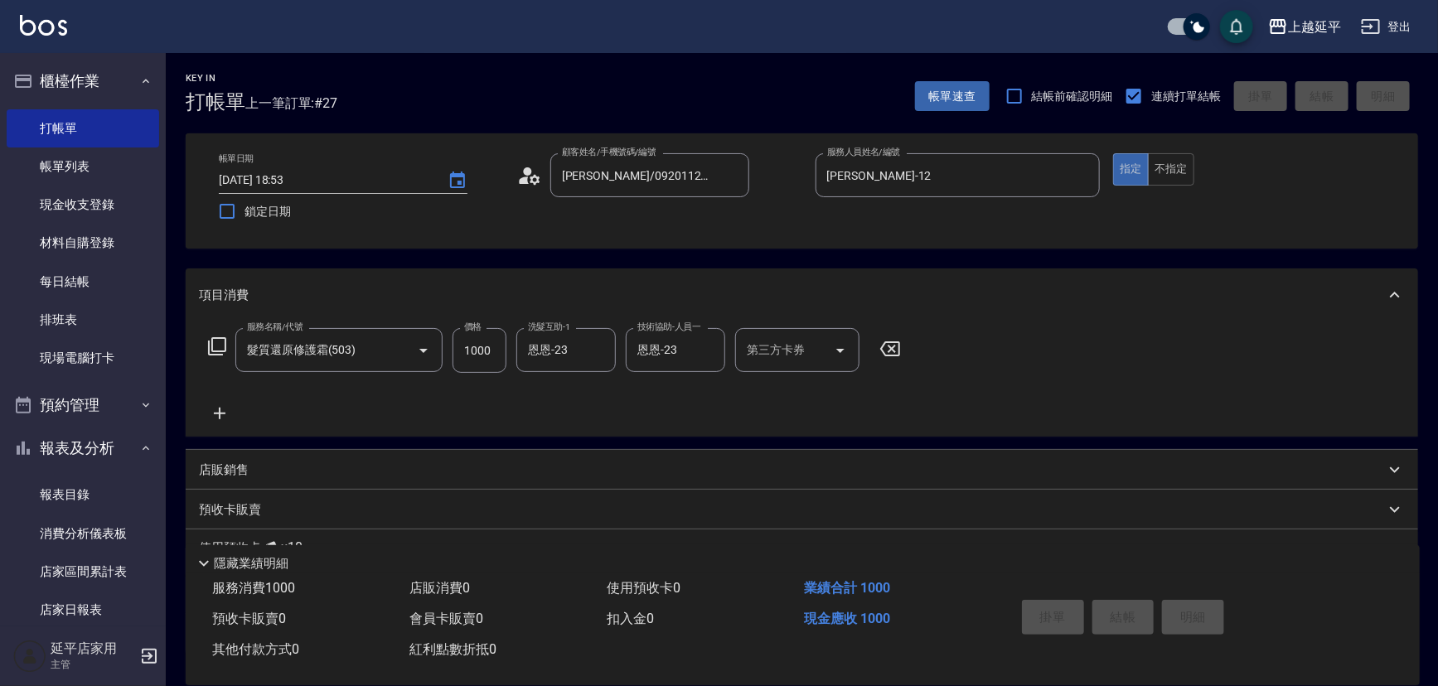
type input "[DATE] 18:54"
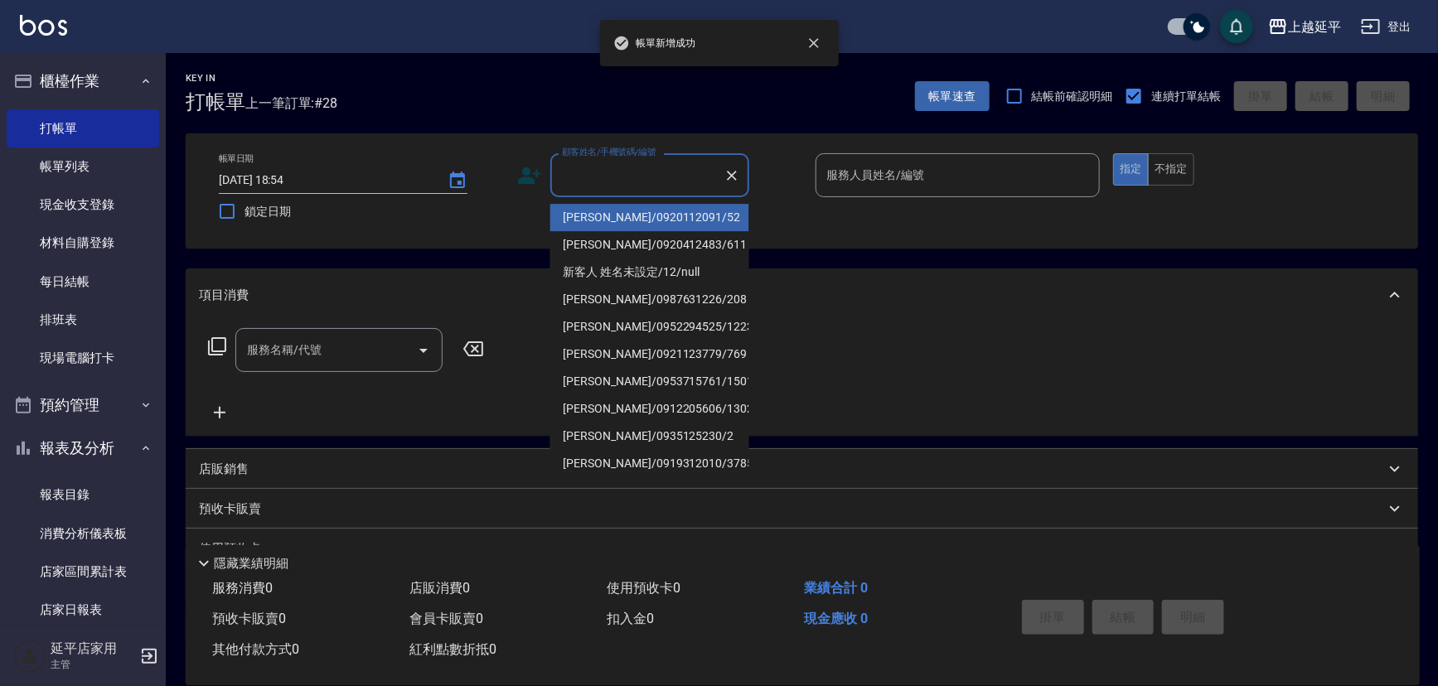
click at [601, 180] on input "顧客姓名/手機號碼/編號" at bounding box center [637, 175] width 159 height 29
click at [602, 214] on li "[PERSON_NAME]/0920112091/52" at bounding box center [649, 217] width 199 height 27
type input "[PERSON_NAME]/0920112091/52"
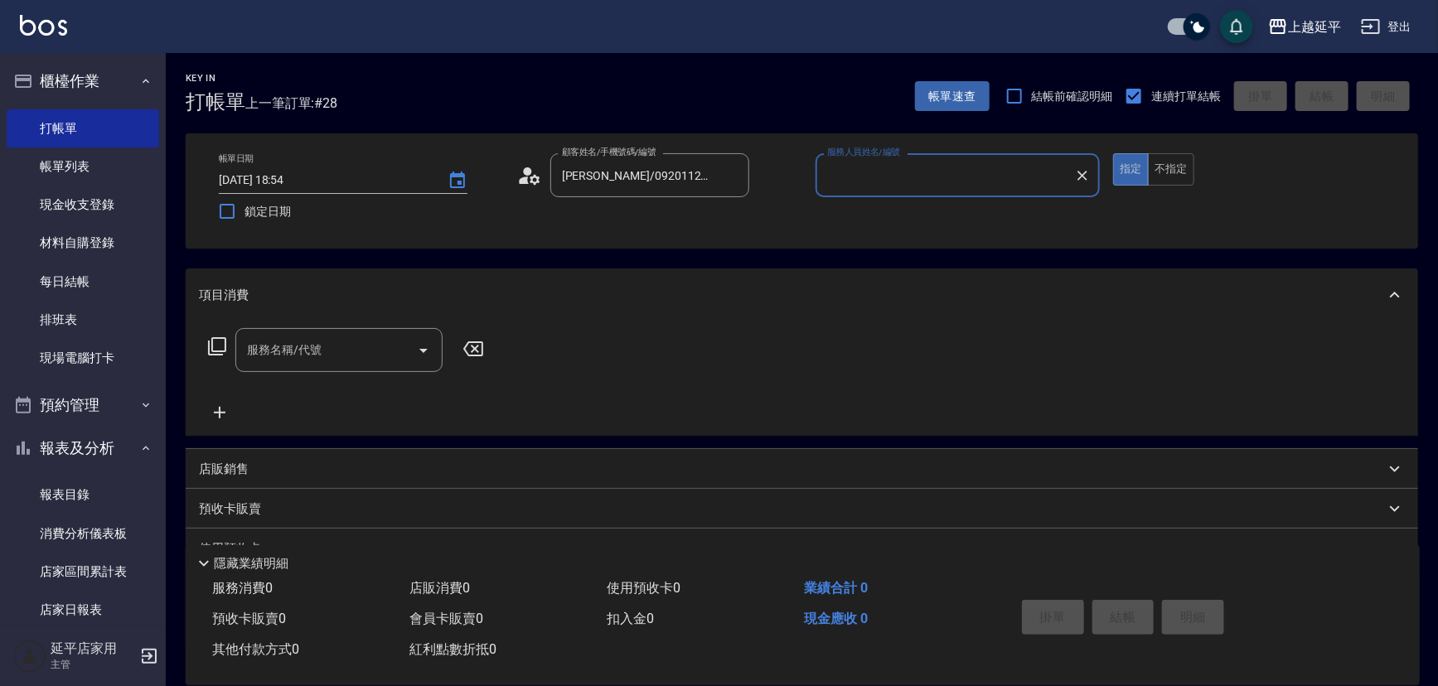
type input "[PERSON_NAME]-12"
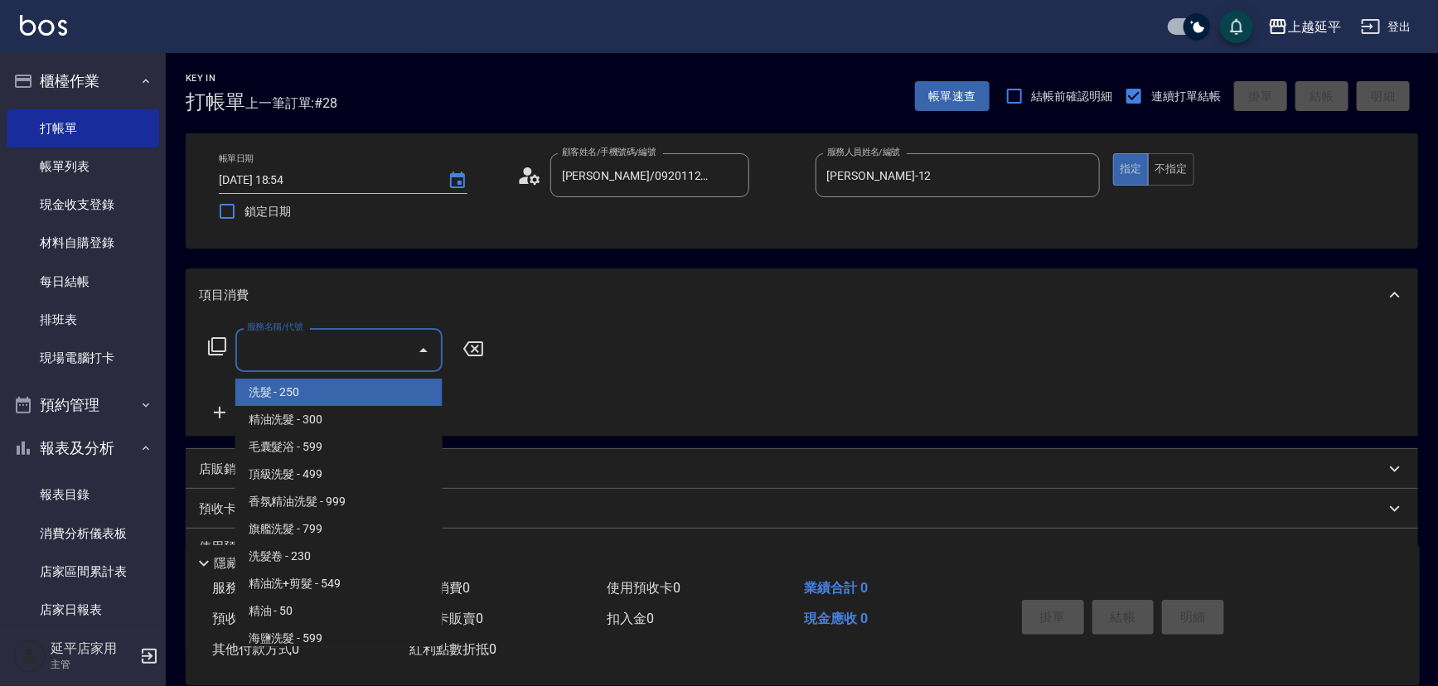
click at [357, 350] on input "服務名稱/代號" at bounding box center [326, 350] width 167 height 29
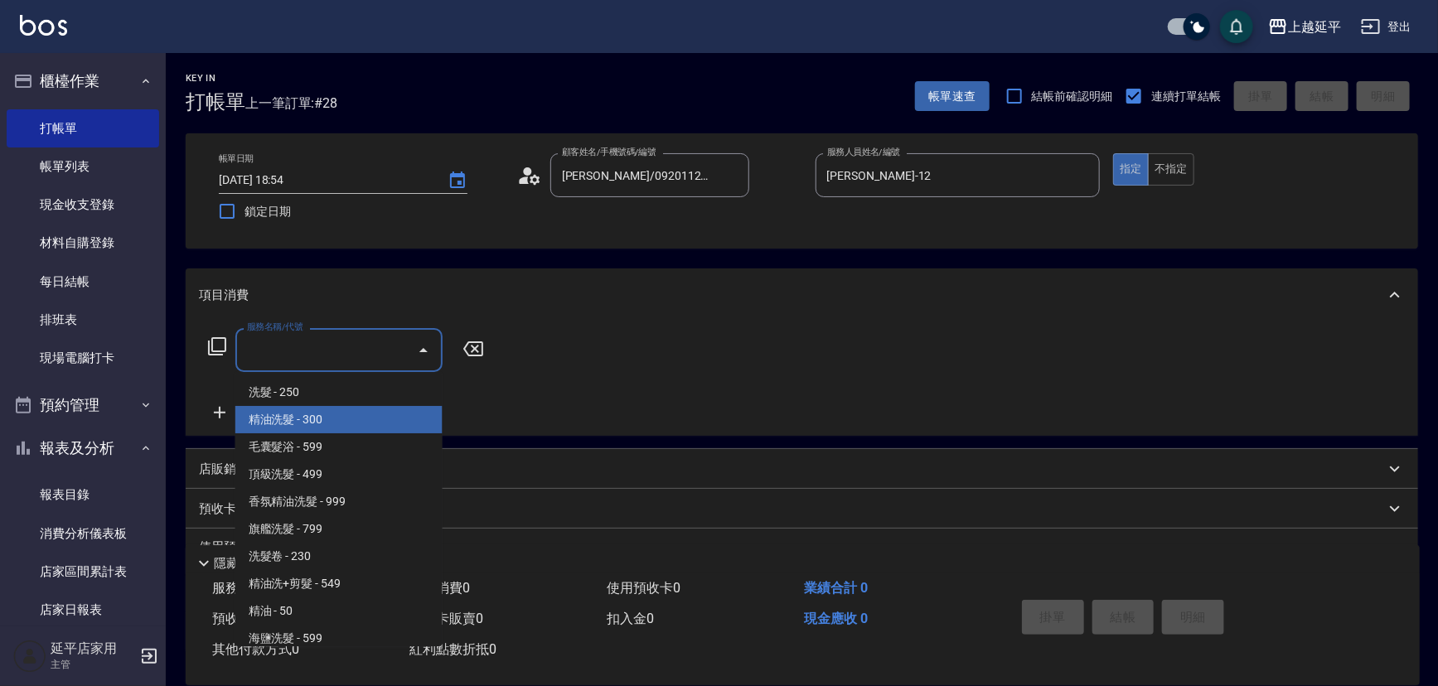
click at [329, 419] on span "精油洗髮 - 300" at bounding box center [338, 419] width 207 height 27
type input "精油洗髮(102)"
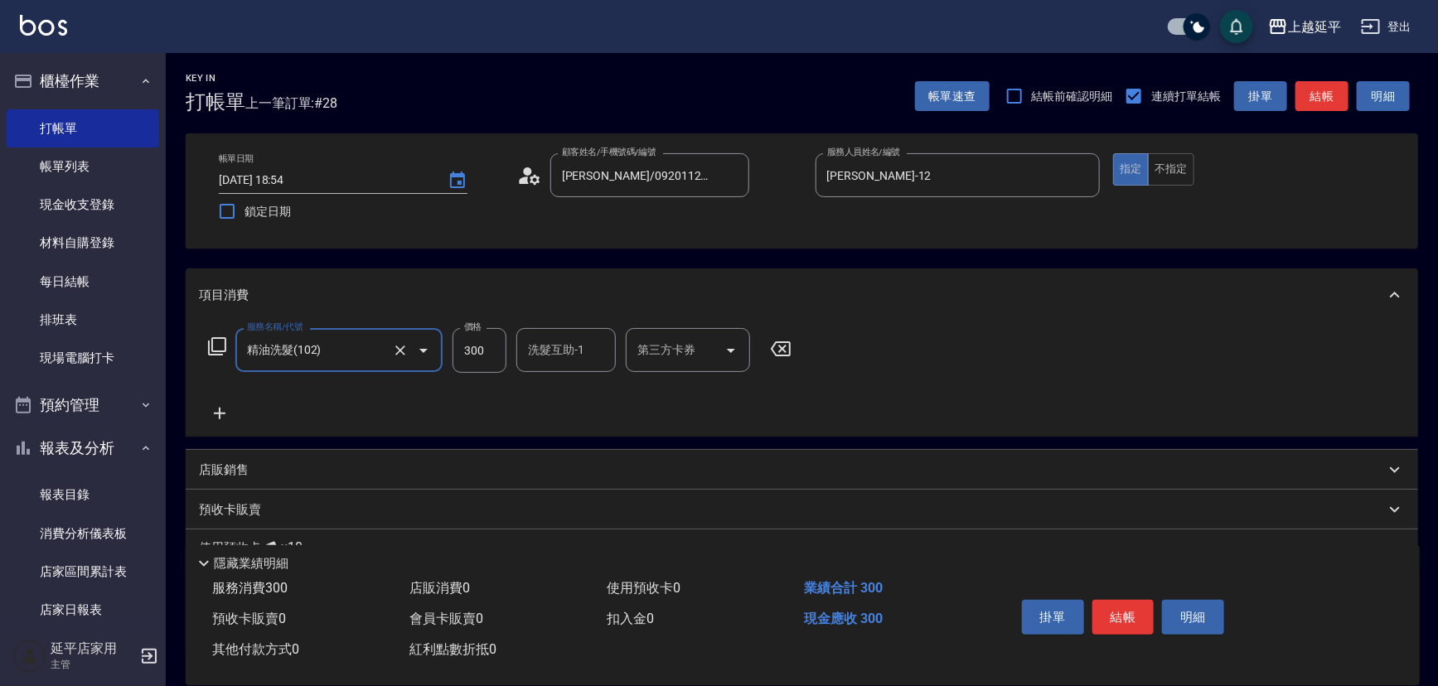
click at [481, 352] on input "300" at bounding box center [480, 350] width 54 height 45
type input "350"
click at [560, 351] on div "洗髮互助-1 洗髮互助-1" at bounding box center [565, 350] width 99 height 44
click at [585, 386] on div "[PERSON_NAME] -4" at bounding box center [565, 392] width 99 height 27
type input "[PERSON_NAME]-4"
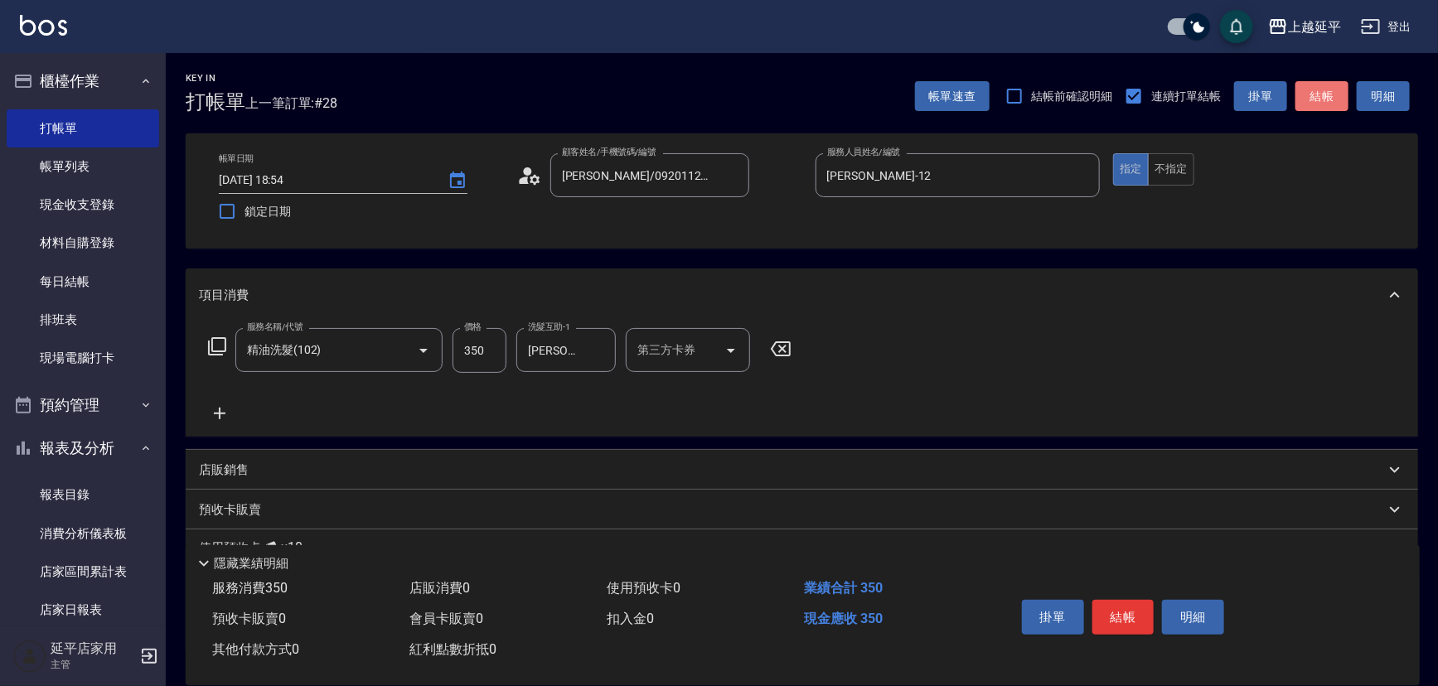
click at [1321, 96] on button "結帳" at bounding box center [1322, 96] width 53 height 31
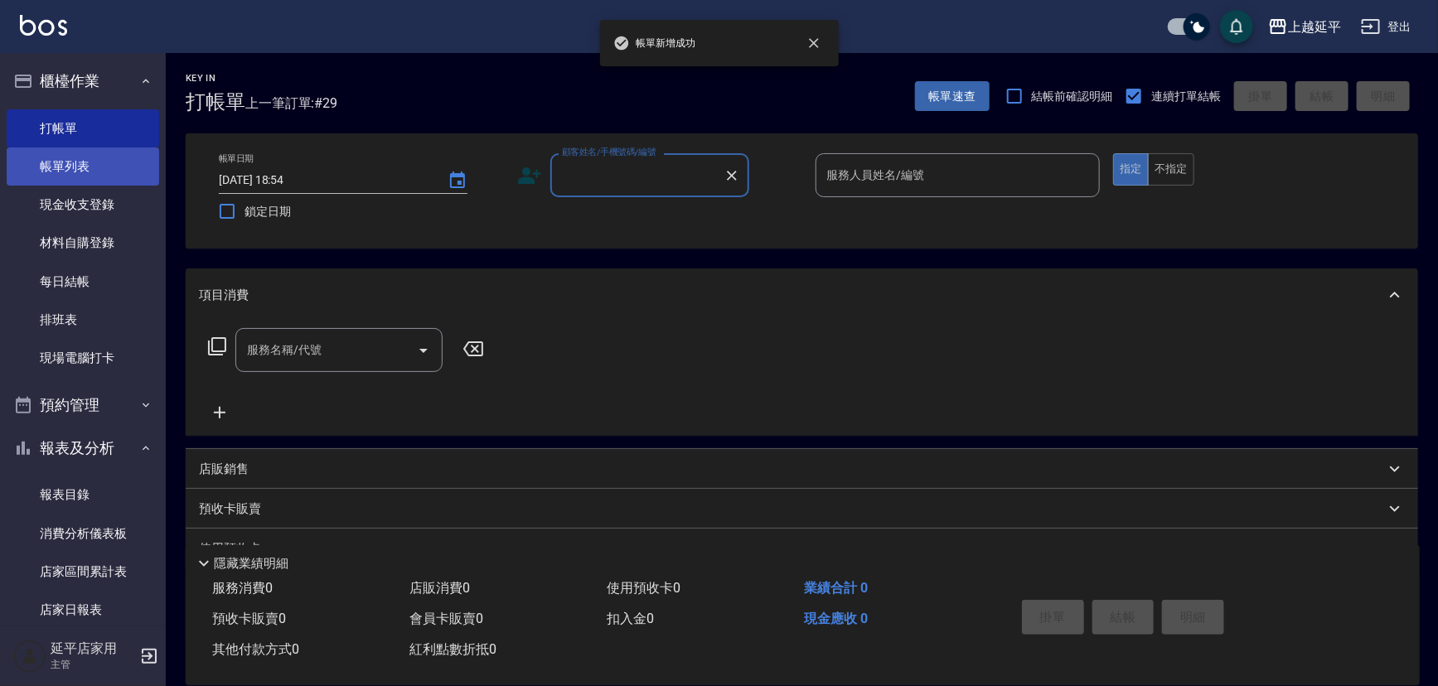
click at [73, 163] on link "帳單列表" at bounding box center [83, 167] width 153 height 38
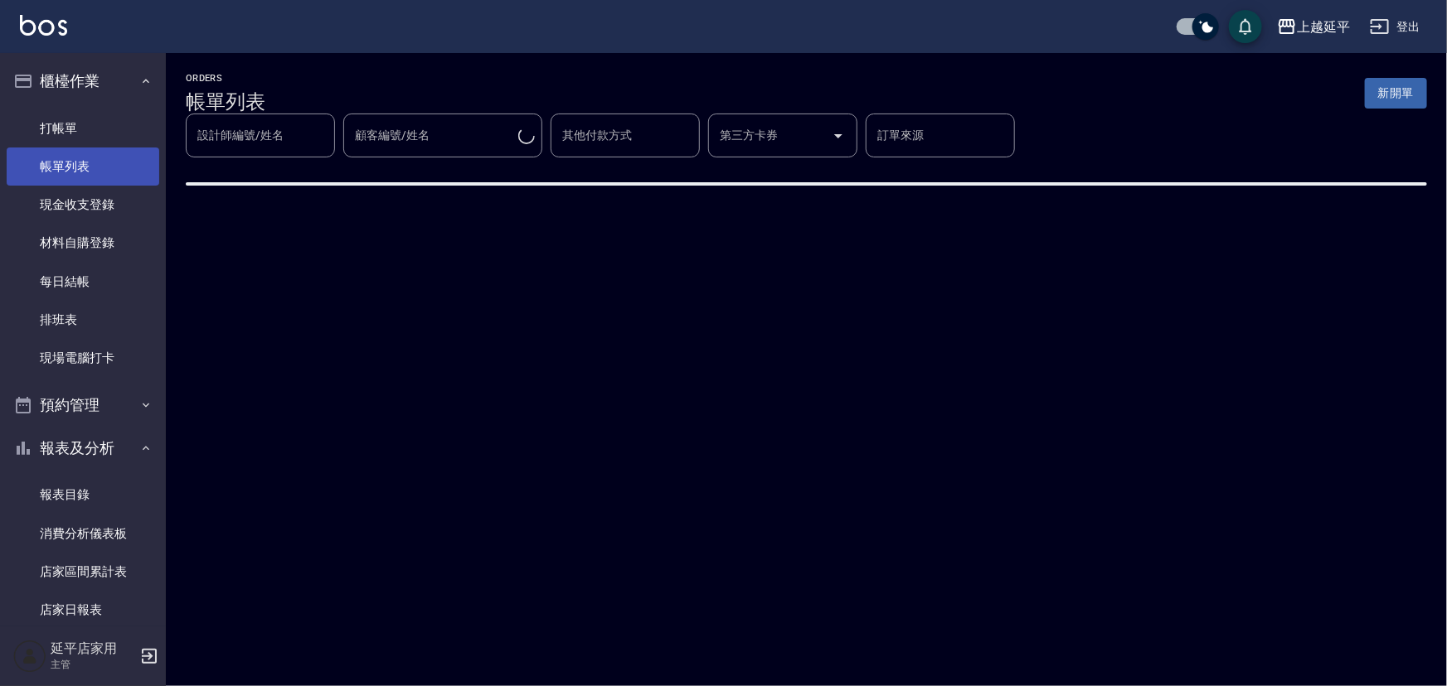
click at [61, 166] on link "帳單列表" at bounding box center [83, 167] width 153 height 38
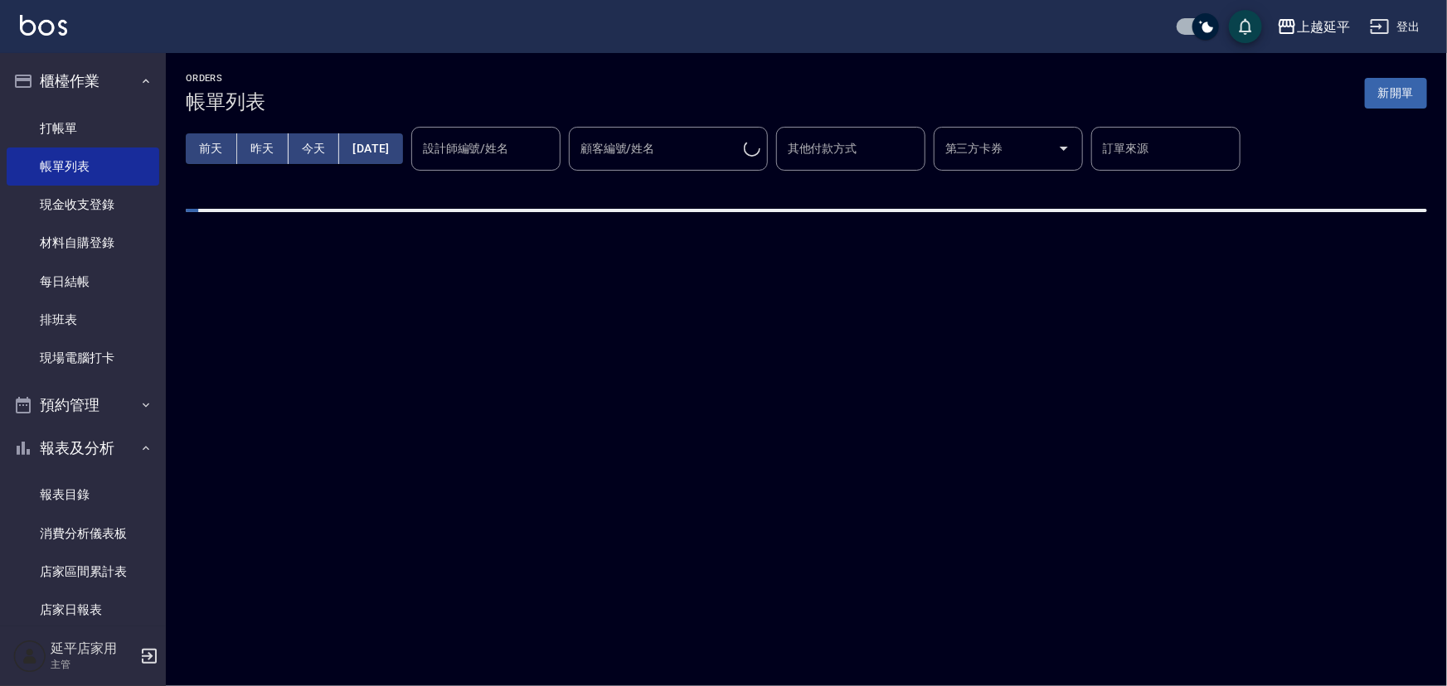
click at [507, 152] on div "設計師編號/姓名 設計師編號/姓名" at bounding box center [485, 149] width 149 height 44
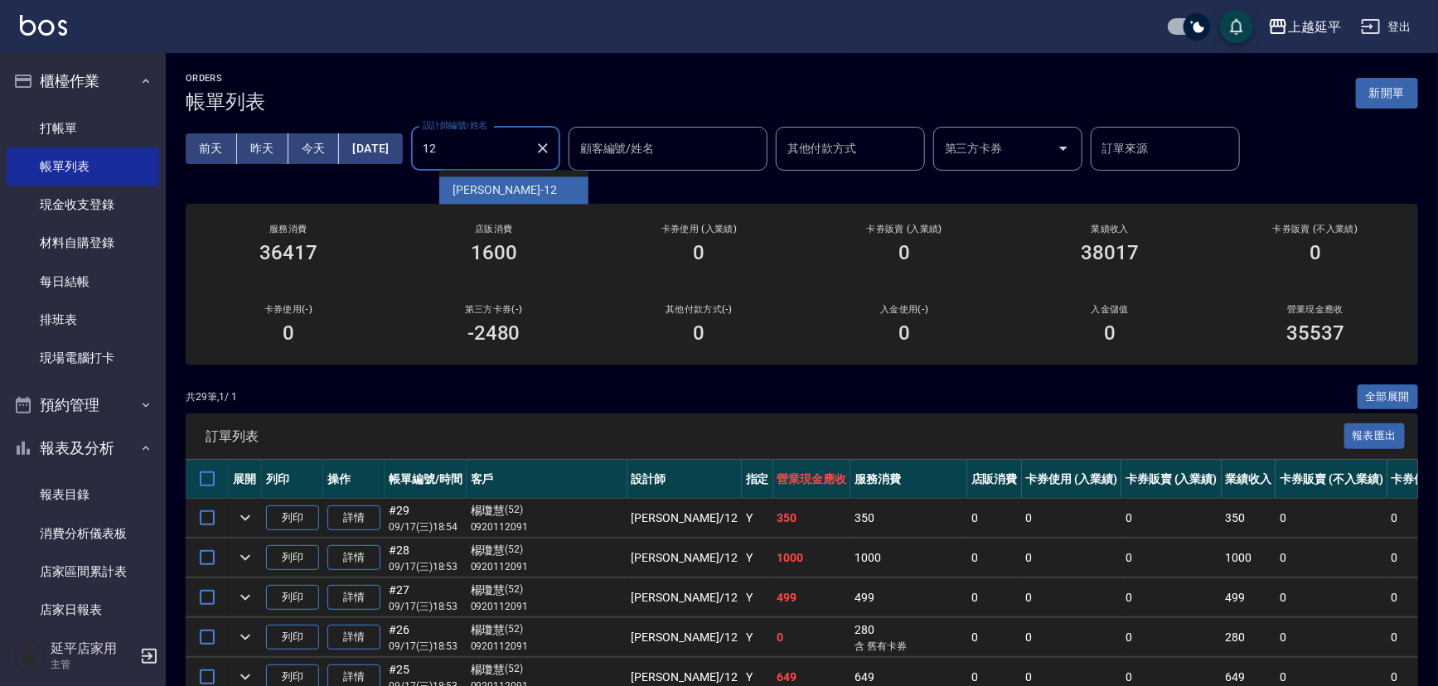
click at [493, 191] on span "[PERSON_NAME] -12" at bounding box center [505, 190] width 104 height 17
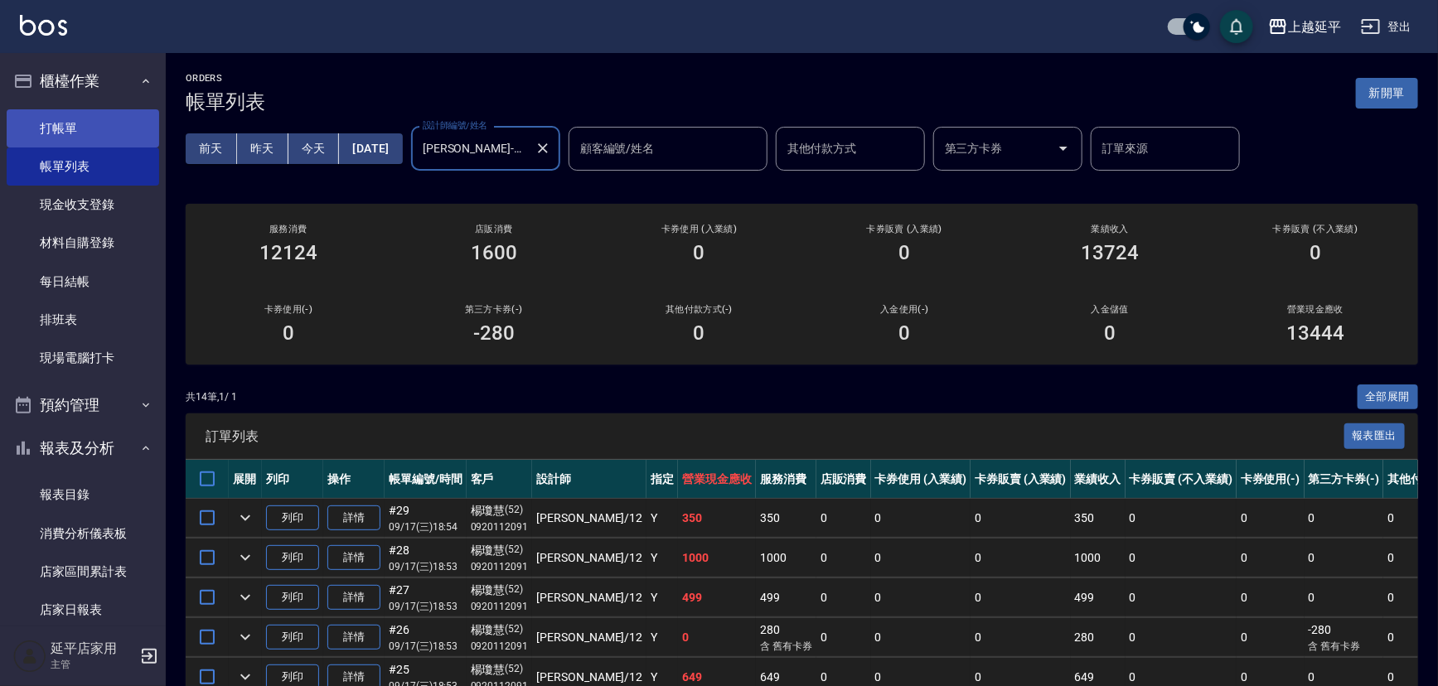
type input "[PERSON_NAME]-12"
click at [61, 131] on link "打帳單" at bounding box center [83, 128] width 153 height 38
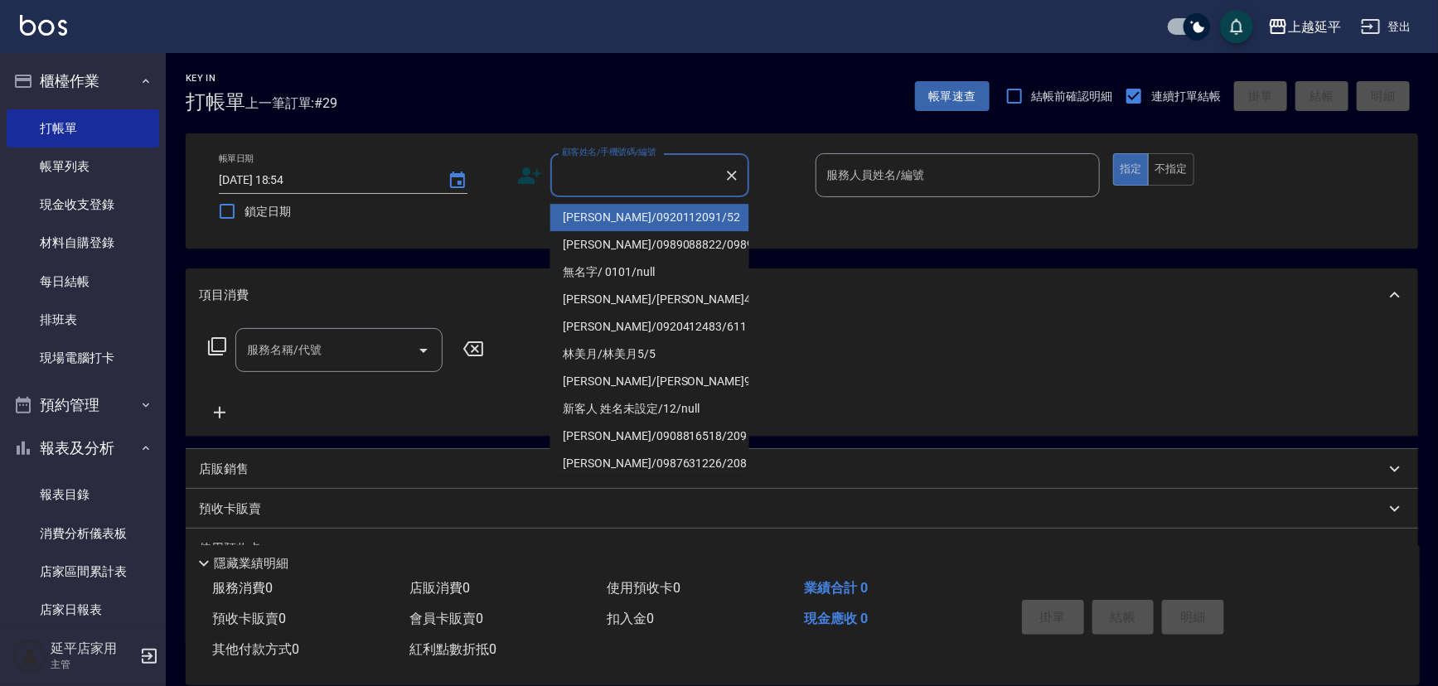
click at [638, 181] on input "顧客姓名/手機號碼/編號" at bounding box center [637, 175] width 159 height 29
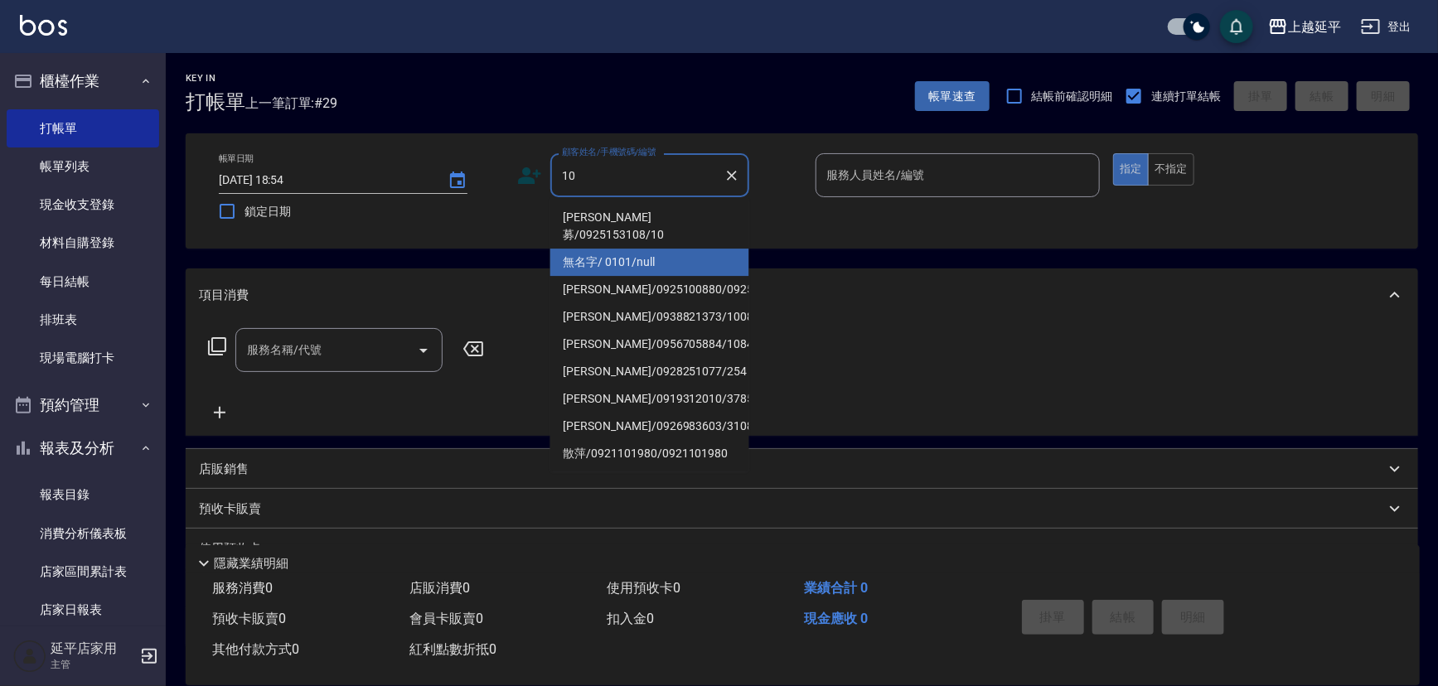
click at [654, 249] on li "無名字/ 0101/null" at bounding box center [649, 262] width 199 height 27
type input "無名字/ 0101/null"
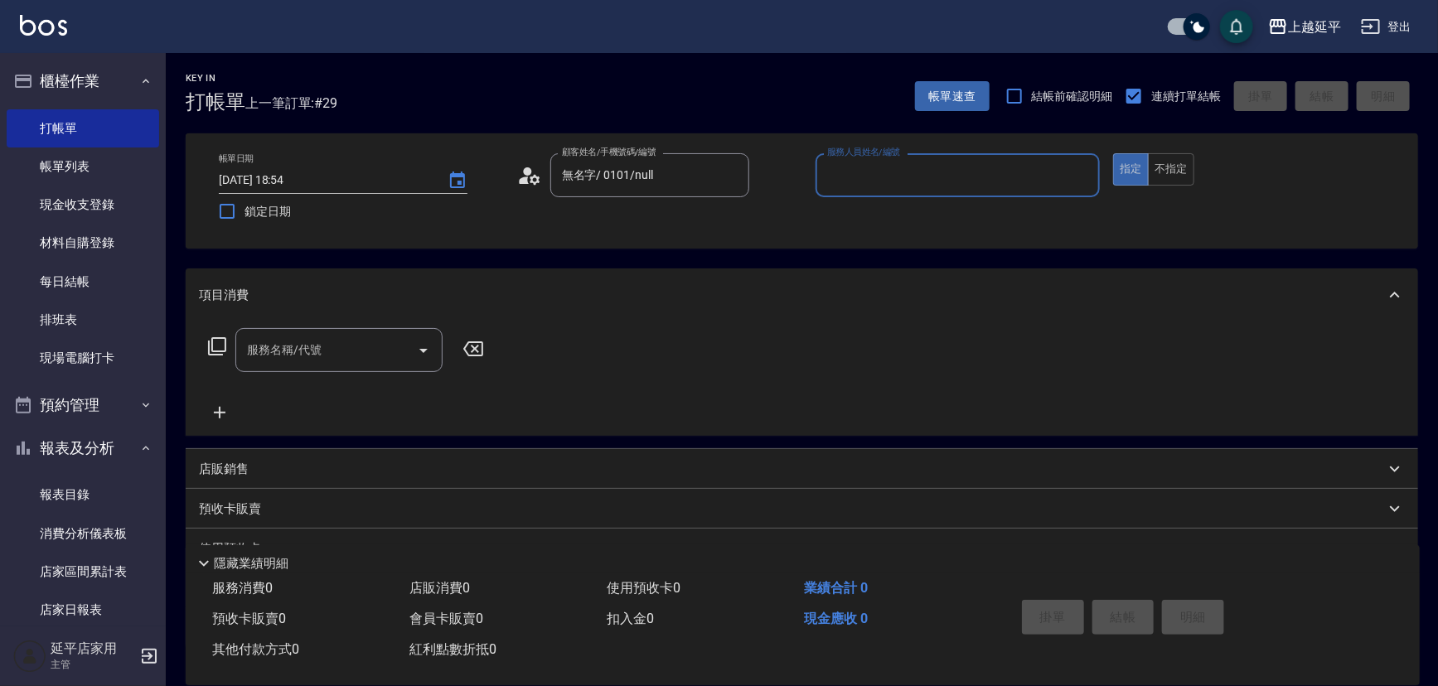
click at [899, 185] on input "服務人員姓名/編號" at bounding box center [958, 175] width 270 height 29
click at [898, 219] on div "[PERSON_NAME] -4" at bounding box center [958, 217] width 285 height 27
type input "[PERSON_NAME]-4"
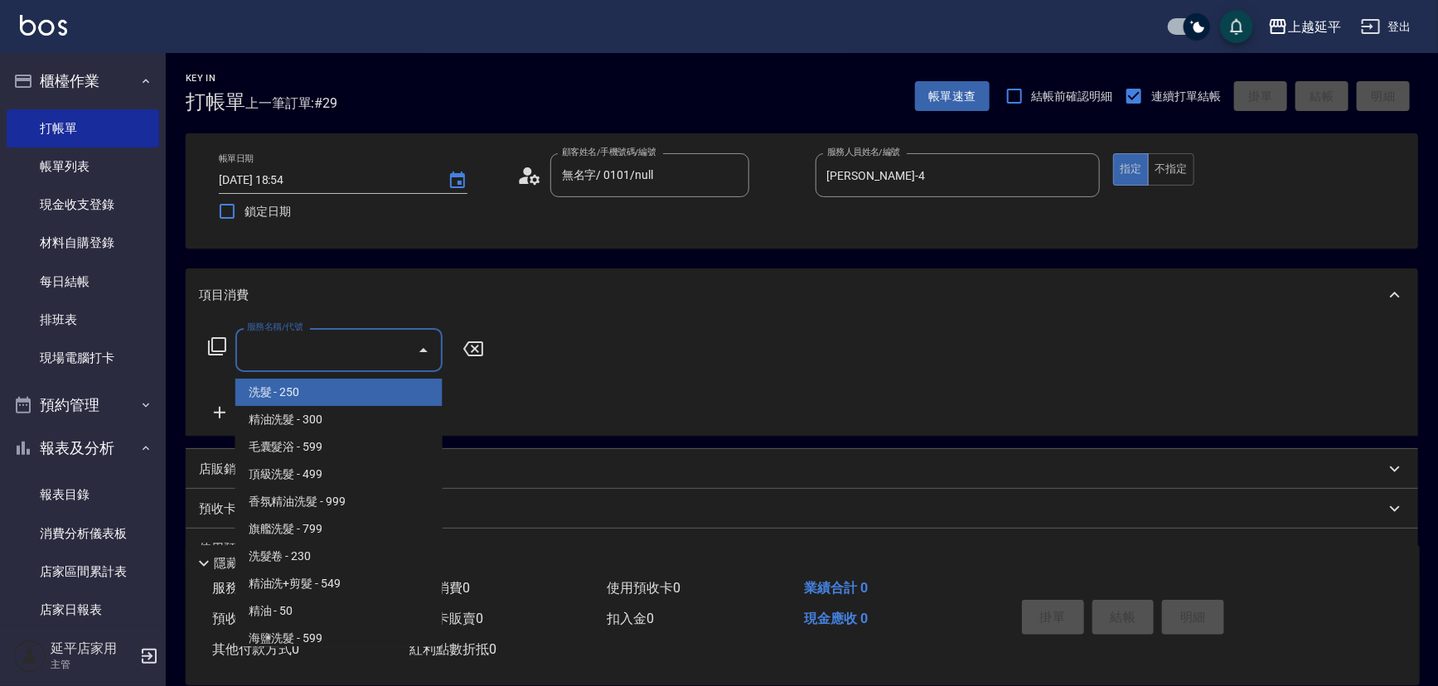
click at [339, 347] on input "服務名稱/代號" at bounding box center [326, 350] width 167 height 29
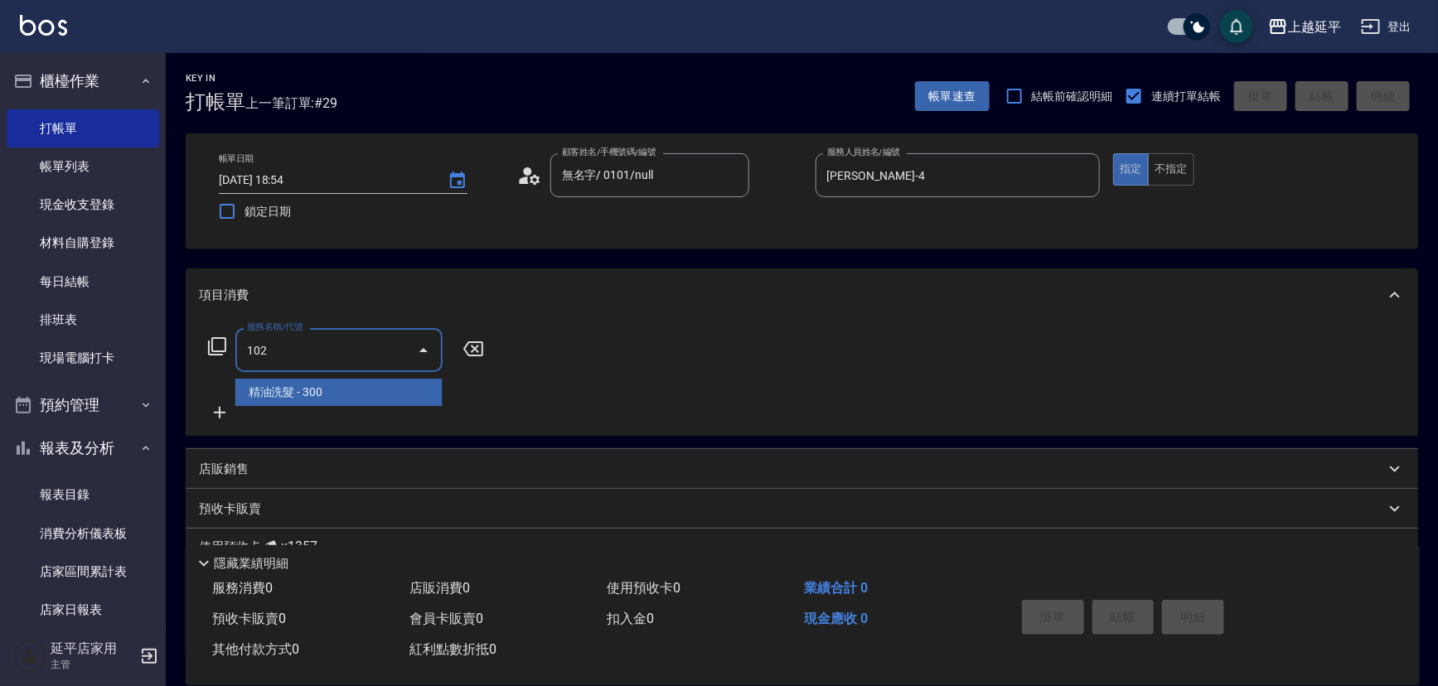
click at [354, 389] on span "精油洗髮 - 300" at bounding box center [338, 392] width 207 height 27
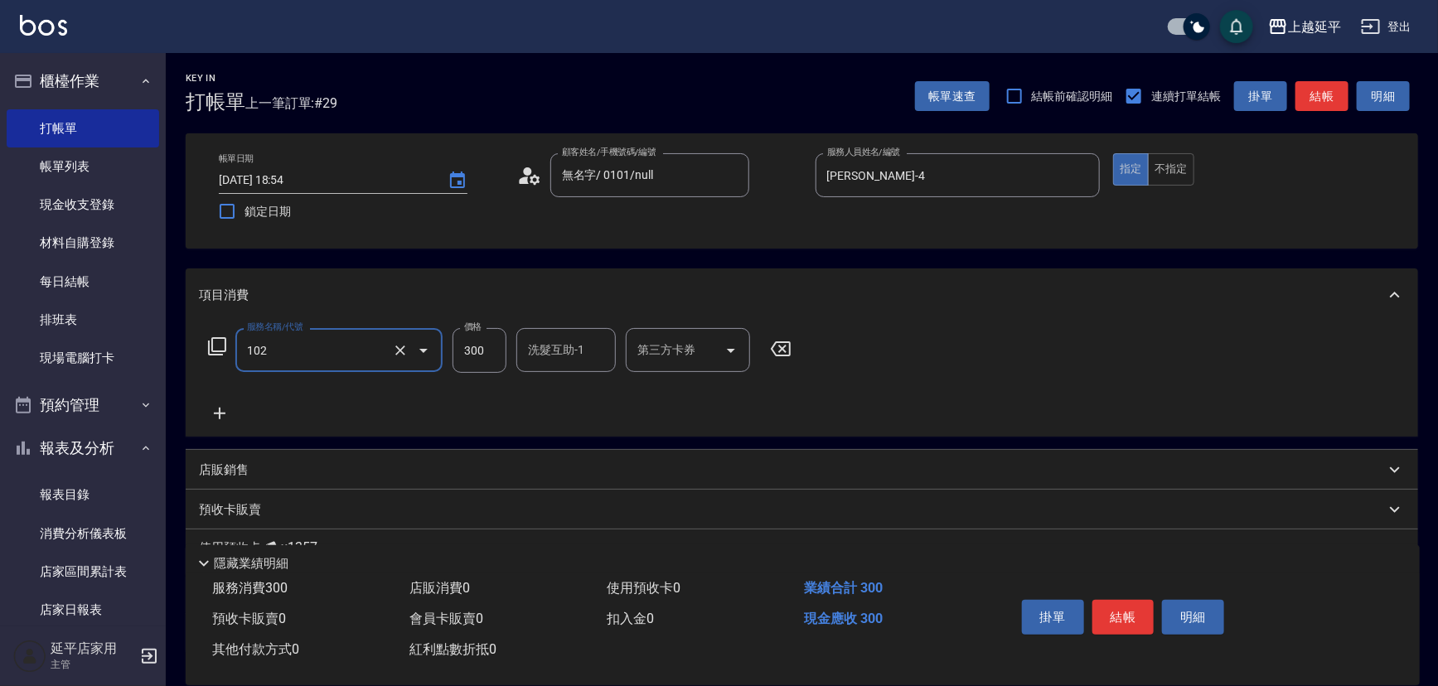
type input "精油洗髮(102)"
click at [1310, 107] on button "結帳" at bounding box center [1322, 96] width 53 height 31
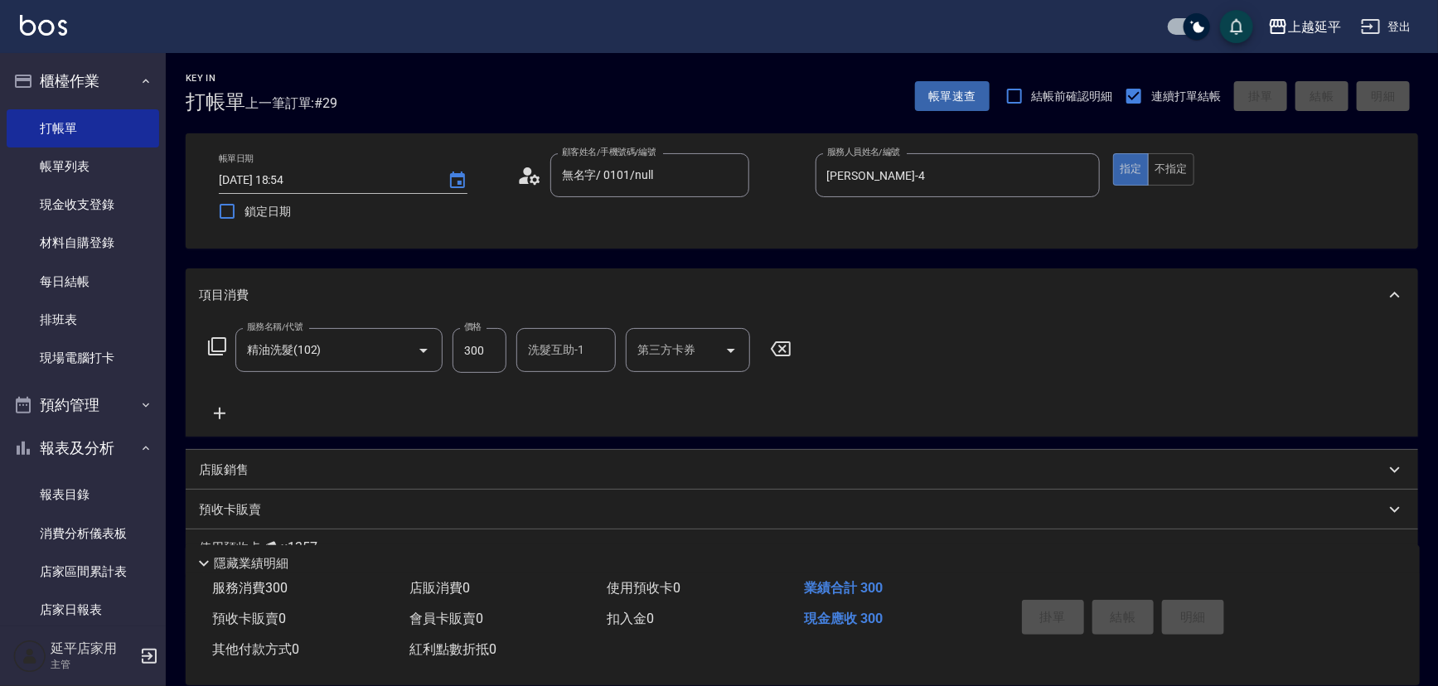
type input "[DATE] 18:57"
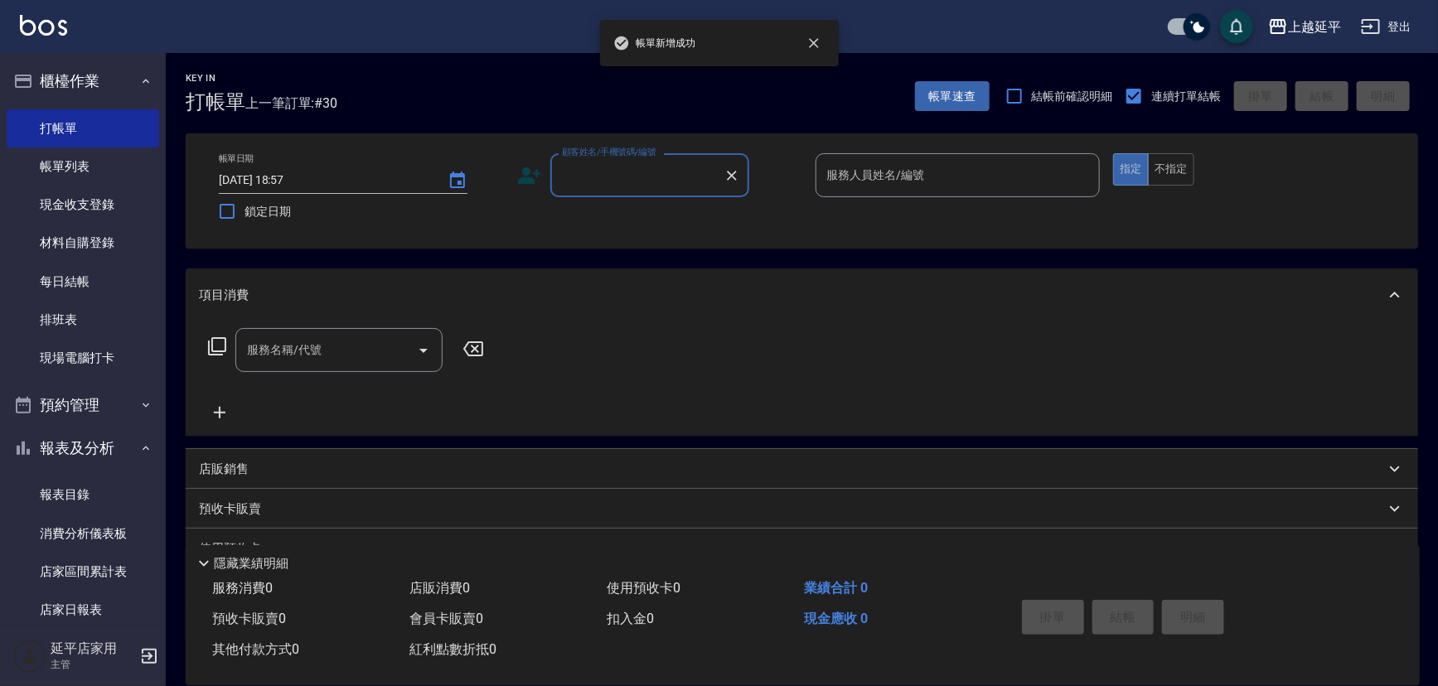
click at [640, 180] on input "顧客姓名/手機號碼/編號" at bounding box center [637, 175] width 159 height 29
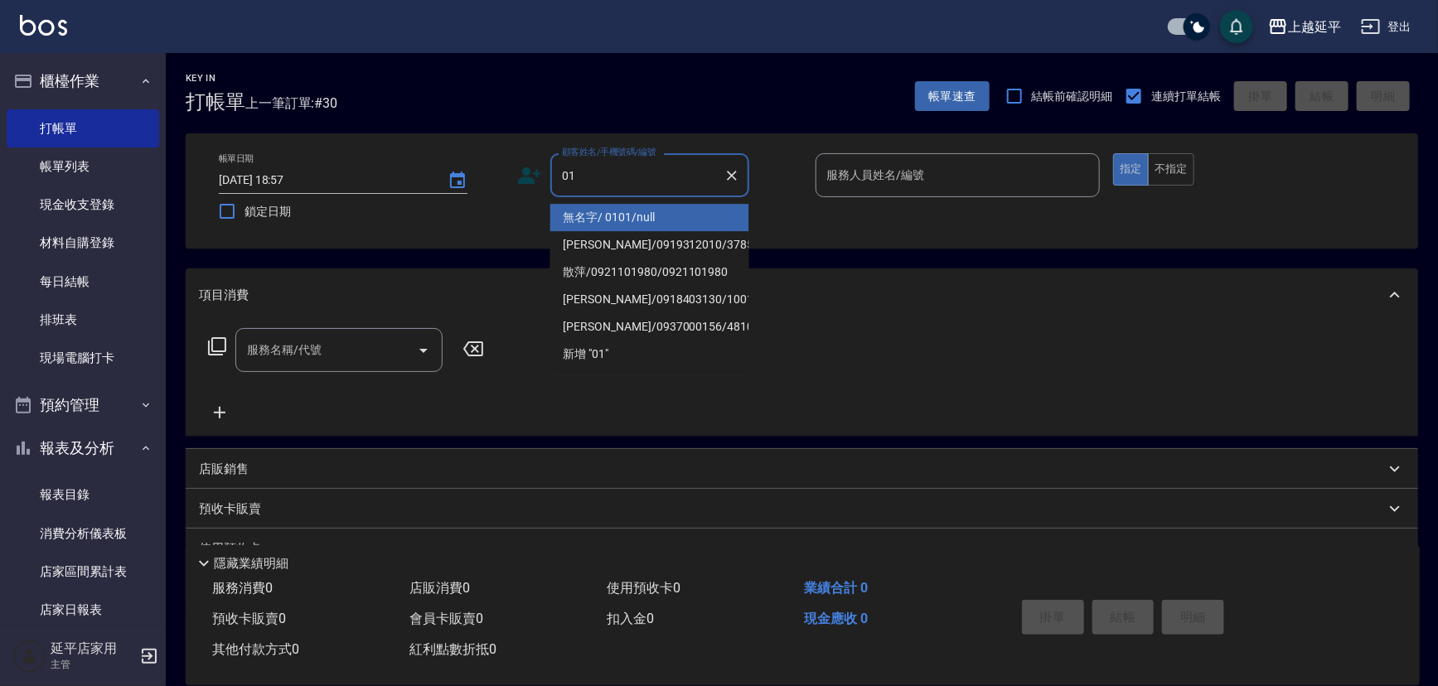
click at [673, 219] on li "無名字/ 0101/null" at bounding box center [649, 217] width 199 height 27
type input "無名字/ 0101/null"
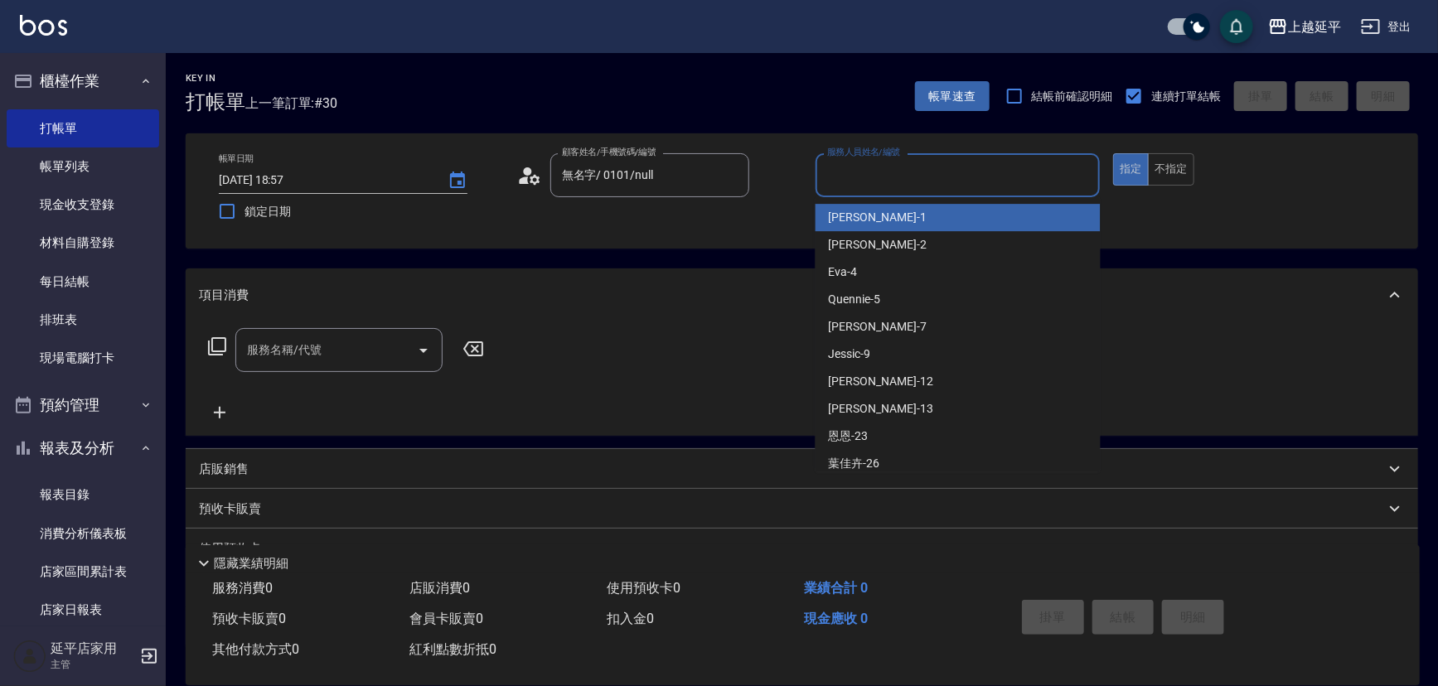
click at [862, 180] on input "服務人員姓名/編號" at bounding box center [958, 175] width 270 height 29
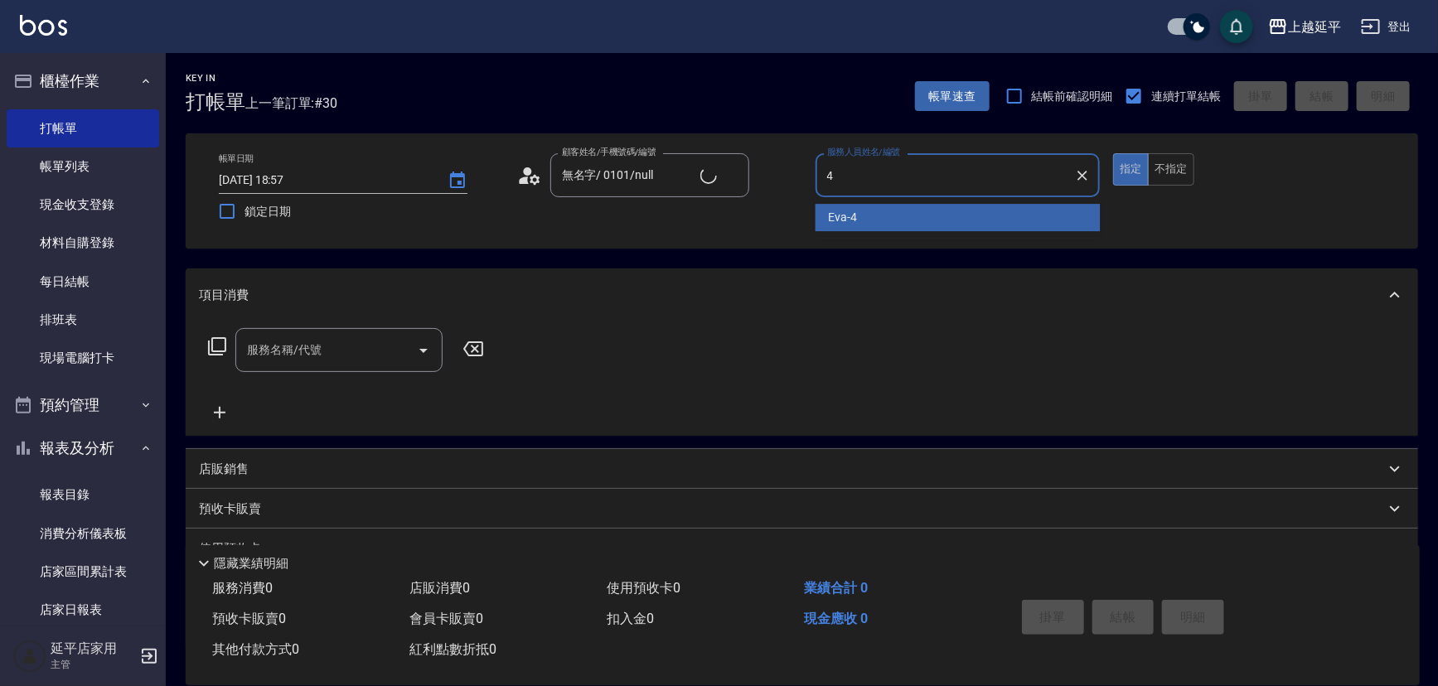
click at [880, 220] on div "[PERSON_NAME] -4" at bounding box center [958, 217] width 285 height 27
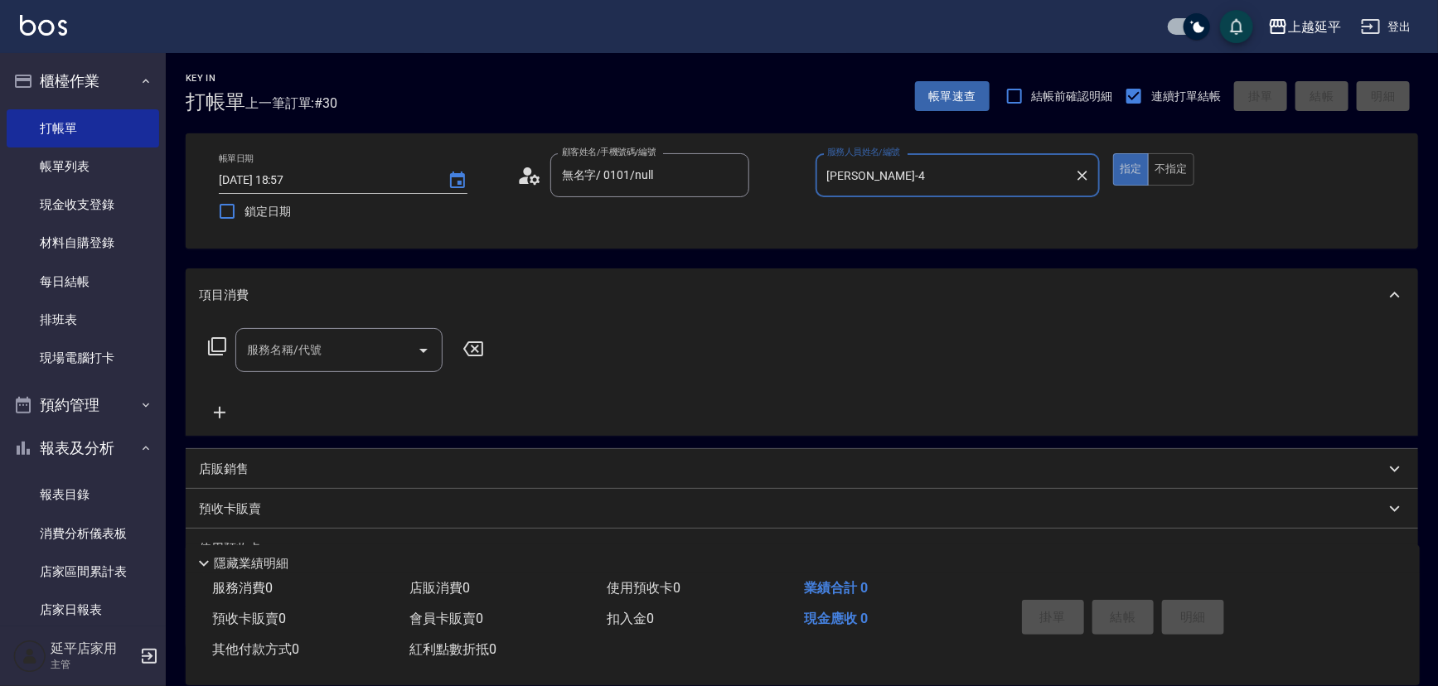
type input "[PERSON_NAME]-4"
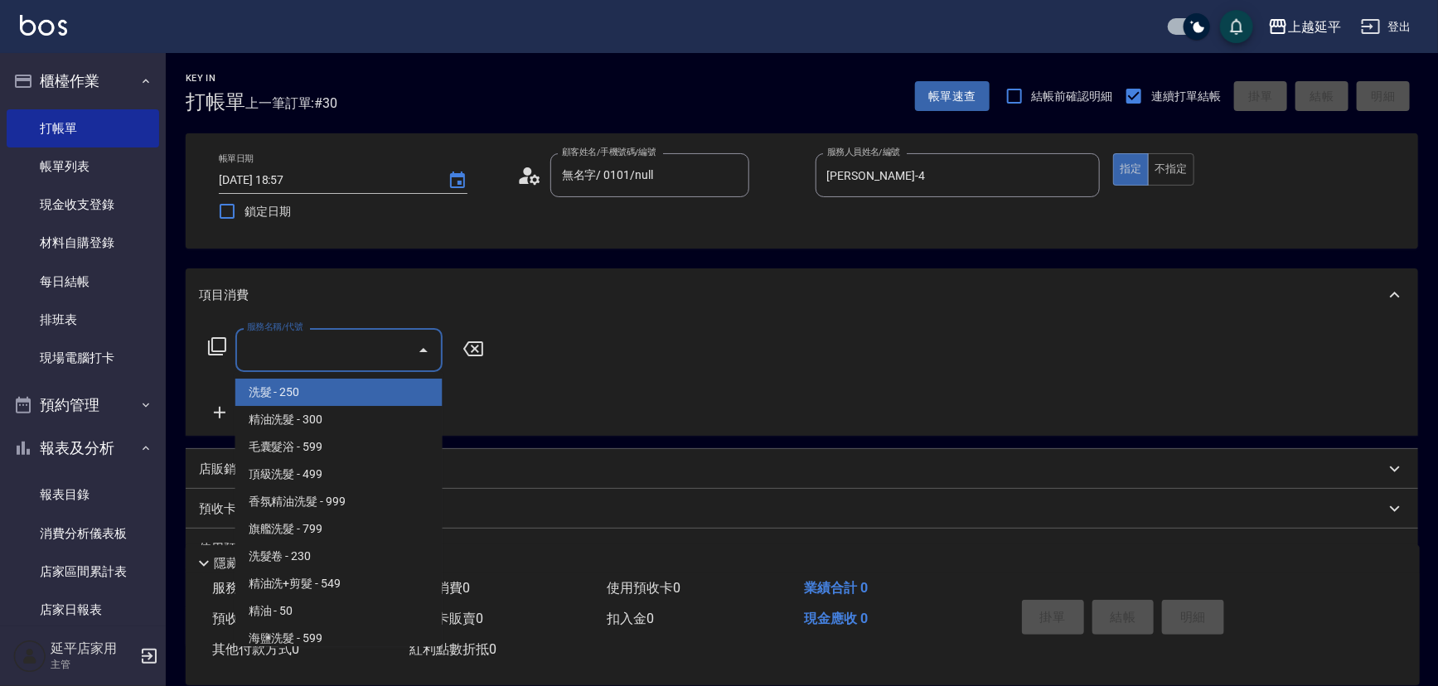
click at [369, 331] on div "服務名稱/代號" at bounding box center [338, 350] width 207 height 44
click at [369, 345] on input "服務名稱/代號" at bounding box center [326, 350] width 167 height 29
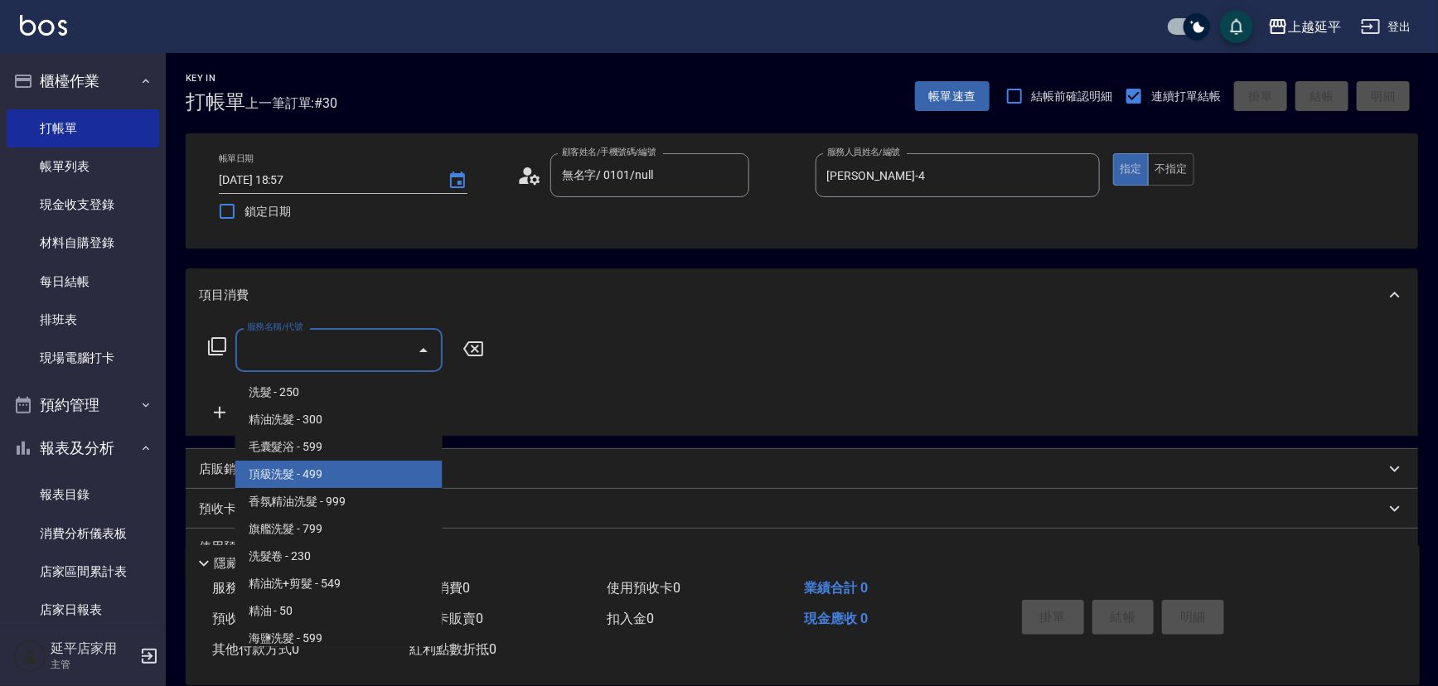
click at [356, 473] on span "頂級洗髮 - 499" at bounding box center [338, 474] width 207 height 27
type input "頂級洗髮(104)"
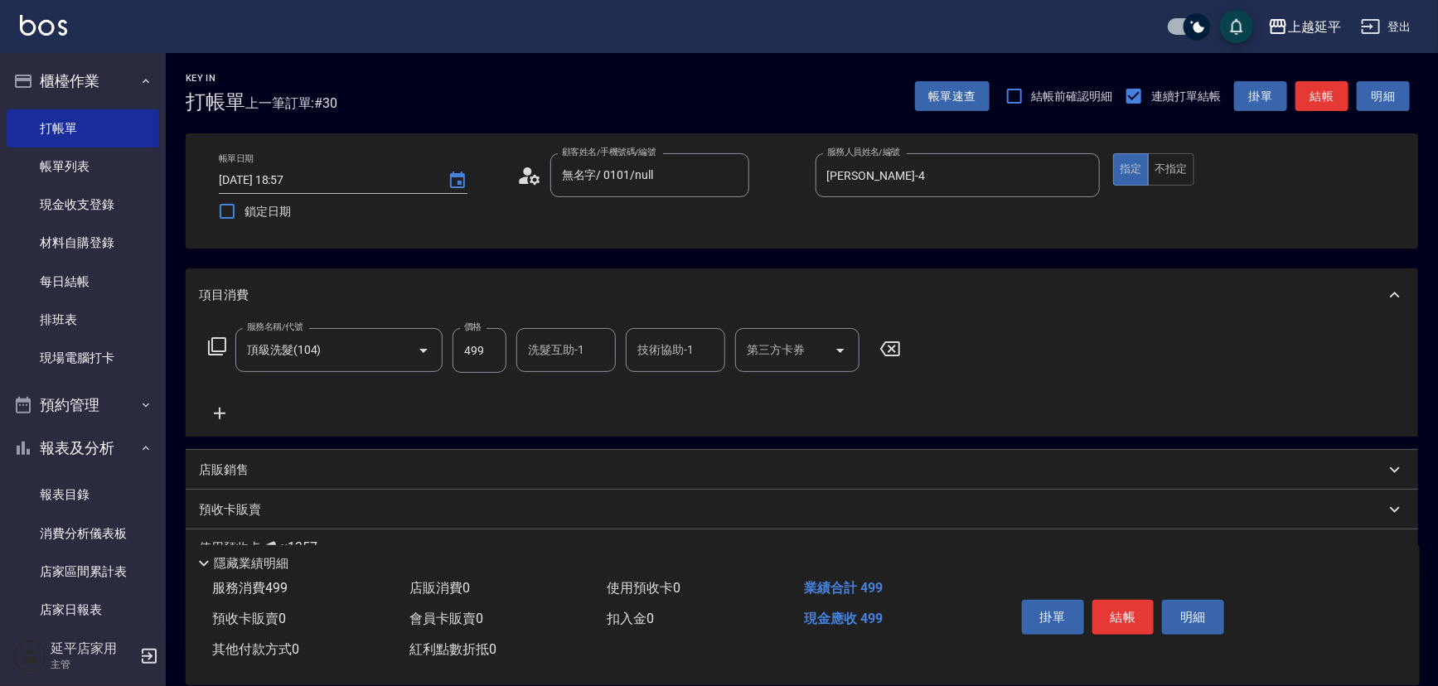
click at [223, 412] on icon at bounding box center [219, 414] width 41 height 20
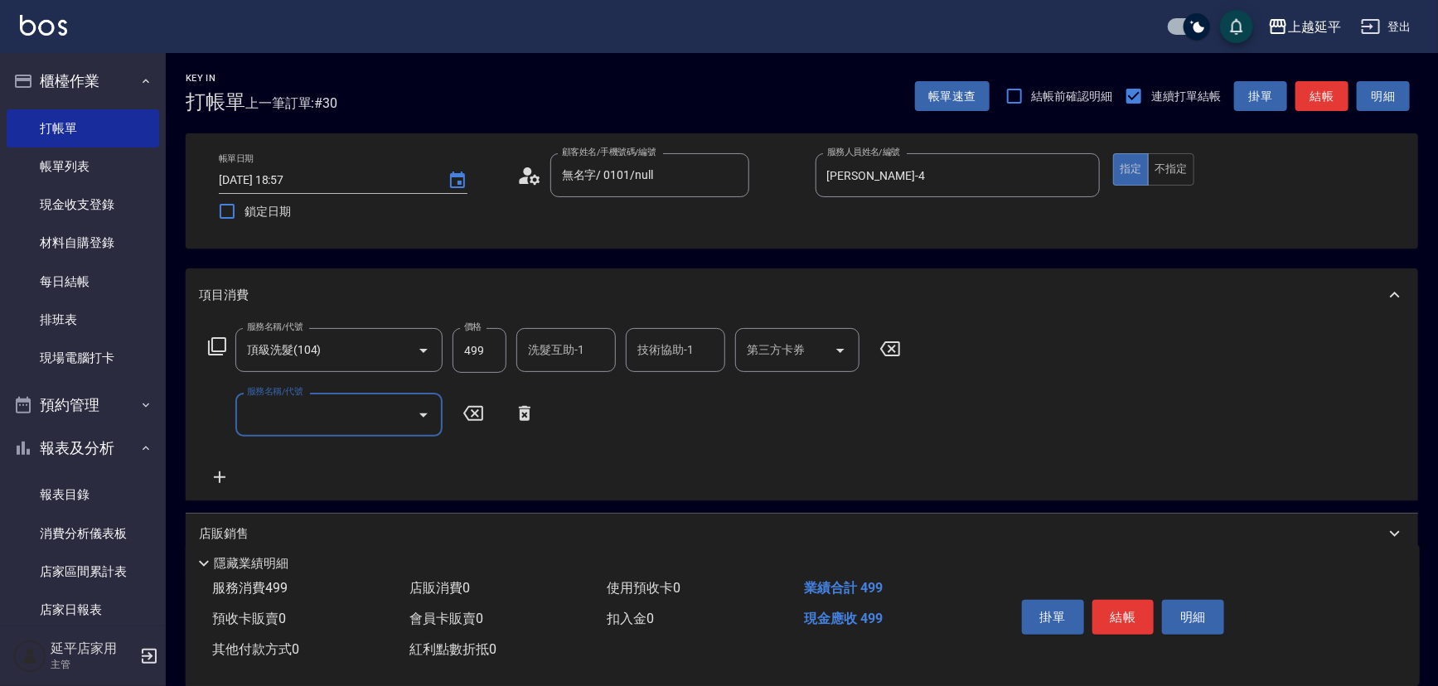
click at [337, 409] on input "服務名稱/代號" at bounding box center [326, 414] width 167 height 29
click at [341, 451] on span "精油洗髮 - 300" at bounding box center [338, 457] width 207 height 27
type input "精油洗髮(102)"
click at [1187, 178] on button "不指定" at bounding box center [1171, 169] width 46 height 32
click at [1311, 90] on button "結帳" at bounding box center [1322, 96] width 53 height 31
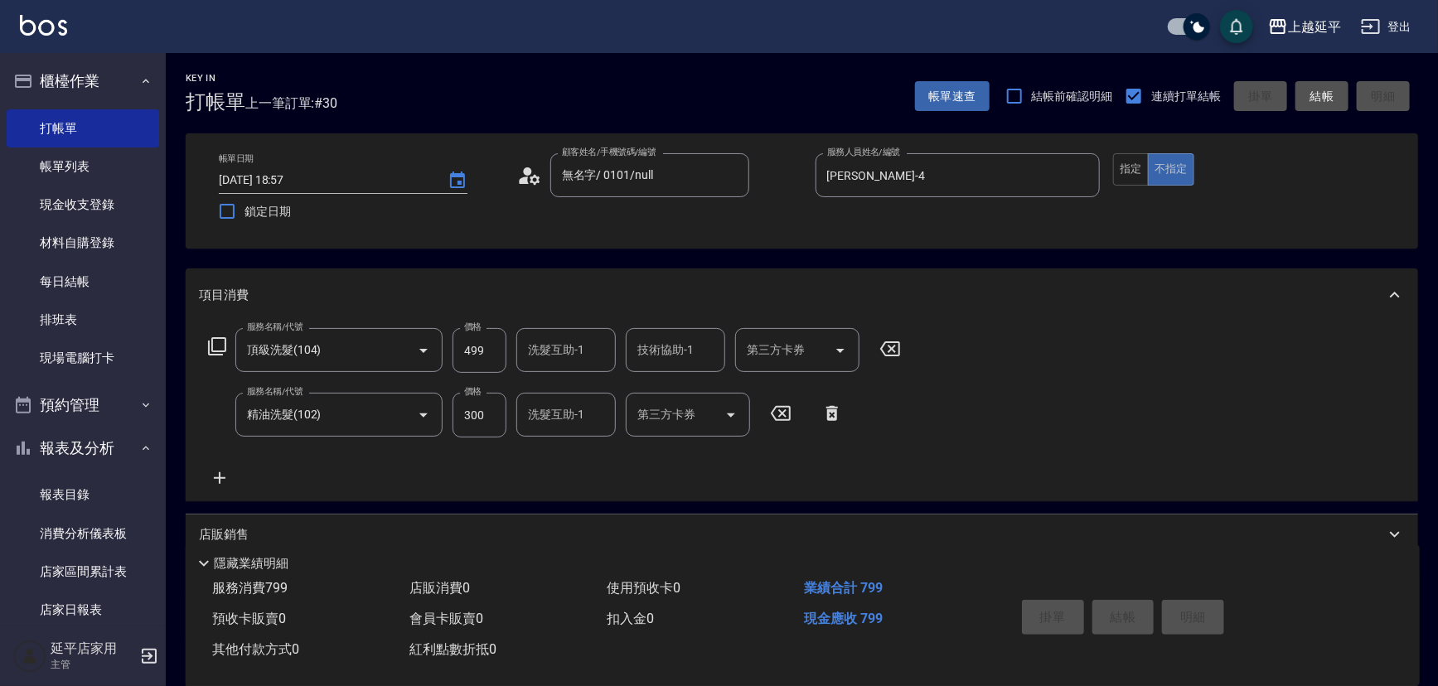
type input "[DATE] 18:58"
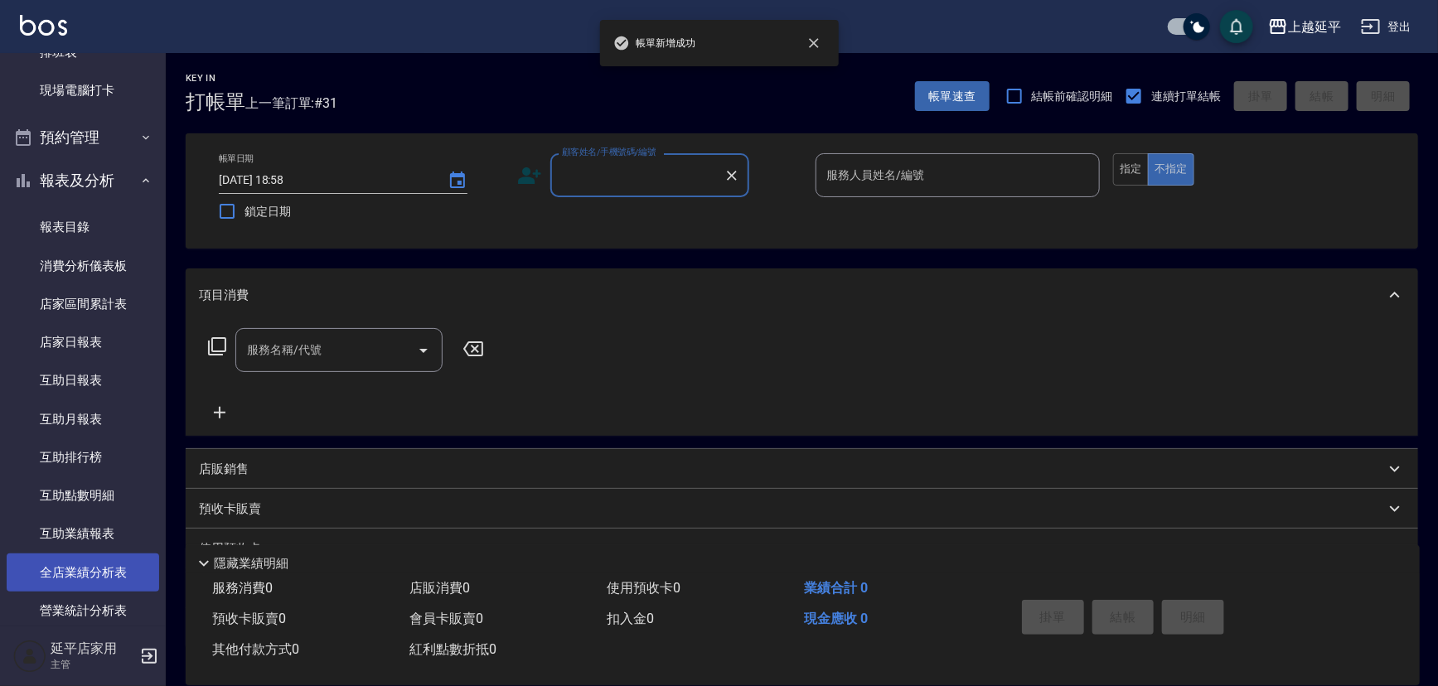
scroll to position [376, 0]
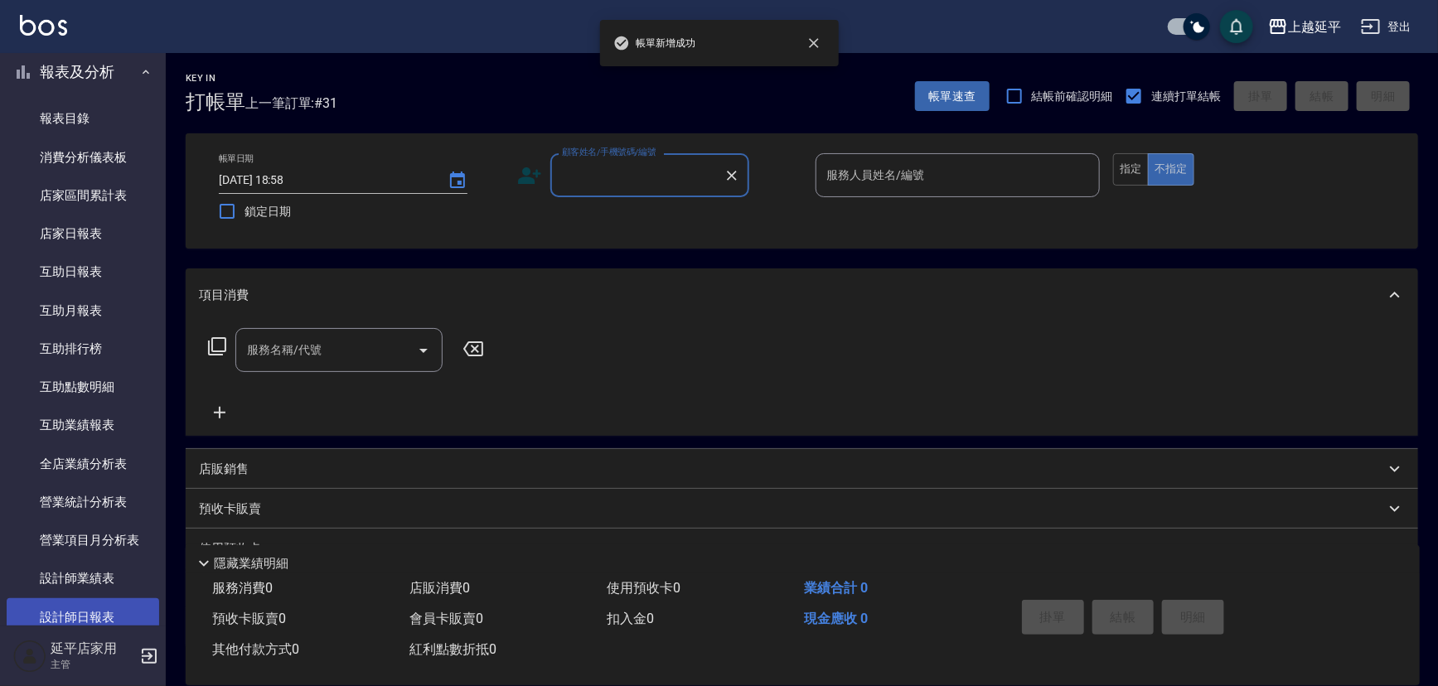
click at [94, 609] on link "設計師日報表" at bounding box center [83, 618] width 153 height 38
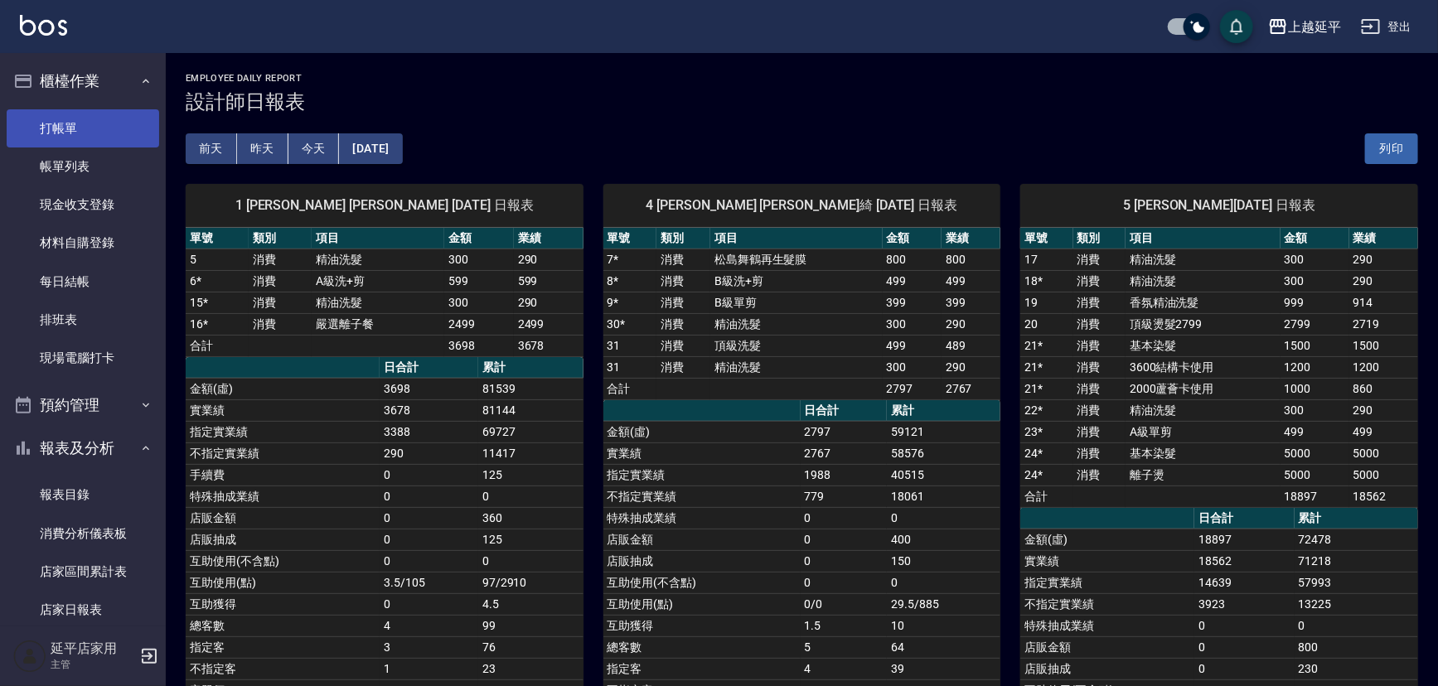
click at [66, 124] on link "打帳單" at bounding box center [83, 128] width 153 height 38
